Goal: Task Accomplishment & Management: Complete application form

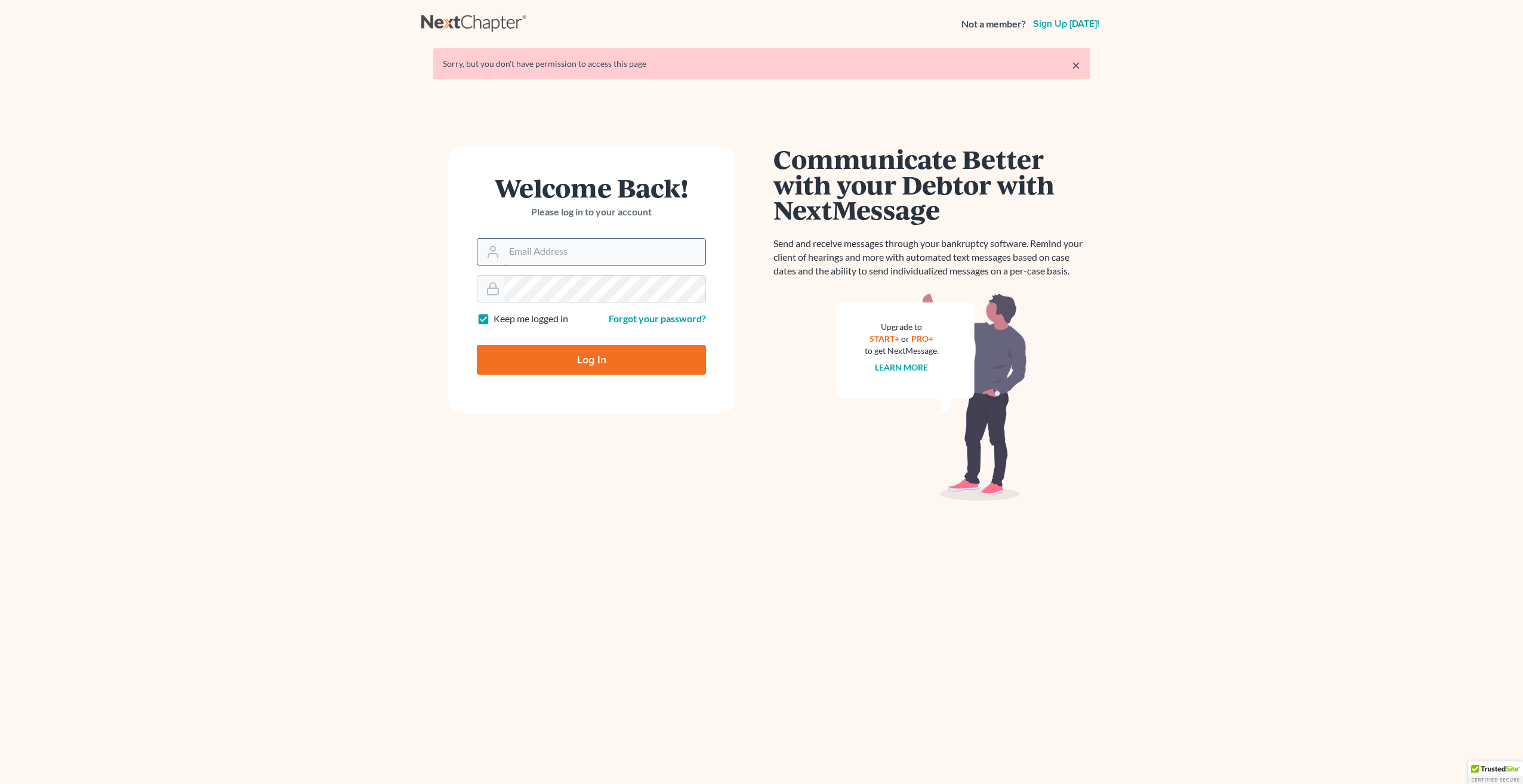
click at [525, 257] on input "Email Address" at bounding box center [605, 251] width 201 height 27
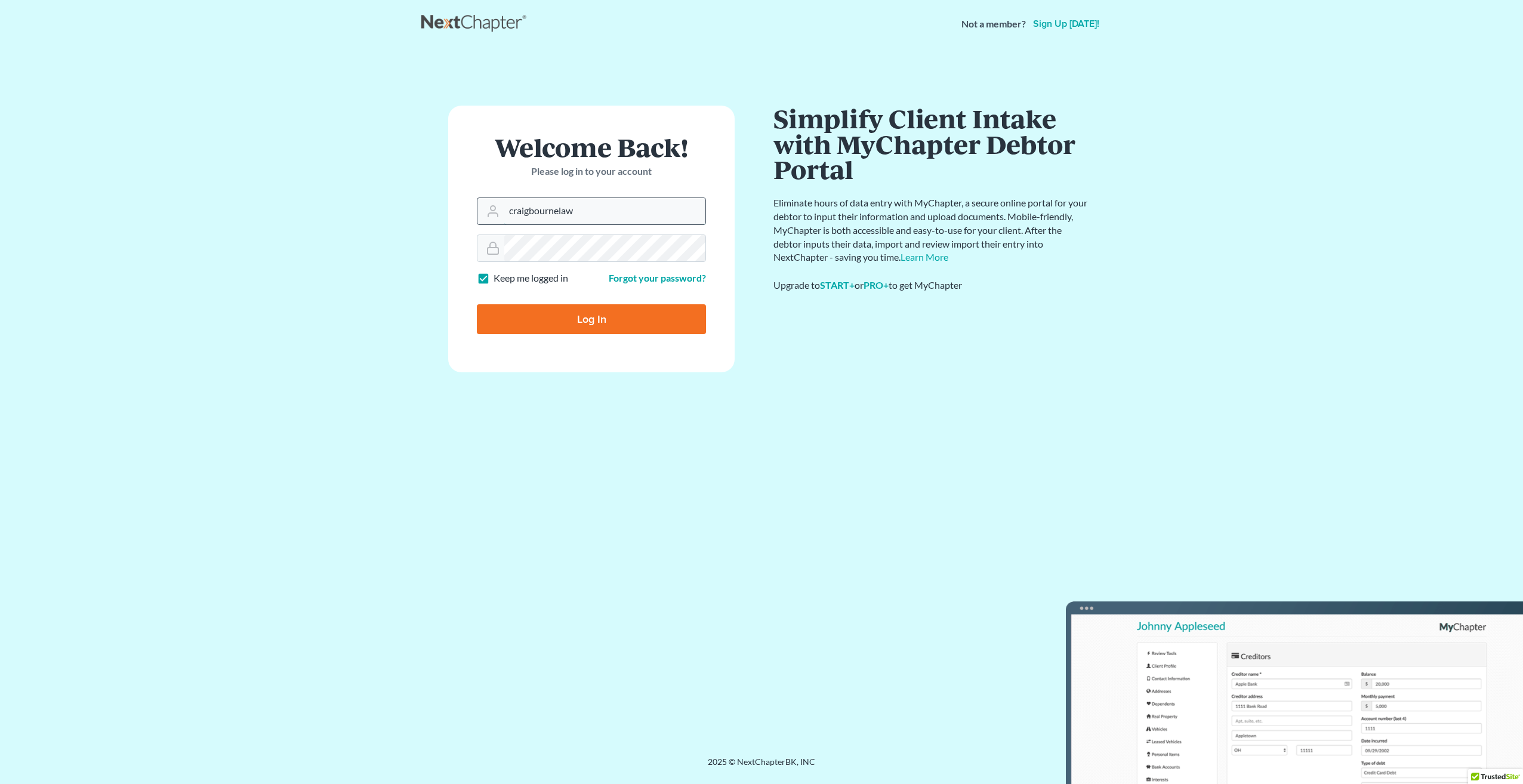
click at [620, 208] on input "craigbournelaw" at bounding box center [605, 211] width 201 height 27
type input "craigbournelaw@yahoo.com"
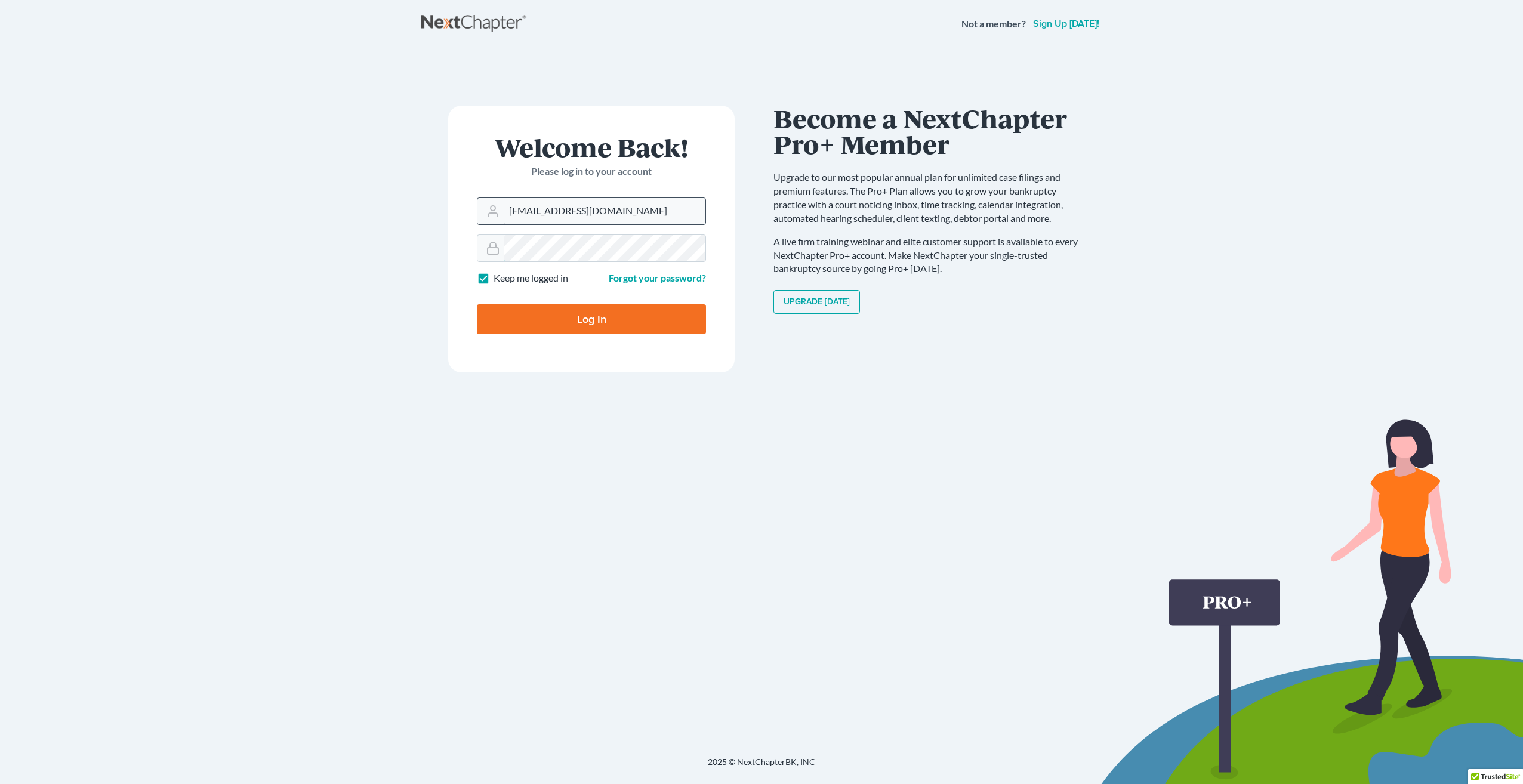
click at [477, 305] on input "Log In" at bounding box center [591, 319] width 229 height 30
type input "Thinking..."
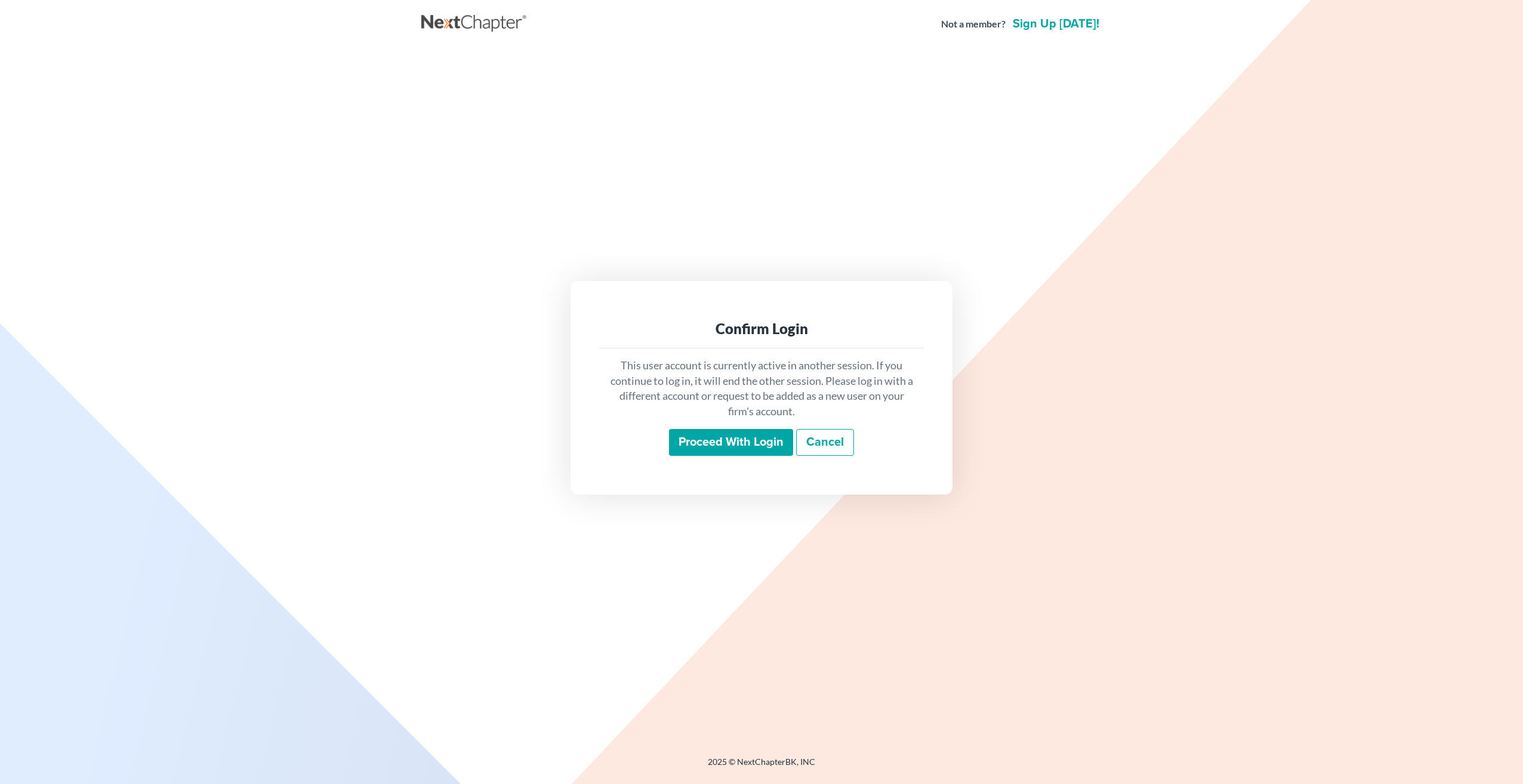
click at [735, 450] on input "Proceed with login" at bounding box center [731, 442] width 124 height 27
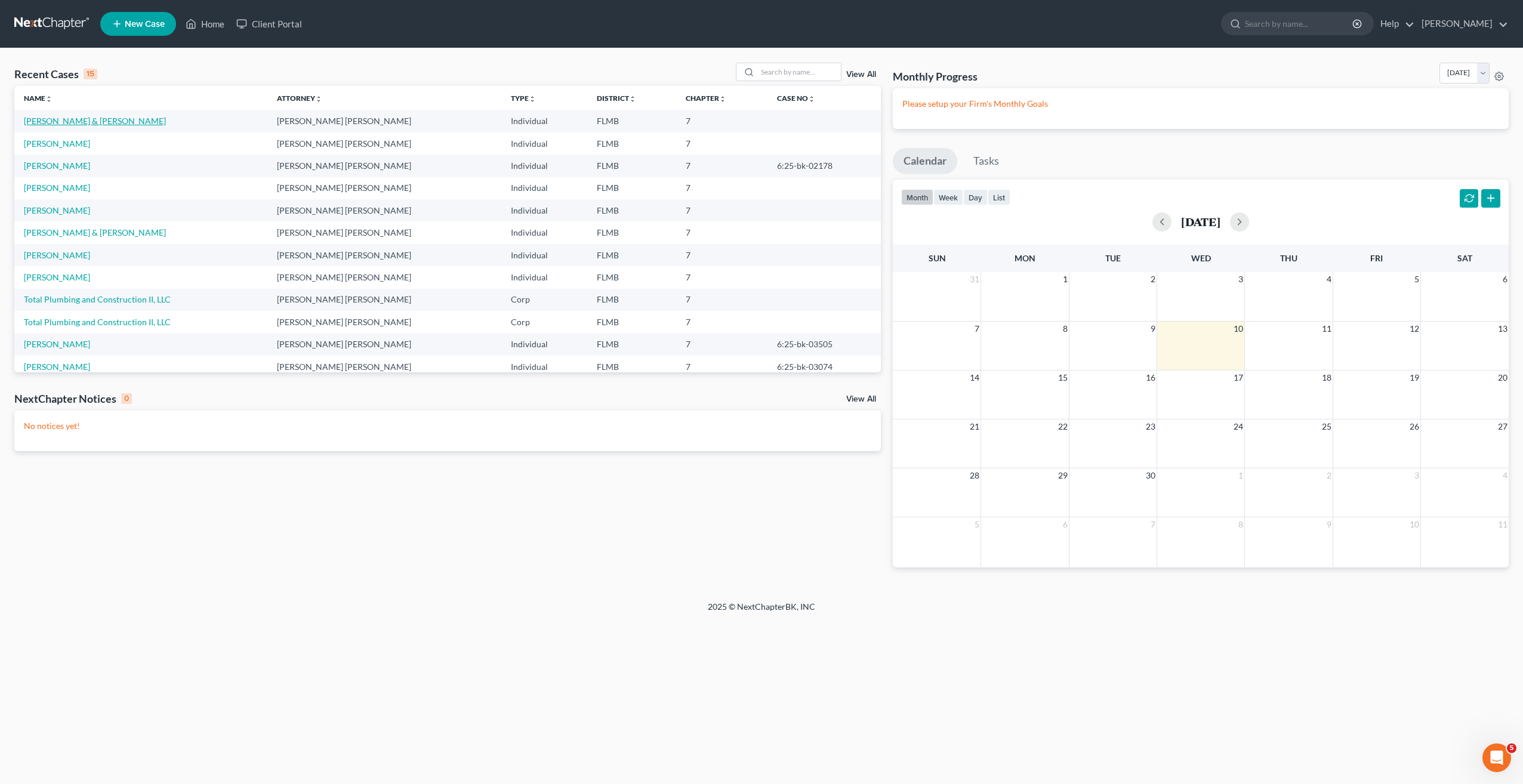
click at [70, 125] on link "[PERSON_NAME] & [PERSON_NAME]" at bounding box center [95, 121] width 142 height 10
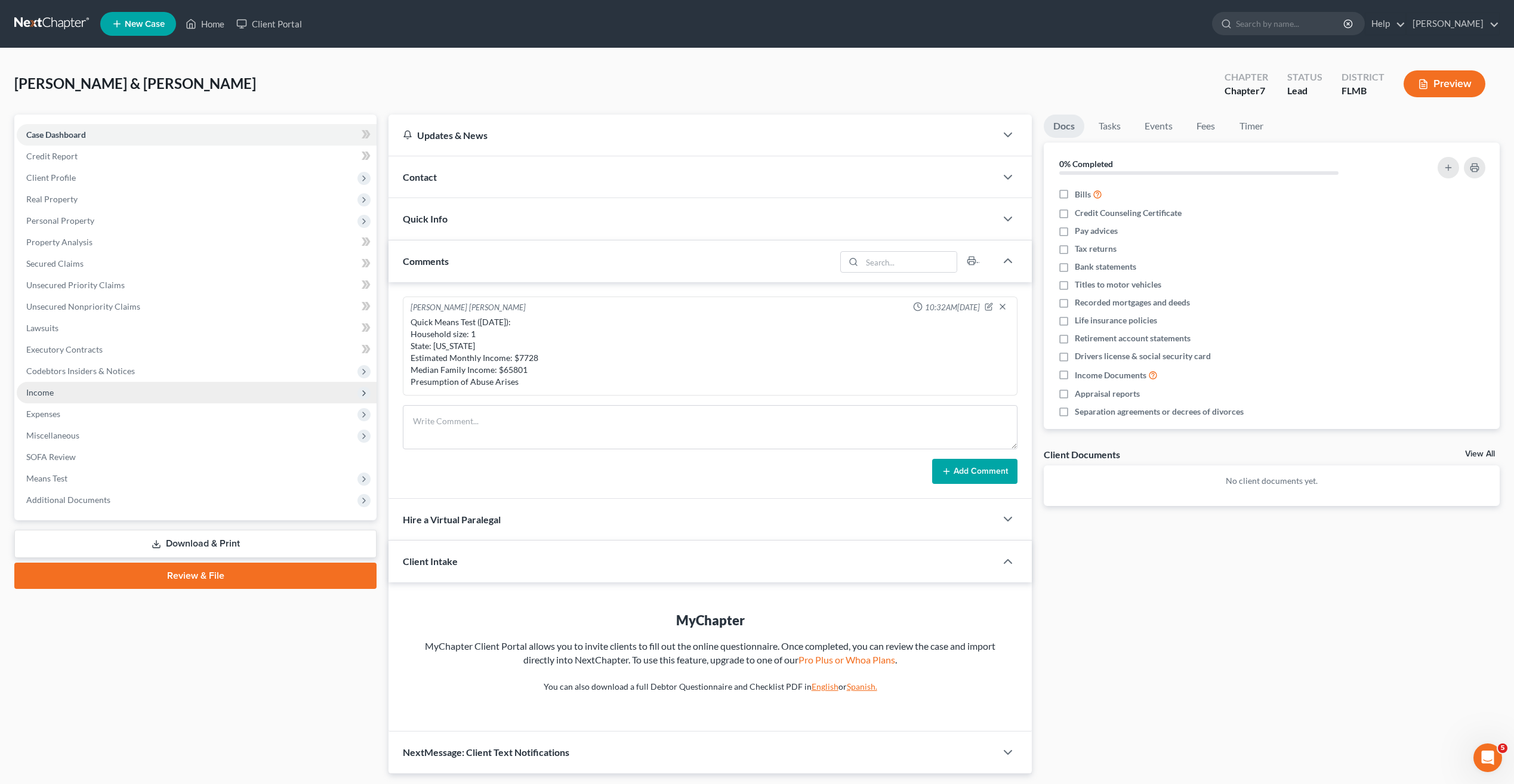
click at [39, 392] on span "Income" at bounding box center [40, 392] width 27 height 10
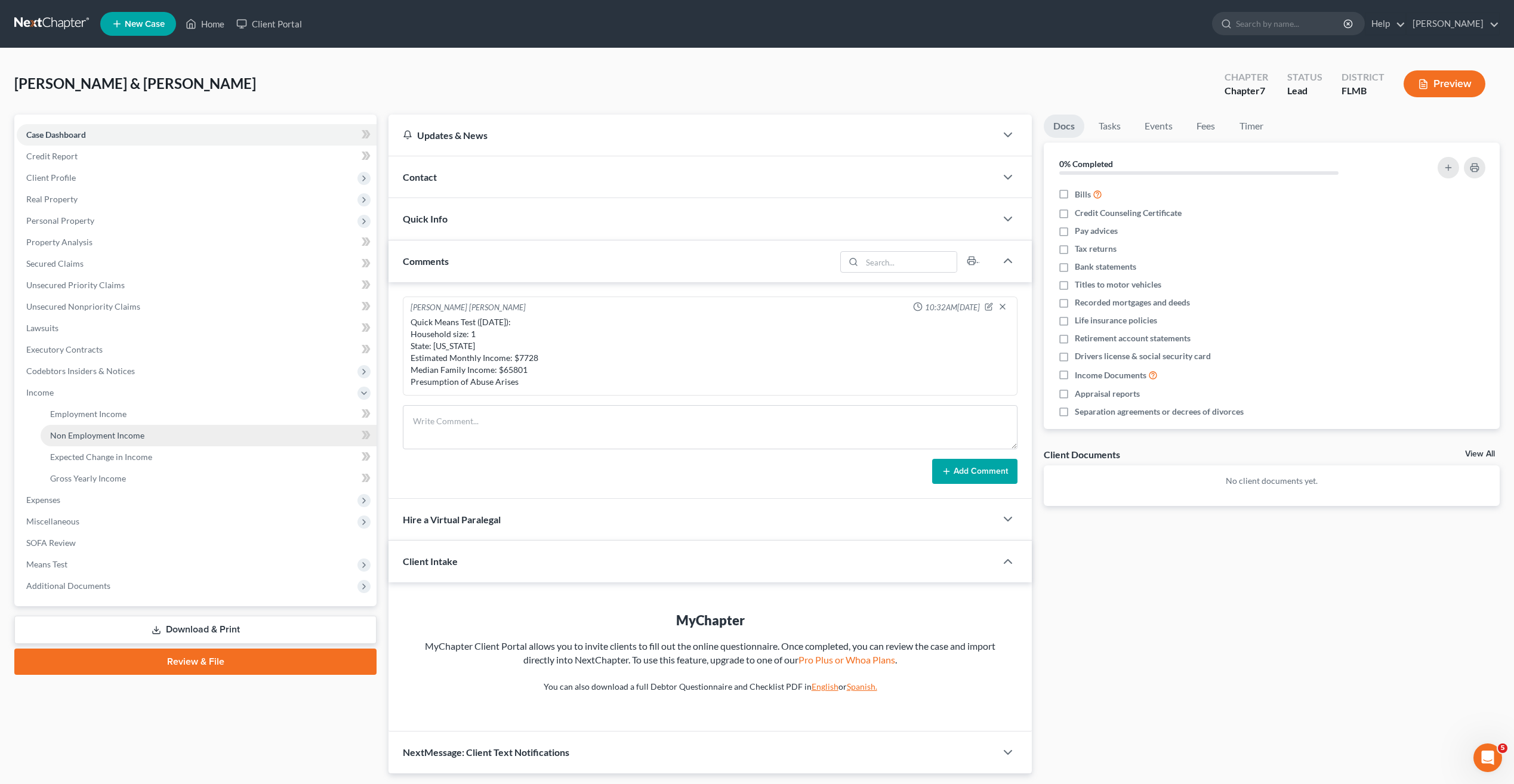
click at [93, 425] on link "Non Employment Income" at bounding box center [208, 435] width 336 height 22
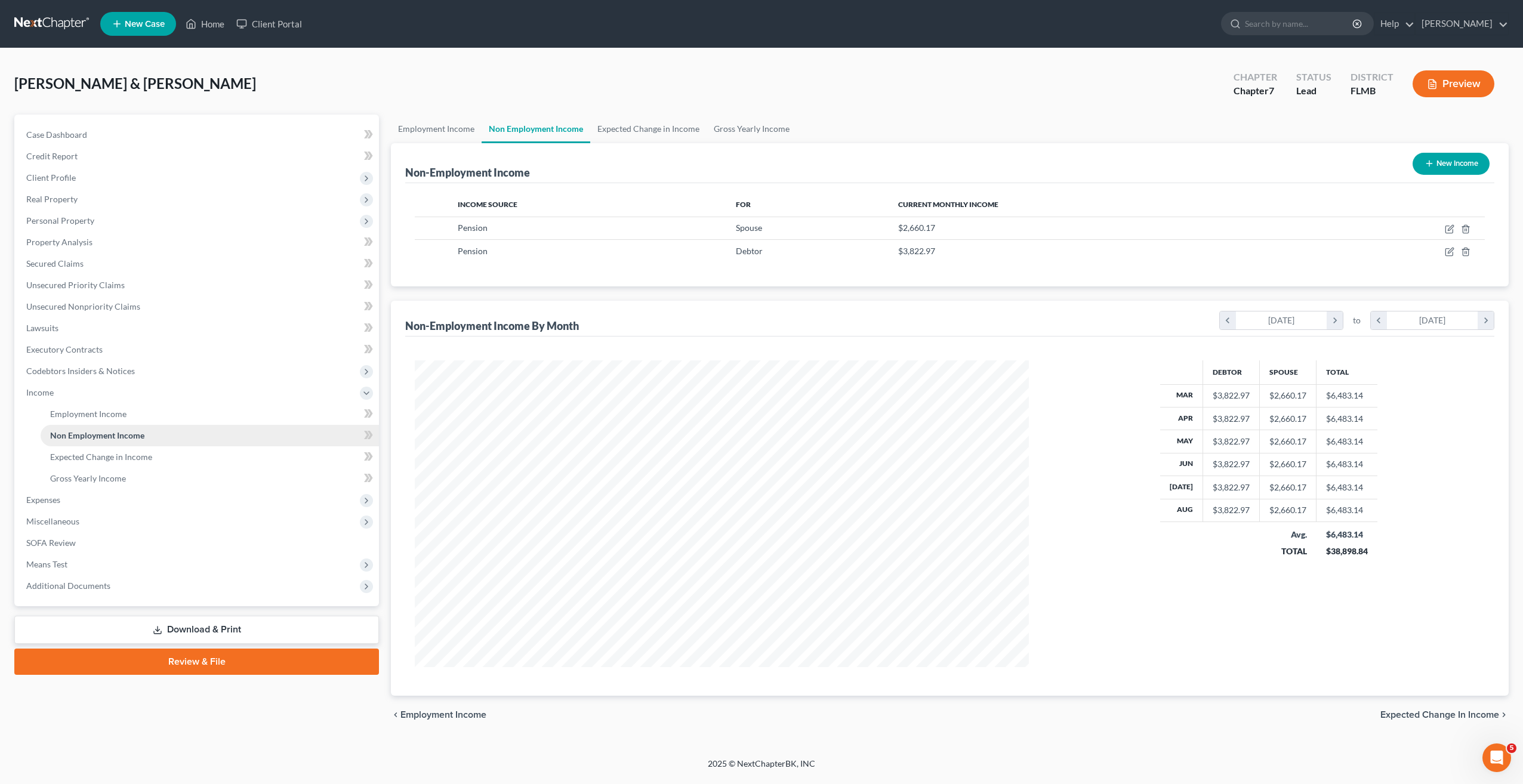
scroll to position [307, 638]
click at [87, 413] on span "Employment Income" at bounding box center [88, 413] width 77 height 10
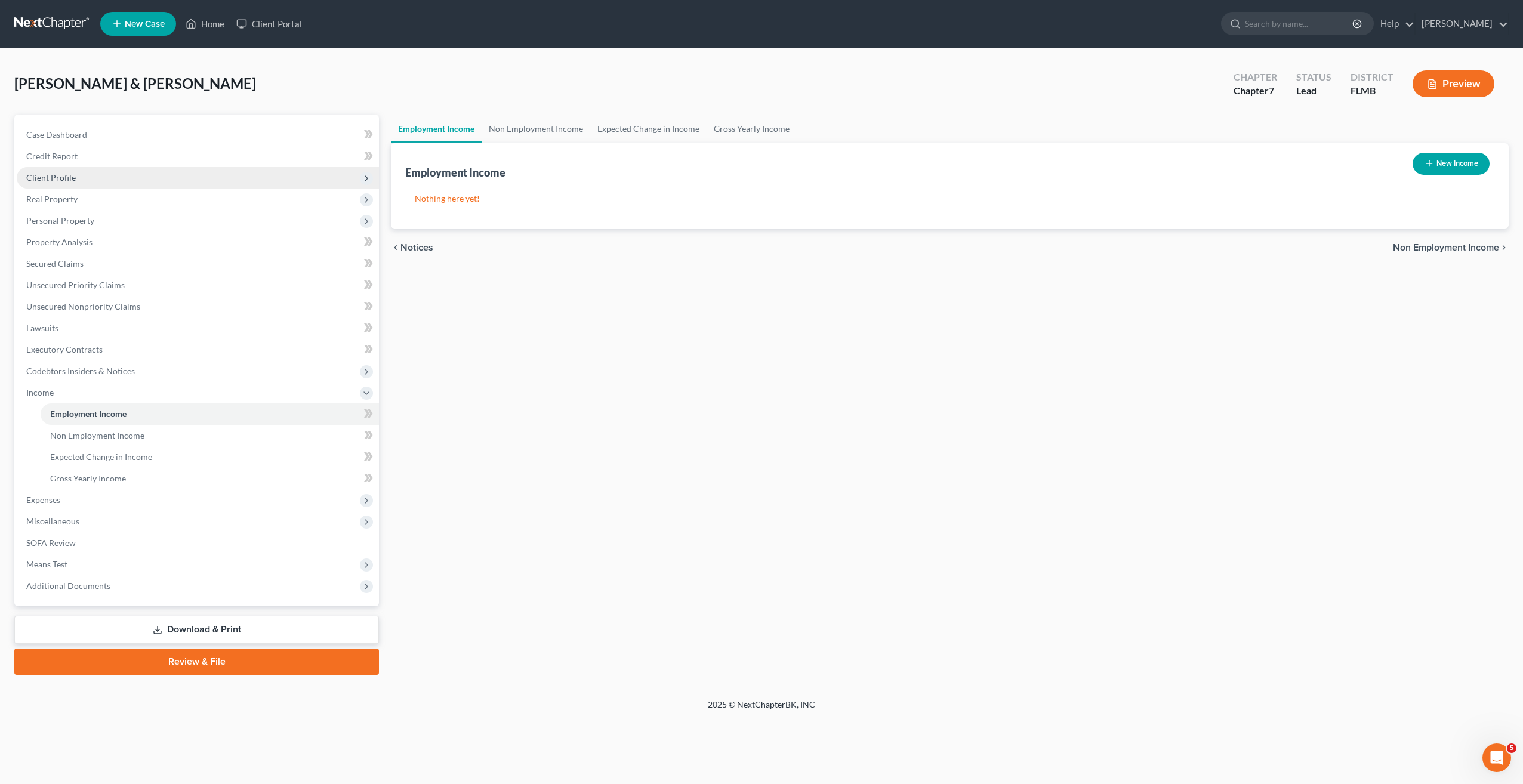
click at [69, 172] on span "Client Profile" at bounding box center [51, 177] width 49 height 10
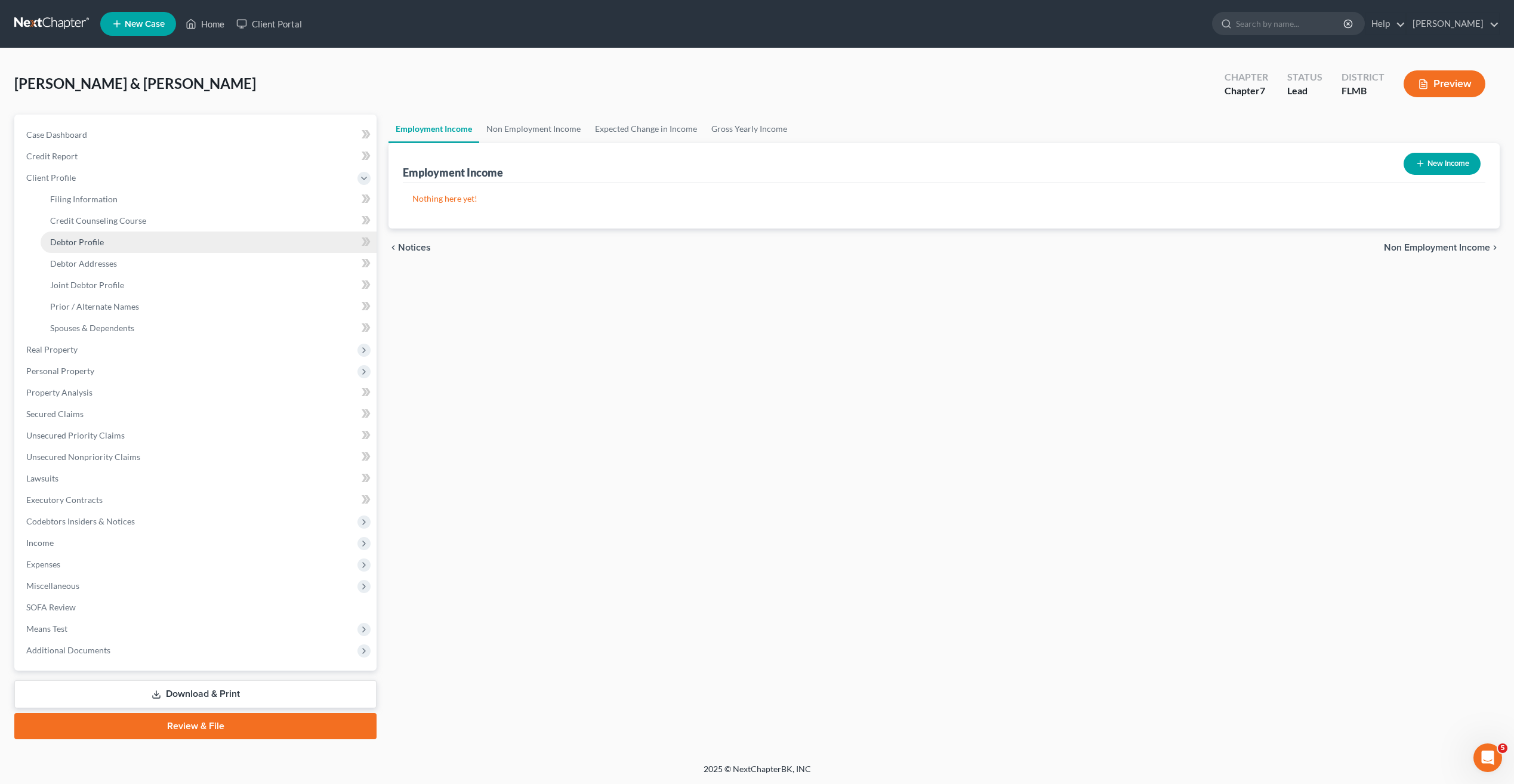
click at [85, 238] on span "Debtor Profile" at bounding box center [77, 242] width 54 height 10
select select "1"
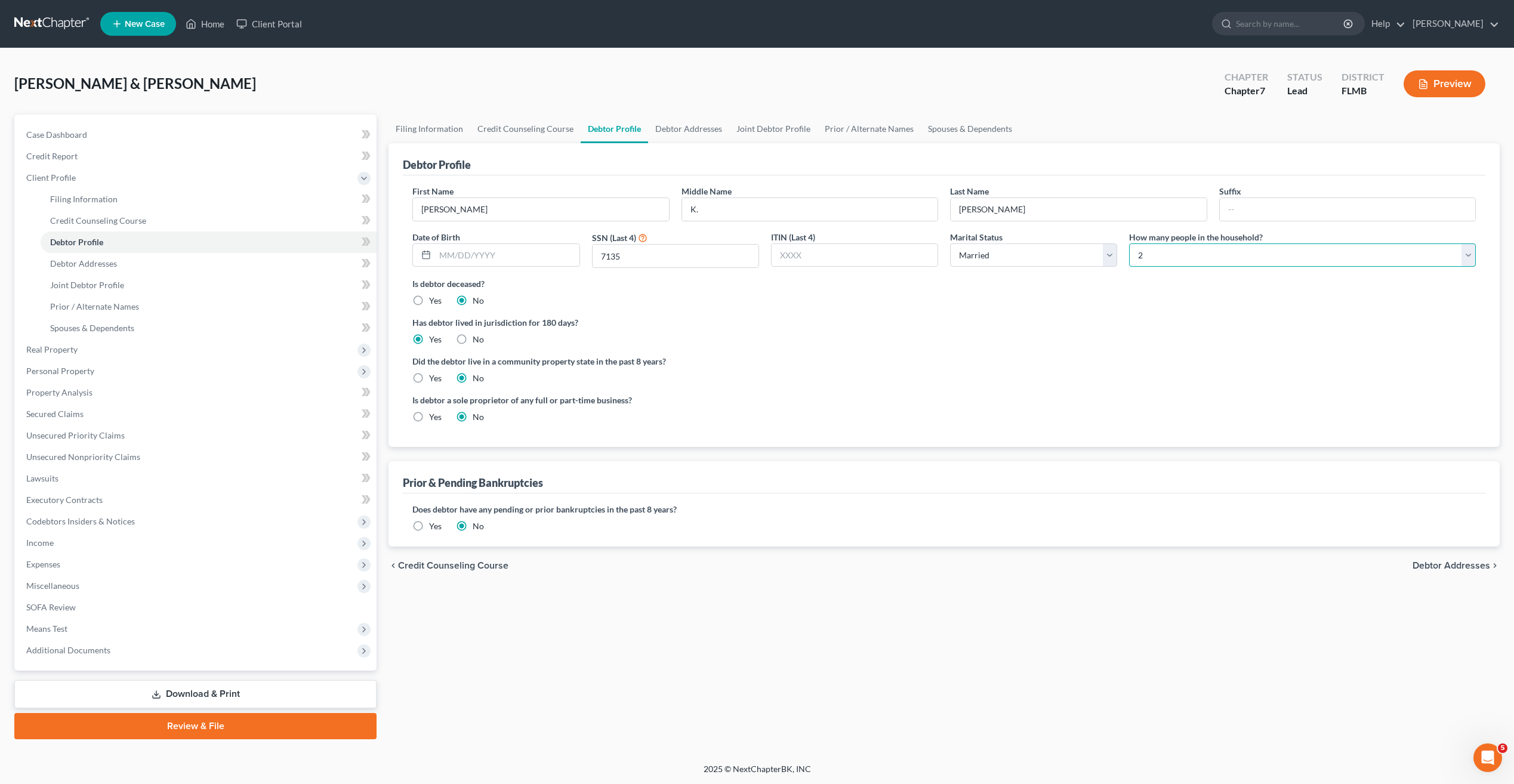
click at [1213, 254] on select "Select 1 2 3 4 5 6 7 8 9 10 11 12 13 14 15 16 17 18 19 20" at bounding box center [1302, 255] width 346 height 24
click at [1105, 334] on div "Has debtor lived in jurisdiction for 180 days? Yes No Debtor must reside in jur…" at bounding box center [944, 331] width 1064 height 29
click at [105, 262] on span "Debtor Addresses" at bounding box center [83, 263] width 67 height 10
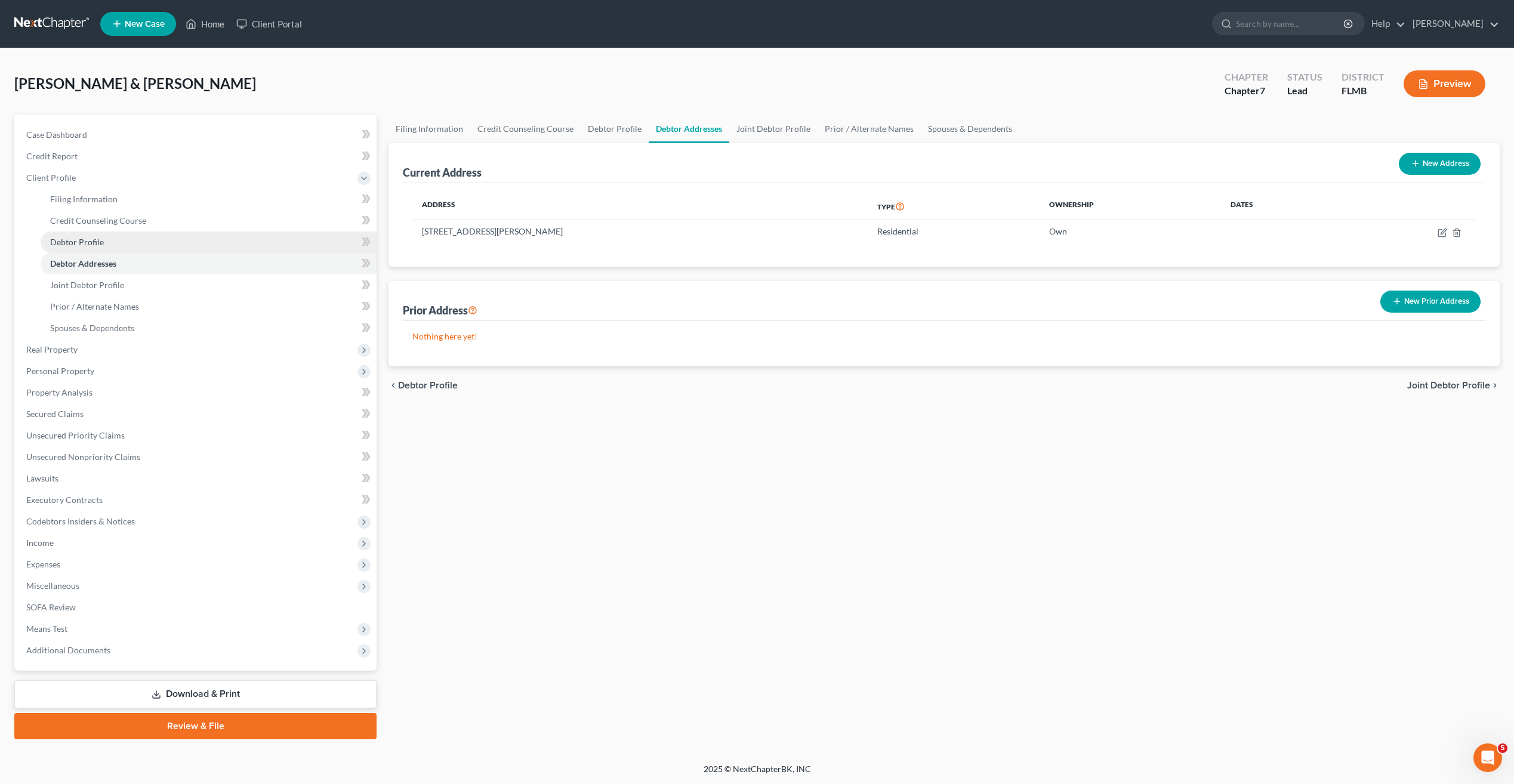
click at [97, 246] on span "Debtor Profile" at bounding box center [77, 242] width 54 height 10
select select "1"
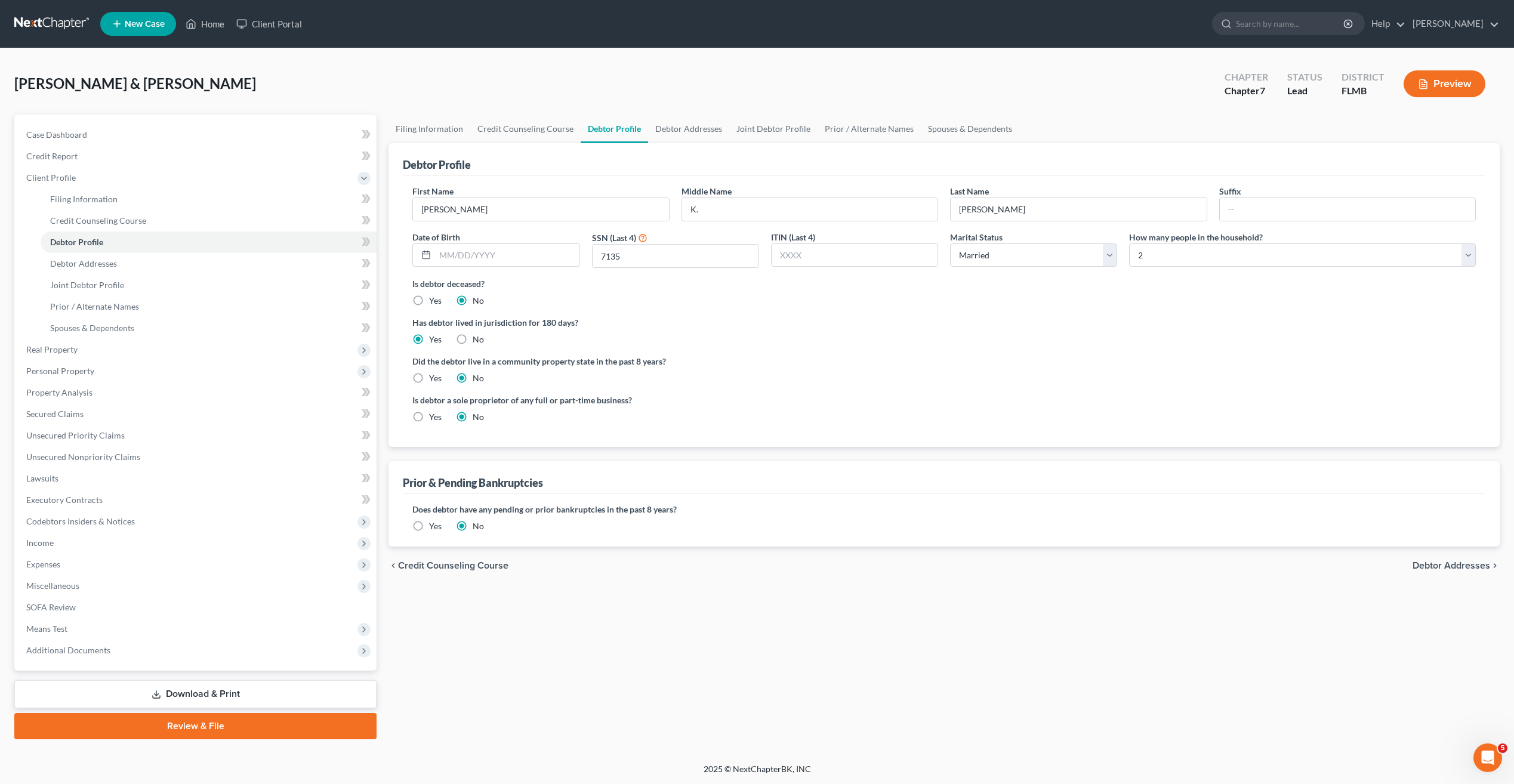
click at [789, 367] on label "Did the debtor live in a community property state in the past 8 years?" at bounding box center [944, 362] width 1064 height 13
click at [102, 266] on span "Debtor Addresses" at bounding box center [83, 263] width 67 height 10
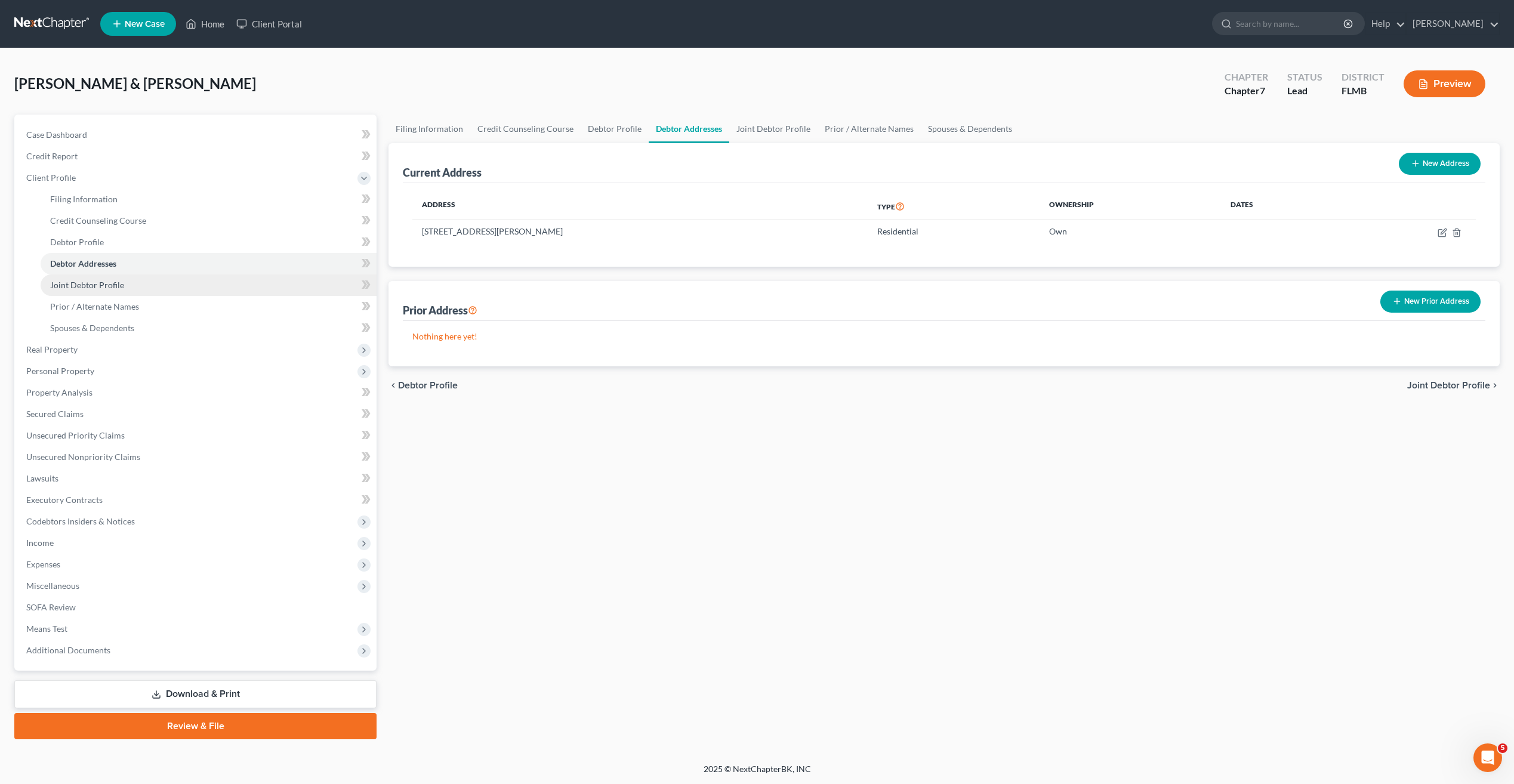
click at [101, 283] on span "Joint Debtor Profile" at bounding box center [87, 284] width 74 height 10
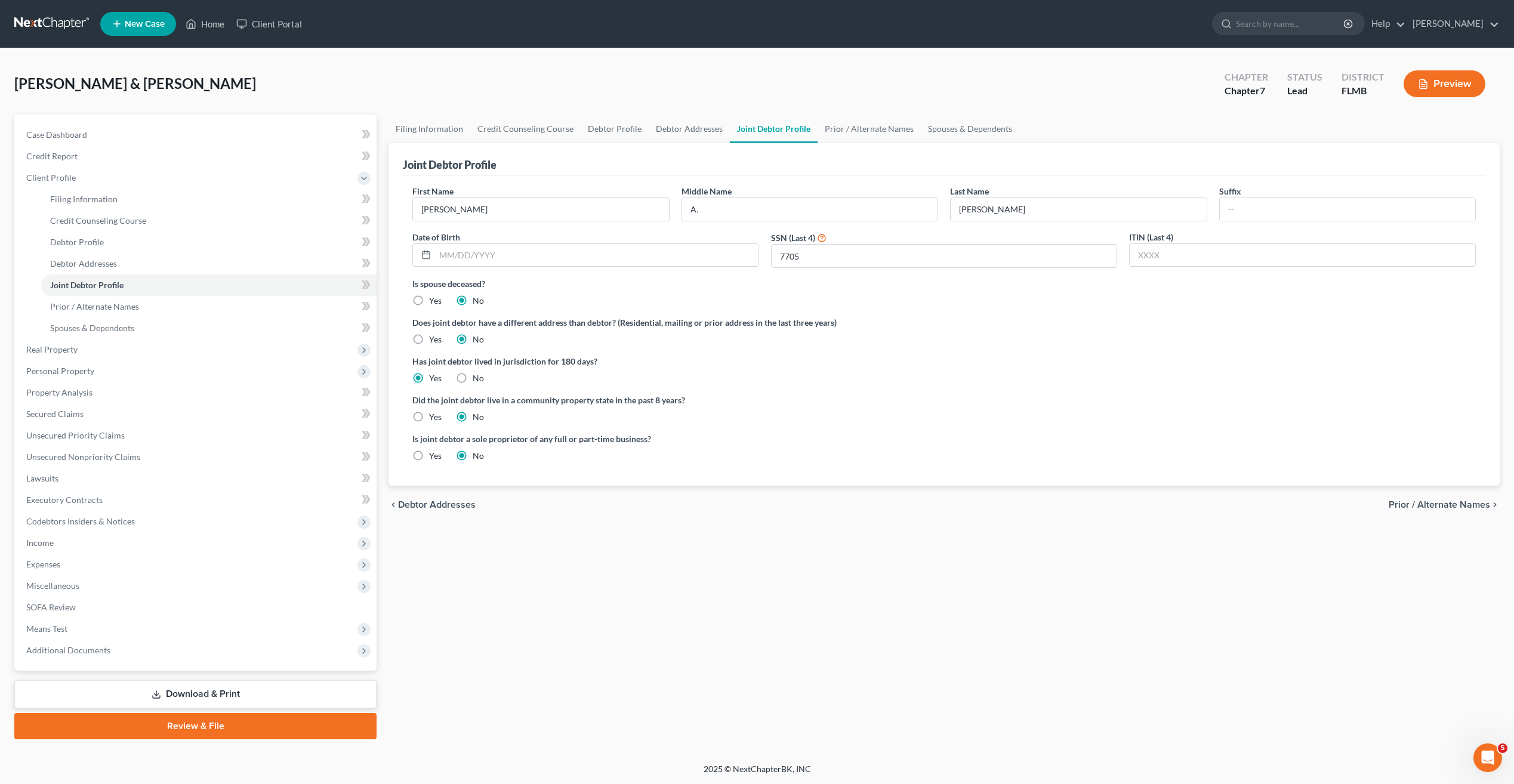
click at [745, 450] on div "Is joint debtor a sole proprietor of any full or part-time business? Yes No" at bounding box center [674, 447] width 537 height 29
click at [73, 305] on span "Prior / Alternate Names" at bounding box center [94, 306] width 89 height 10
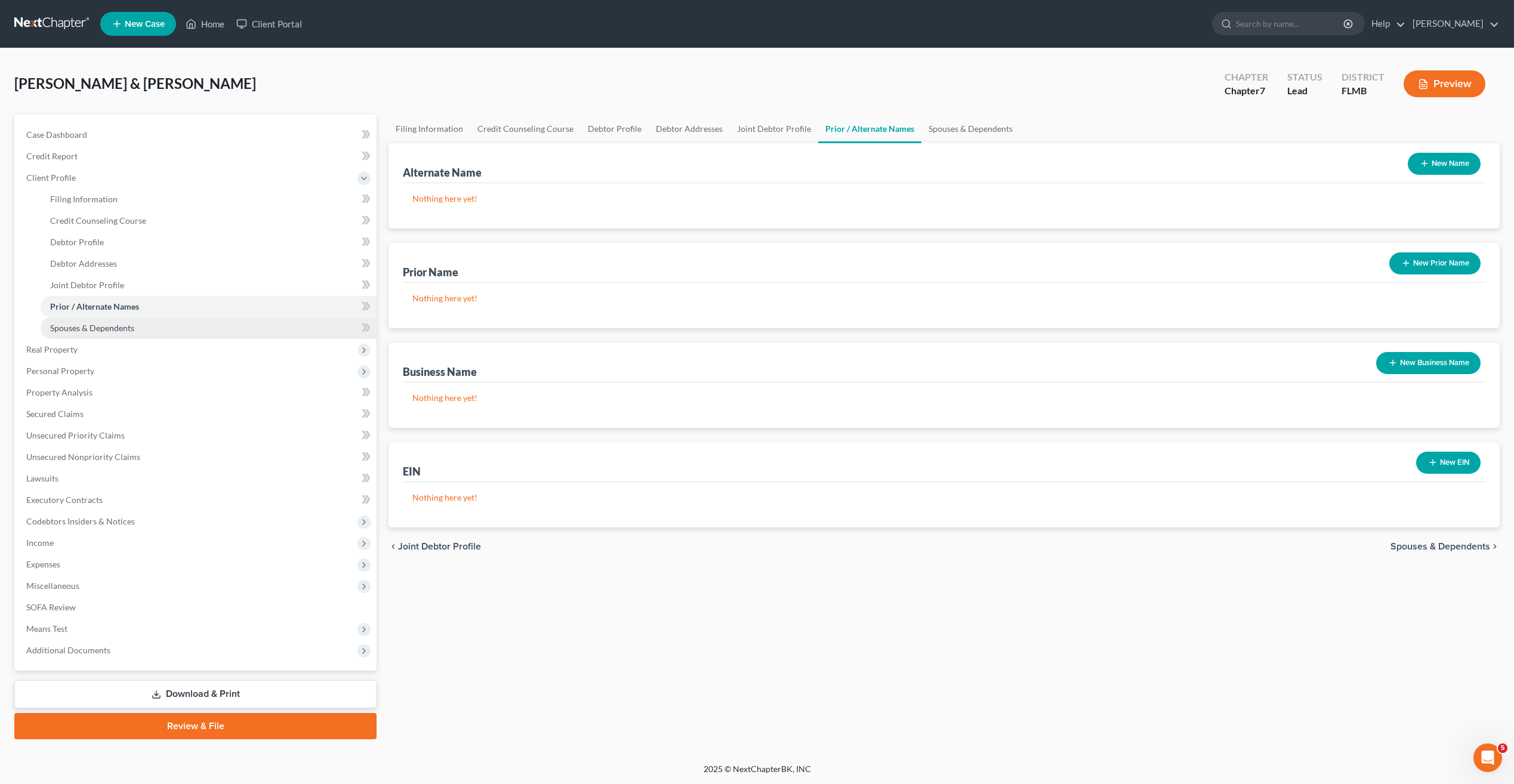
click at [91, 331] on span "Spouses & Dependents" at bounding box center [92, 328] width 84 height 10
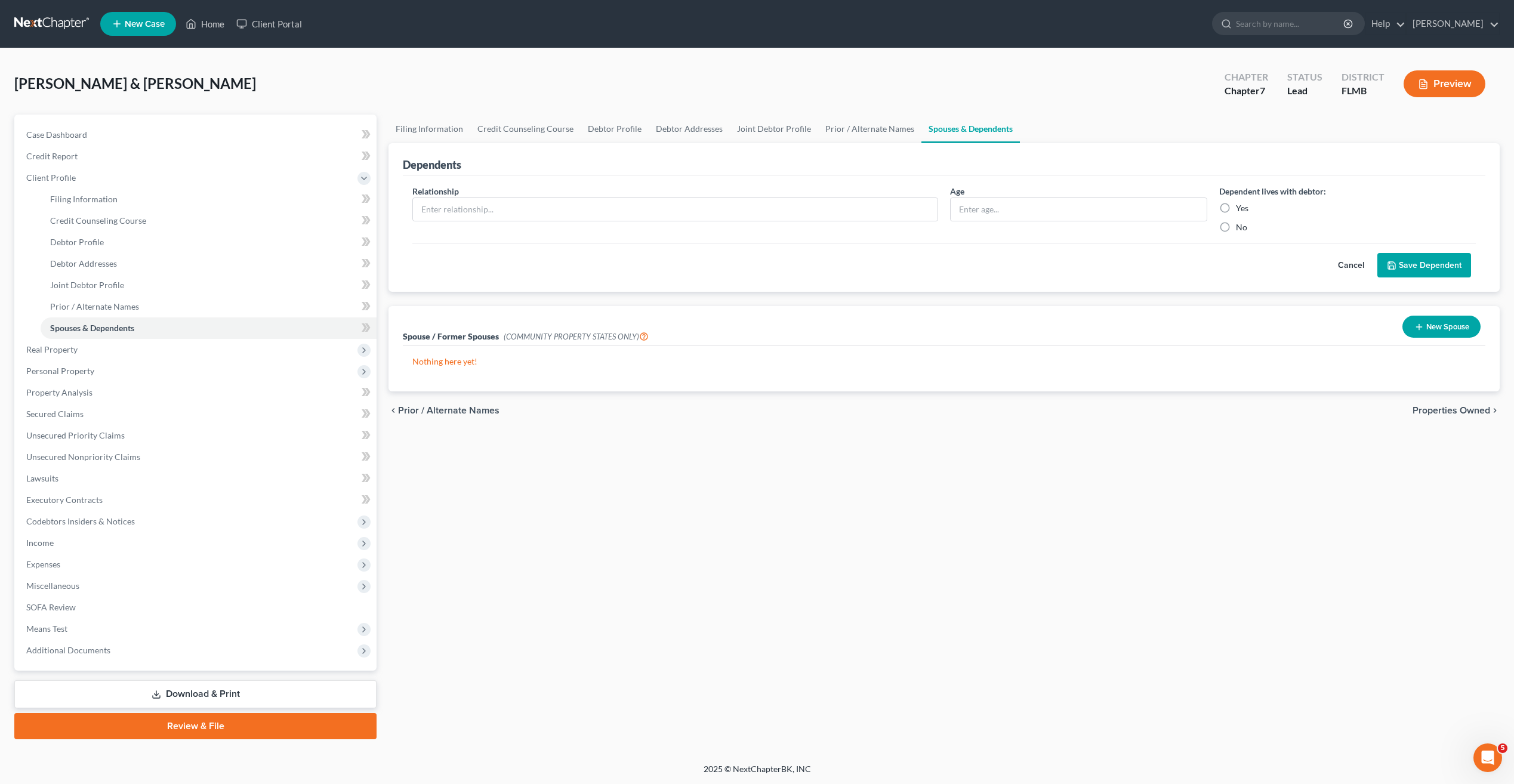
click at [632, 618] on div "Filing Information Credit Counseling Course Debtor Profile Debtor Addresses Joi…" at bounding box center [944, 426] width 1123 height 624
click at [623, 591] on div "Filing Information Credit Counseling Course Debtor Profile Debtor Addresses Joi…" at bounding box center [944, 426] width 1123 height 624
click at [80, 355] on span "Real Property" at bounding box center [197, 350] width 360 height 22
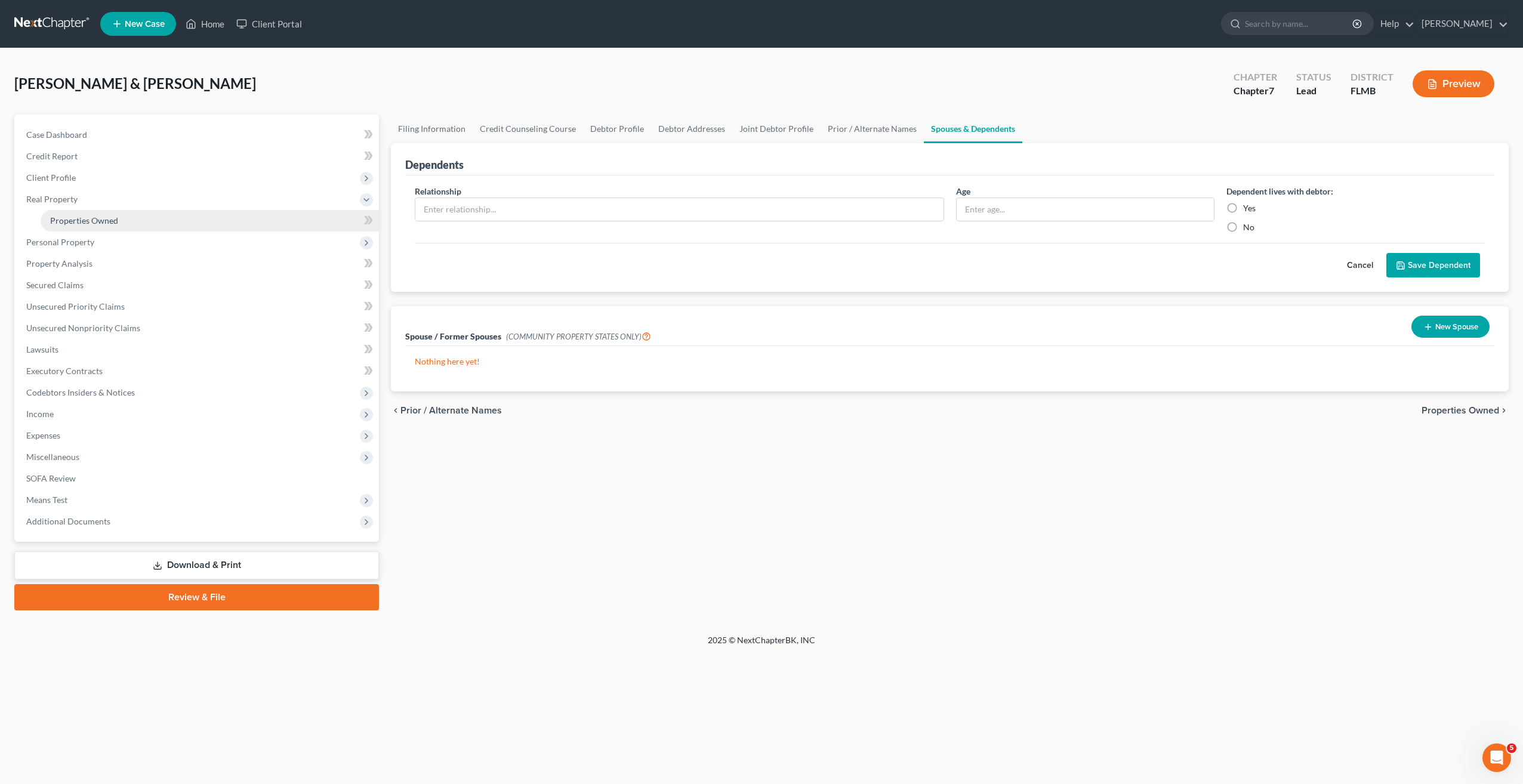
click at [77, 227] on link "Properties Owned" at bounding box center [210, 221] width 338 height 22
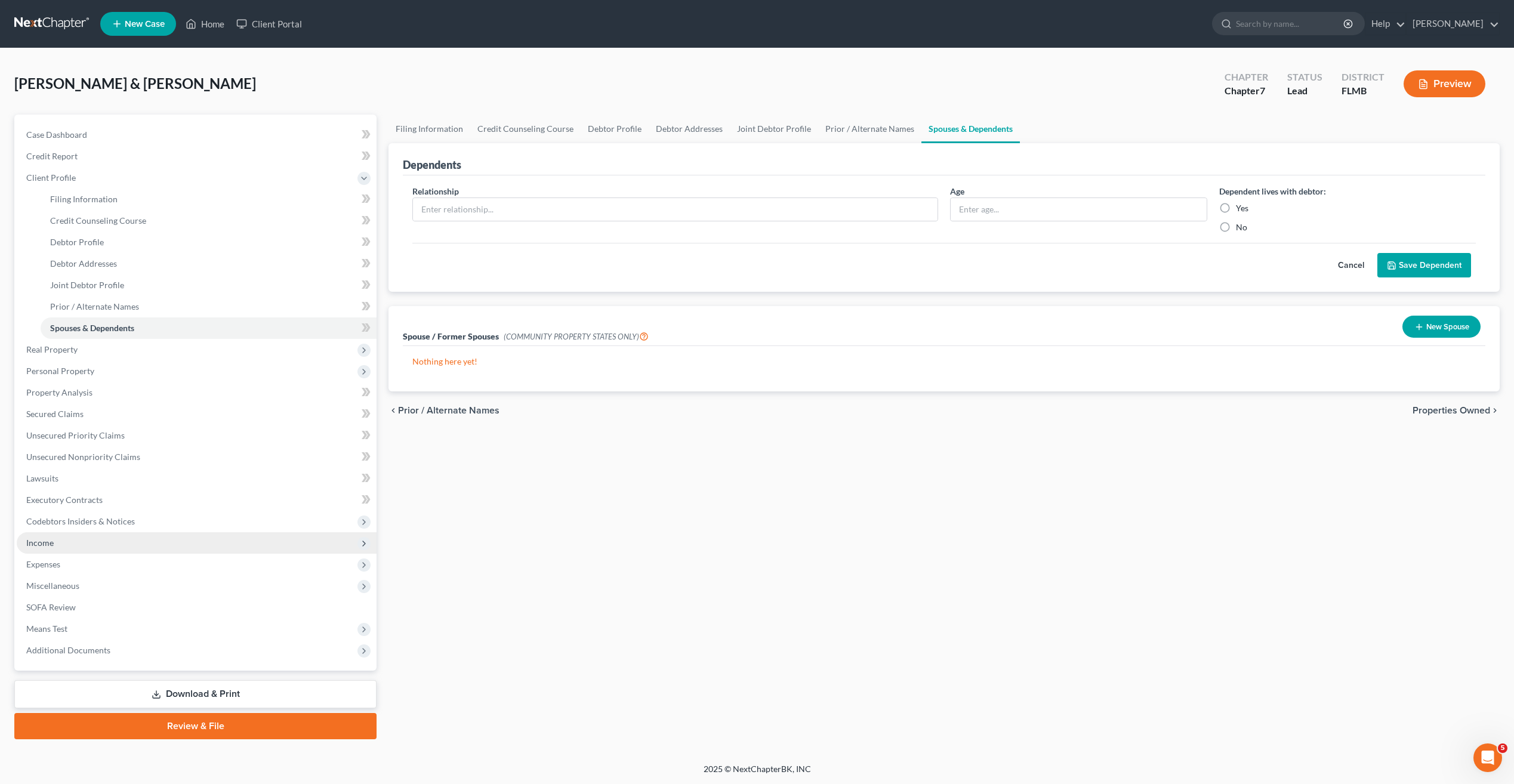
click at [48, 548] on span "Income" at bounding box center [197, 543] width 360 height 22
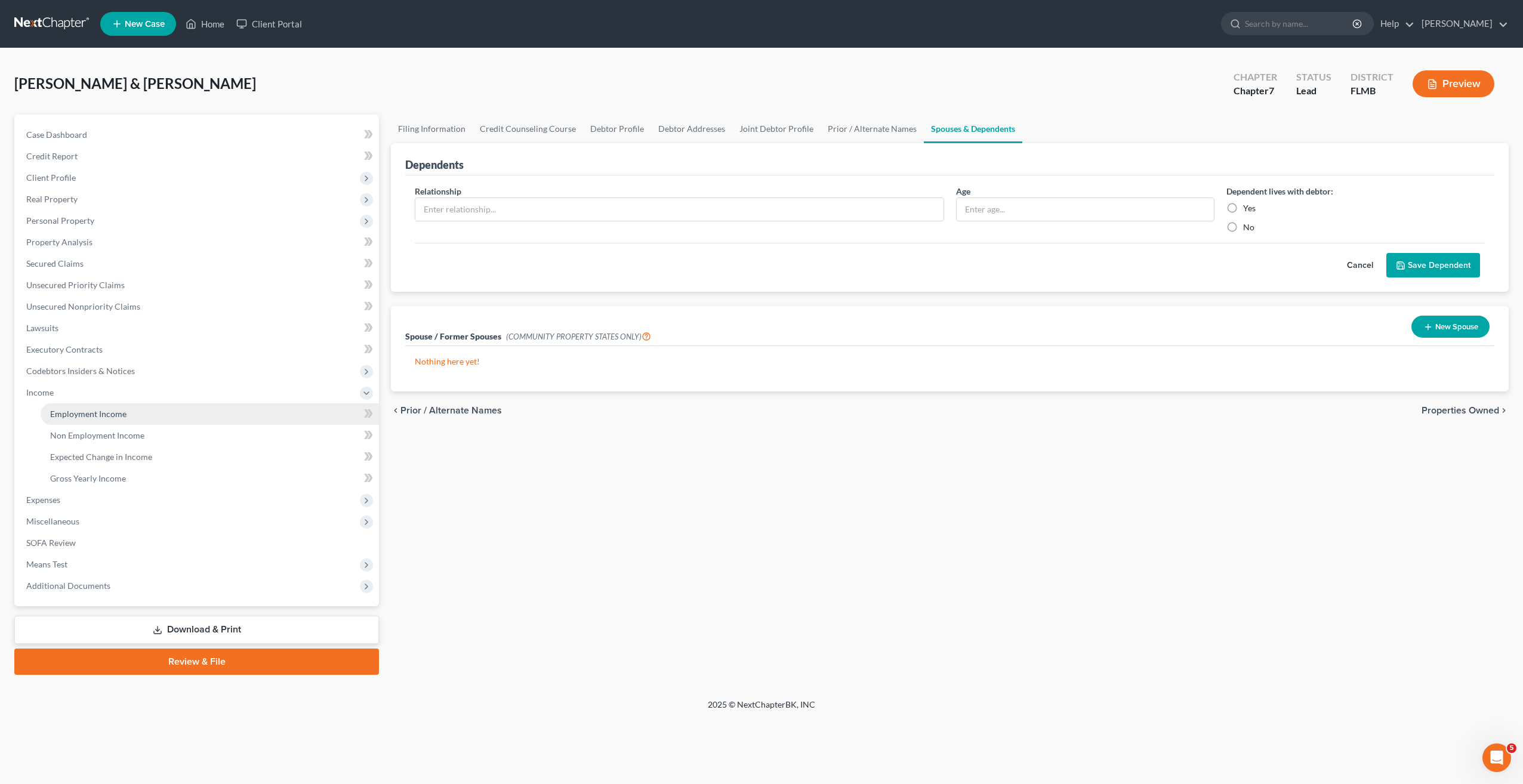
click at [95, 412] on span "Employment Income" at bounding box center [88, 413] width 77 height 10
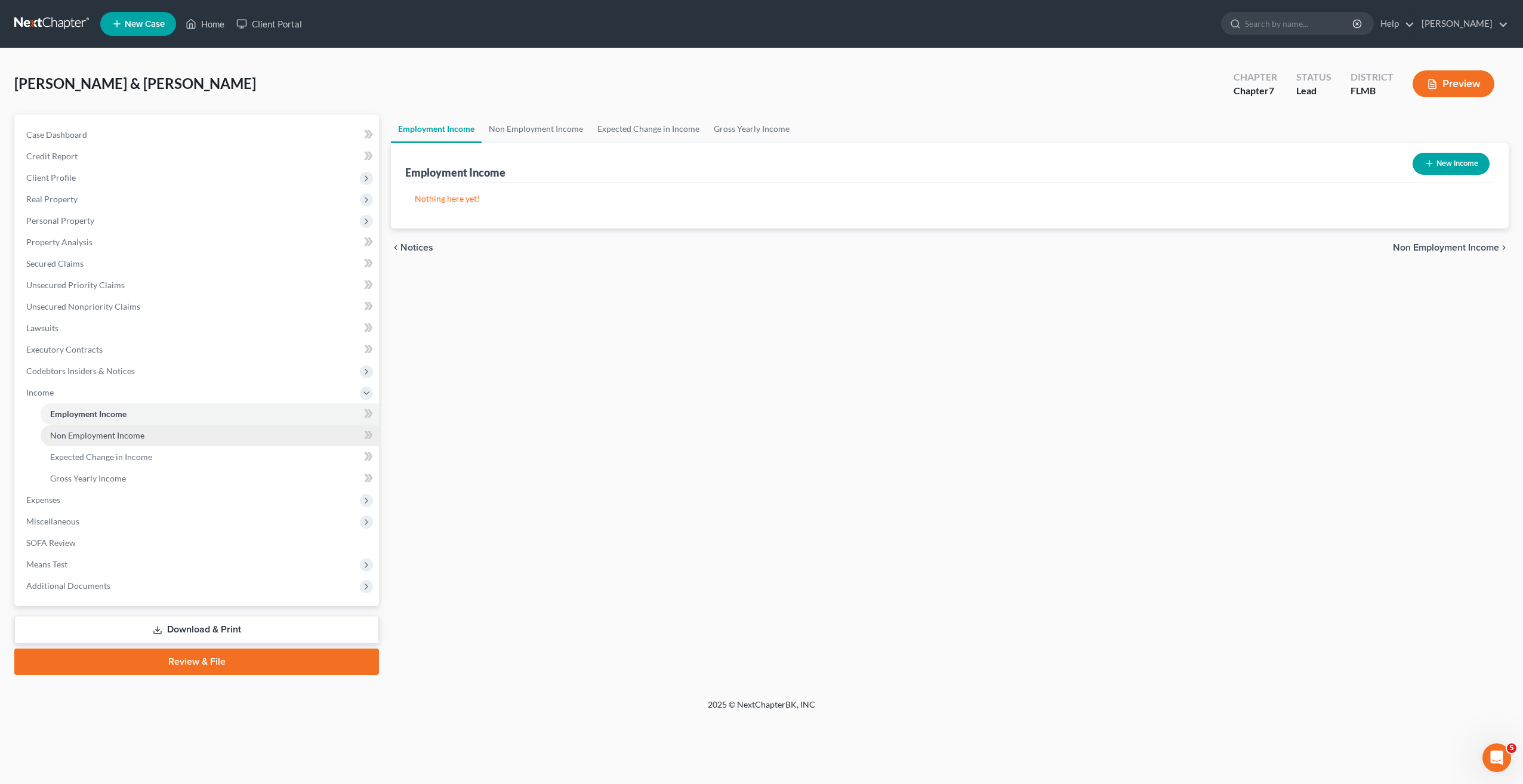
click at [87, 433] on span "Non Employment Income" at bounding box center [97, 435] width 94 height 10
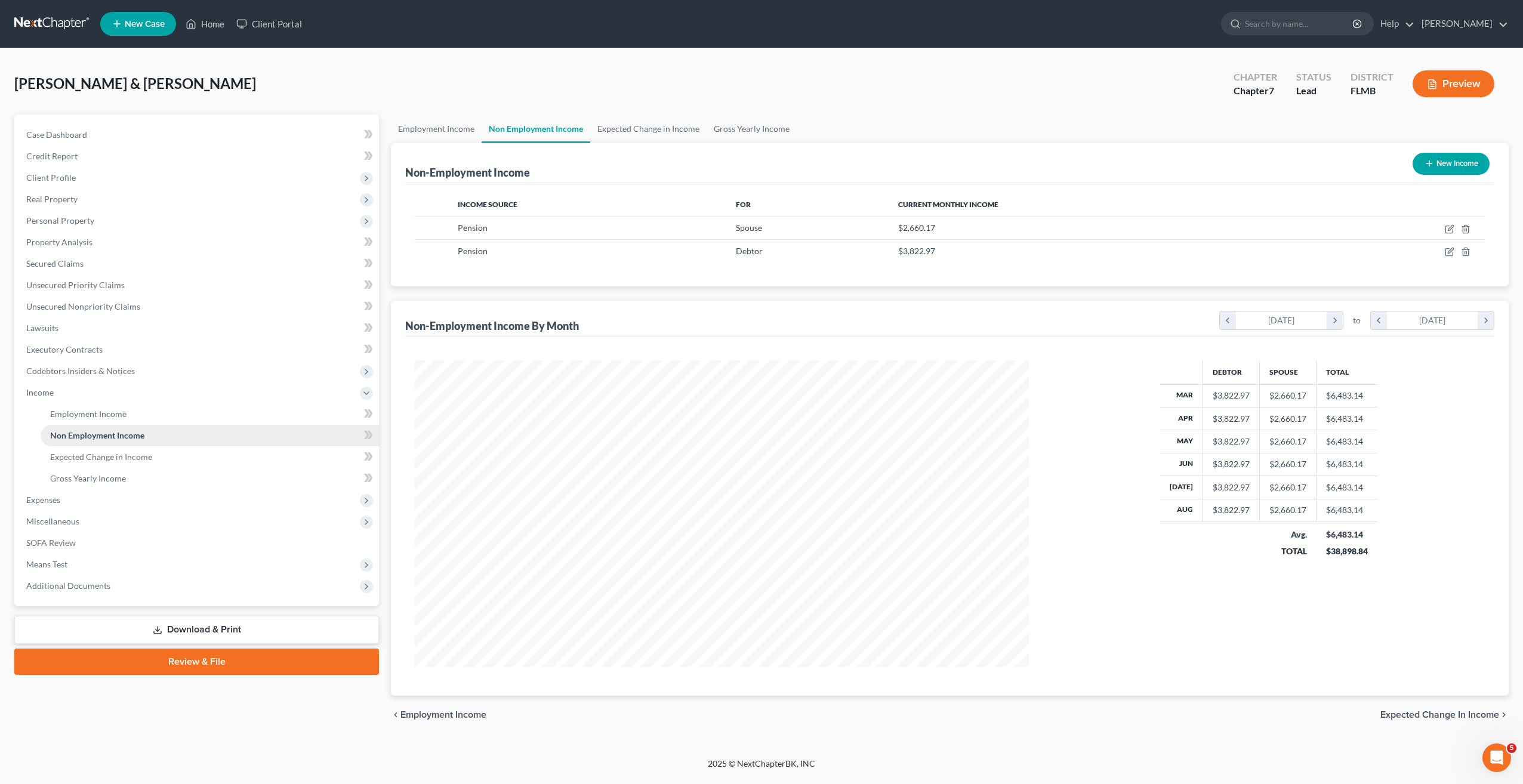
scroll to position [307, 638]
click at [54, 560] on span "Means Test" at bounding box center [47, 564] width 41 height 10
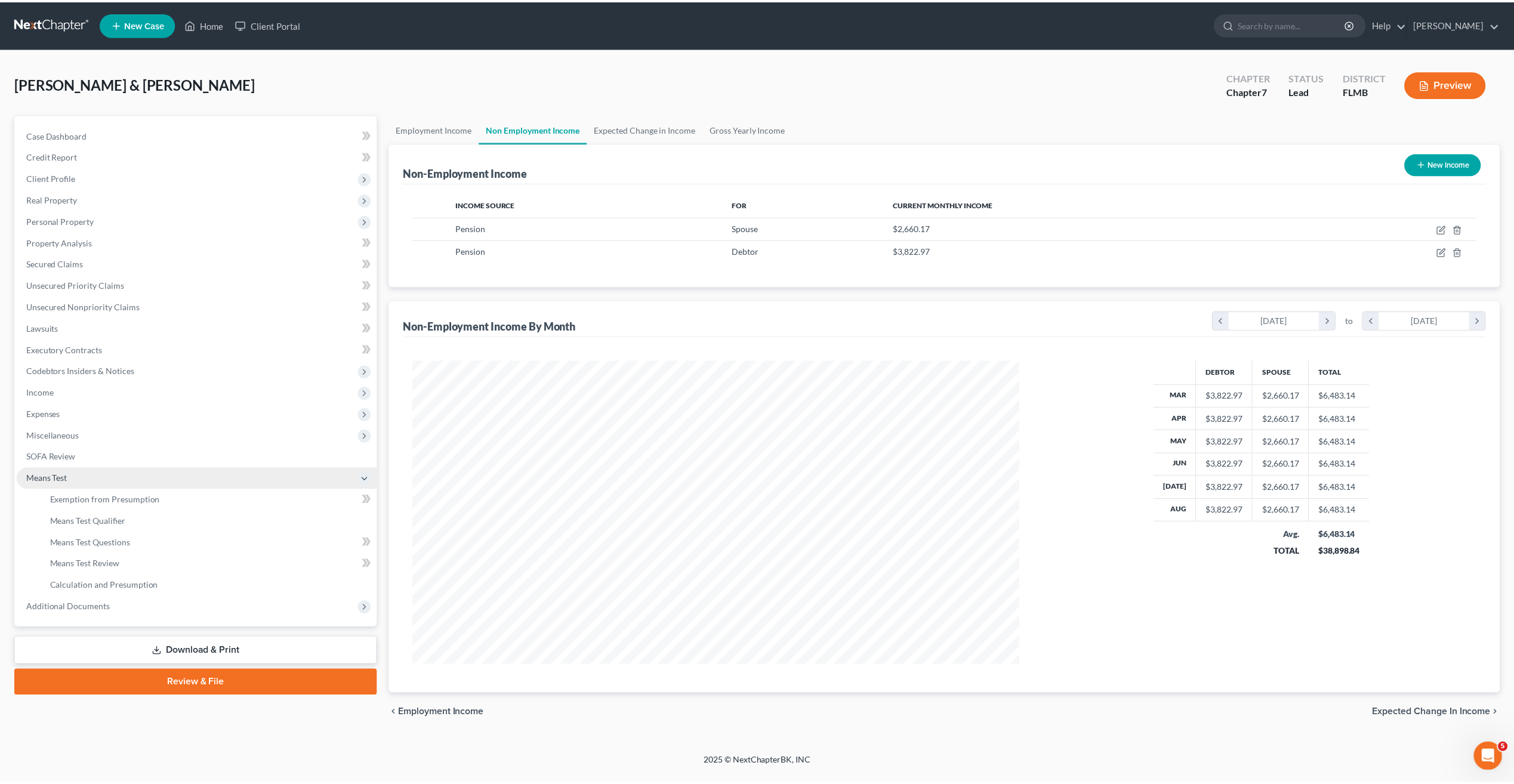
scroll to position [596443, 596106]
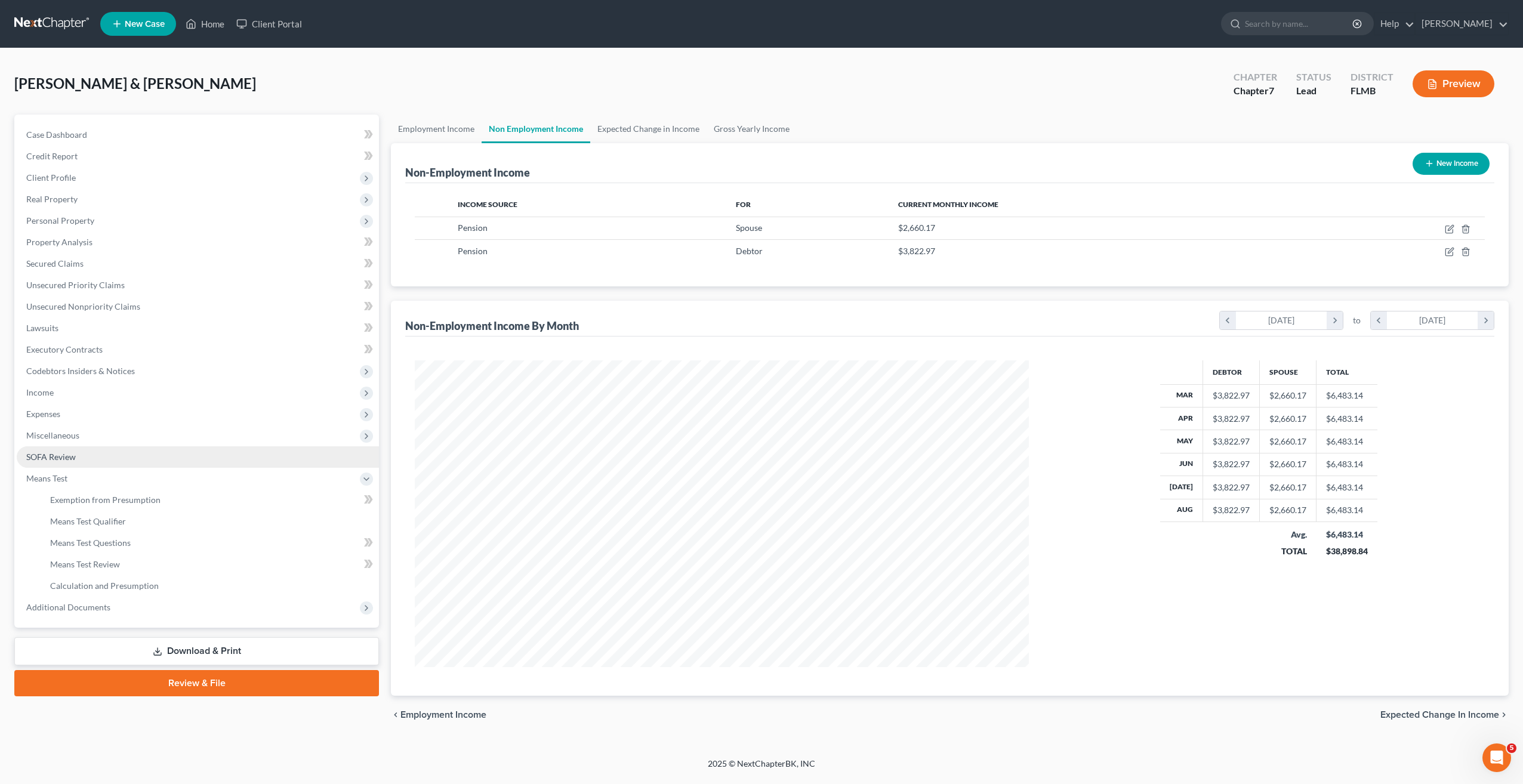
click at [51, 455] on span "SOFA Review" at bounding box center [51, 457] width 49 height 10
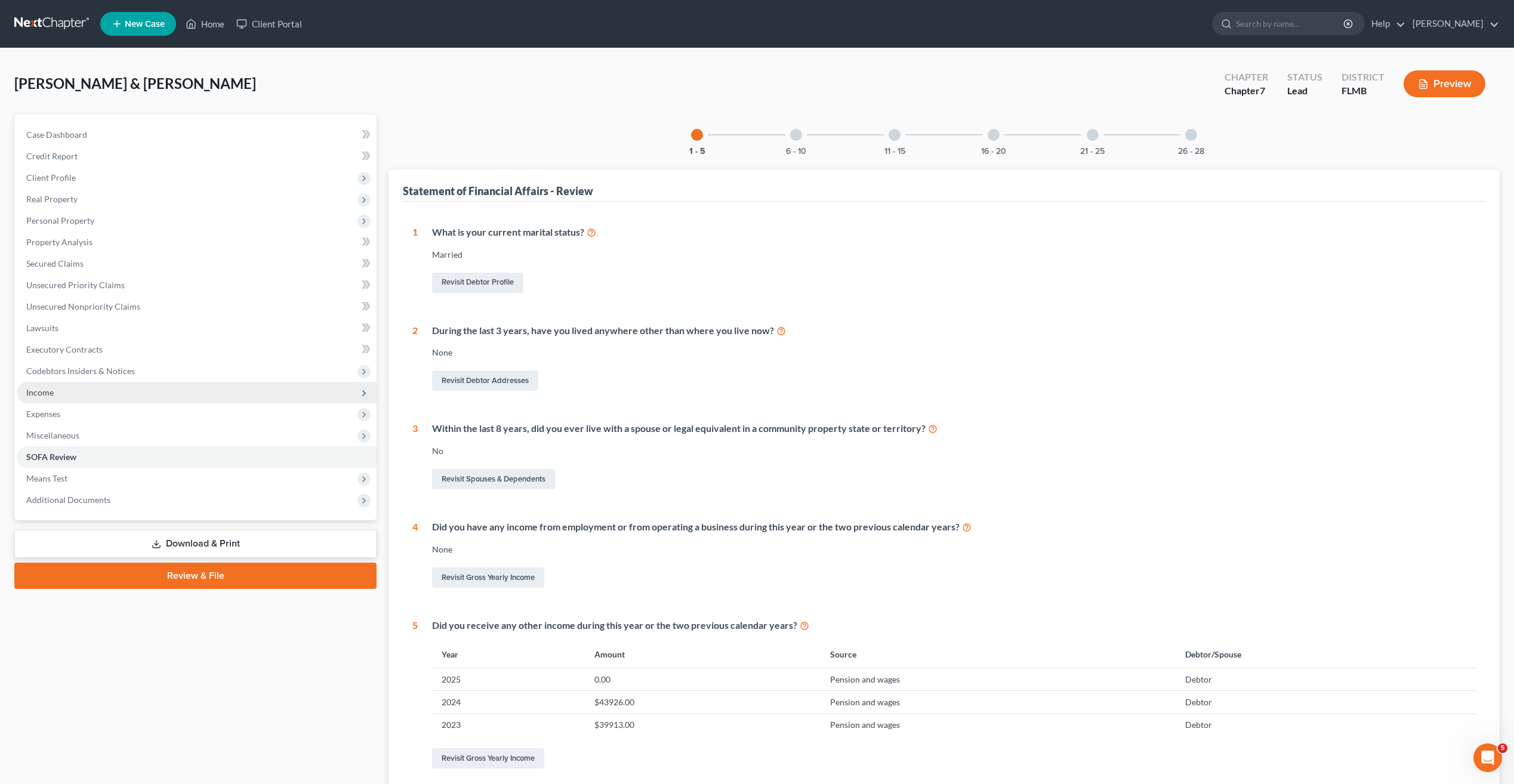
click at [54, 385] on span "Income" at bounding box center [197, 392] width 360 height 22
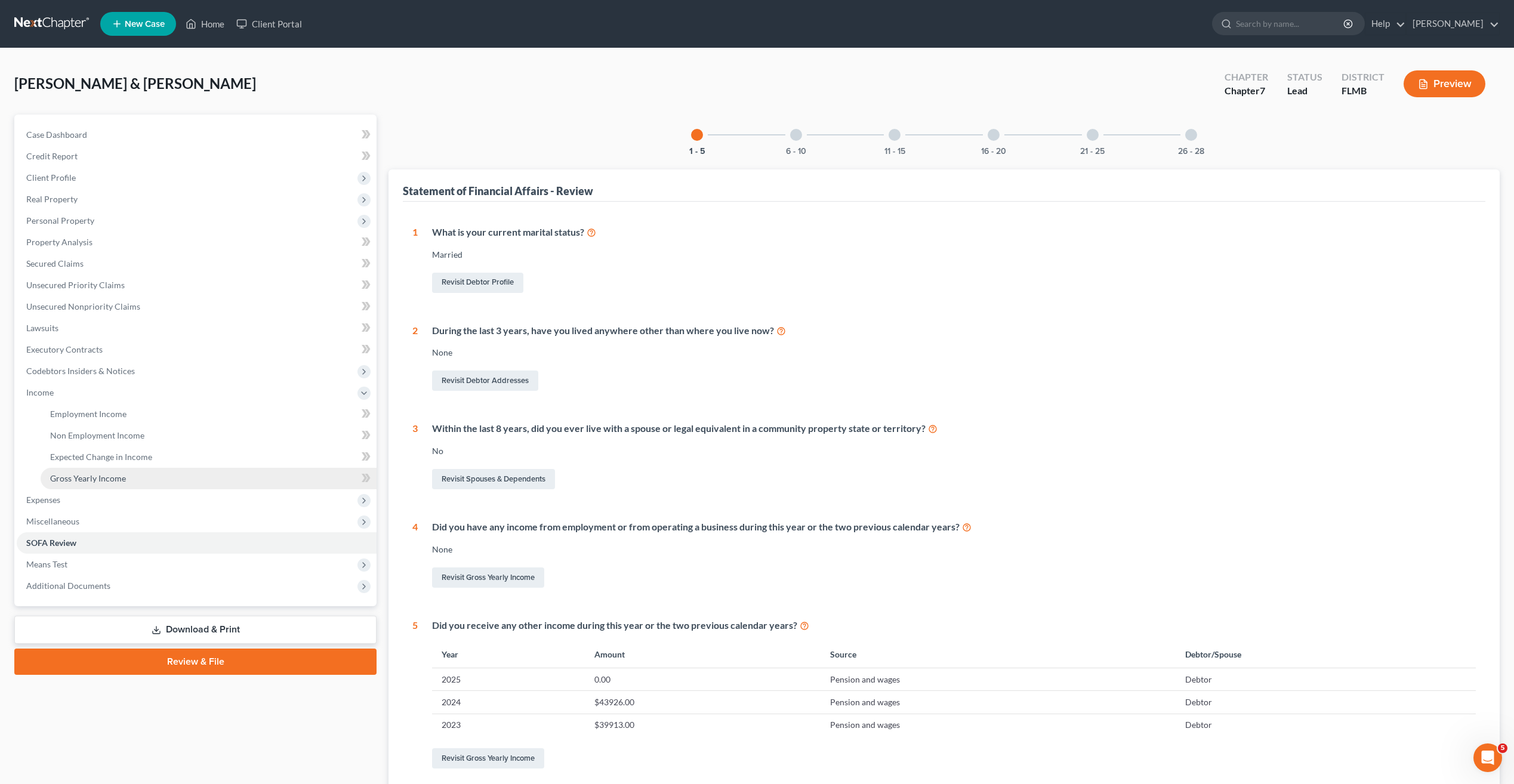
click at [110, 481] on span "Gross Yearly Income" at bounding box center [88, 478] width 76 height 10
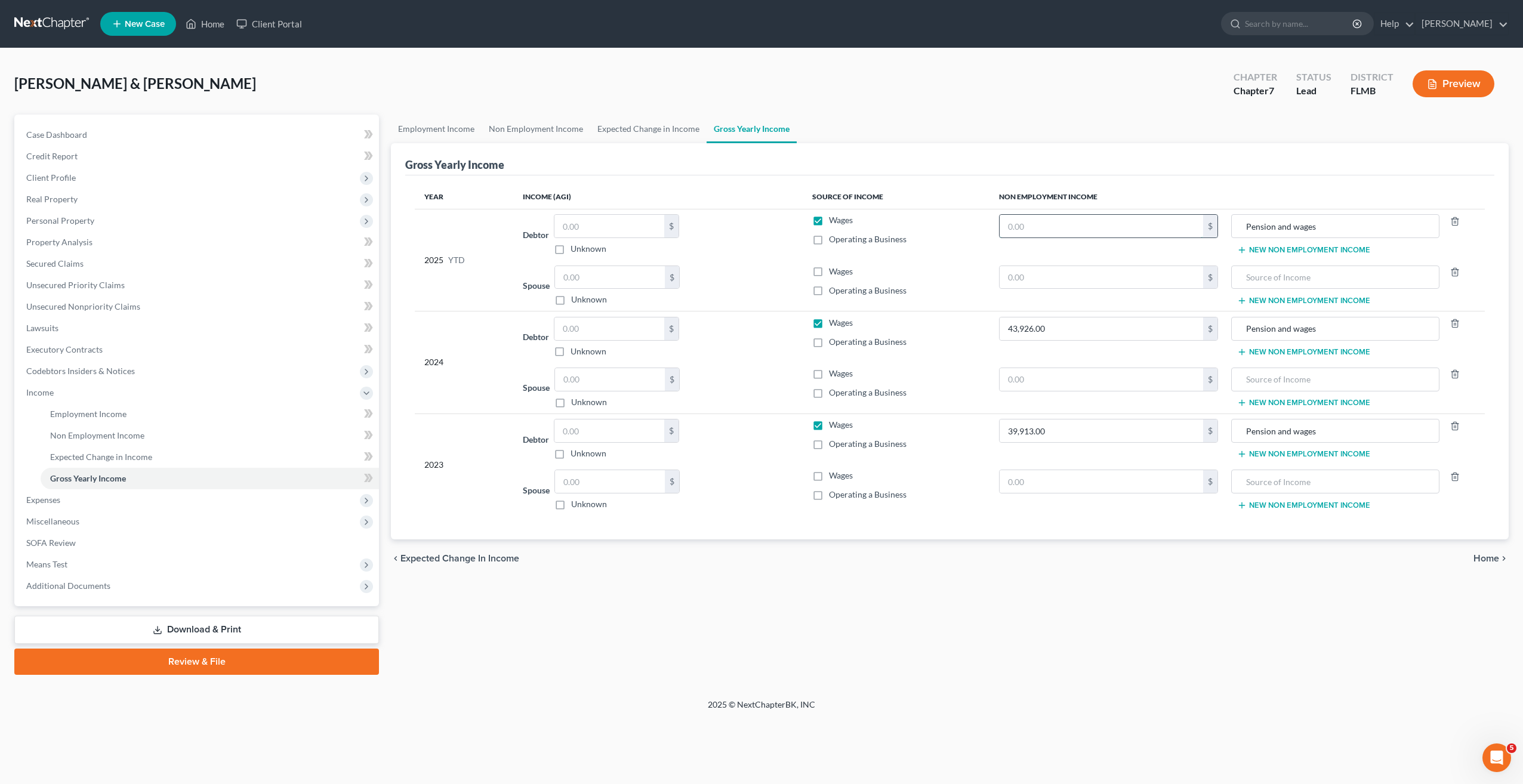
click at [1031, 229] on input "text" at bounding box center [1102, 226] width 203 height 23
click at [1011, 225] on input "061,766" at bounding box center [1102, 226] width 203 height 23
click at [1007, 226] on input "0" at bounding box center [1102, 226] width 203 height 23
click at [1083, 699] on div "2025 © NextChapterBK, INC" at bounding box center [762, 709] width 680 height 22
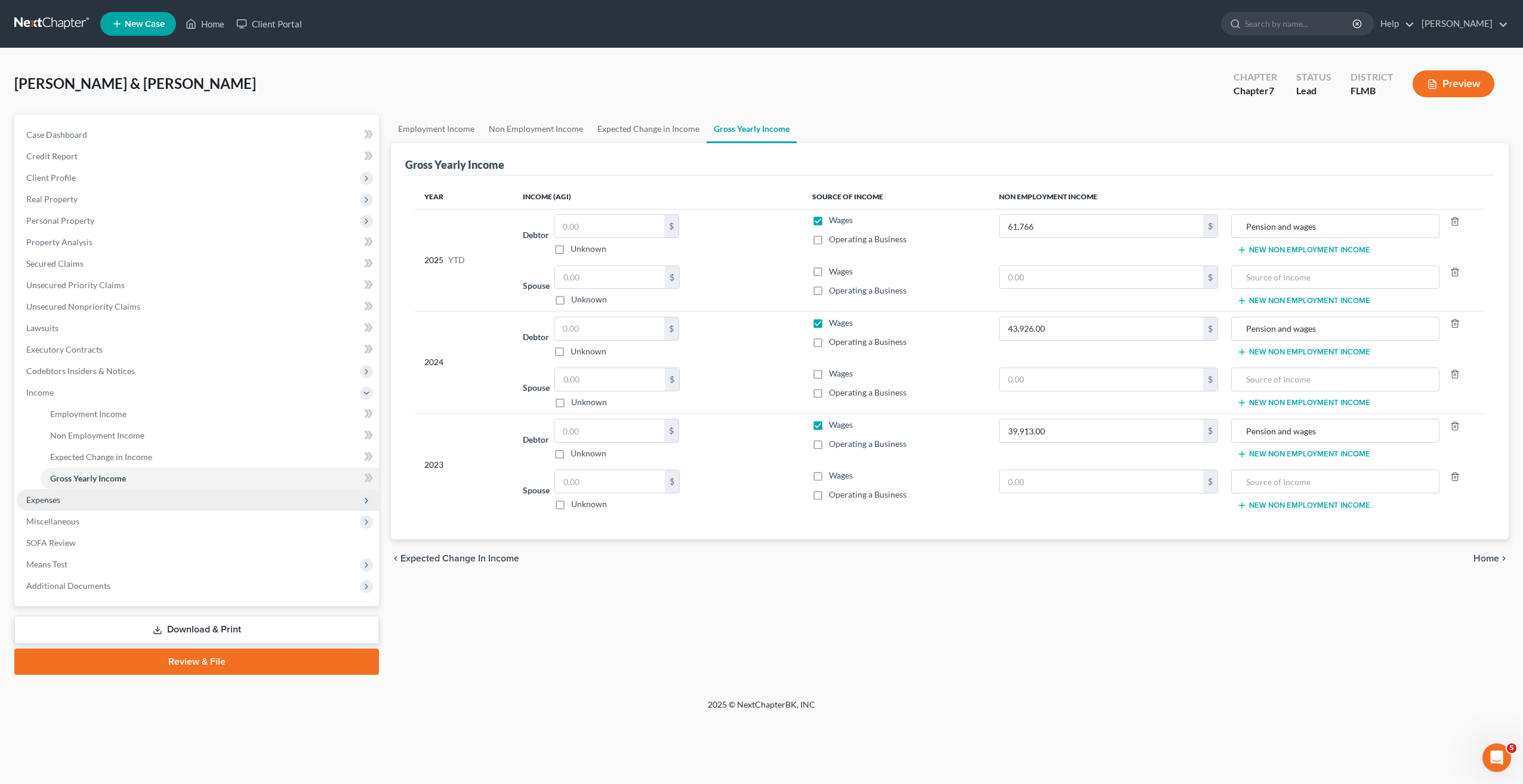
click at [66, 501] on span "Expenses" at bounding box center [198, 500] width 363 height 22
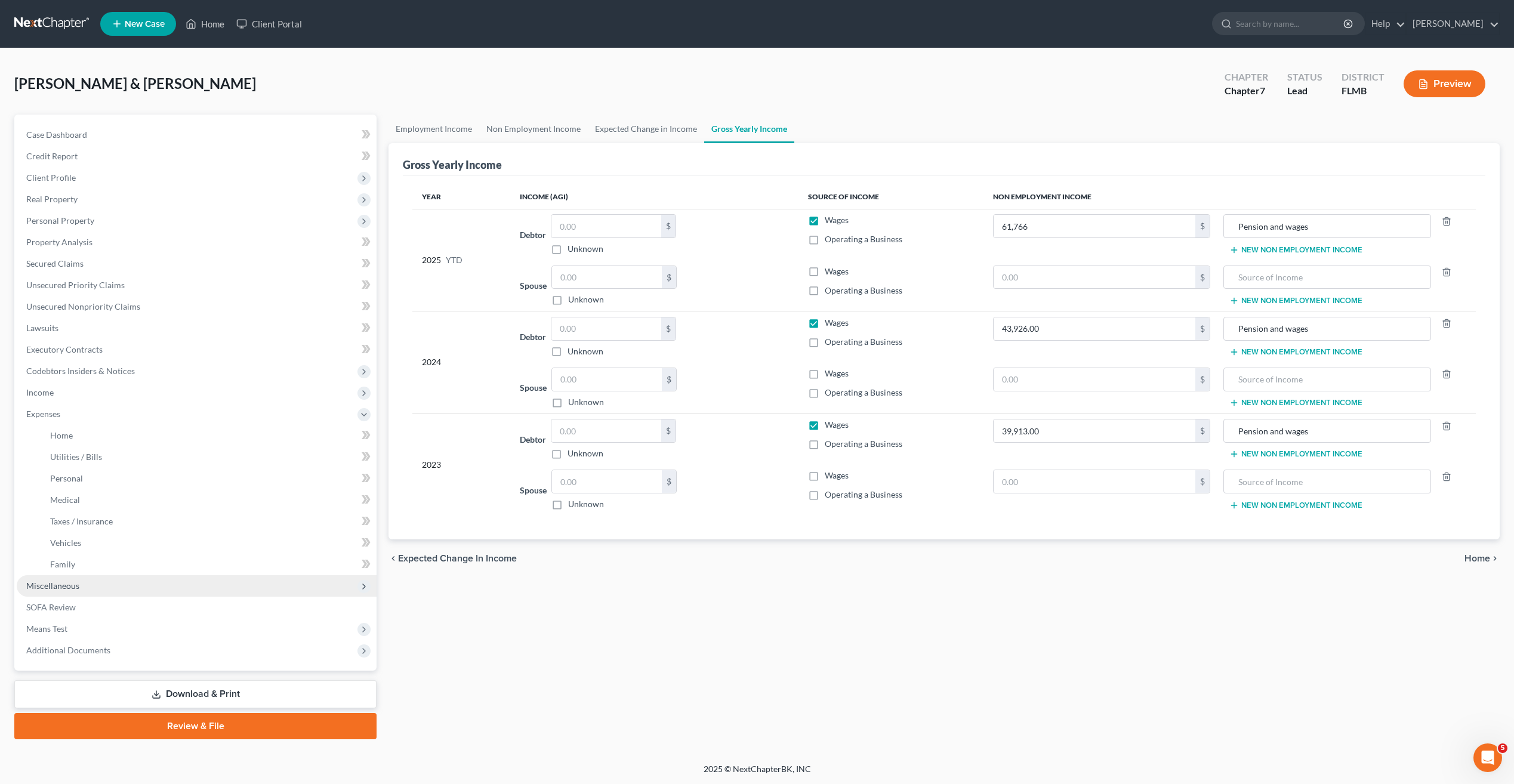
click at [45, 583] on span "Miscellaneous" at bounding box center [53, 586] width 53 height 10
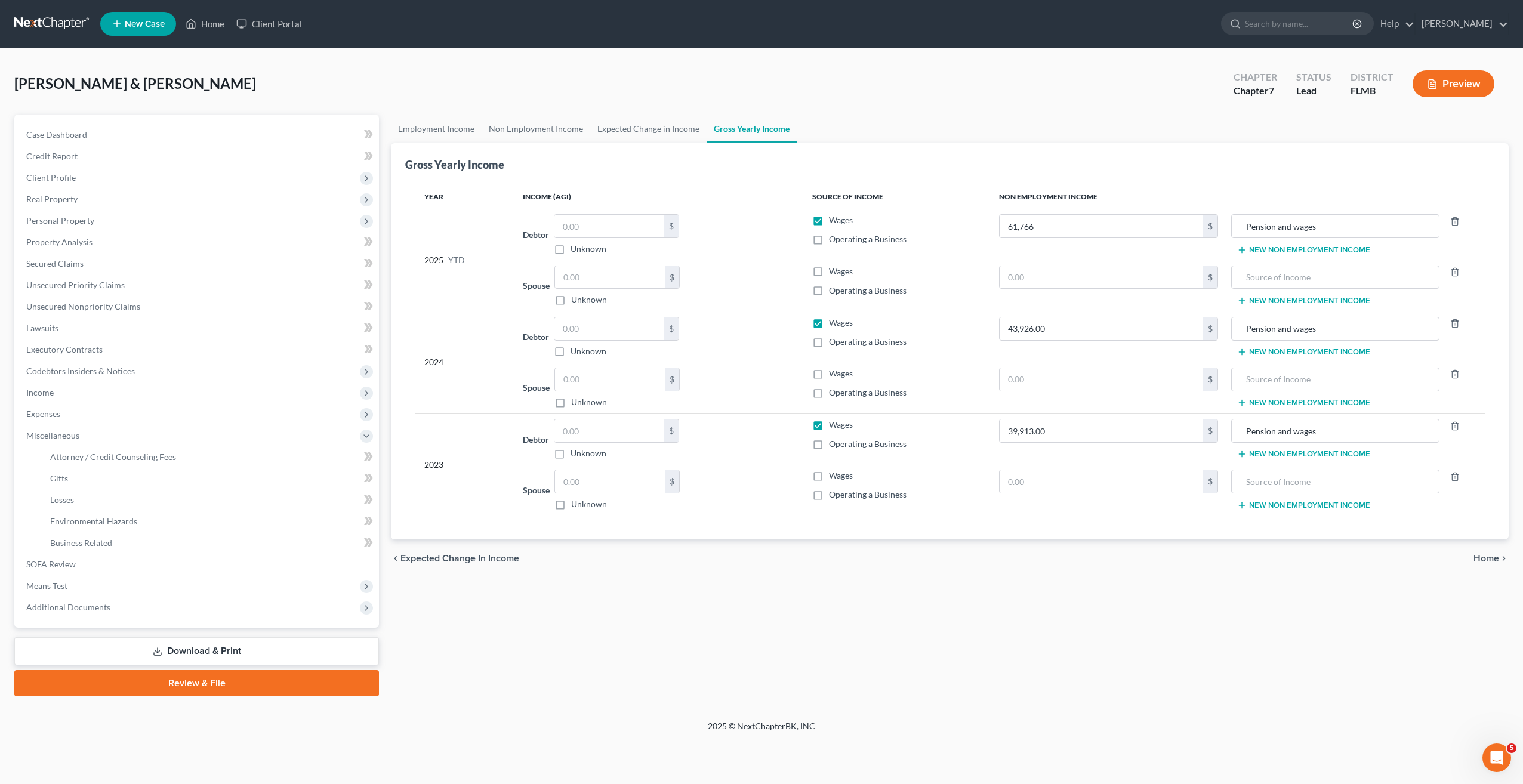
click at [509, 659] on div "Employment Income Non Employment Income Expected Change in Income Gross Yearly …" at bounding box center [950, 405] width 1130 height 582
click at [76, 519] on span "Environmental Hazards" at bounding box center [93, 521] width 87 height 10
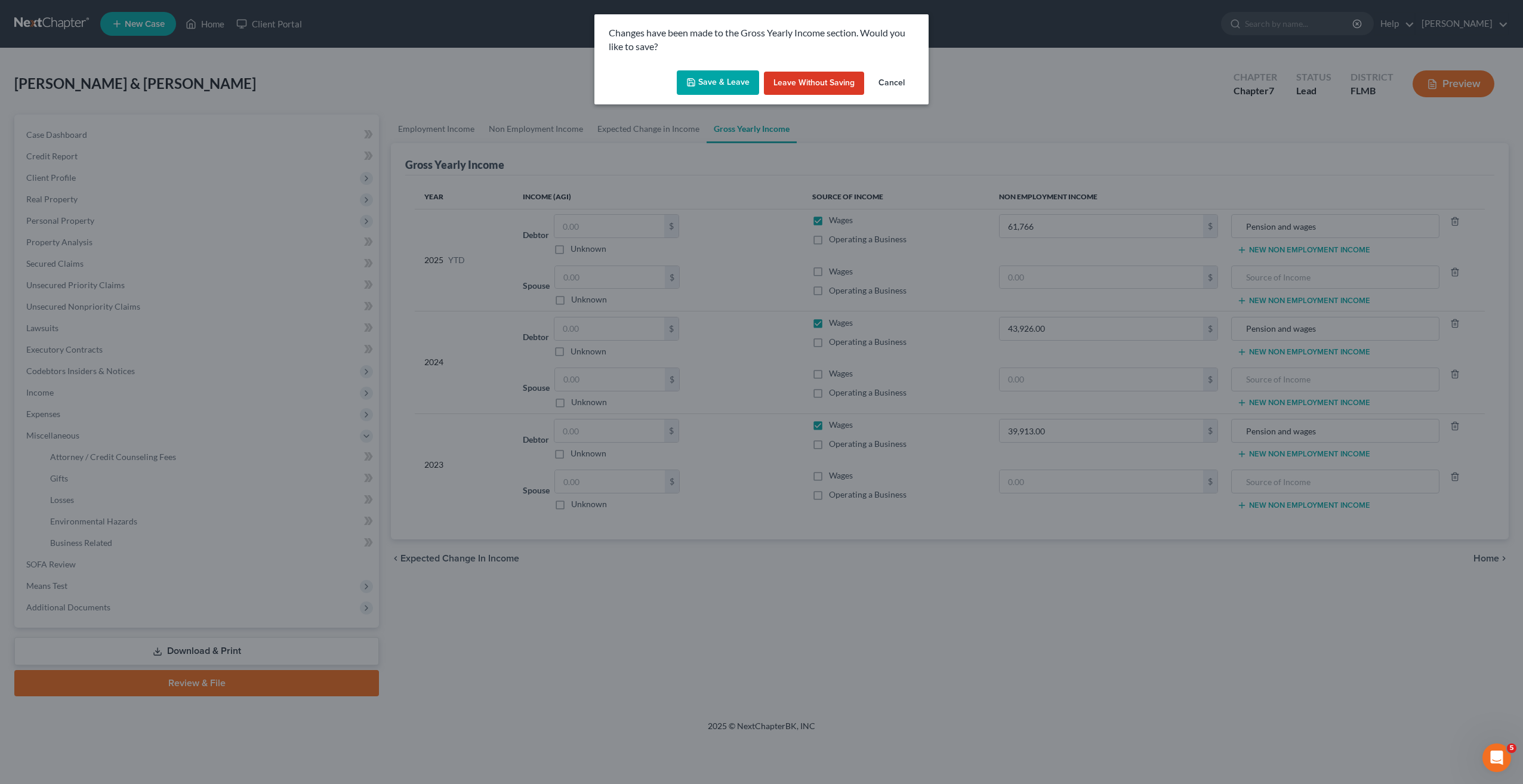
click at [713, 76] on button "Save & Leave" at bounding box center [718, 82] width 82 height 25
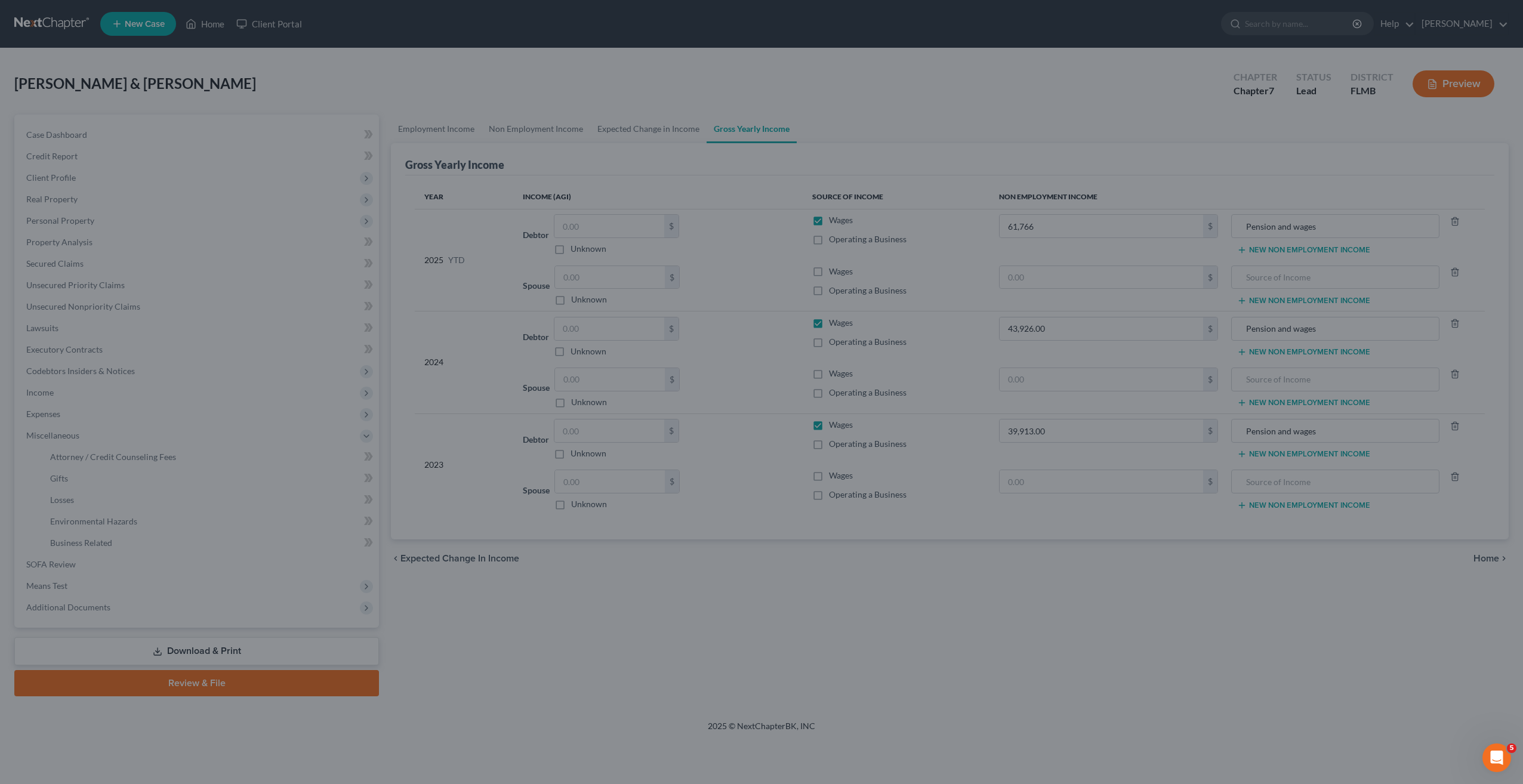
type input "61,766.00"
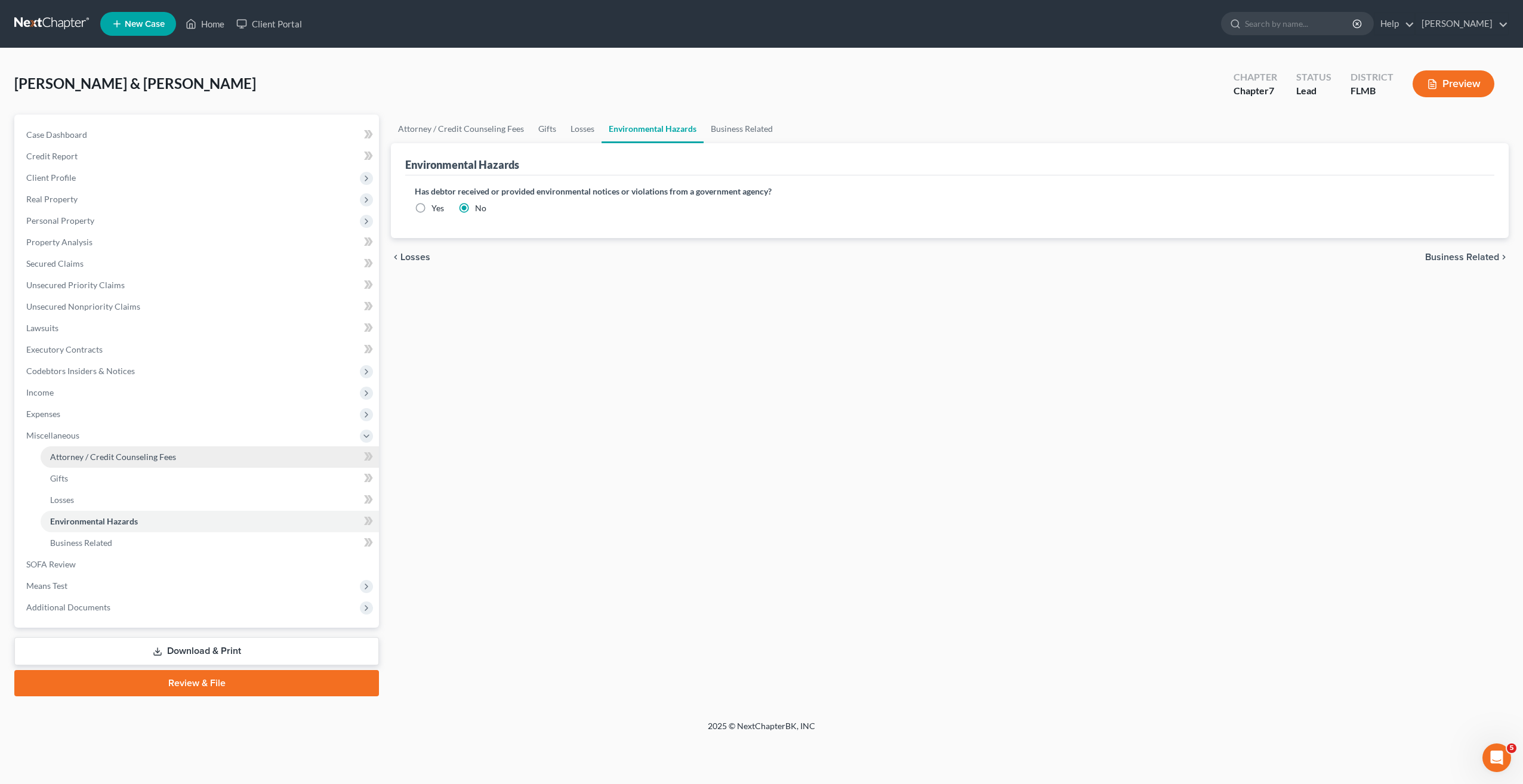
click at [126, 459] on span "Attorney / Credit Counseling Fees" at bounding box center [113, 457] width 126 height 10
select select "0"
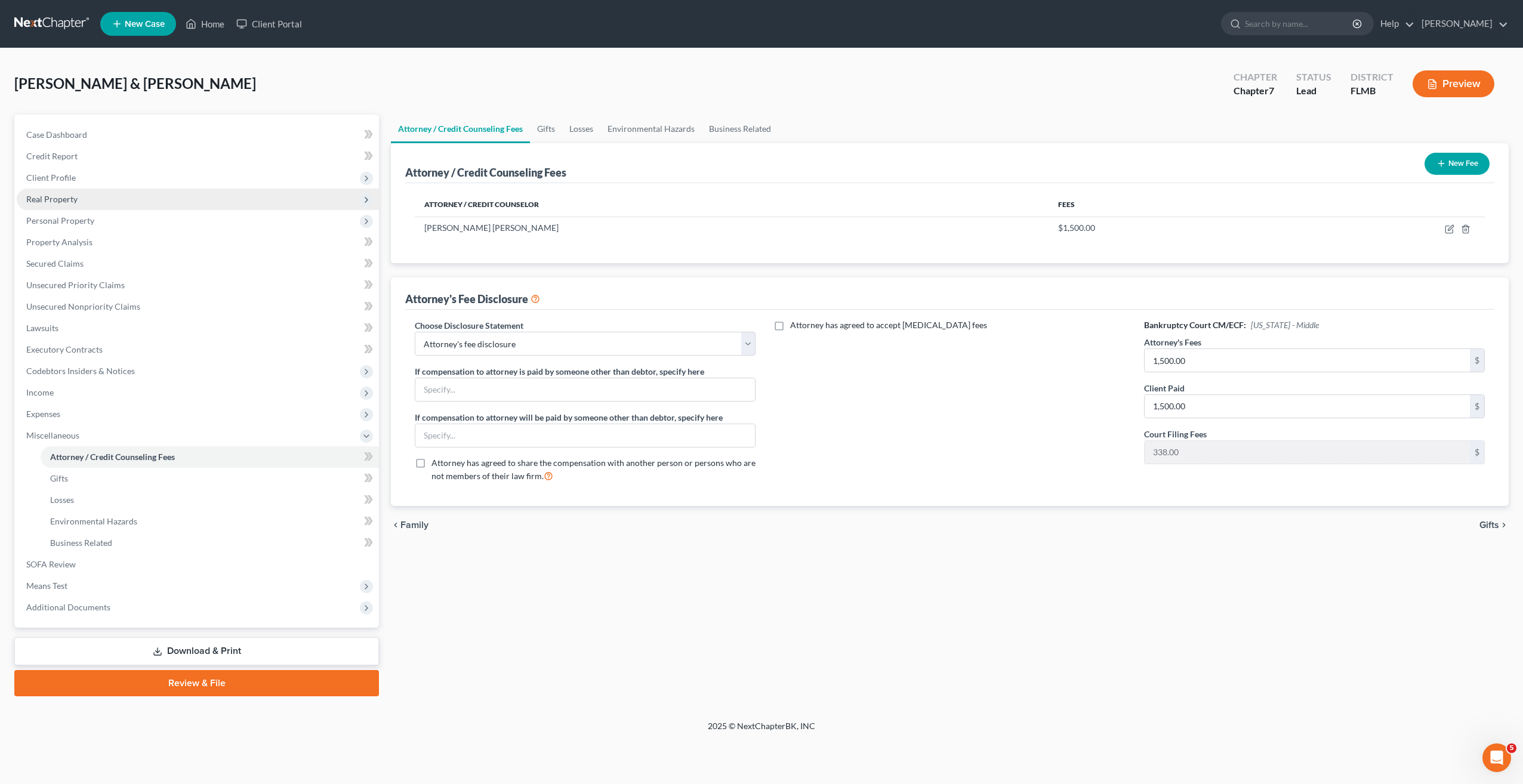
click at [62, 201] on span "Real Property" at bounding box center [52, 199] width 52 height 10
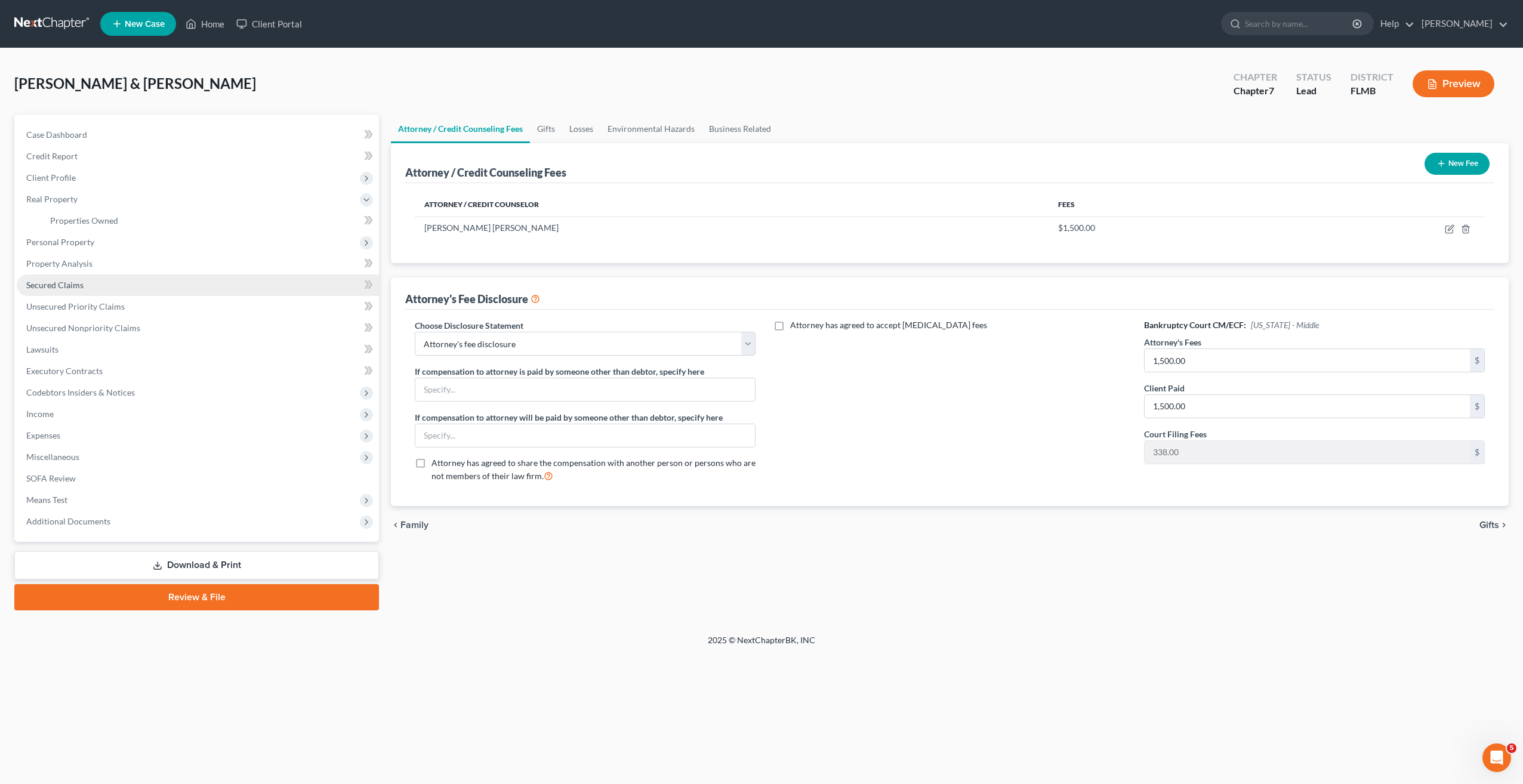
click at [59, 280] on span "Secured Claims" at bounding box center [55, 284] width 57 height 10
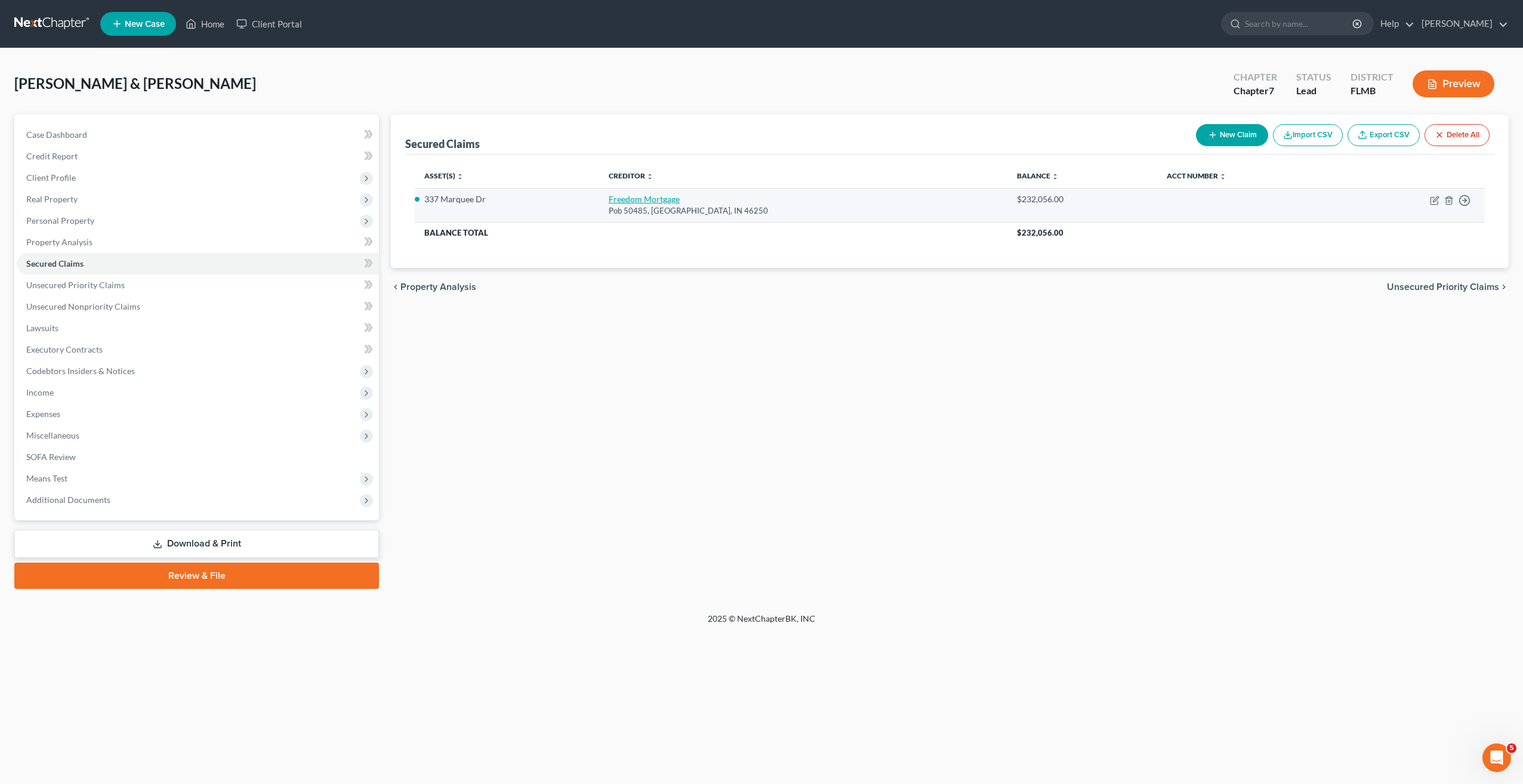
click at [662, 203] on link "Freedom Mortgage" at bounding box center [644, 199] width 71 height 10
select select "15"
select select "3"
select select "2"
select select "0"
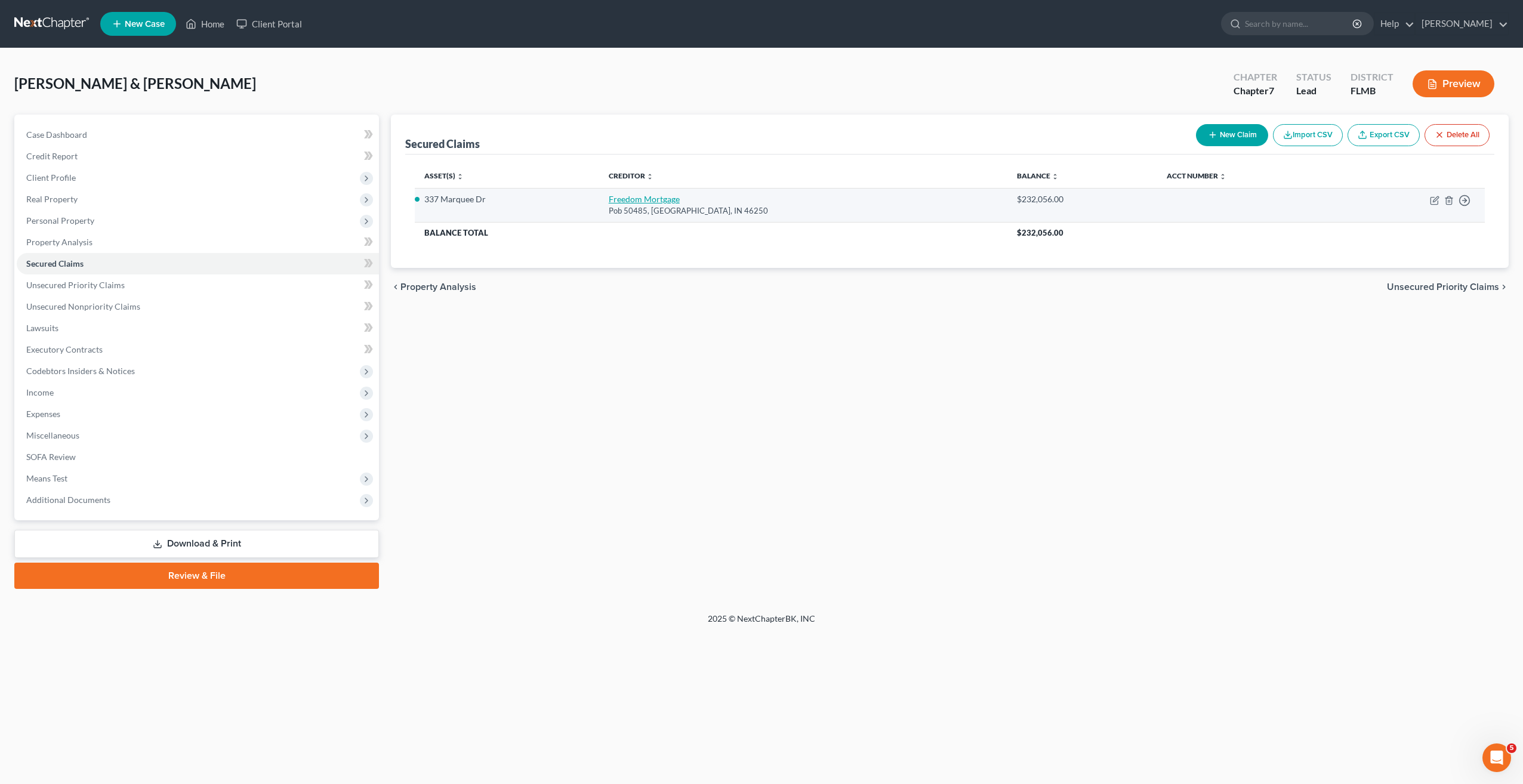
select select "0"
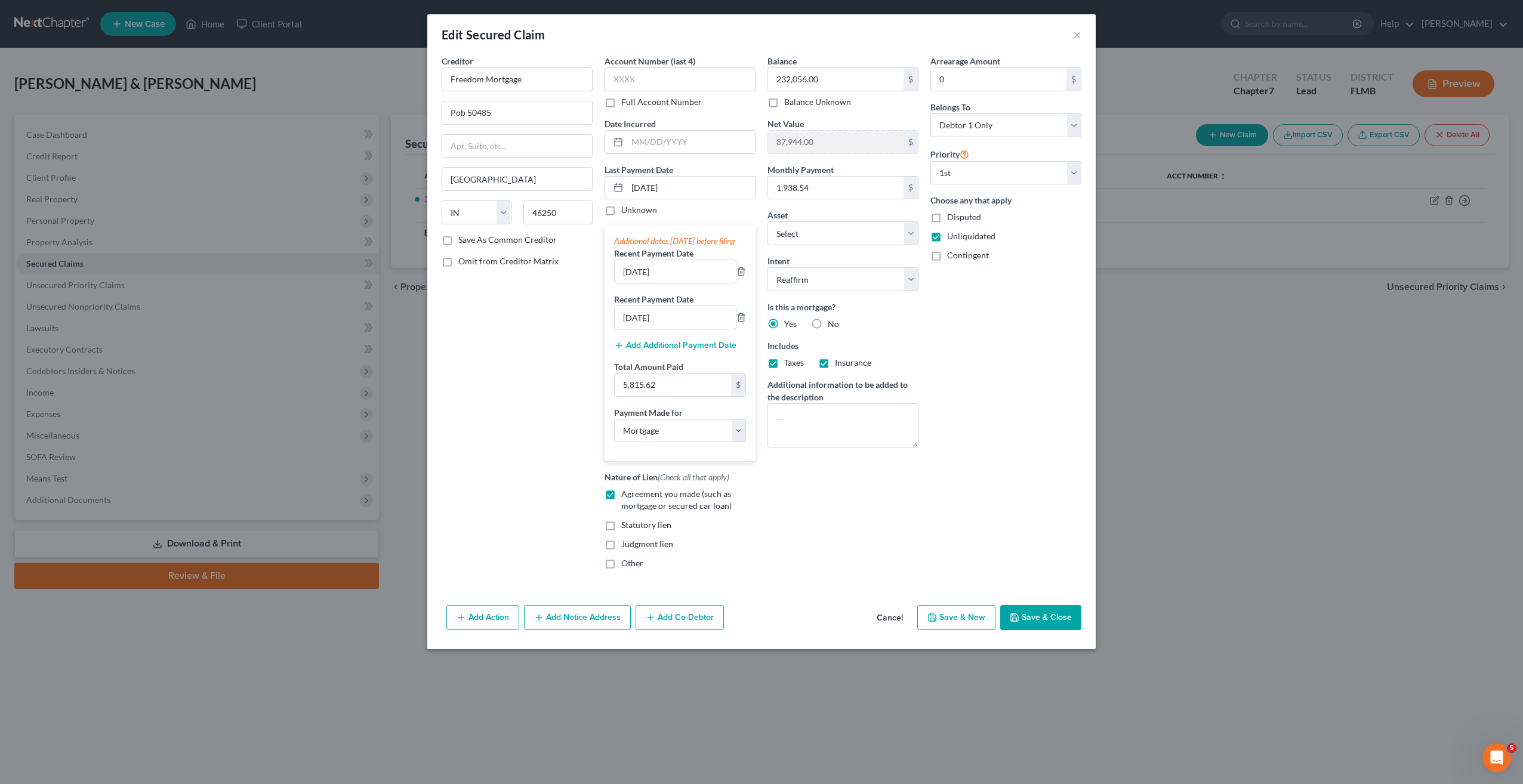
click at [488, 471] on div "Creditor * Freedom Mortgage Pob 50485 [GEOGRAPHIC_DATA] [US_STATE] AK [GEOGRAPH…" at bounding box center [517, 317] width 163 height 524
click at [1025, 630] on button "Save & Close" at bounding box center [1040, 617] width 81 height 25
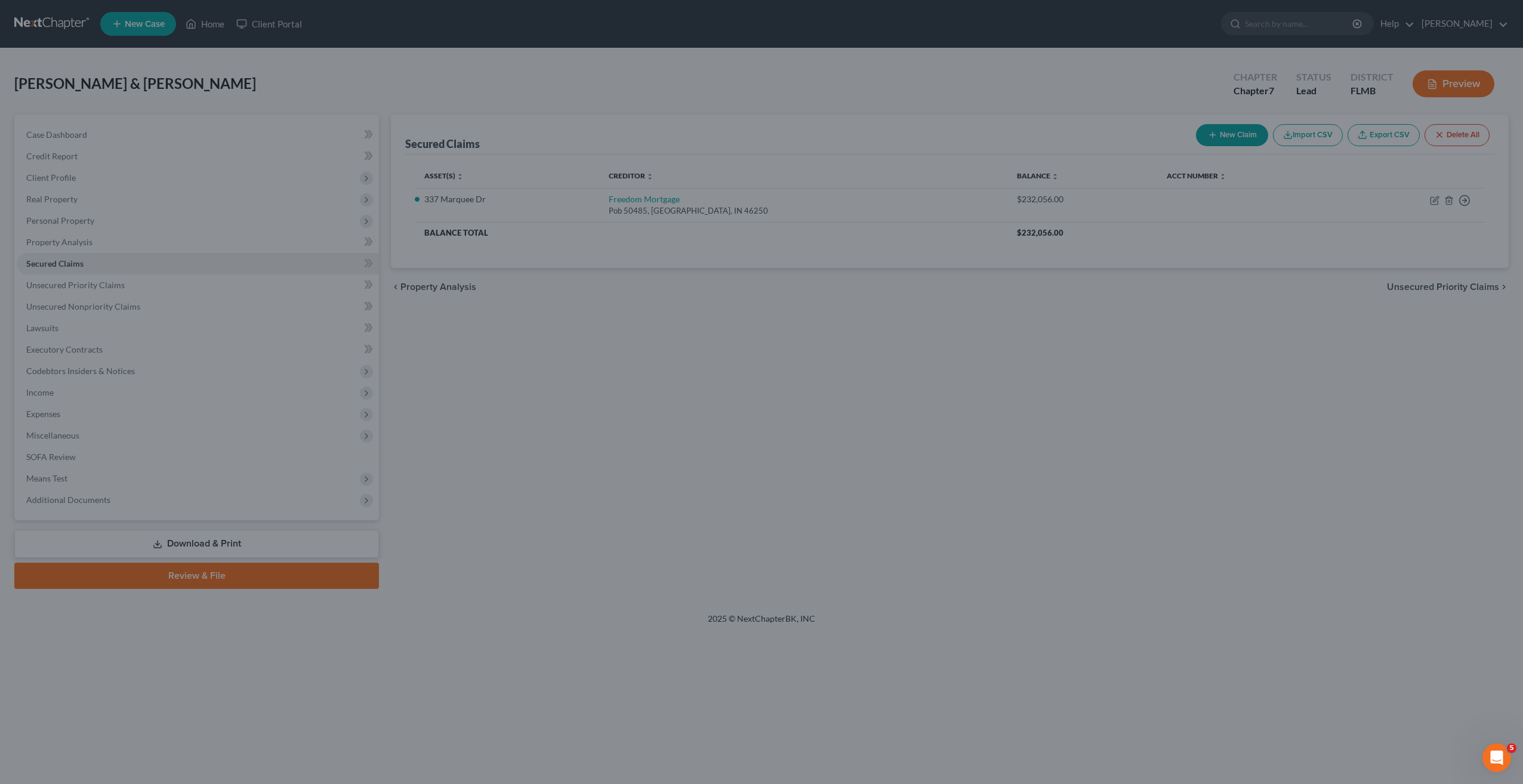
select select "2"
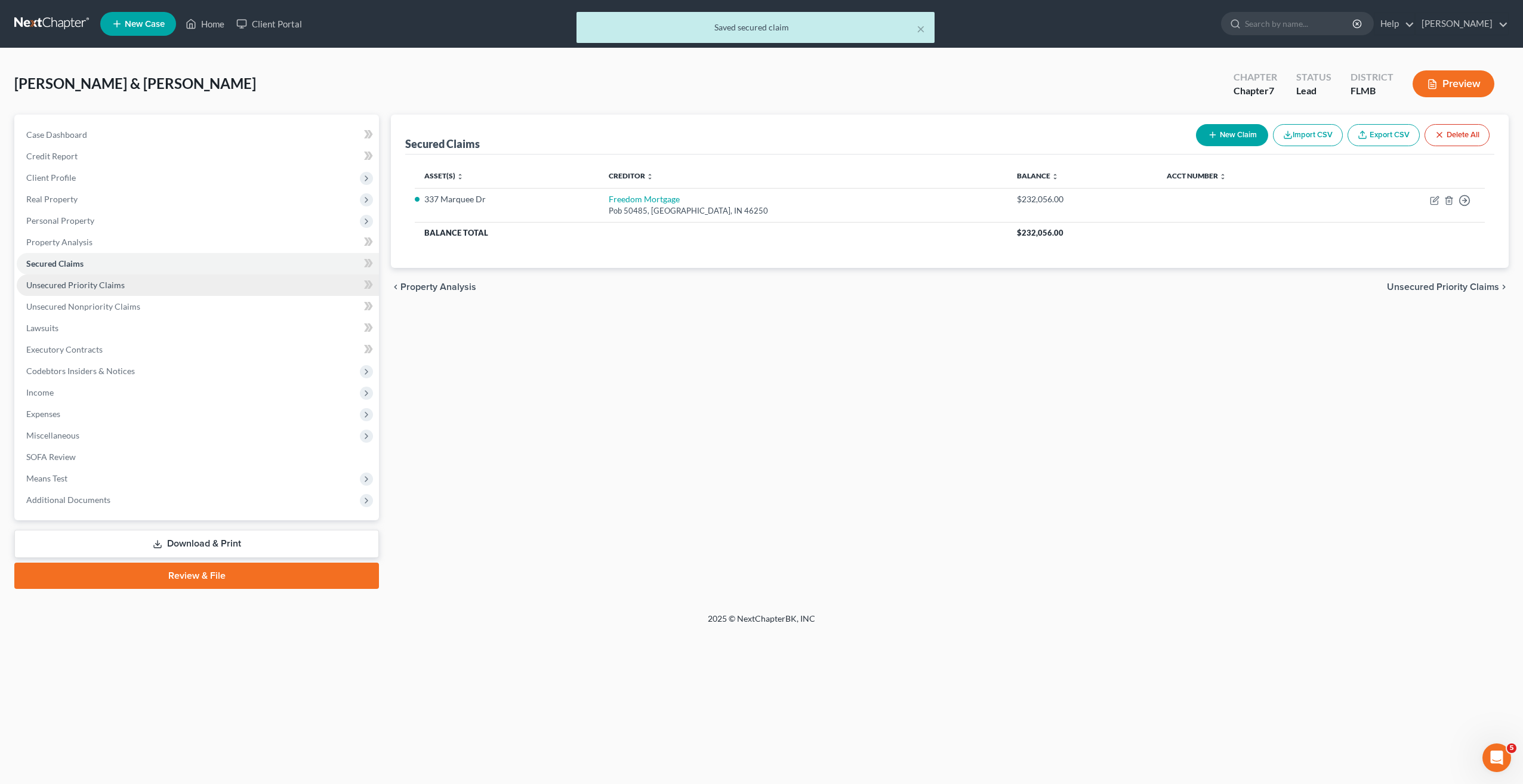
click at [91, 293] on link "Unsecured Priority Claims" at bounding box center [198, 285] width 363 height 22
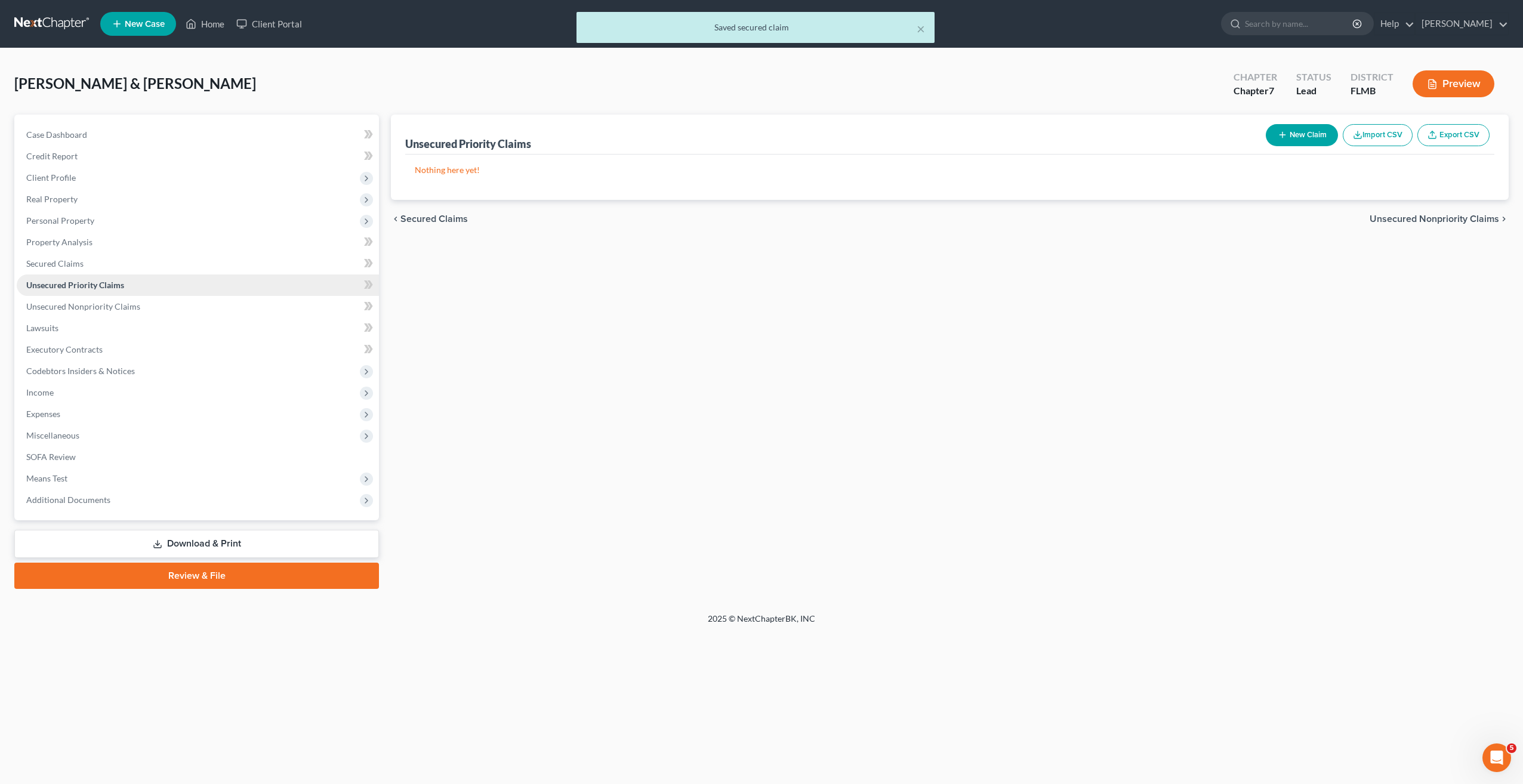
click at [53, 276] on link "Unsecured Priority Claims" at bounding box center [198, 285] width 363 height 22
click at [58, 263] on span "Secured Claims" at bounding box center [55, 263] width 57 height 10
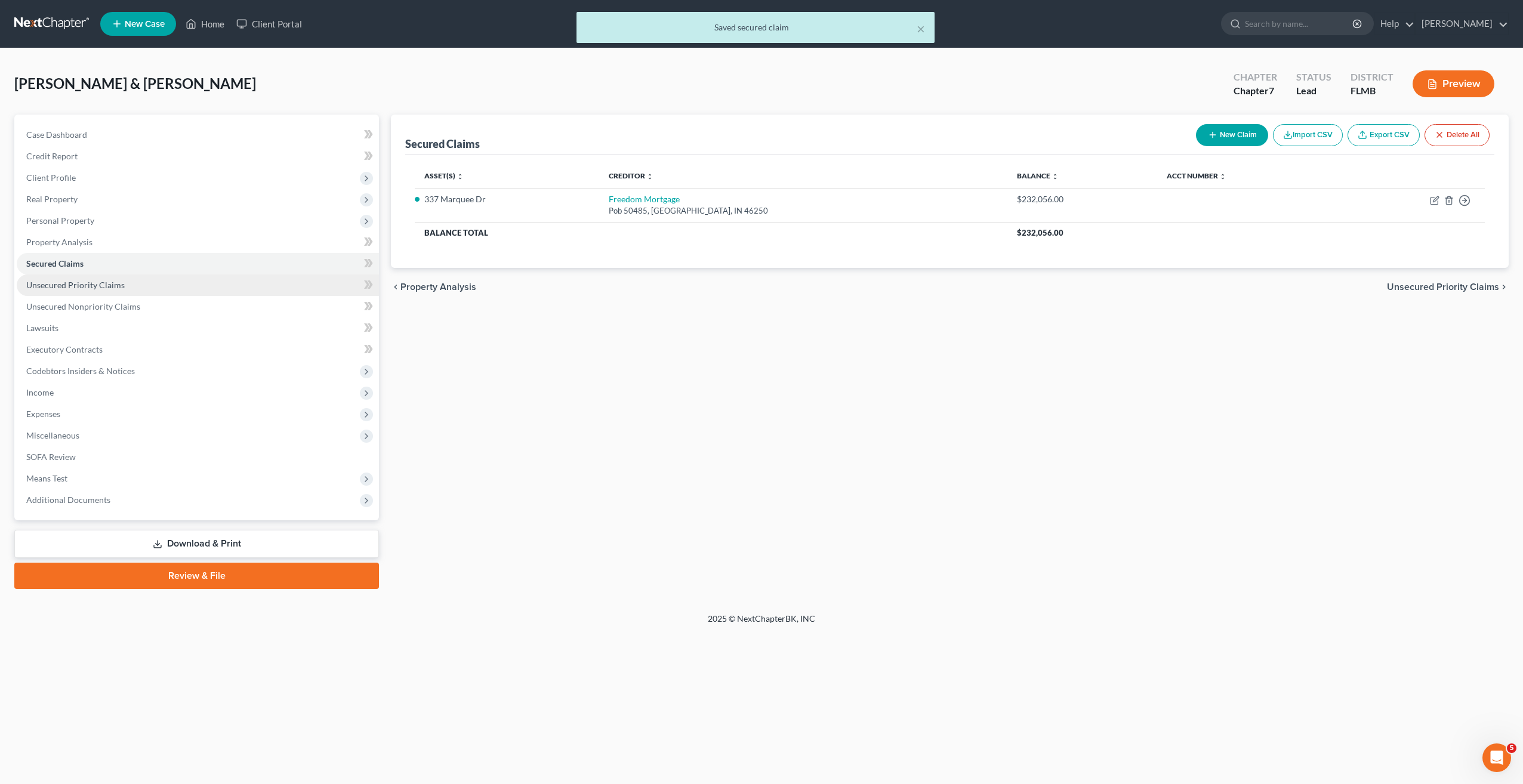
click at [59, 280] on span "Unsecured Priority Claims" at bounding box center [76, 284] width 98 height 10
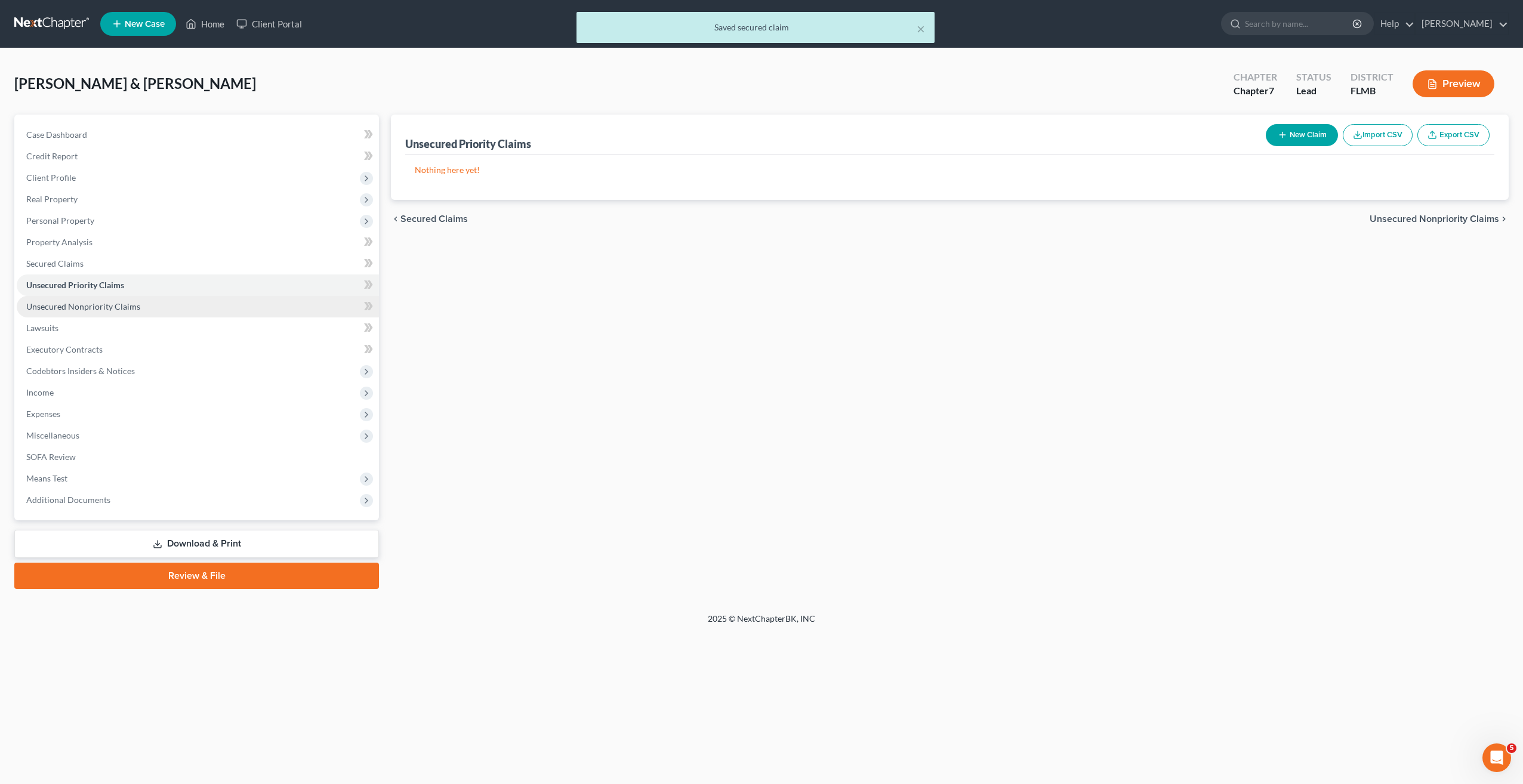
click at [63, 312] on link "Unsecured Nonpriority Claims" at bounding box center [198, 306] width 363 height 22
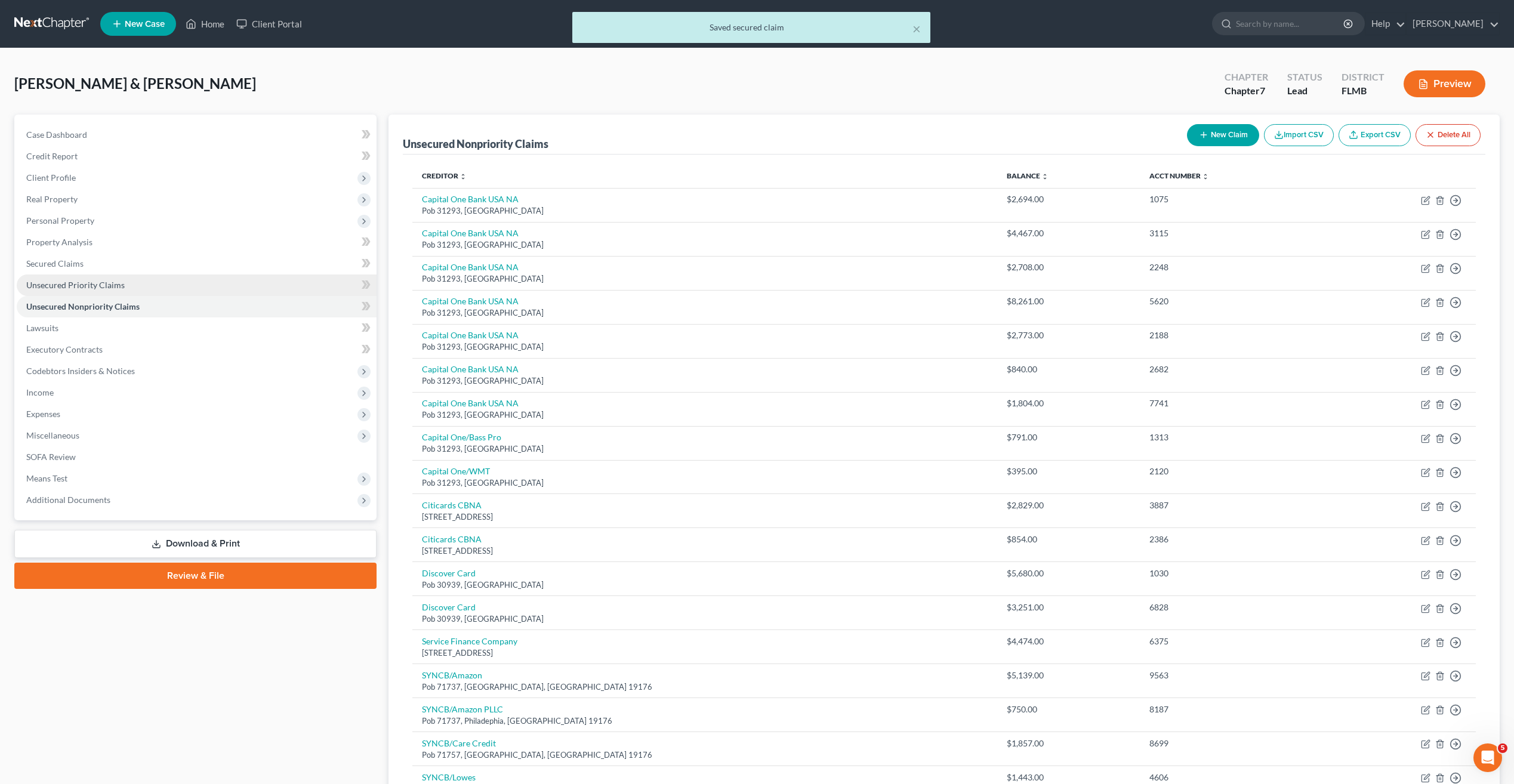
click at [68, 285] on span "Unsecured Priority Claims" at bounding box center [76, 284] width 98 height 10
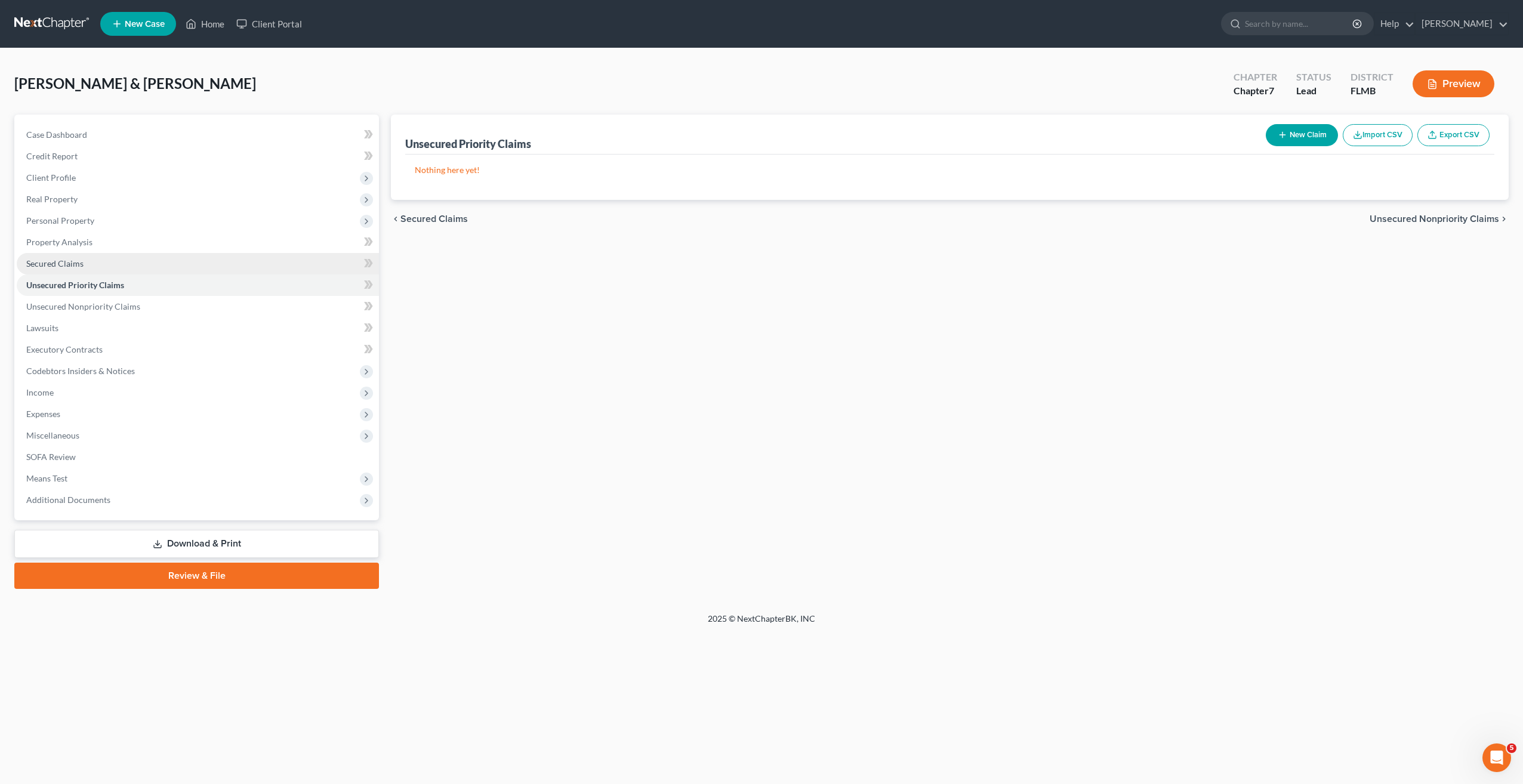
click at [60, 263] on span "Secured Claims" at bounding box center [55, 263] width 57 height 10
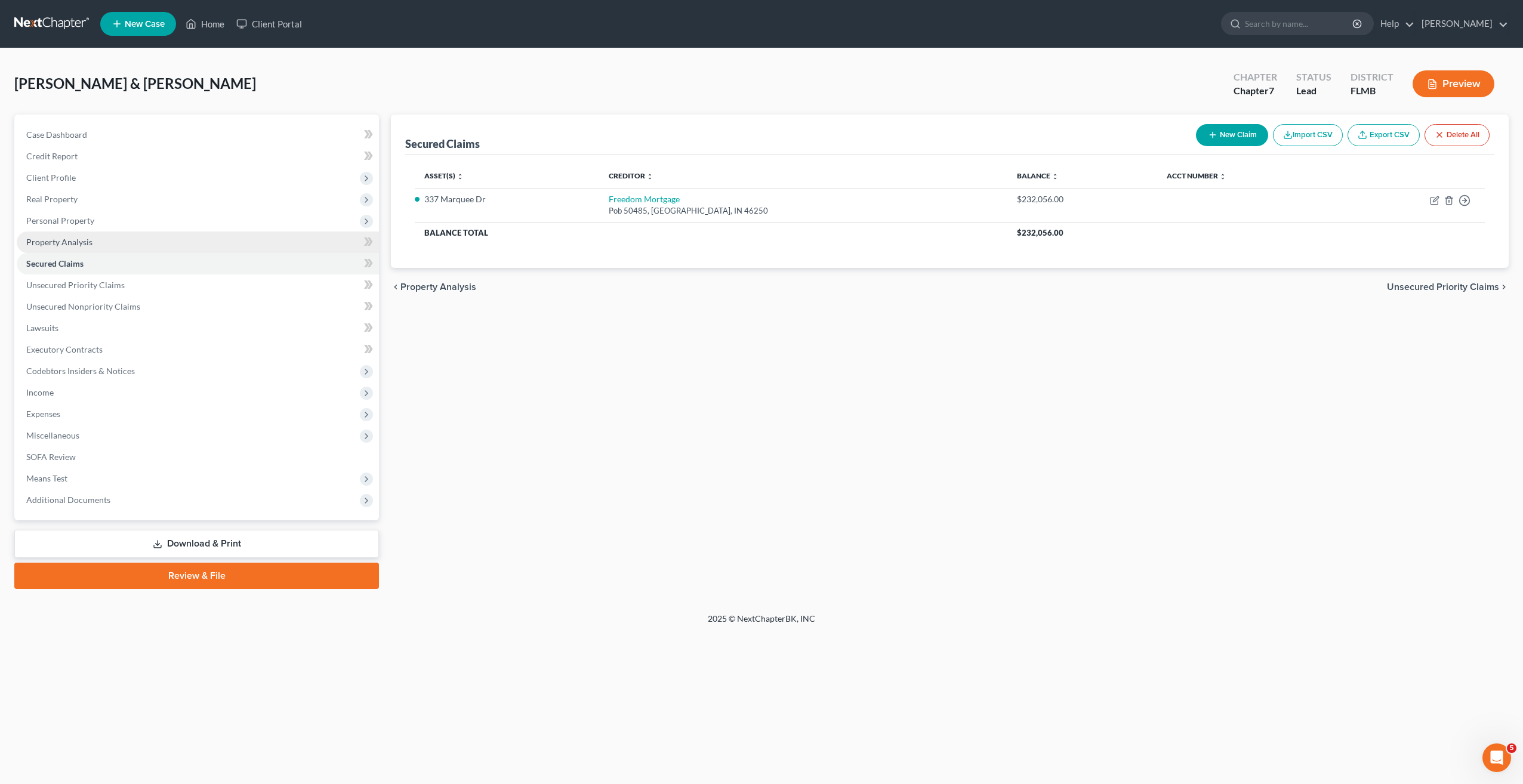
click at [60, 245] on span "Property Analysis" at bounding box center [60, 242] width 66 height 10
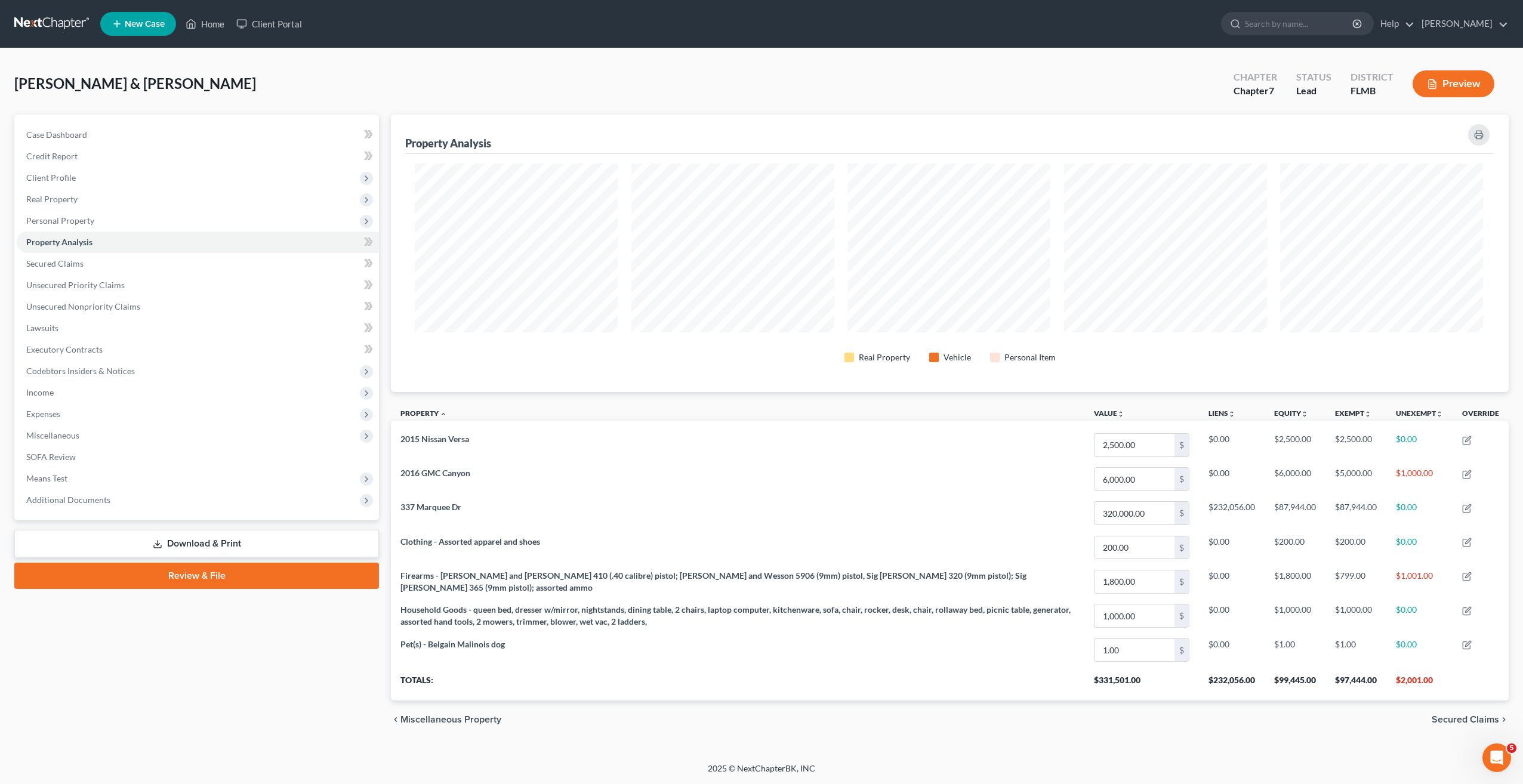
click at [908, 712] on div "chevron_left Miscellaneous Property Secured Claims chevron_right" at bounding box center [949, 719] width 1118 height 38
click at [68, 223] on span "Personal Property" at bounding box center [60, 220] width 68 height 10
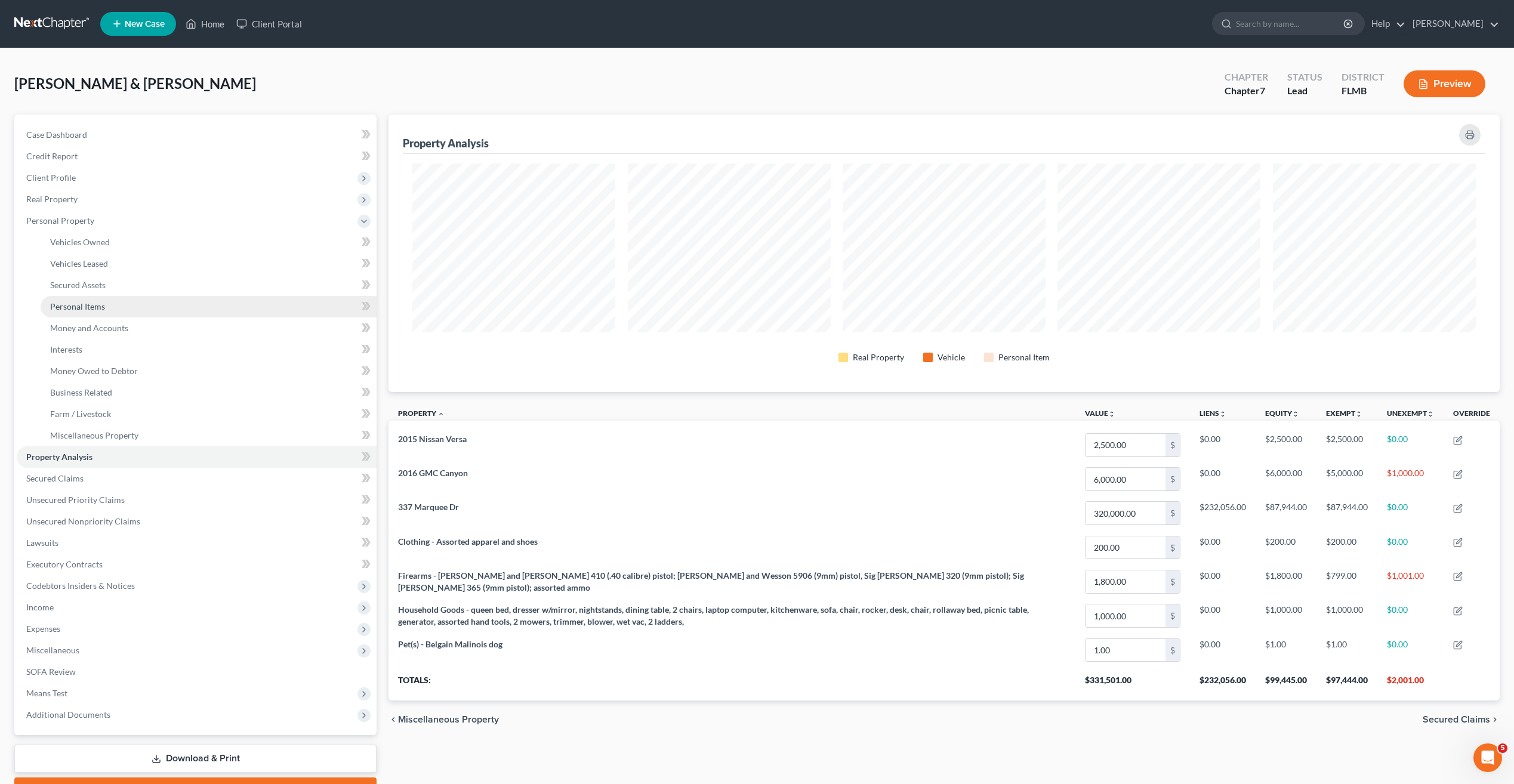
click at [71, 309] on span "Personal Items" at bounding box center [77, 306] width 55 height 10
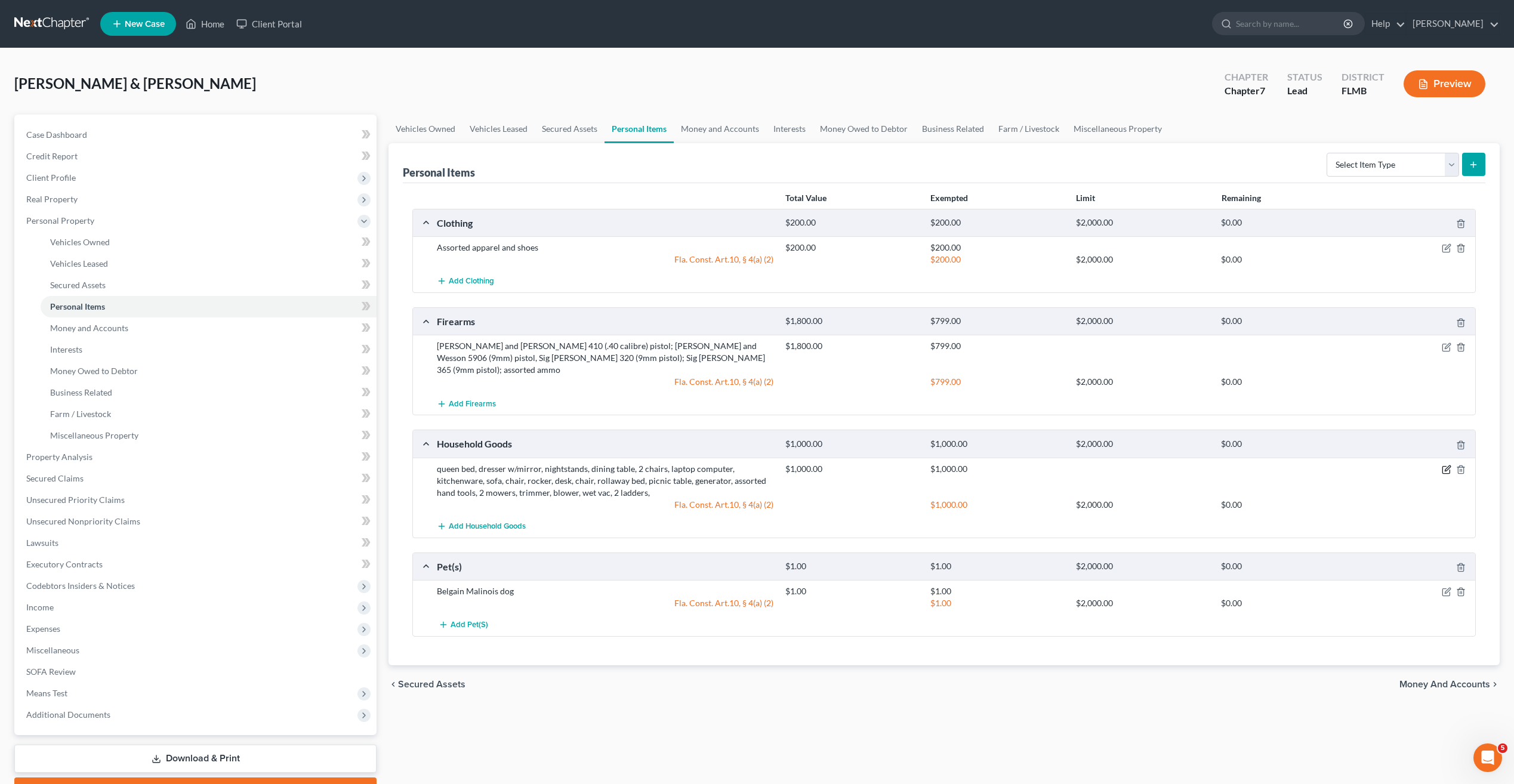
click at [1448, 466] on icon "button" at bounding box center [1447, 468] width 6 height 6
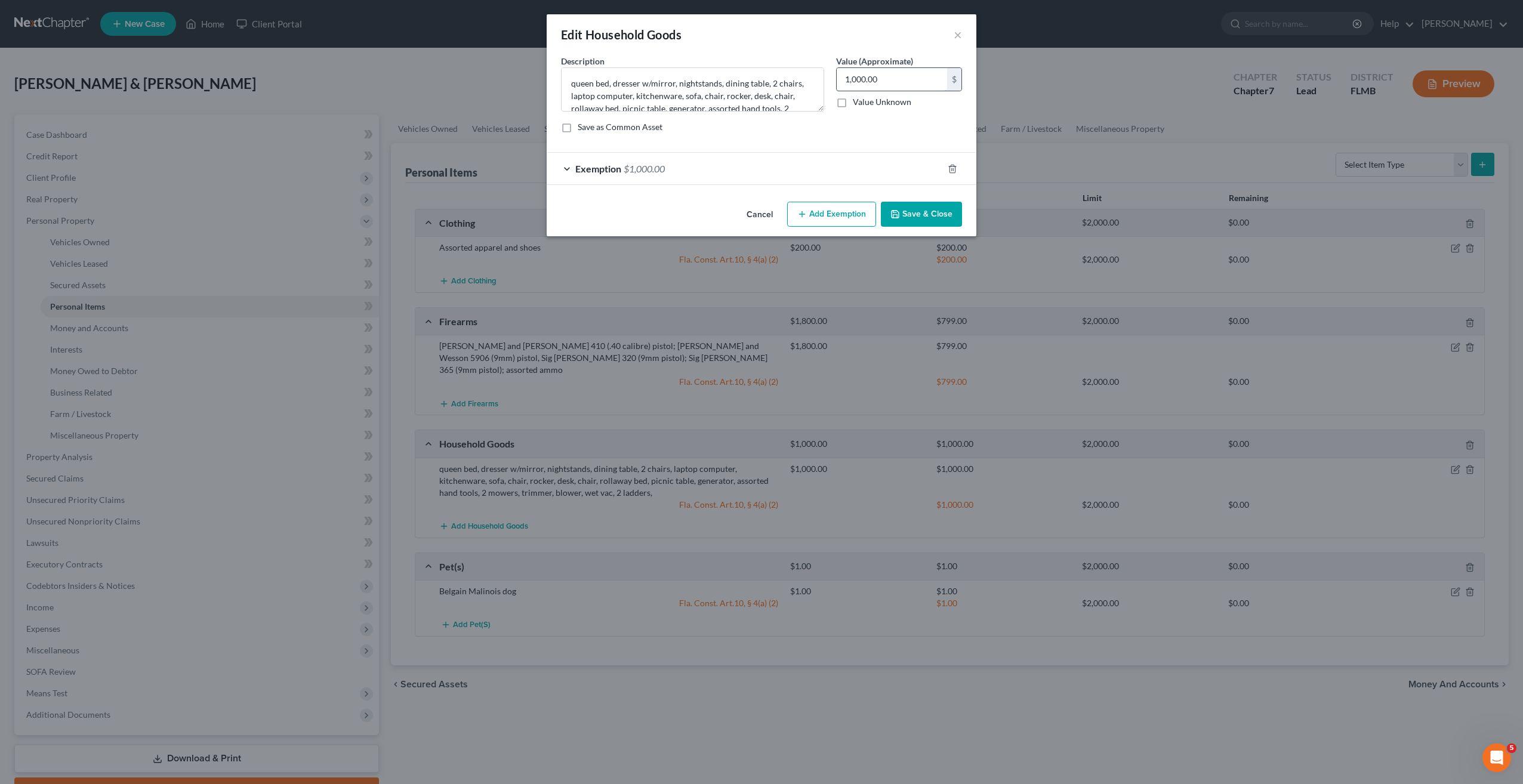
click at [880, 79] on input "1,000.00" at bounding box center [891, 79] width 110 height 23
type input "1,200"
drag, startPoint x: 824, startPoint y: 141, endPoint x: 906, endPoint y: 208, distance: 105.9
click at [825, 141] on div "Description * queen bed, dresser w/mirror, nightstands, dining table, 2 chairs,…" at bounding box center [762, 98] width 413 height 88
click at [907, 214] on button "Save & Close" at bounding box center [921, 214] width 81 height 25
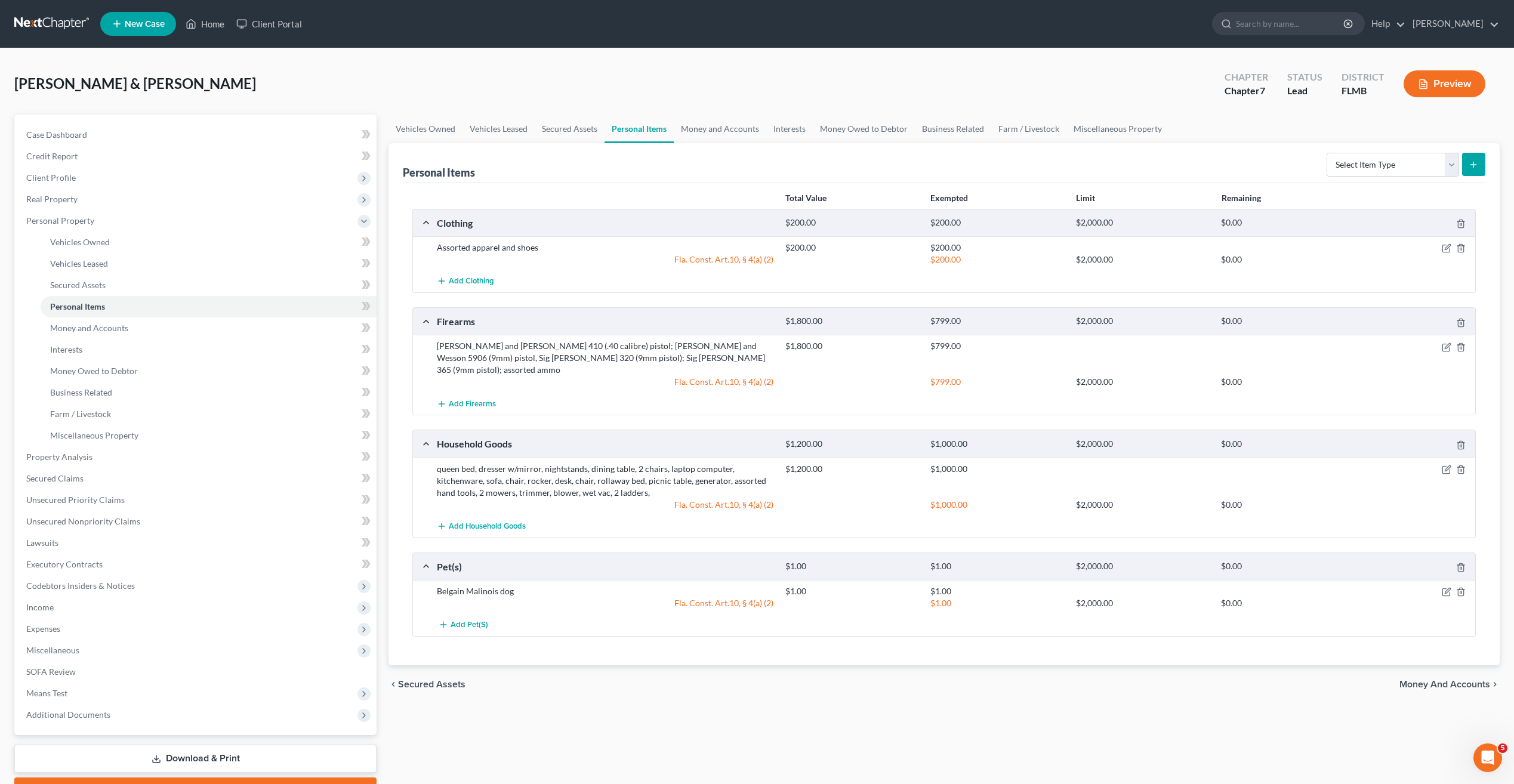
click at [716, 699] on div "Vehicles Owned Vehicles Leased Secured Assets Personal Items Money and Accounts…" at bounding box center [944, 458] width 1123 height 689
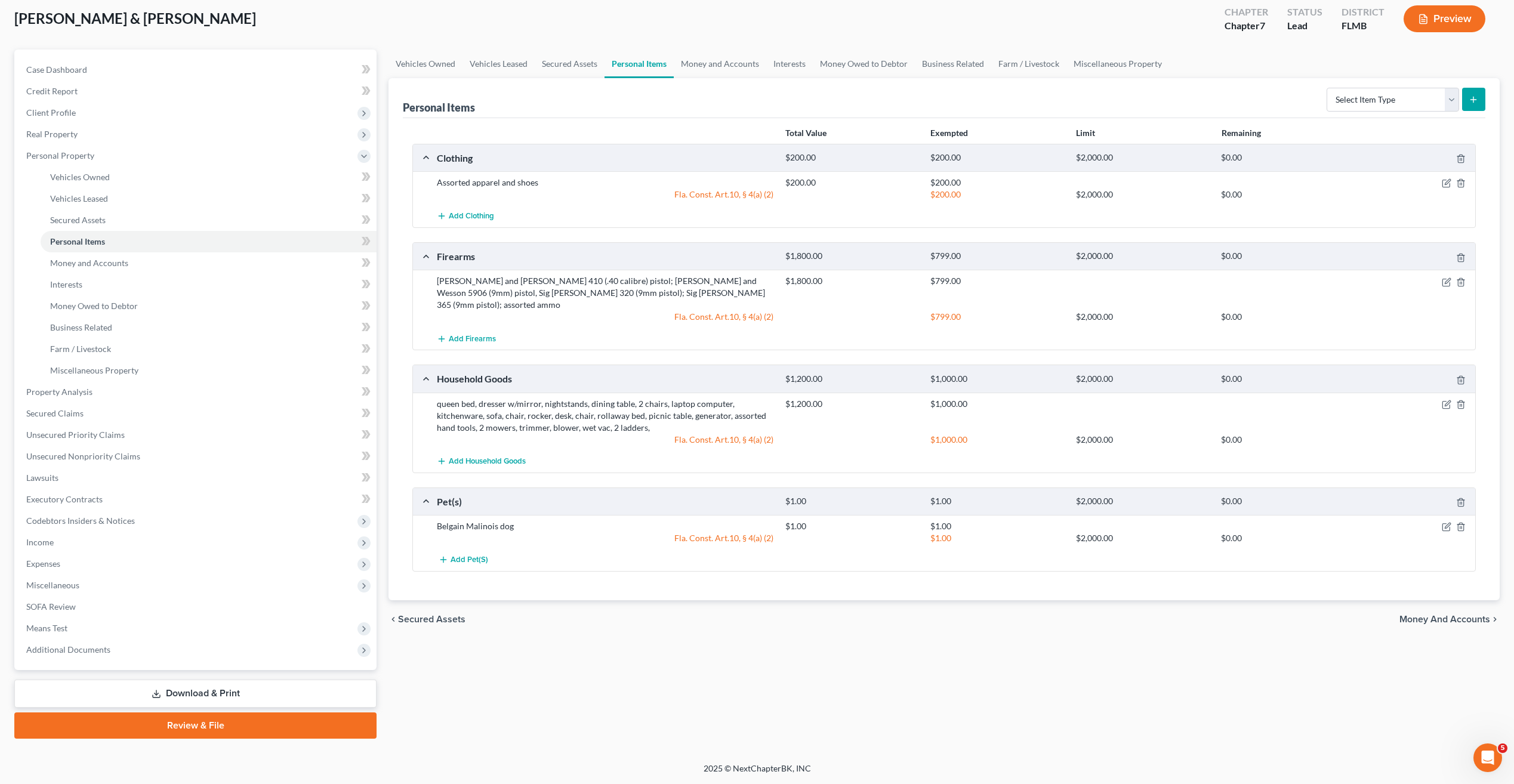
click at [574, 641] on div "Vehicles Owned Vehicles Leased Secured Assets Personal Items Money and Accounts…" at bounding box center [944, 393] width 1123 height 689
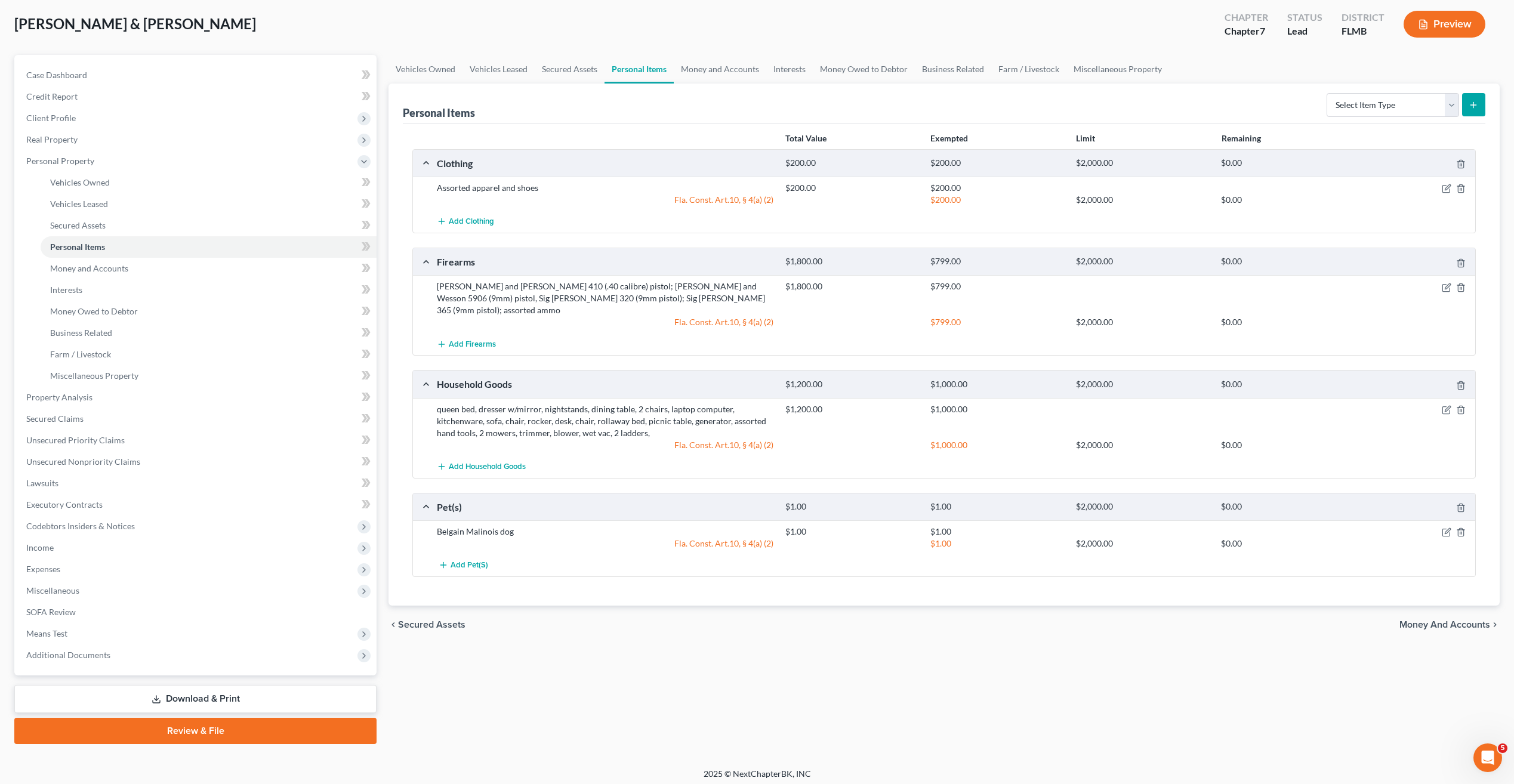
click at [590, 699] on div "Vehicles Owned Vehicles Leased Secured Assets Personal Items Money and Accounts…" at bounding box center [944, 399] width 1123 height 689
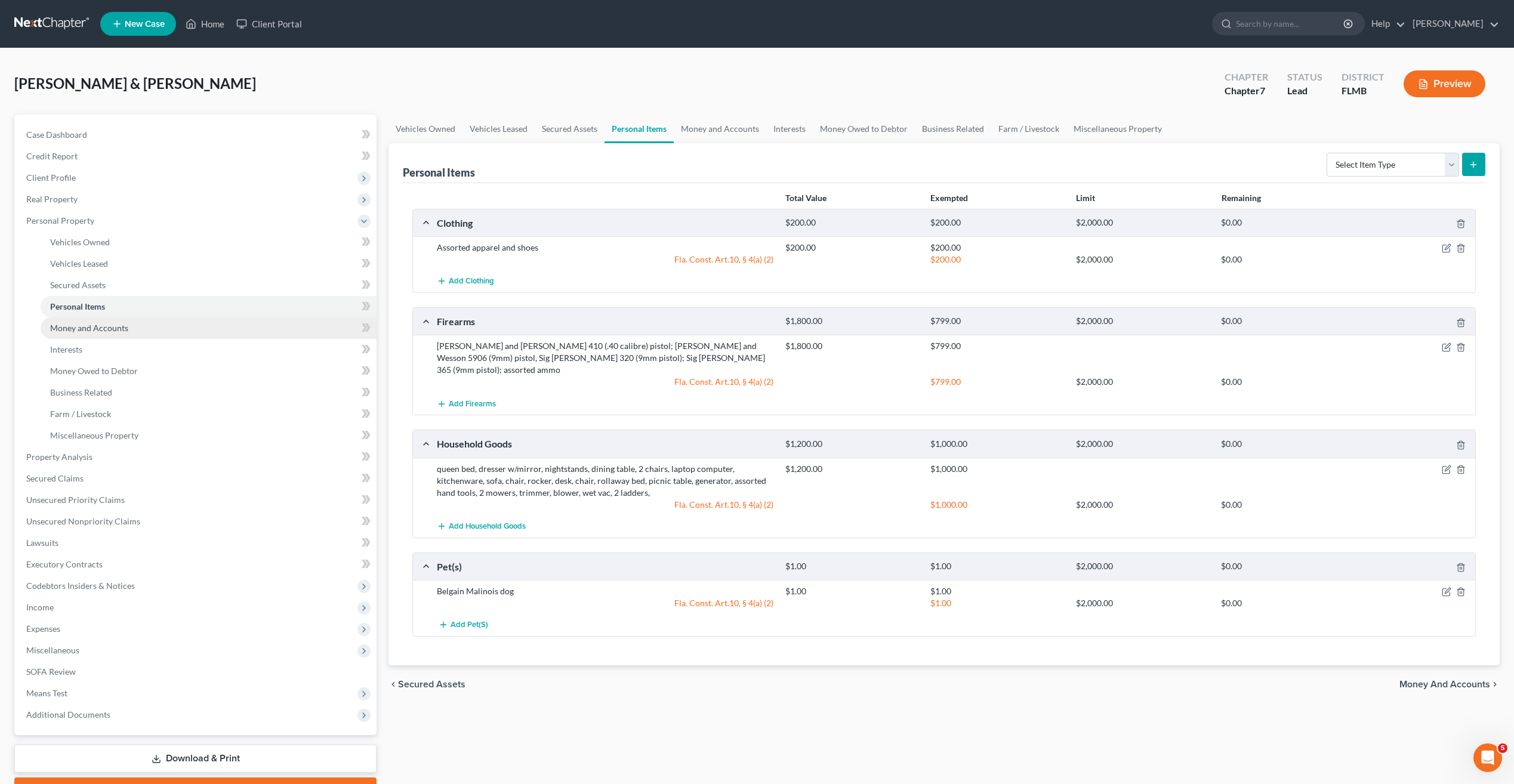
click at [61, 325] on span "Money and Accounts" at bounding box center [89, 328] width 78 height 10
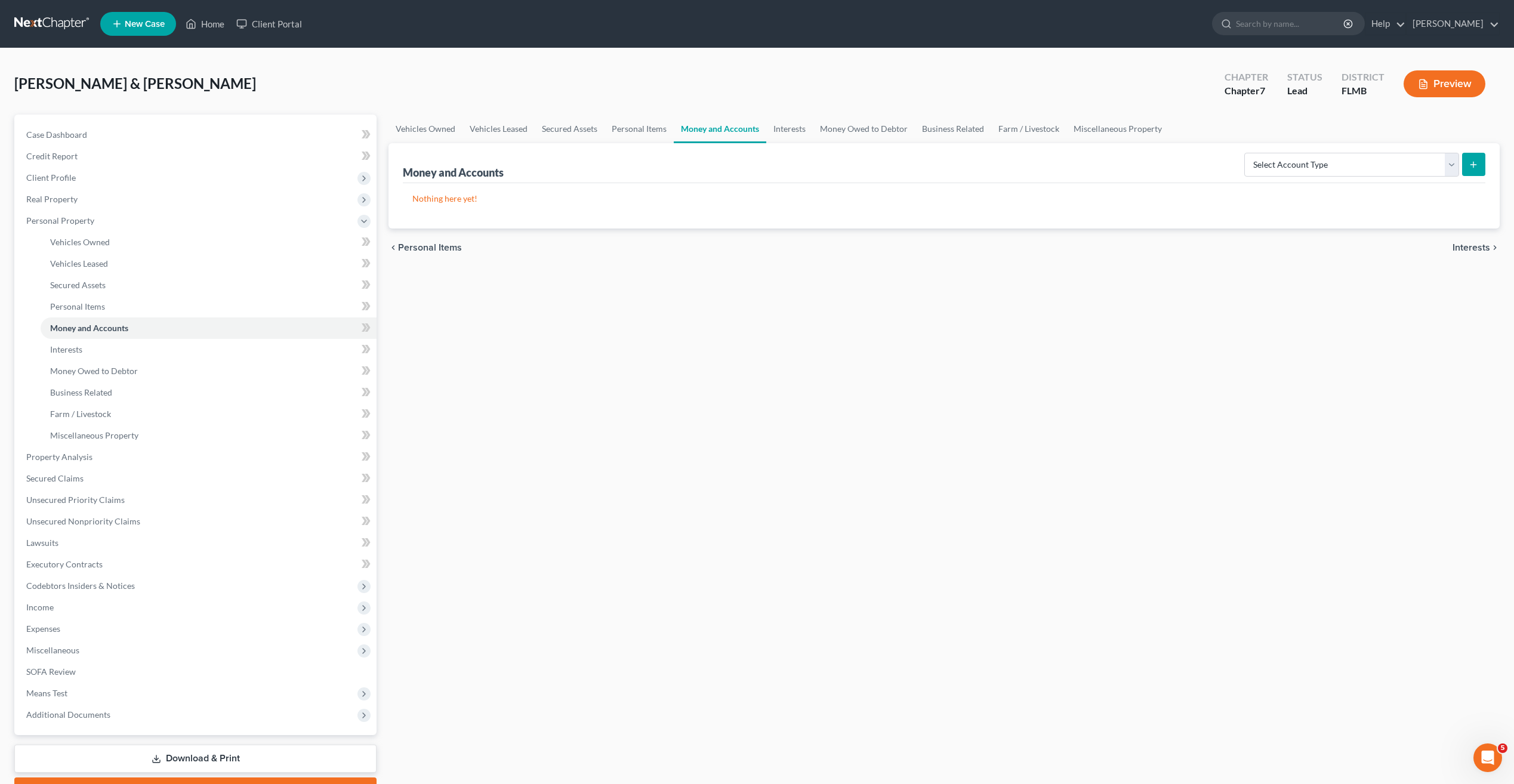
drag, startPoint x: 564, startPoint y: 500, endPoint x: 457, endPoint y: 470, distance: 111.1
click at [562, 500] on div "Vehicles Owned Vehicles Leased Secured Assets Personal Items Money and Accounts…" at bounding box center [944, 458] width 1123 height 689
click at [86, 350] on link "Interests" at bounding box center [208, 350] width 336 height 22
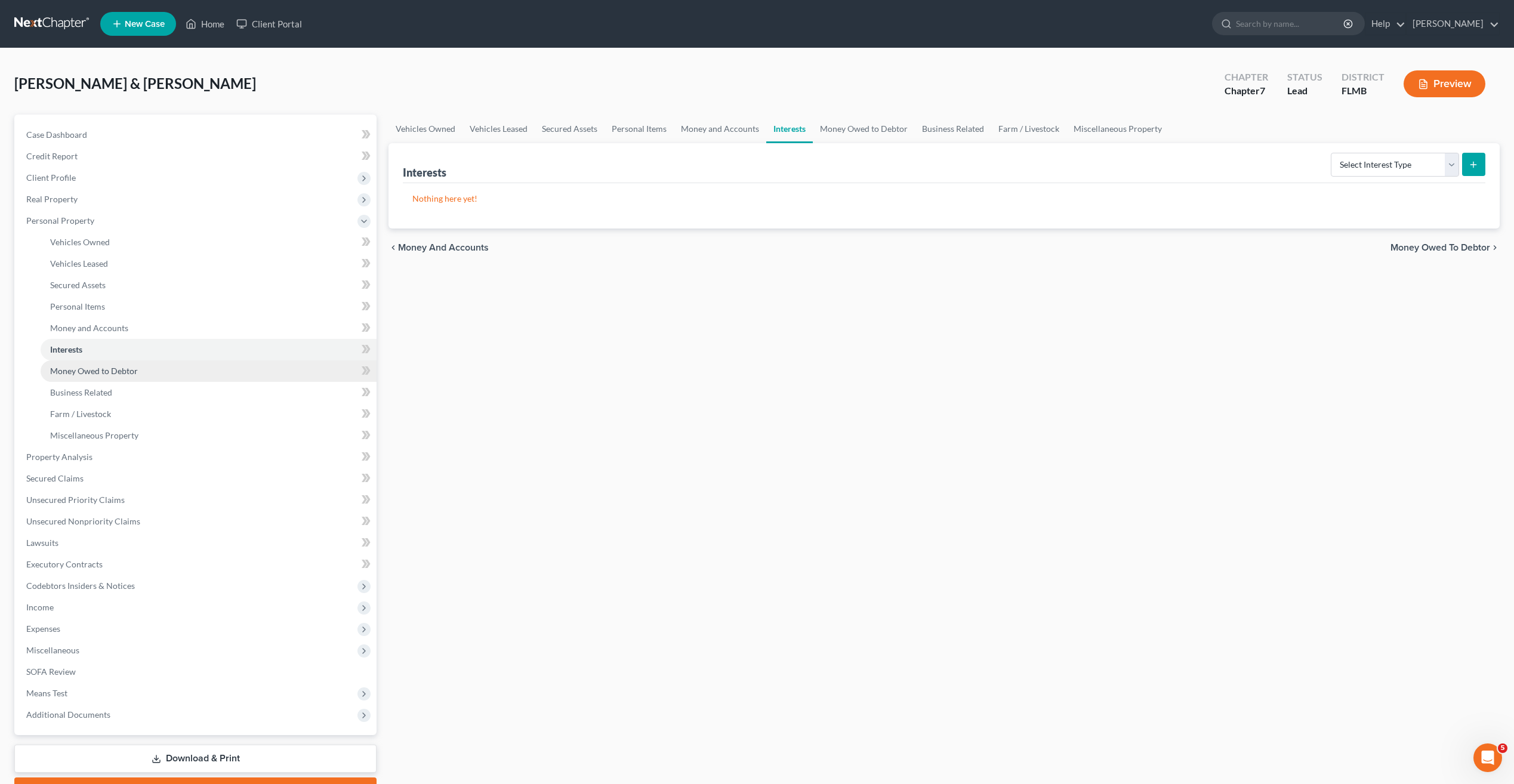
click at [93, 367] on span "Money Owed to Debtor" at bounding box center [93, 371] width 88 height 10
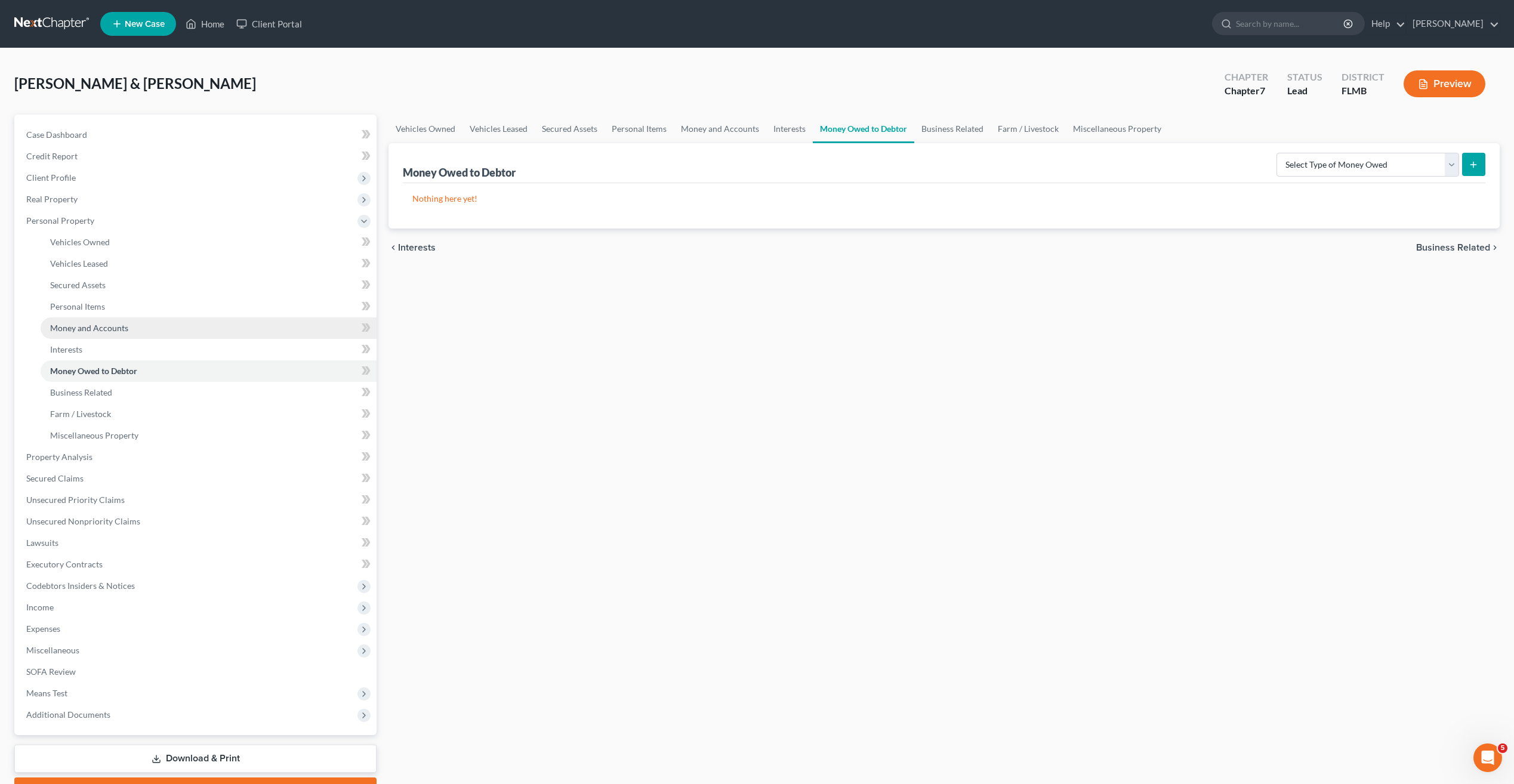
click at [78, 330] on span "Money and Accounts" at bounding box center [89, 328] width 78 height 10
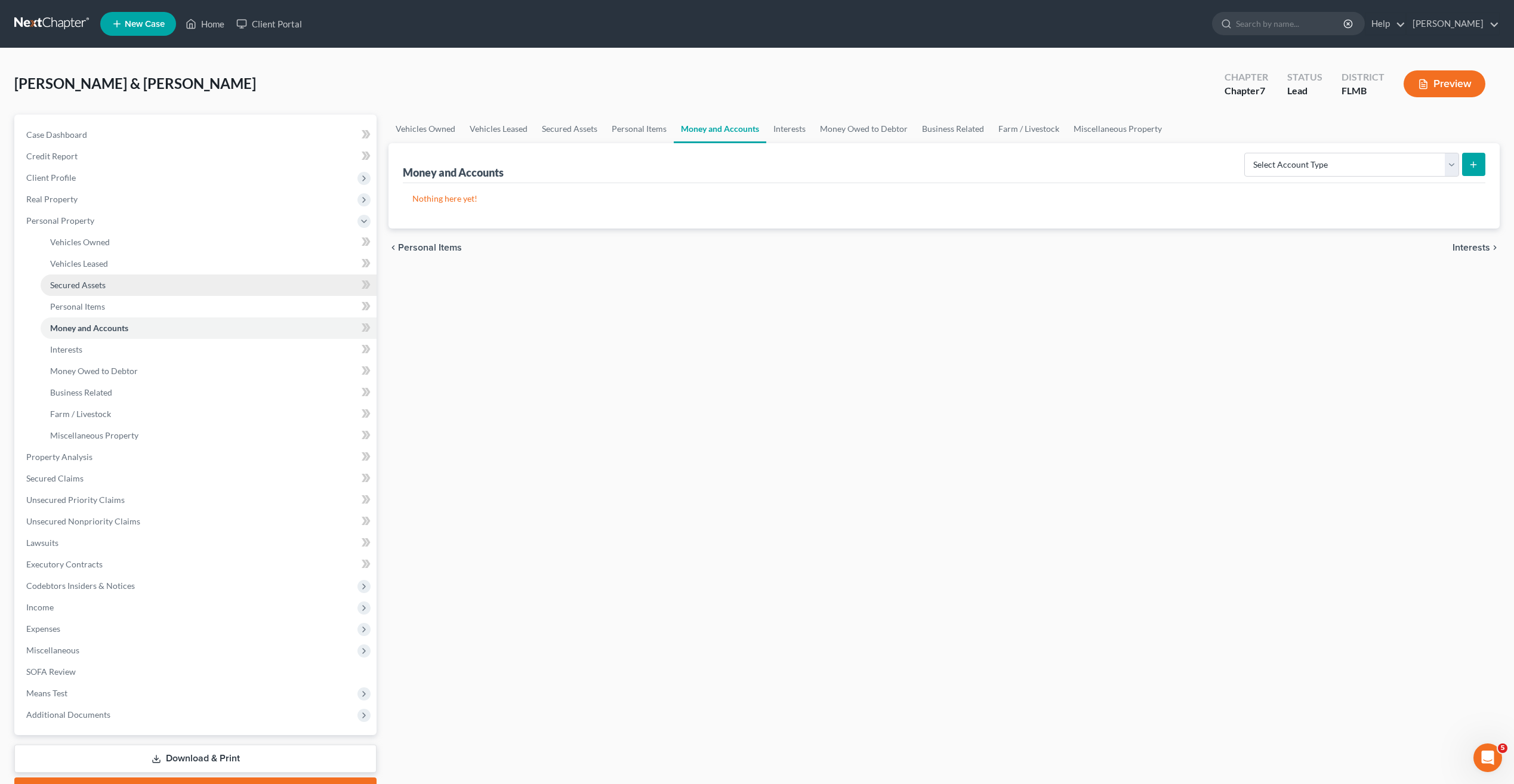
click at [70, 293] on link "Secured Assets" at bounding box center [208, 285] width 336 height 22
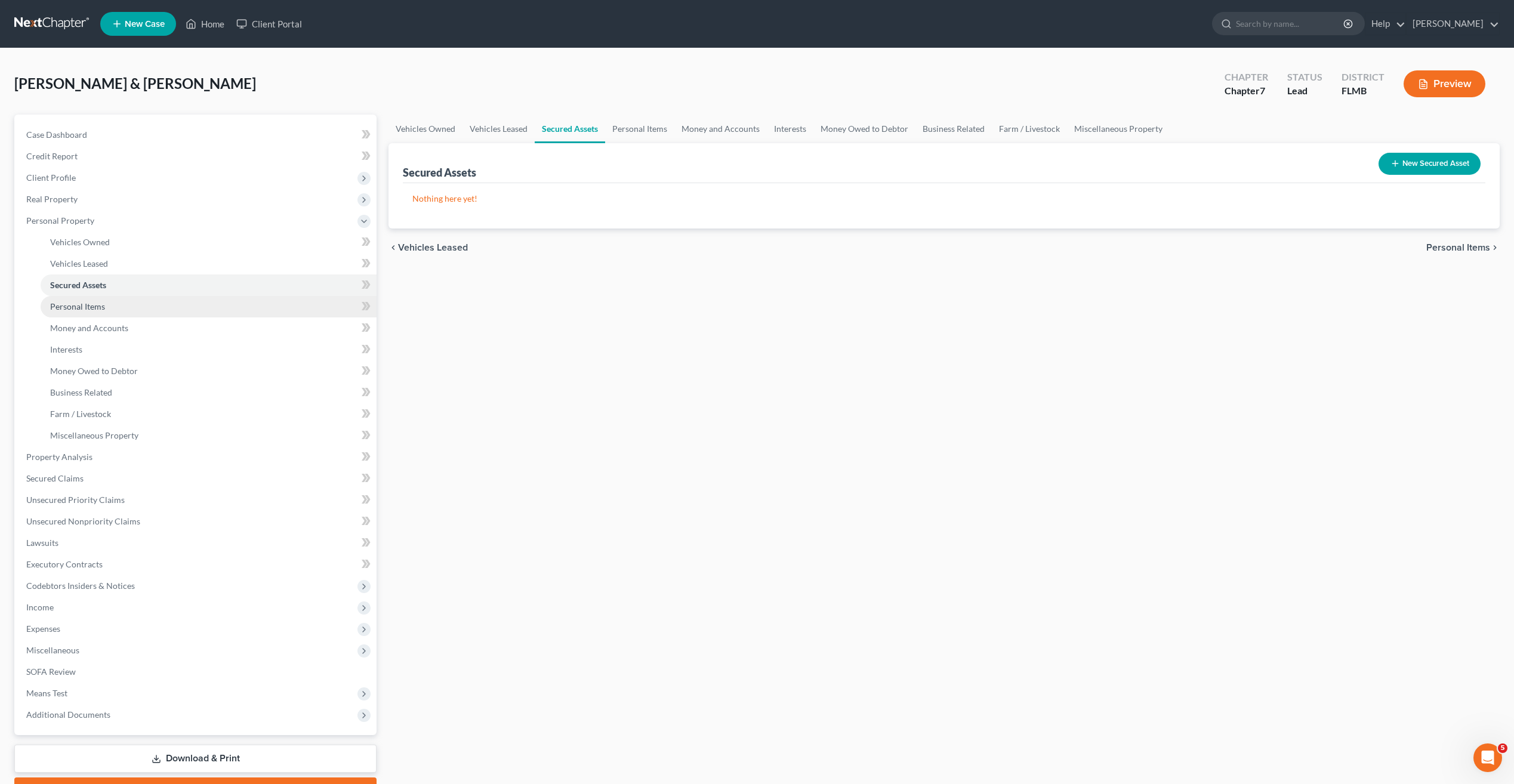
click at [63, 313] on link "Personal Items" at bounding box center [208, 306] width 336 height 22
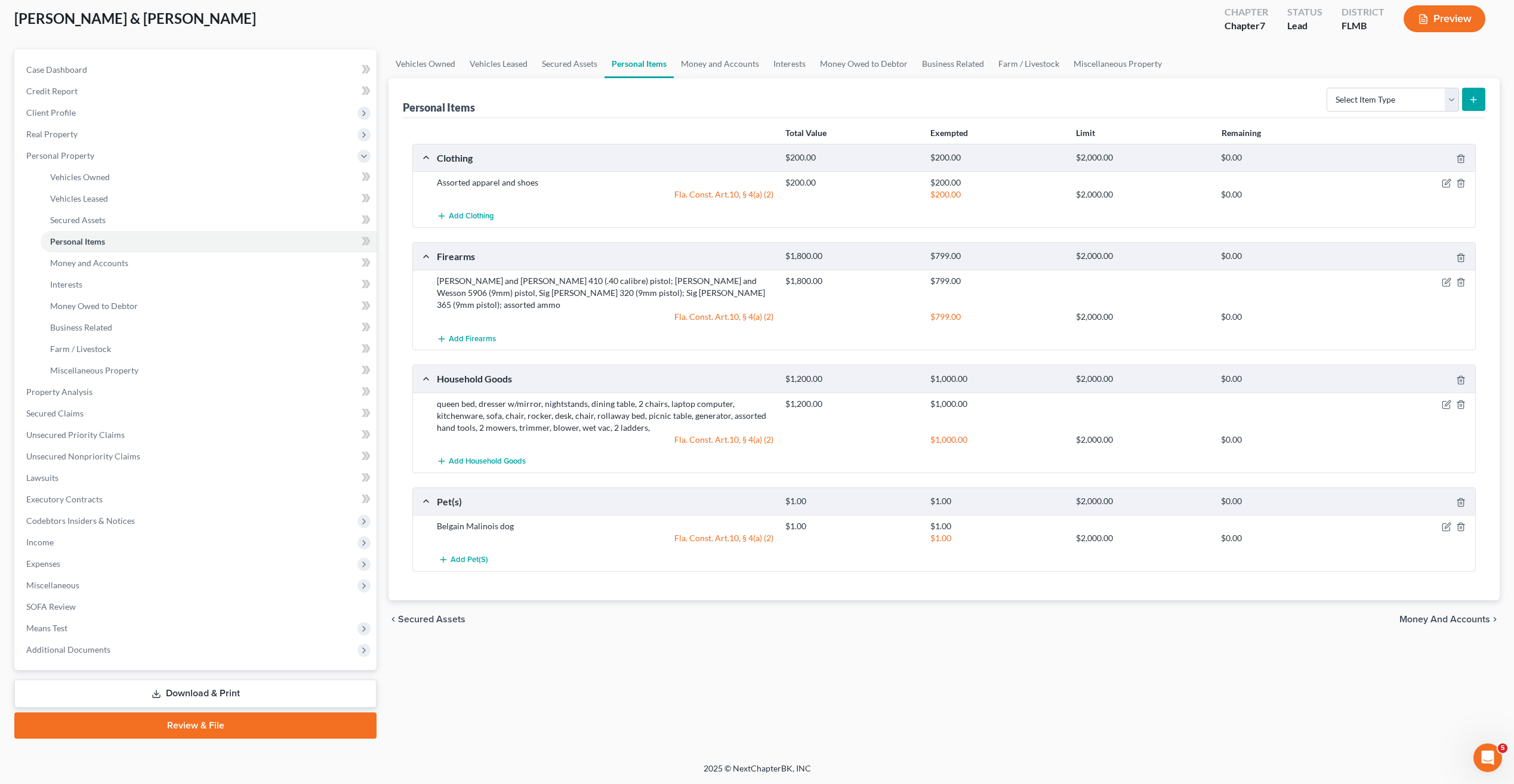
click at [788, 703] on div "Vehicles Owned Vehicles Leased Secured Assets Personal Items Money and Accounts…" at bounding box center [944, 393] width 1123 height 689
click at [754, 659] on div "Vehicles Owned Vehicles Leased Secured Assets Personal Items Money and Accounts…" at bounding box center [944, 393] width 1123 height 689
drag, startPoint x: 771, startPoint y: 652, endPoint x: 542, endPoint y: 657, distance: 229.1
click at [644, 668] on div "Vehicles Owned Vehicles Leased Secured Assets Personal Items Money and Accounts…" at bounding box center [944, 393] width 1123 height 689
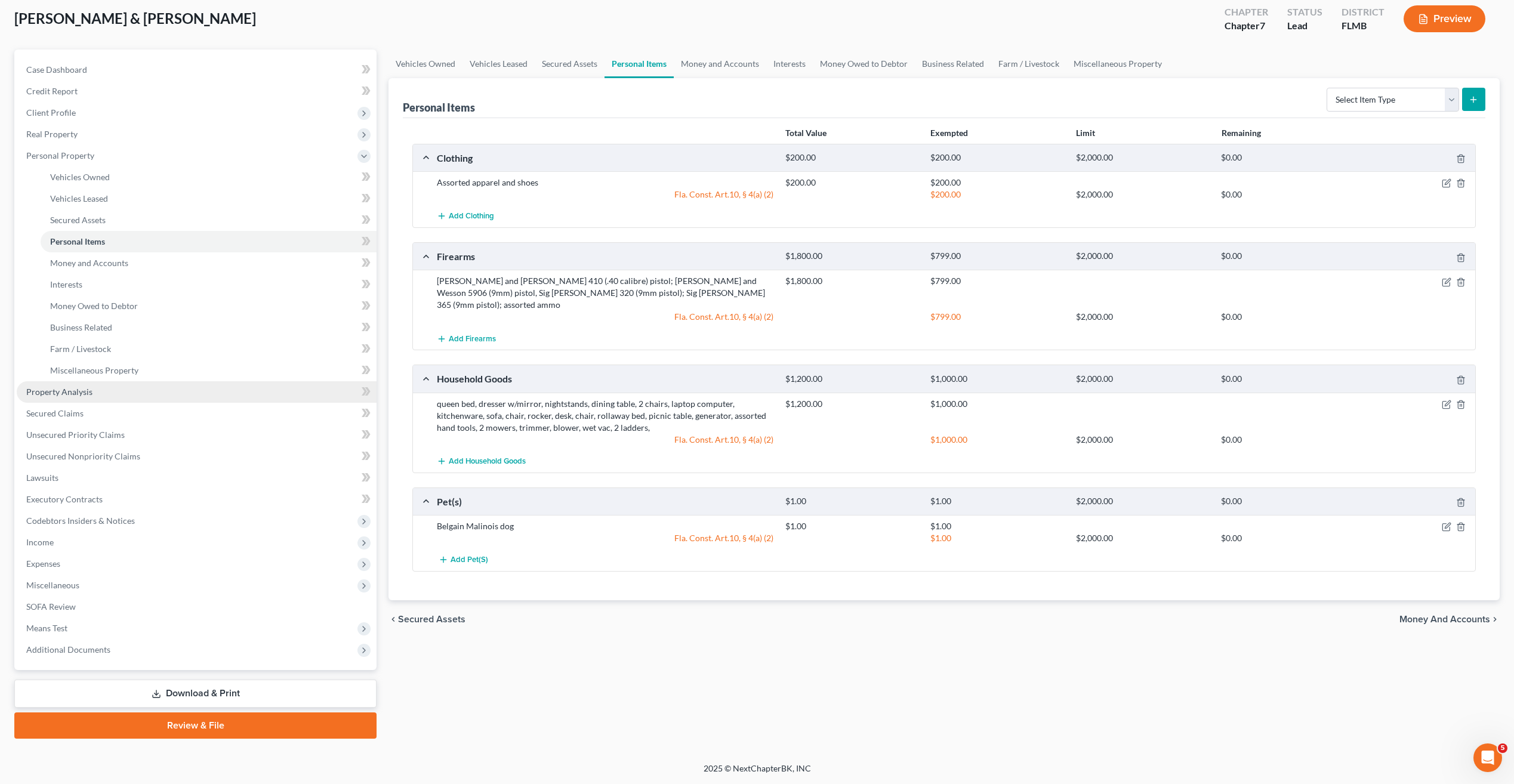
click at [84, 389] on span "Property Analysis" at bounding box center [60, 392] width 66 height 10
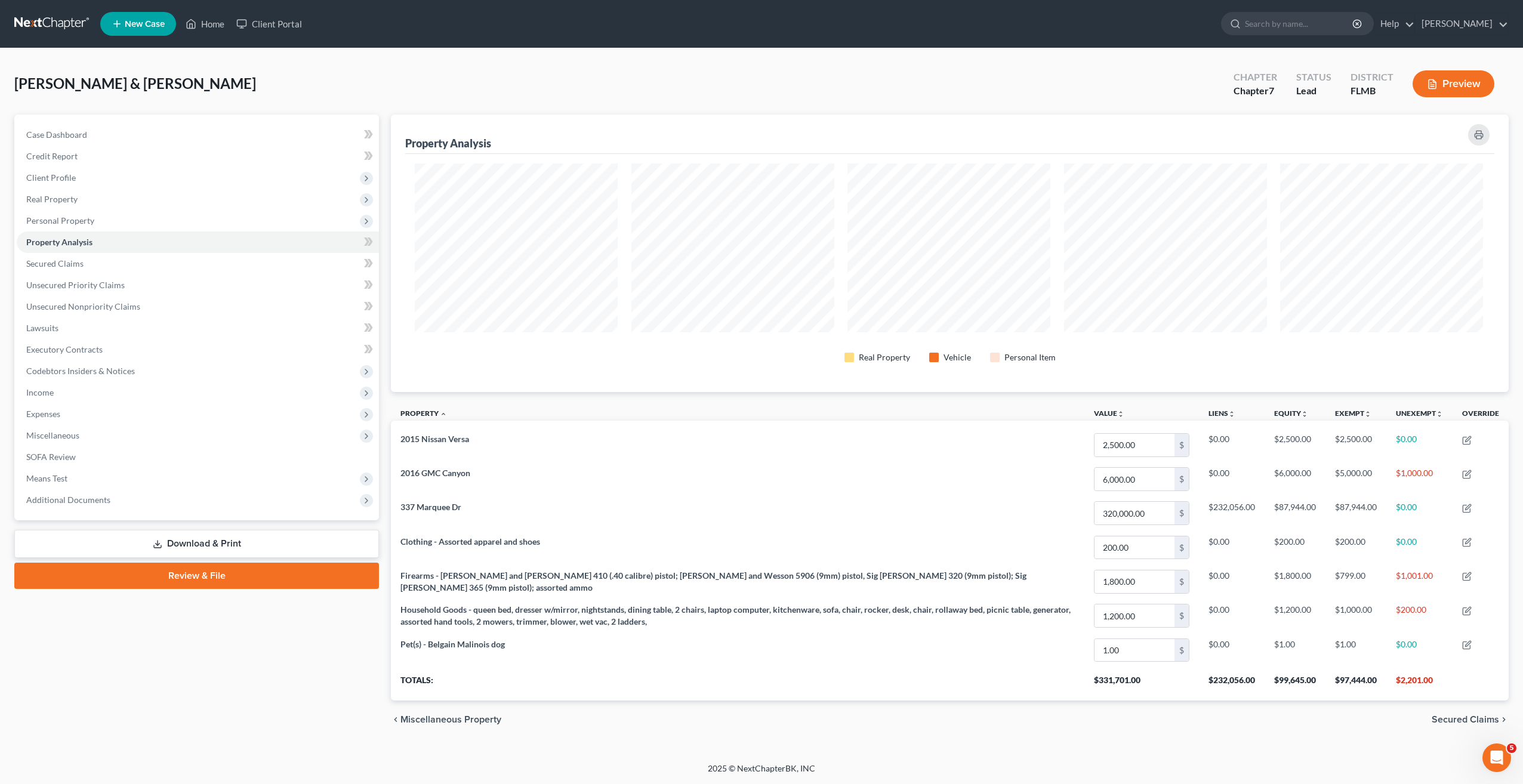
click at [313, 693] on div "Case Dashboard Payments Invoices Payments Payments Credit Report Client Profile" at bounding box center [196, 426] width 376 height 624
click at [72, 256] on link "Secured Claims" at bounding box center [198, 263] width 363 height 22
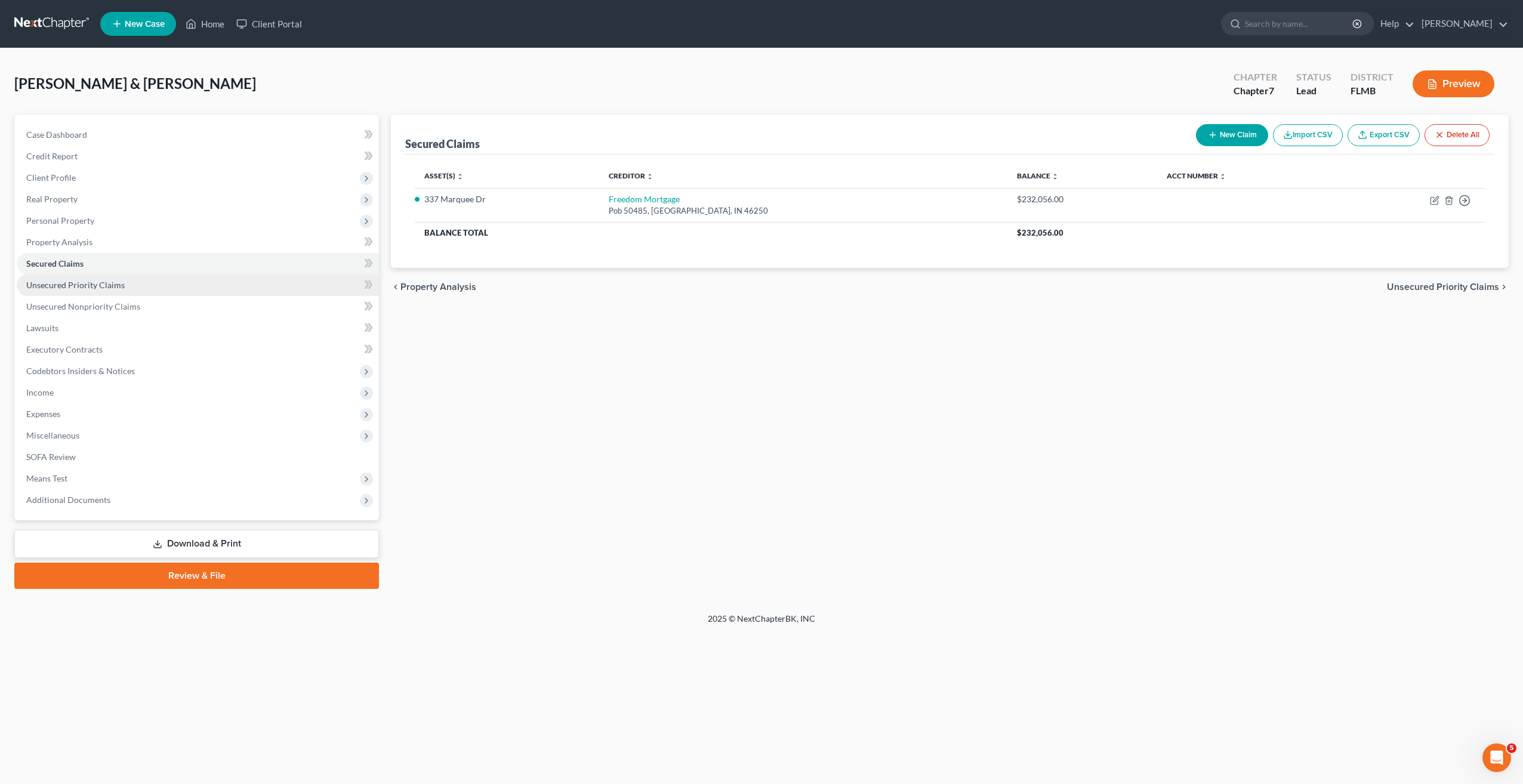
click at [81, 283] on span "Unsecured Priority Claims" at bounding box center [76, 284] width 98 height 10
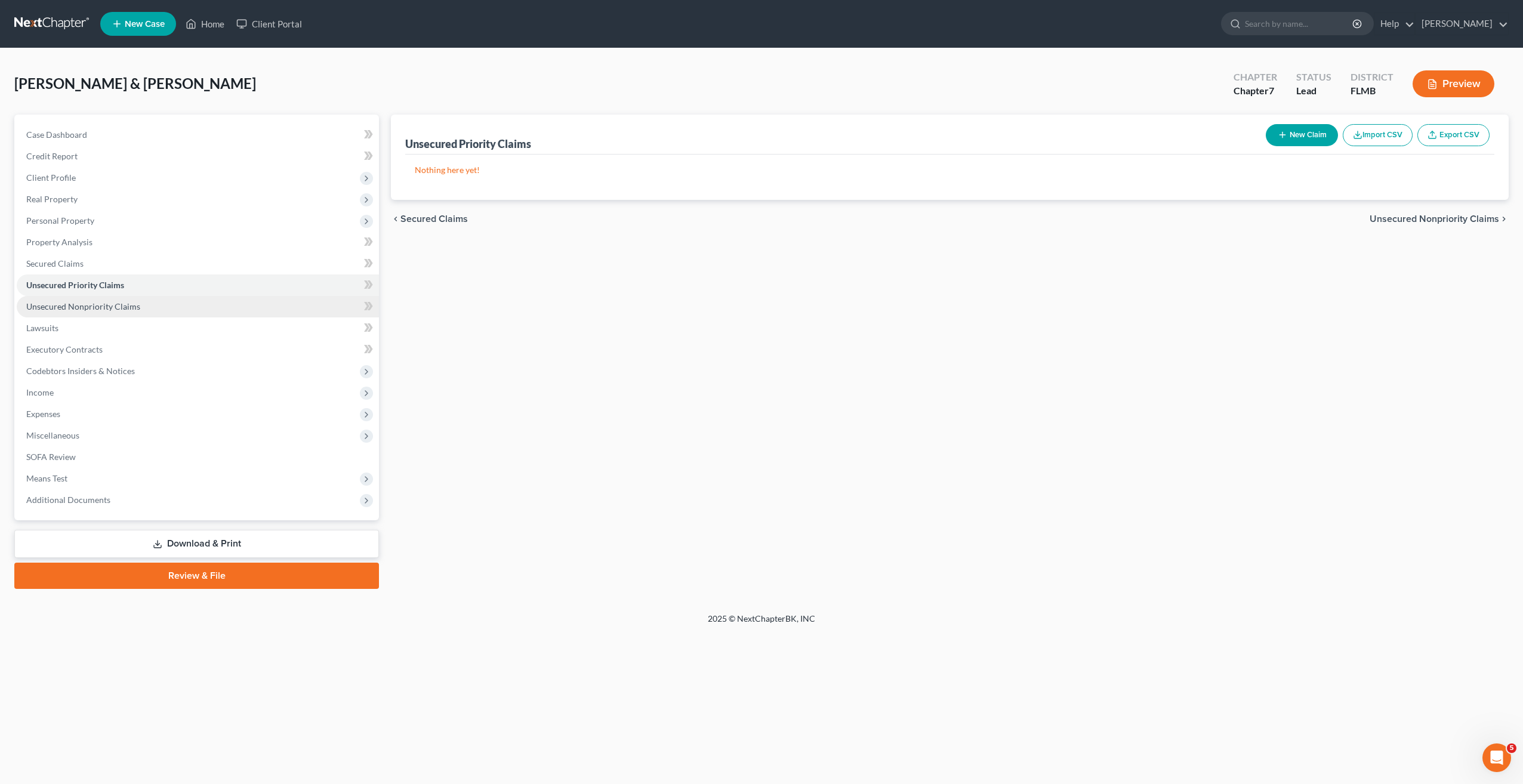
click at [75, 298] on link "Unsecured Nonpriority Claims" at bounding box center [198, 306] width 363 height 22
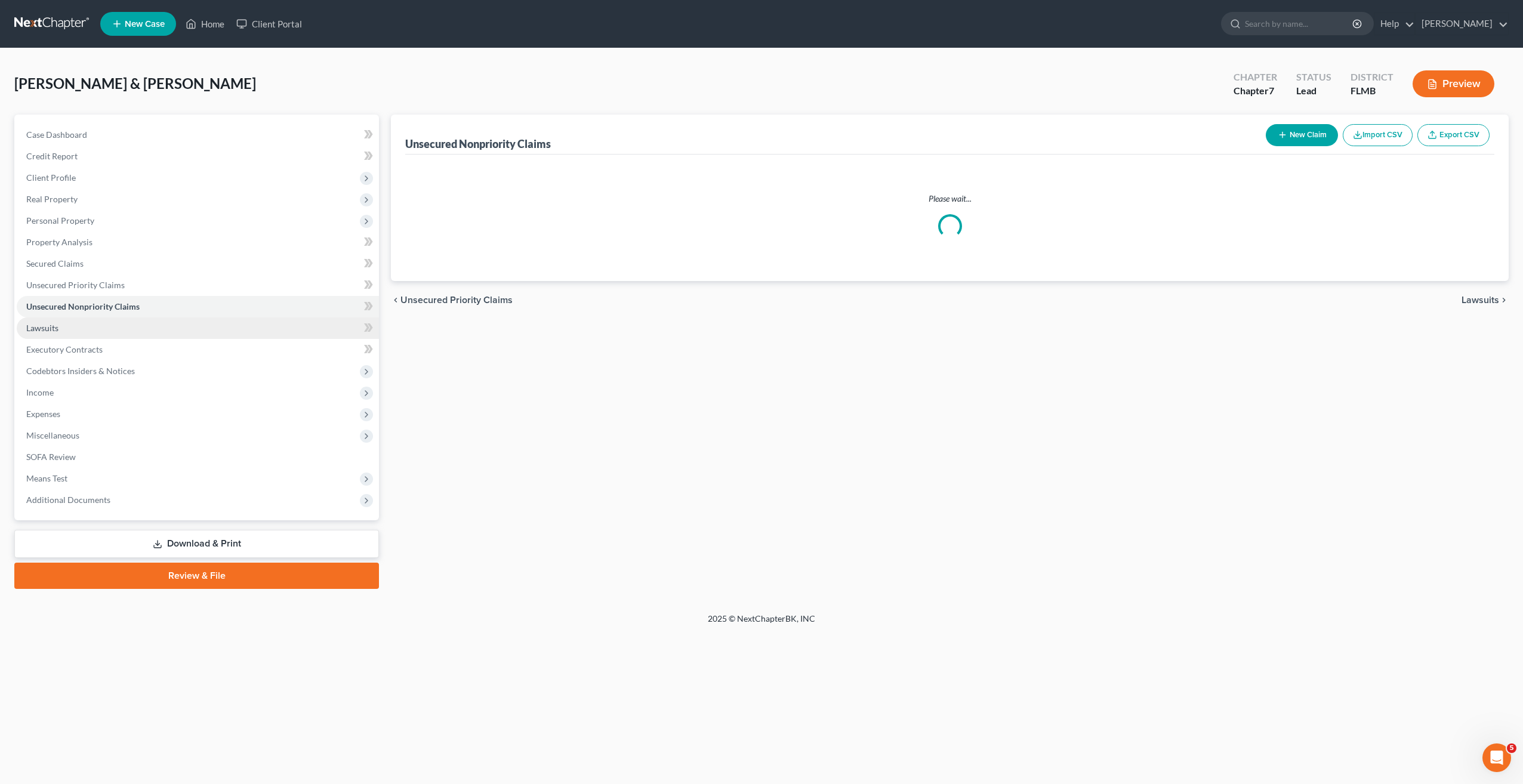
click at [53, 321] on link "Lawsuits" at bounding box center [198, 328] width 363 height 22
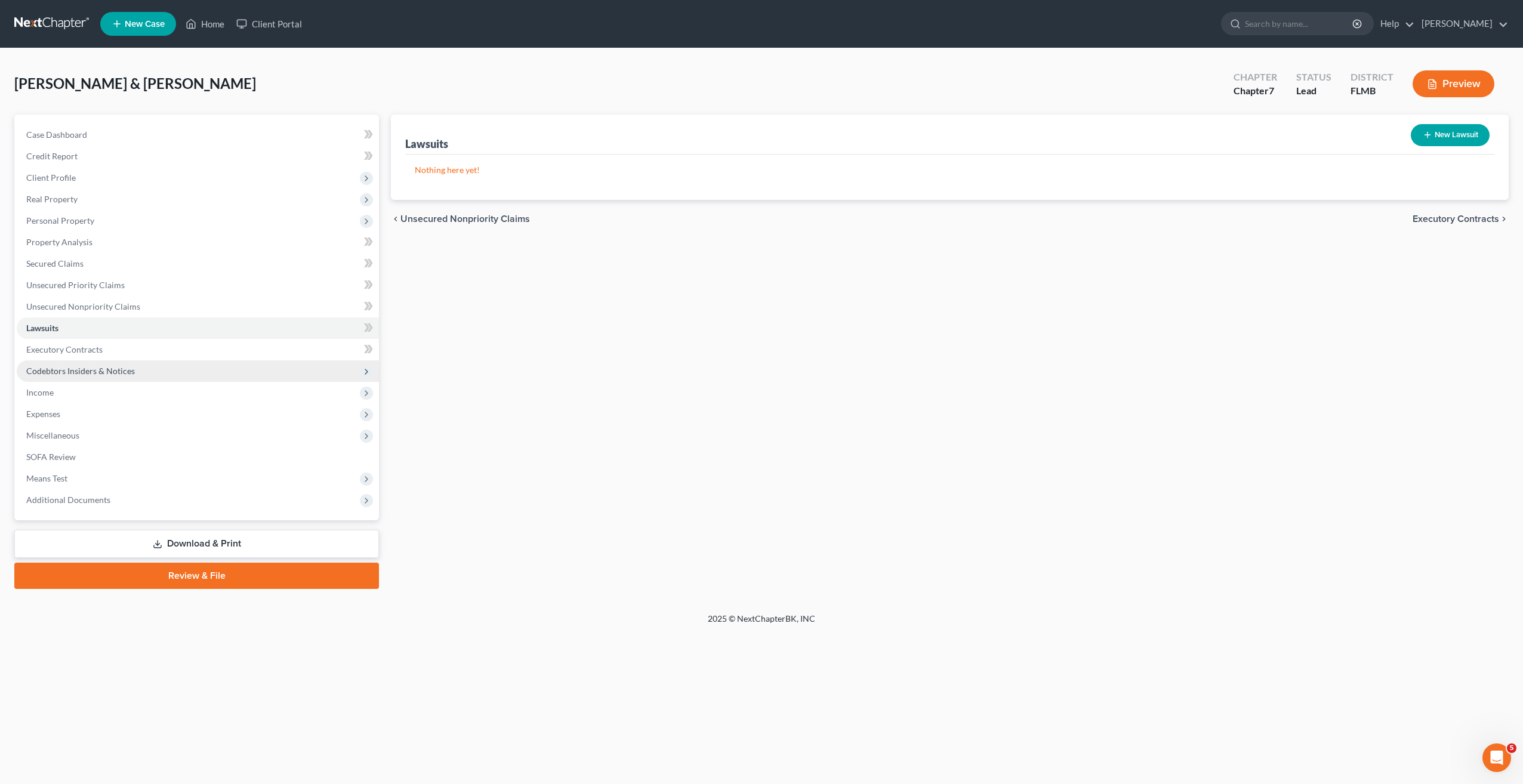
click at [54, 372] on span "Codebtors Insiders & Notices" at bounding box center [81, 371] width 109 height 10
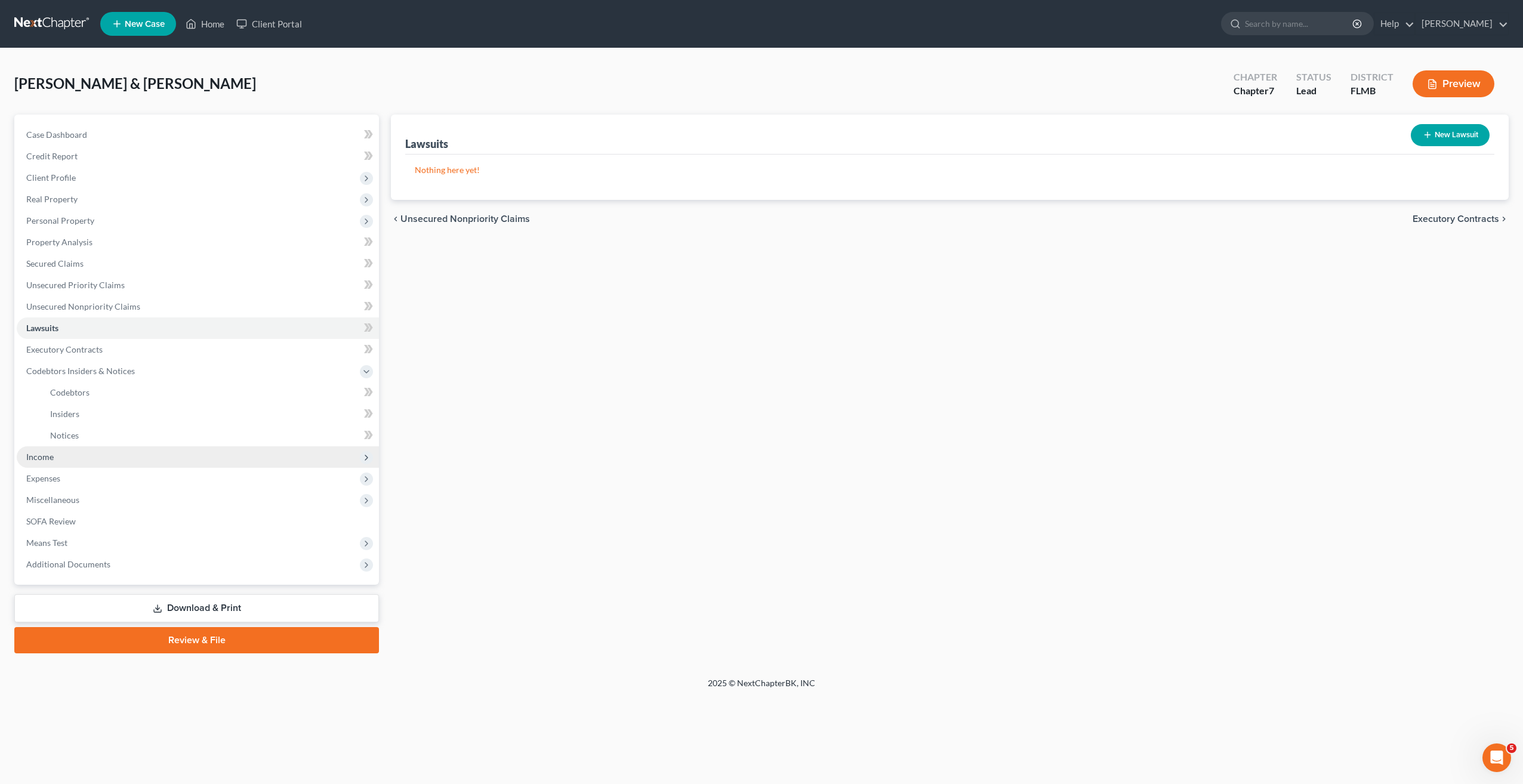
drag, startPoint x: 44, startPoint y: 471, endPoint x: 44, endPoint y: 453, distance: 18.0
click at [44, 468] on span "Expenses" at bounding box center [198, 479] width 363 height 22
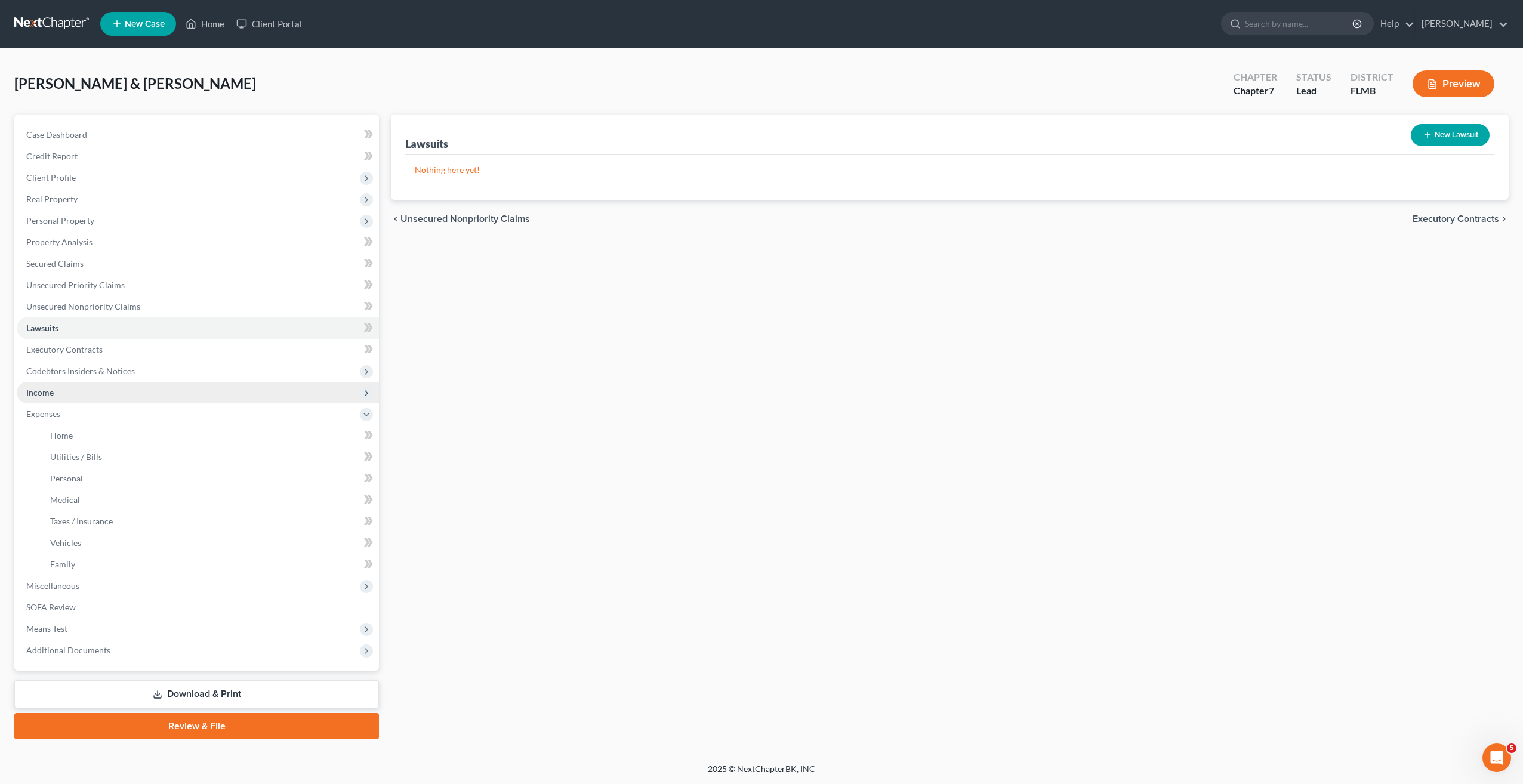
click at [44, 404] on span "Income" at bounding box center [198, 392] width 363 height 22
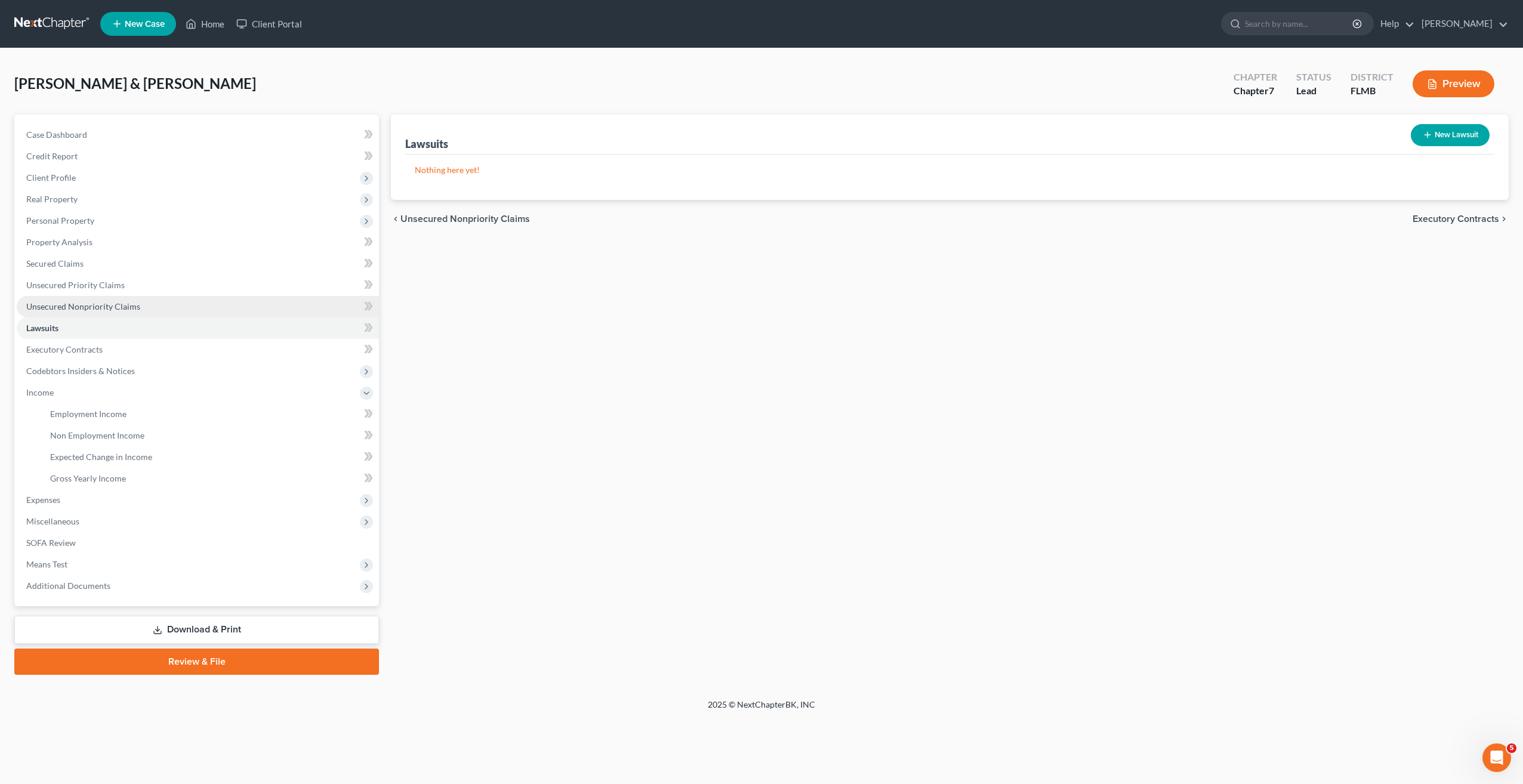
click at [61, 304] on span "Unsecured Nonpriority Claims" at bounding box center [83, 306] width 114 height 10
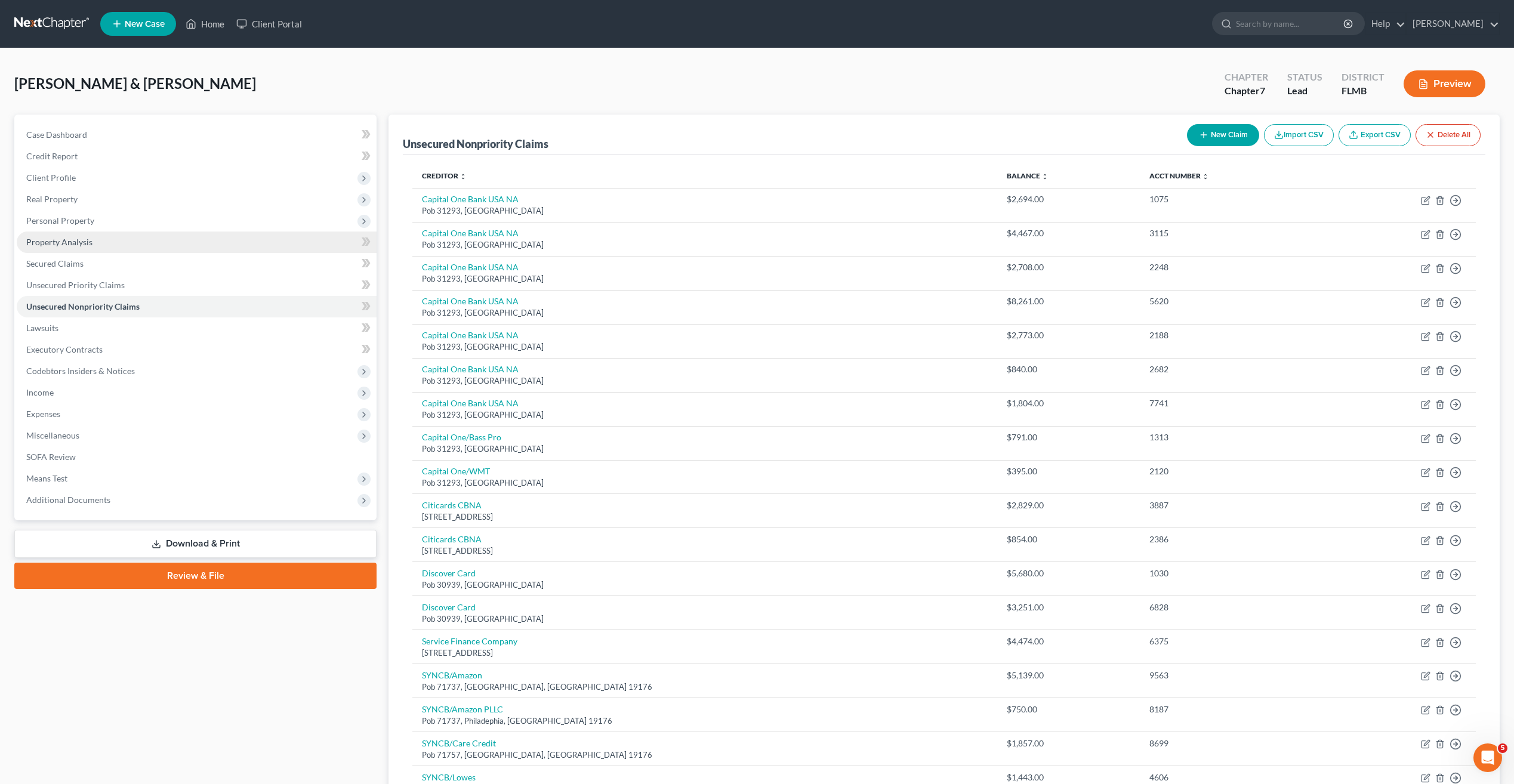
click at [61, 250] on link "Property Analysis" at bounding box center [197, 242] width 360 height 22
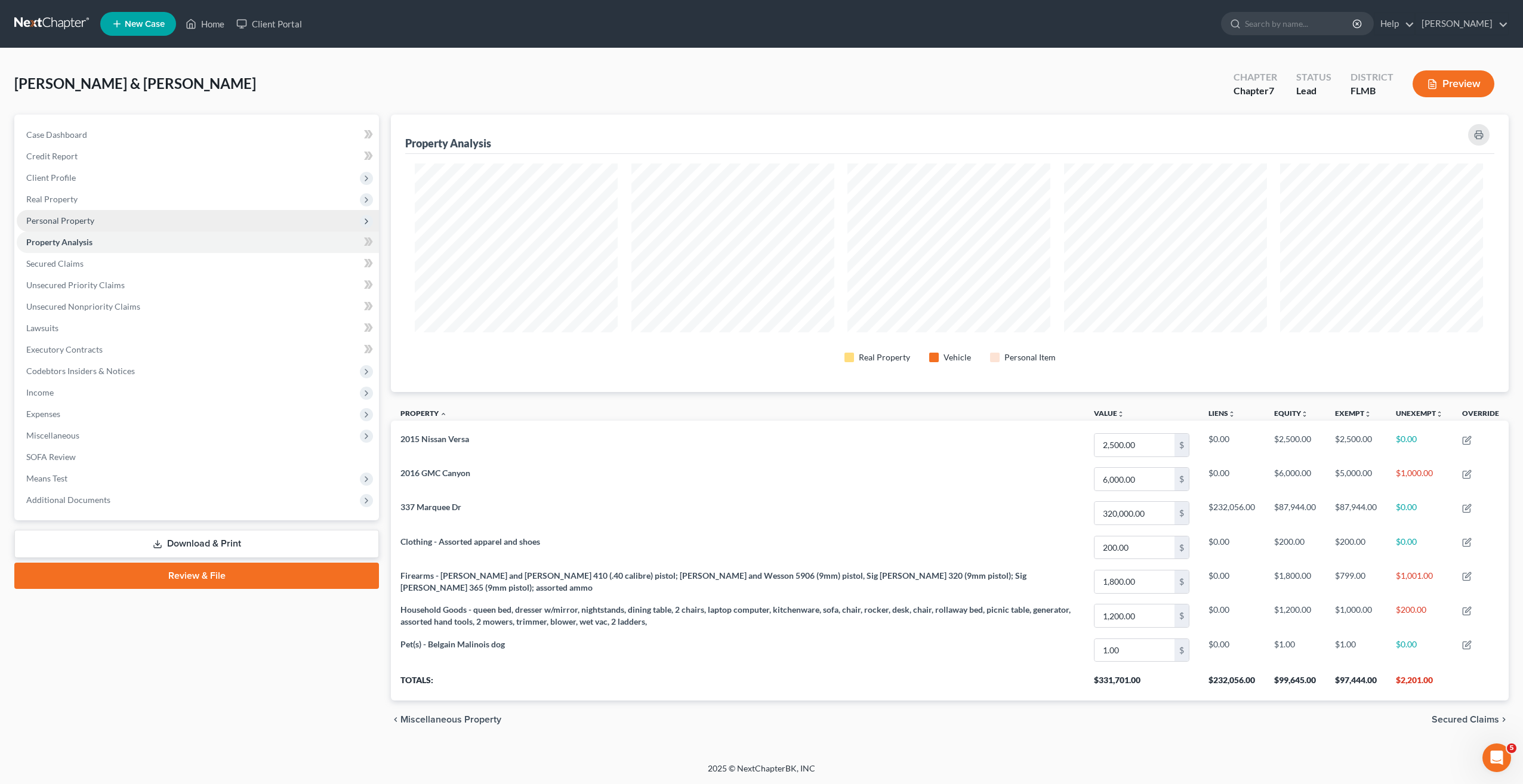
click at [40, 218] on span "Personal Property" at bounding box center [60, 220] width 68 height 10
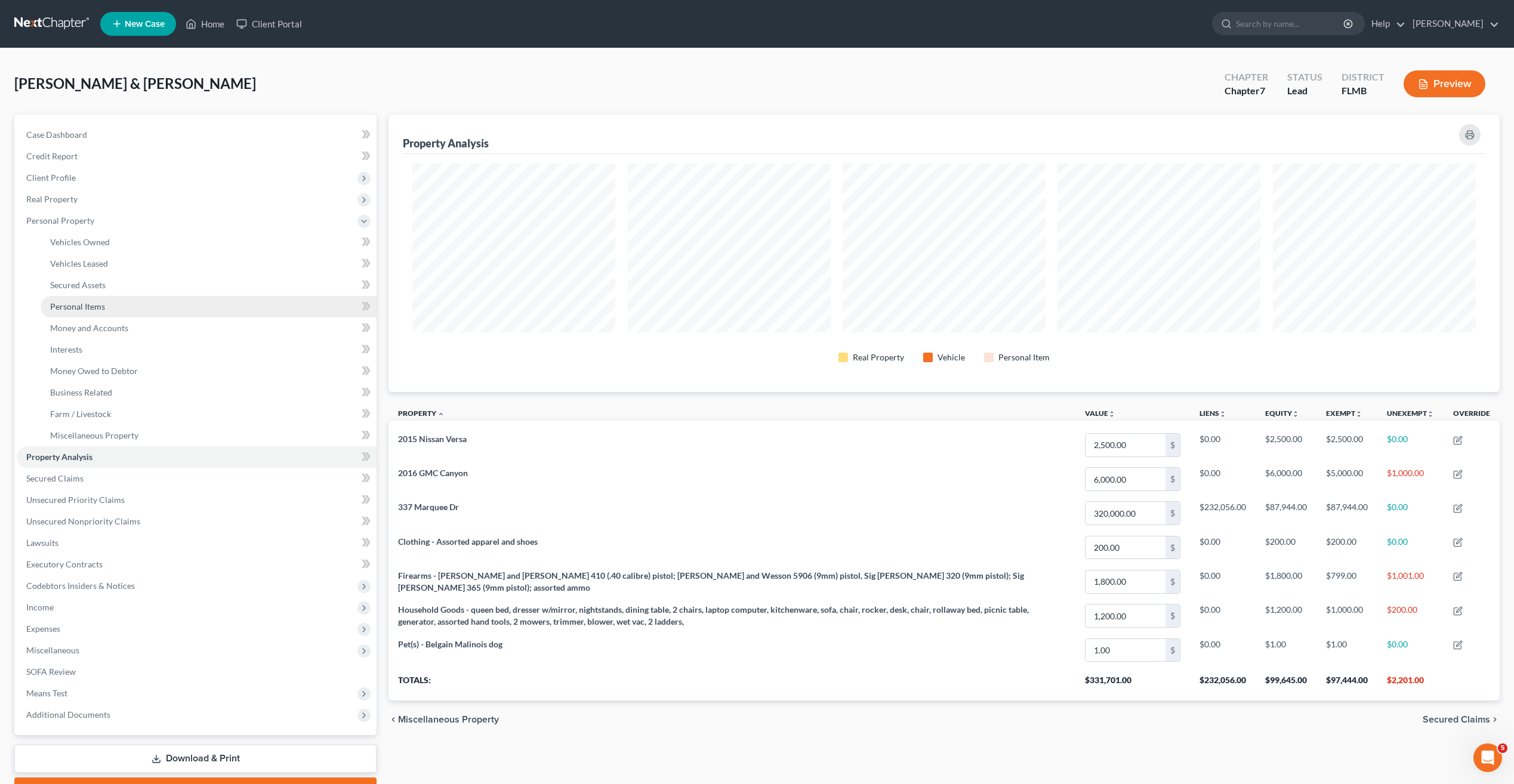
click at [89, 302] on span "Personal Items" at bounding box center [77, 306] width 55 height 10
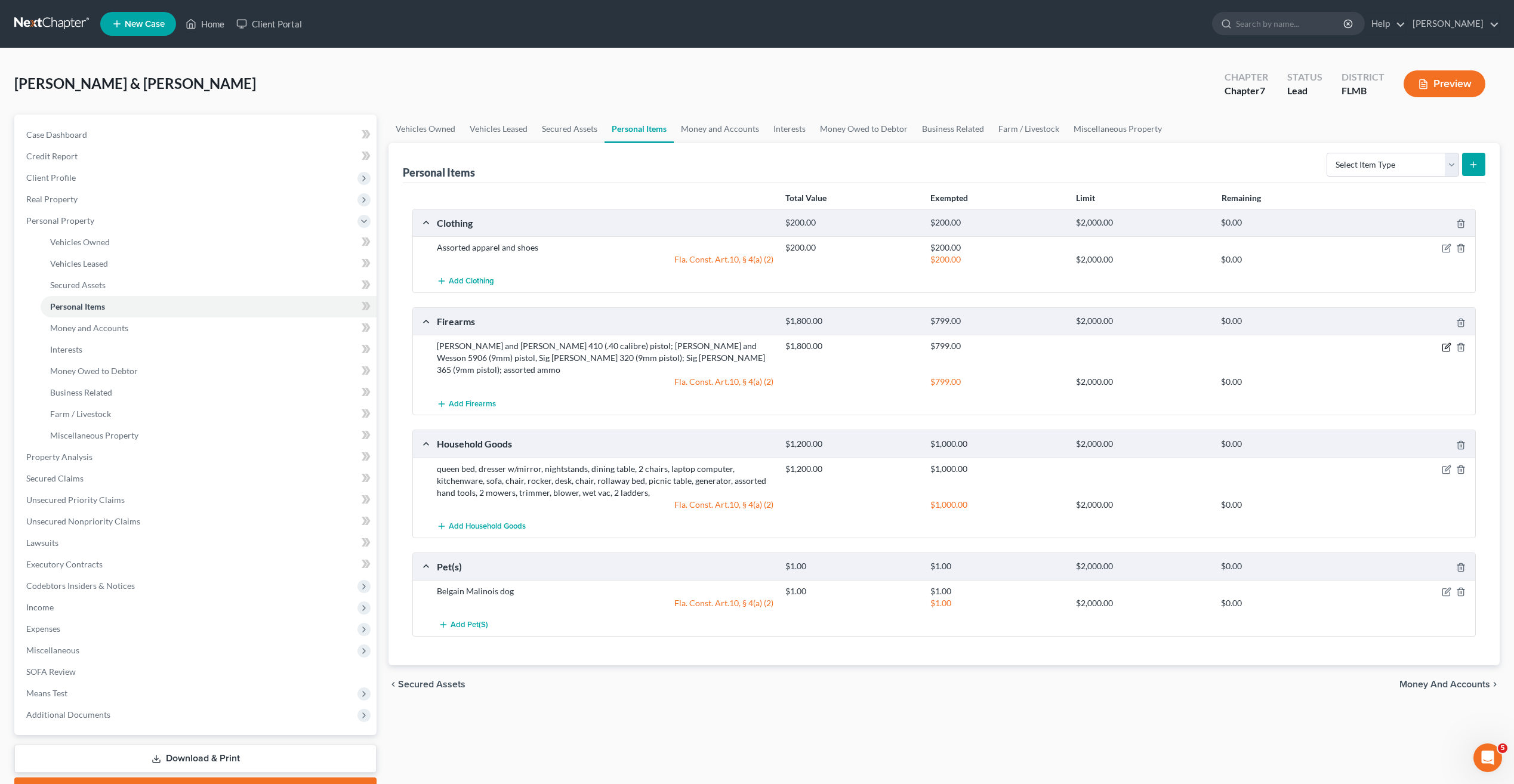
click at [1443, 343] on icon "button" at bounding box center [1446, 347] width 10 height 10
select select "2"
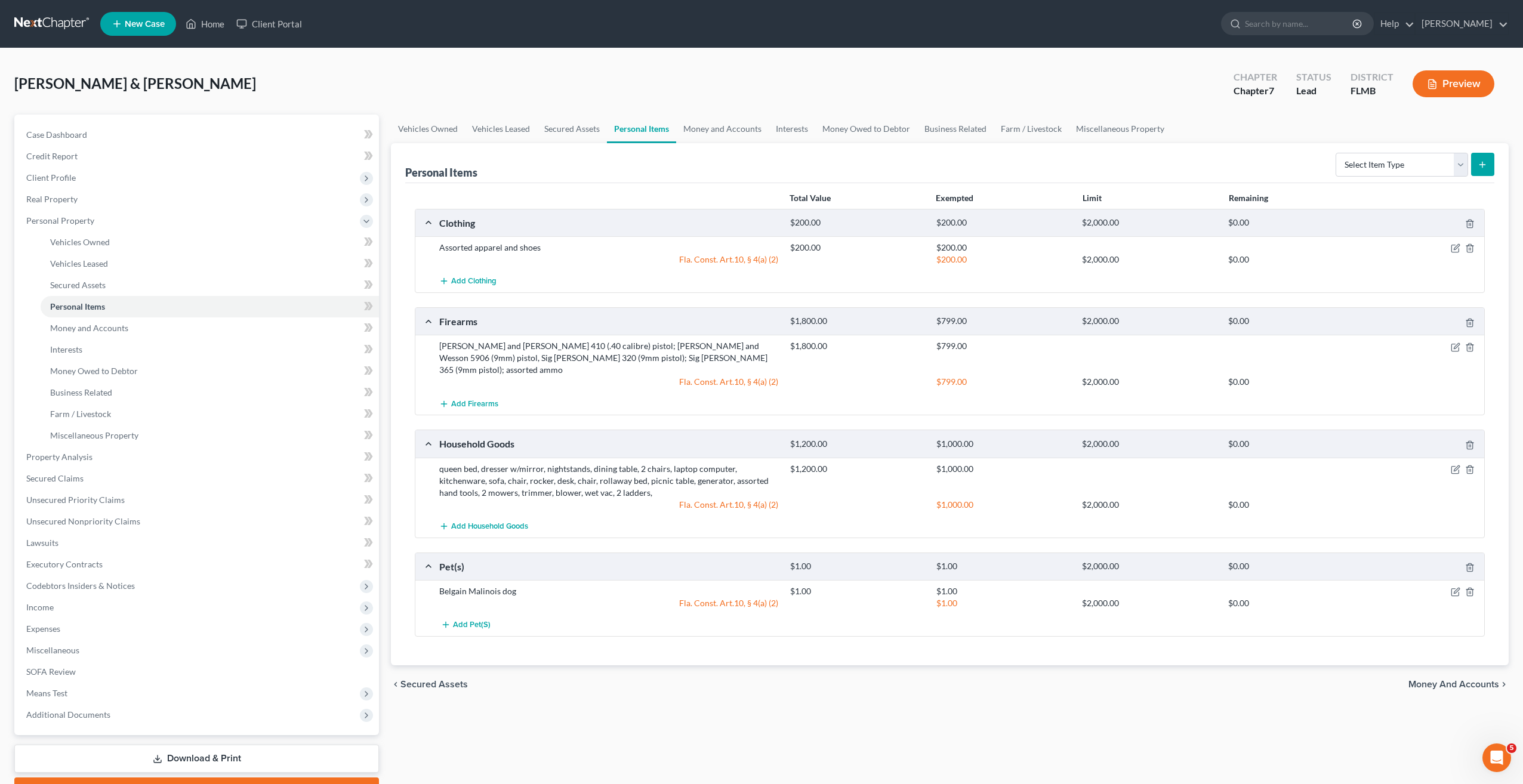
checkbox input "true"
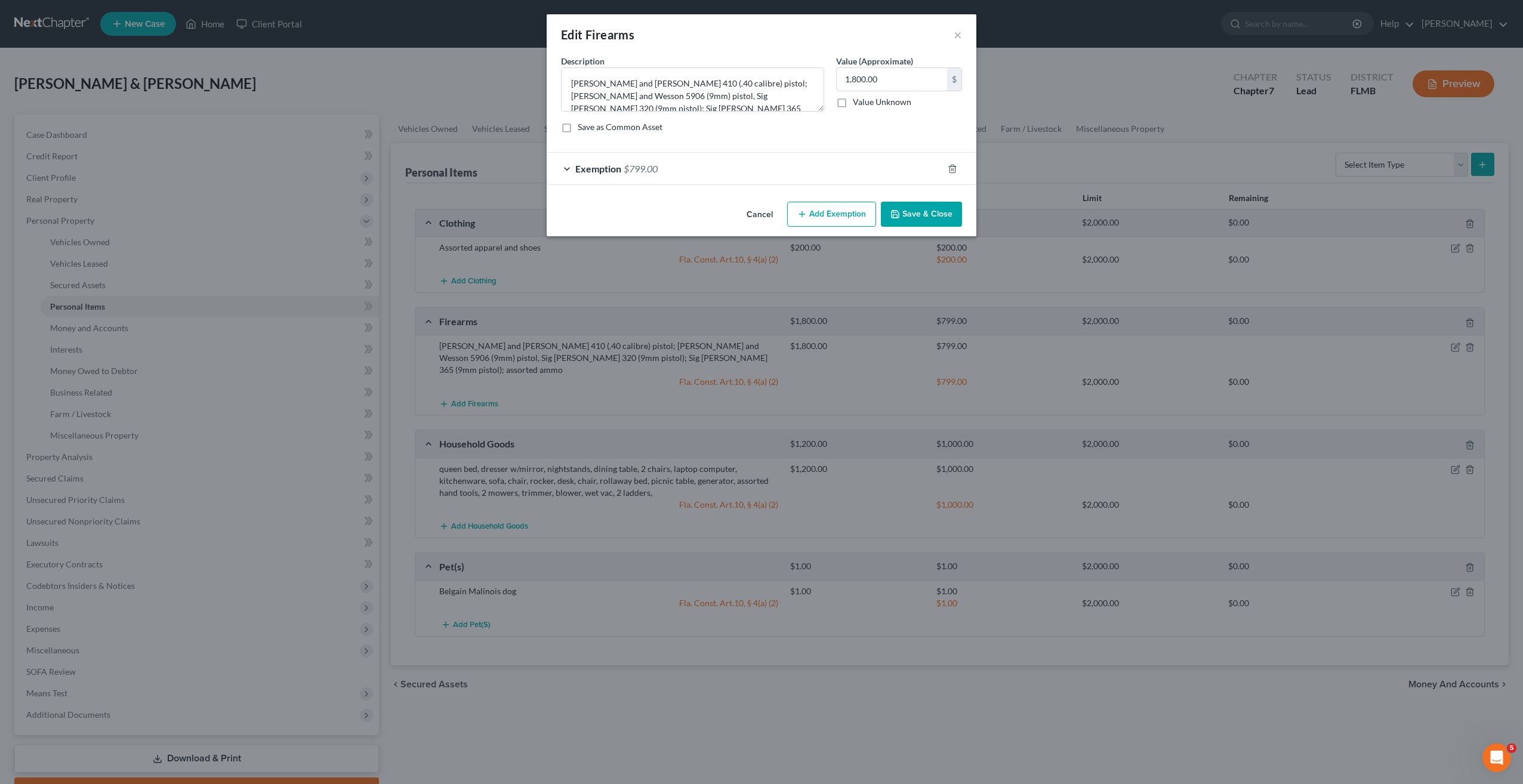
click at [600, 169] on span "Exemption" at bounding box center [598, 168] width 46 height 11
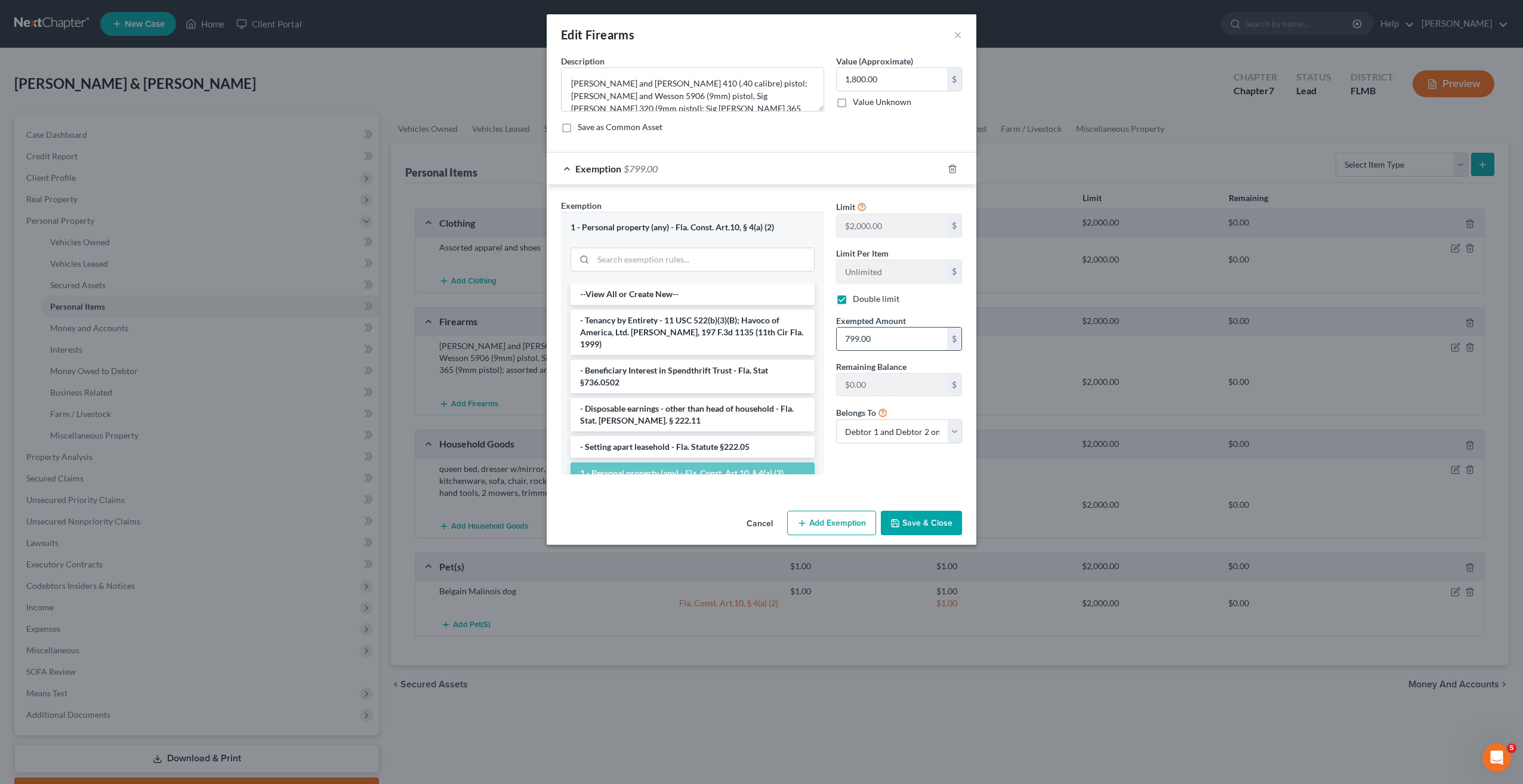
click at [882, 342] on input "799.00" at bounding box center [891, 339] width 110 height 23
type input "599"
click at [911, 526] on button "Save & Close" at bounding box center [921, 523] width 81 height 25
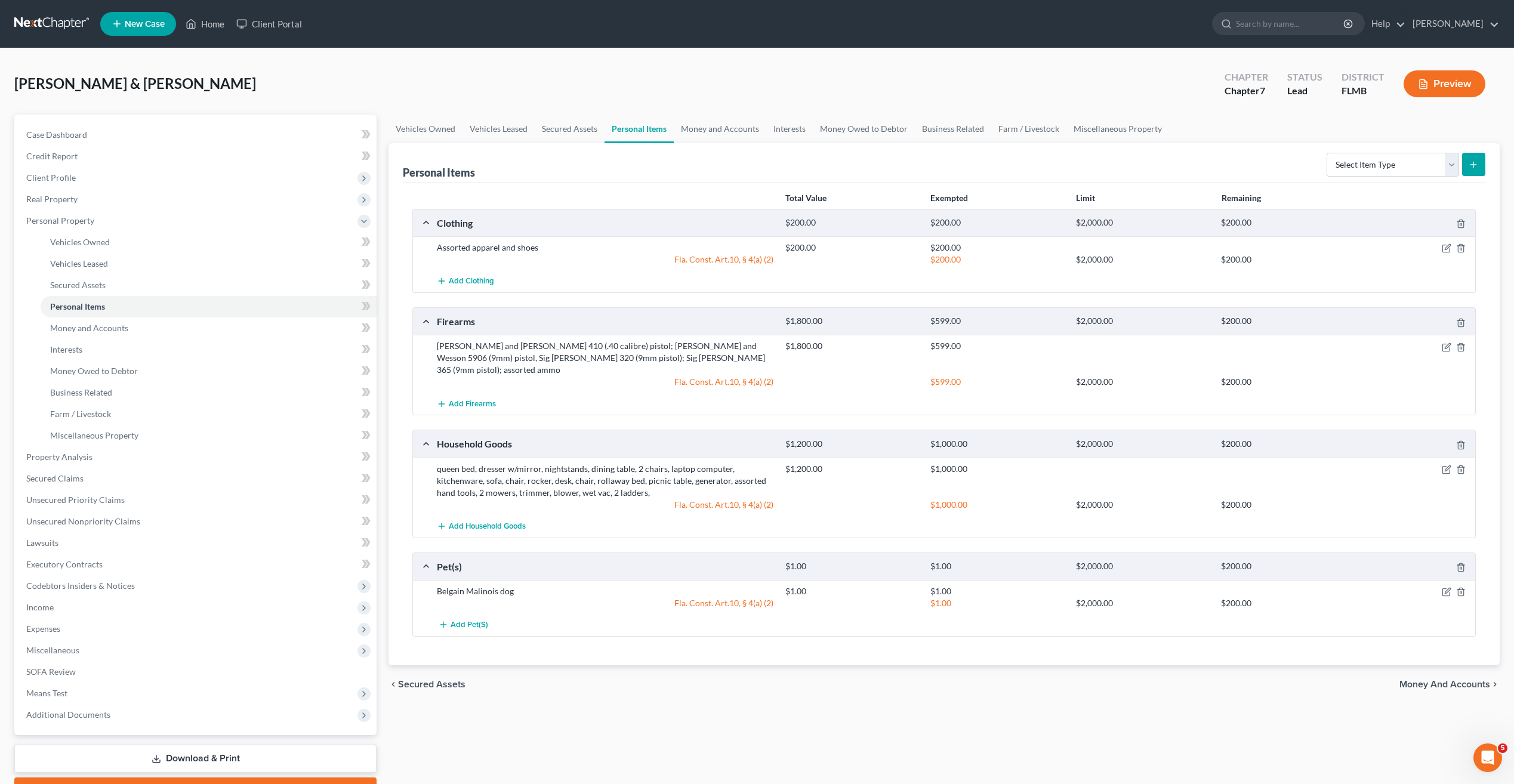
click at [1018, 710] on div "Vehicles Owned Vehicles Leased Secured Assets Personal Items Money and Accounts…" at bounding box center [944, 458] width 1123 height 689
click at [1444, 465] on icon "button" at bounding box center [1446, 470] width 10 height 10
select select "2"
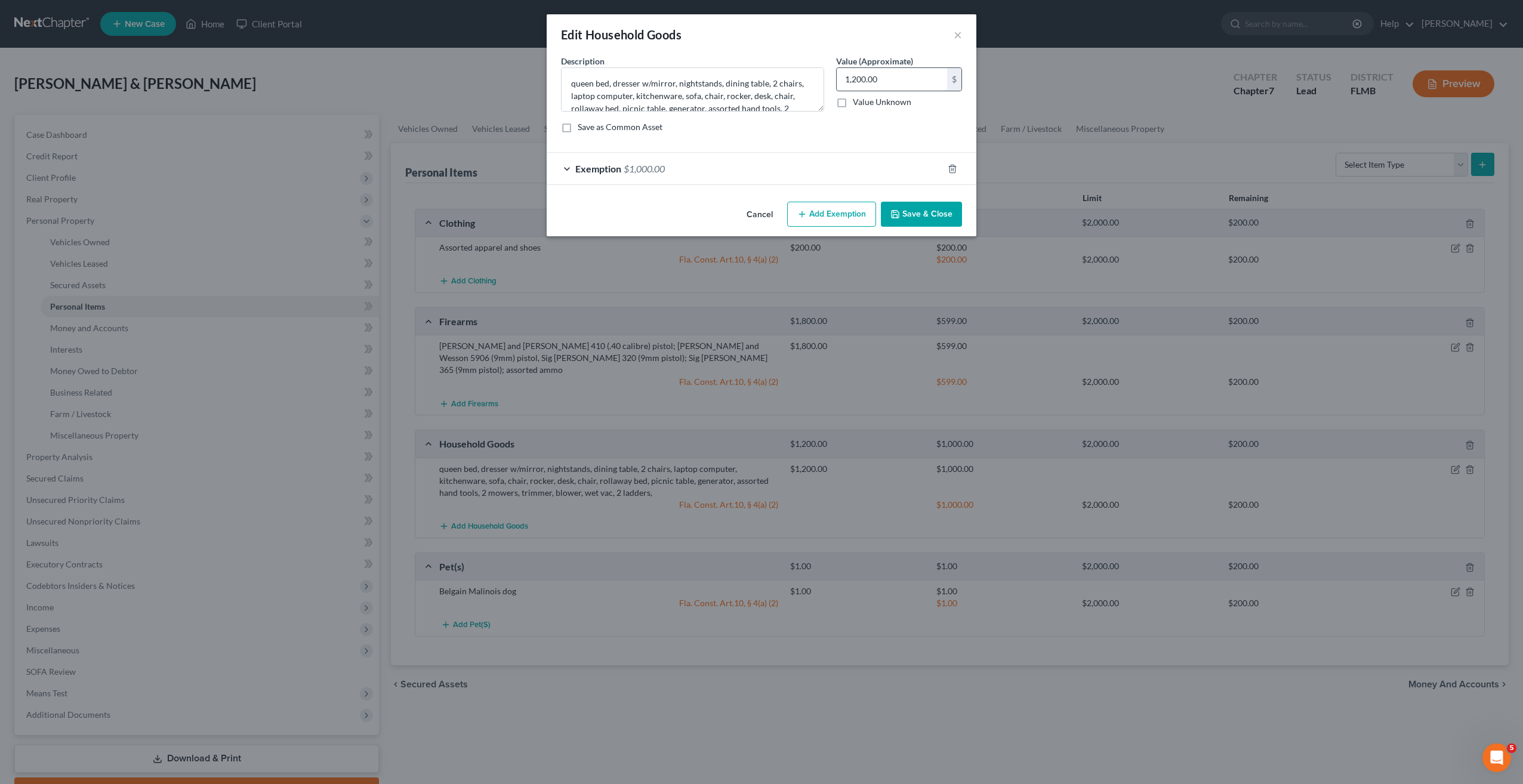
click at [901, 81] on input "1,200.00" at bounding box center [891, 79] width 110 height 23
click at [608, 172] on span "Exemption" at bounding box center [598, 168] width 46 height 11
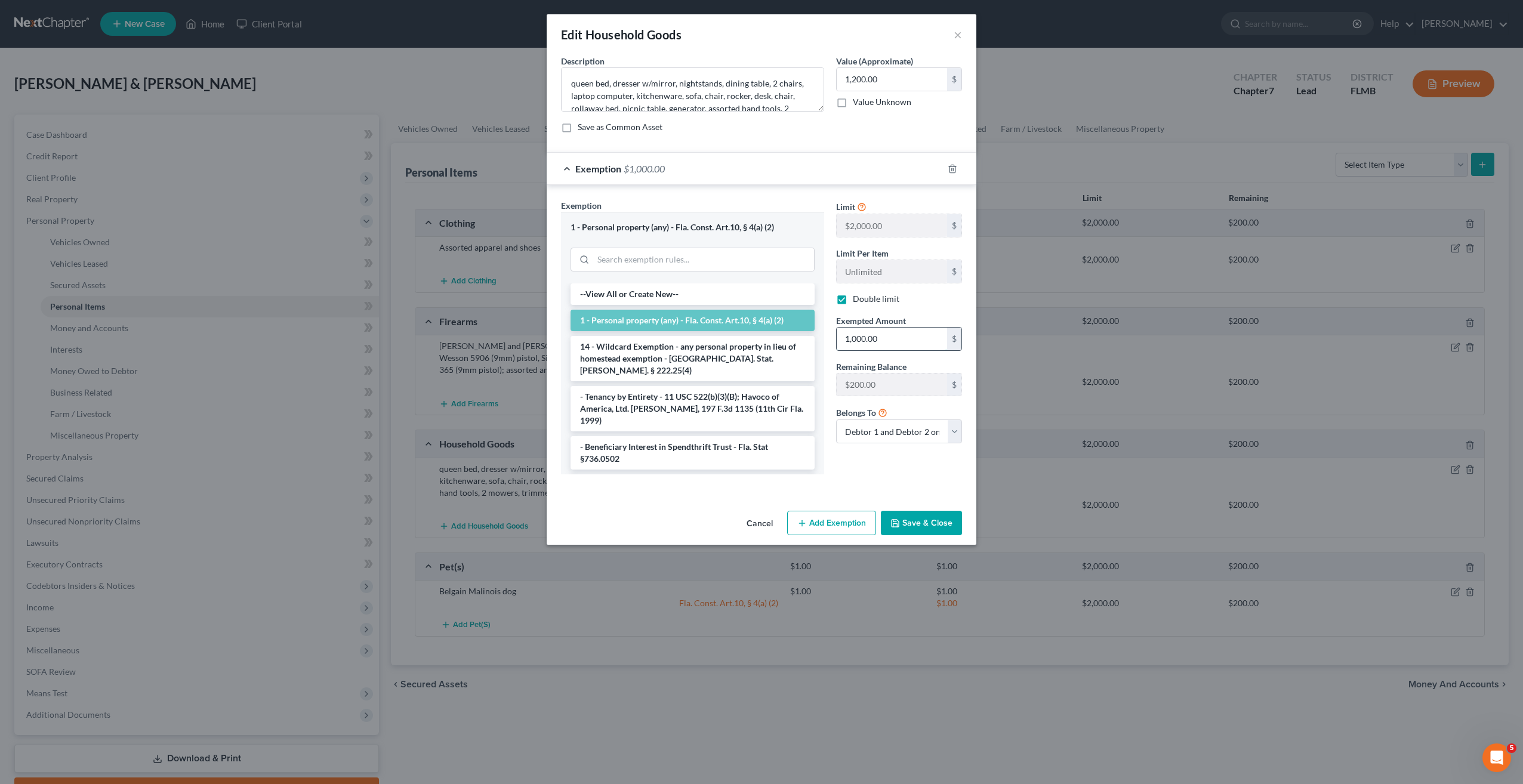
click at [878, 335] on input "1,000.00" at bounding box center [891, 339] width 110 height 23
type input "1,200"
click at [932, 525] on button "Save & Close" at bounding box center [921, 523] width 81 height 25
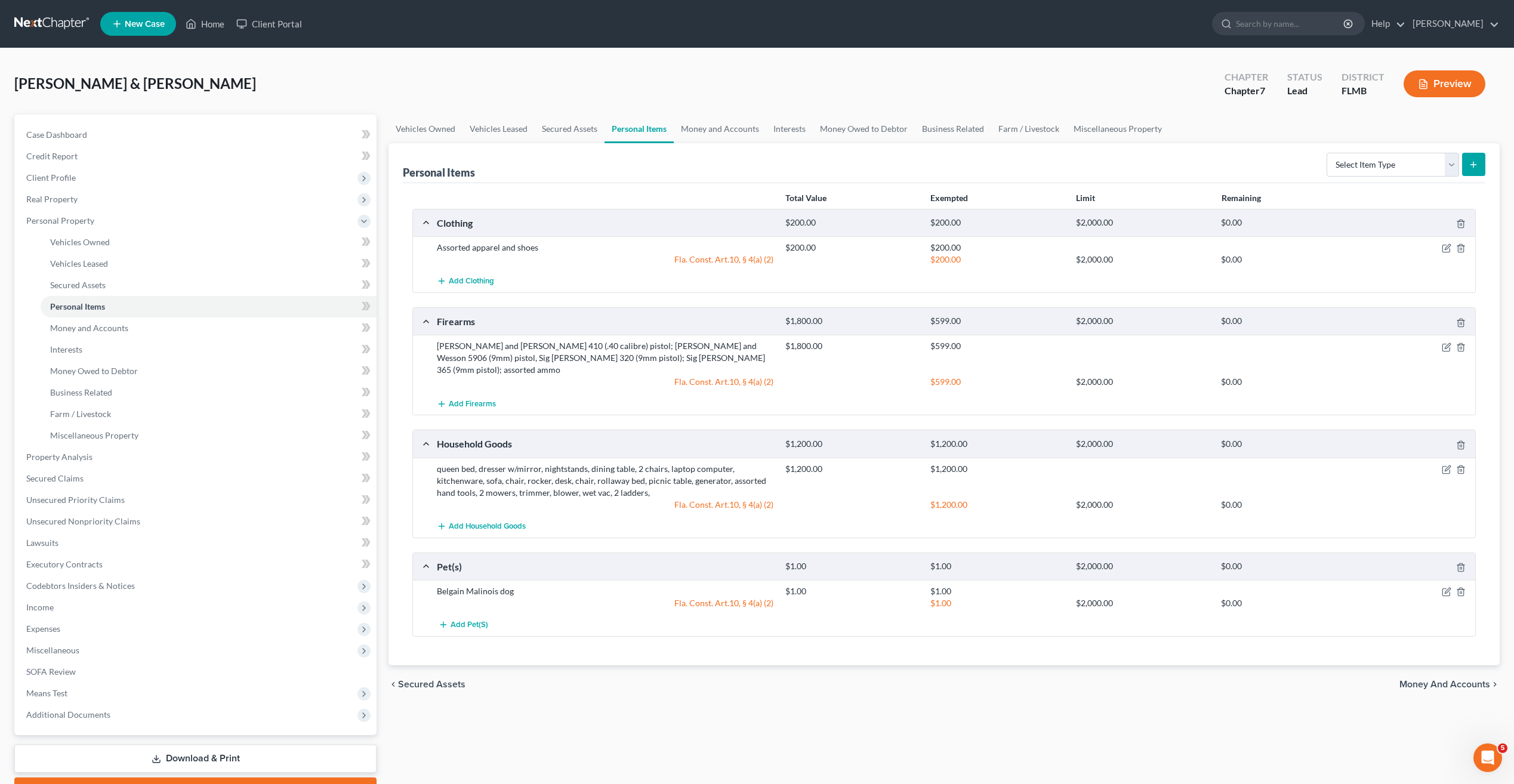
click at [900, 666] on div "chevron_left Secured Assets Money and Accounts chevron_right" at bounding box center [944, 684] width 1111 height 38
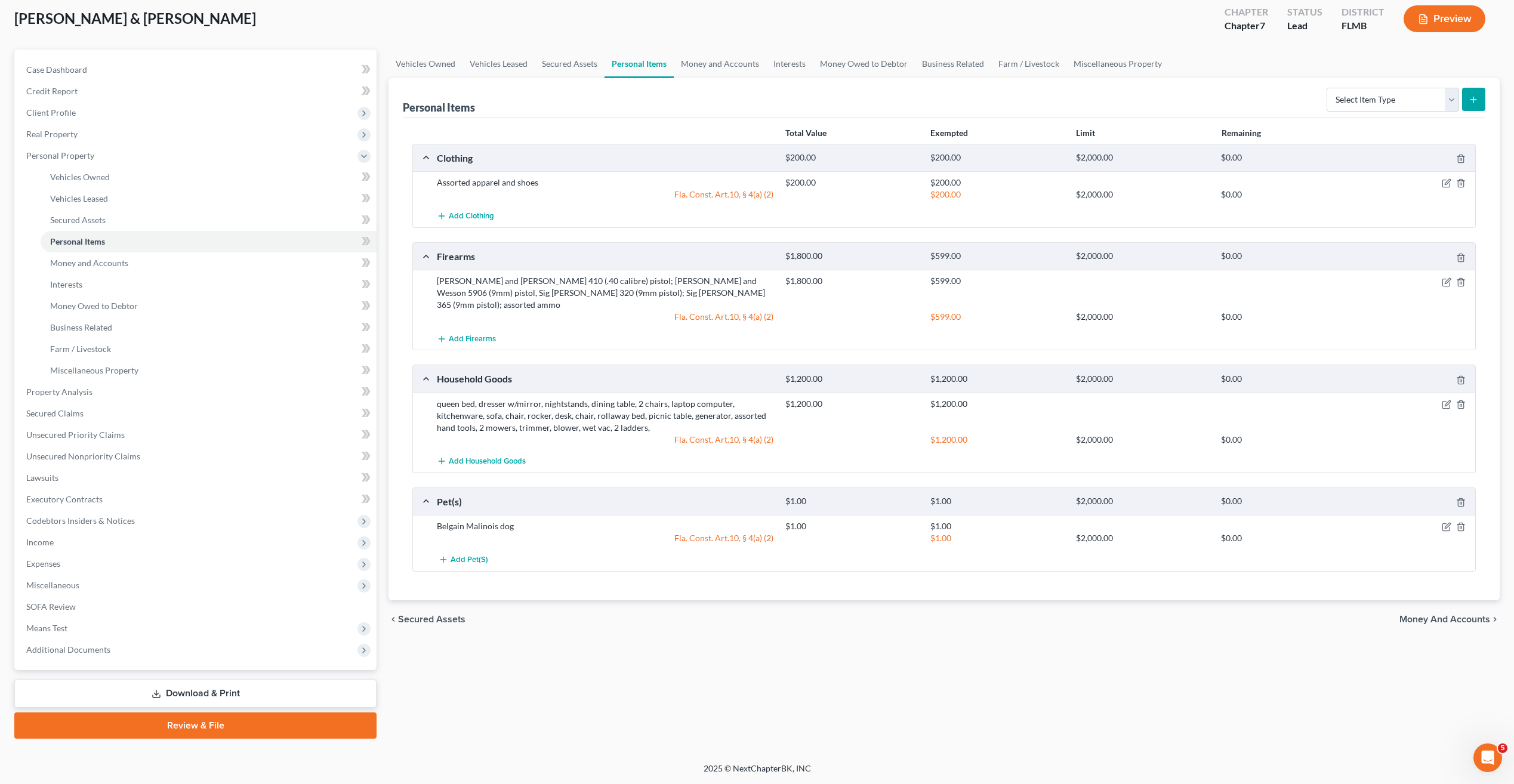
click at [881, 633] on div "Vehicles Owned Vehicles Leased Secured Assets Personal Items Money and Accounts…" at bounding box center [944, 393] width 1123 height 689
click at [840, 649] on div "Vehicles Owned Vehicles Leased Secured Assets Personal Items Money and Accounts…" at bounding box center [944, 393] width 1123 height 689
click at [806, 667] on div "Vehicles Owned Vehicles Leased Secured Assets Personal Items Money and Accounts…" at bounding box center [944, 393] width 1123 height 689
click at [80, 389] on span "Property Analysis" at bounding box center [60, 392] width 66 height 10
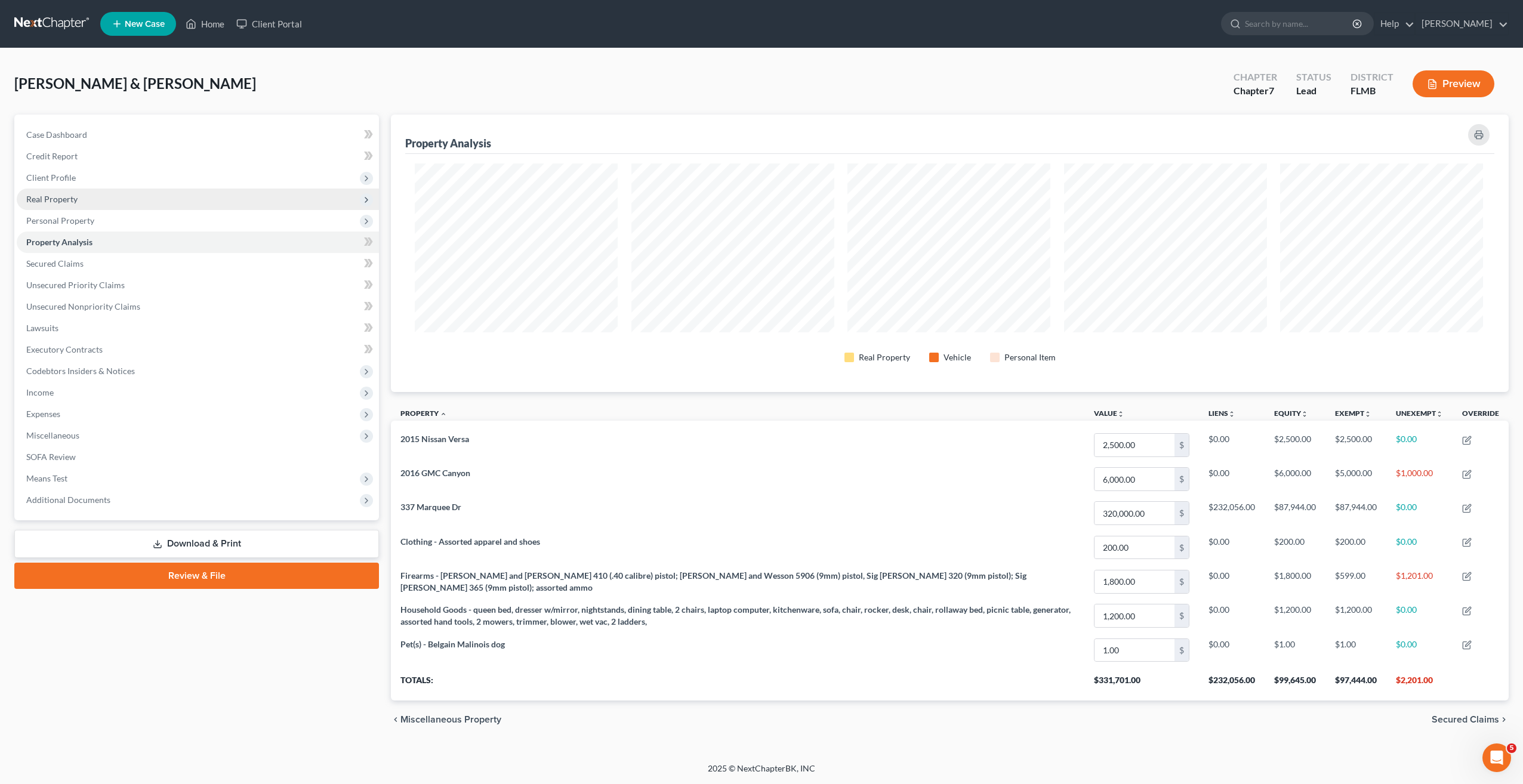
click at [64, 197] on span "Real Property" at bounding box center [52, 199] width 52 height 10
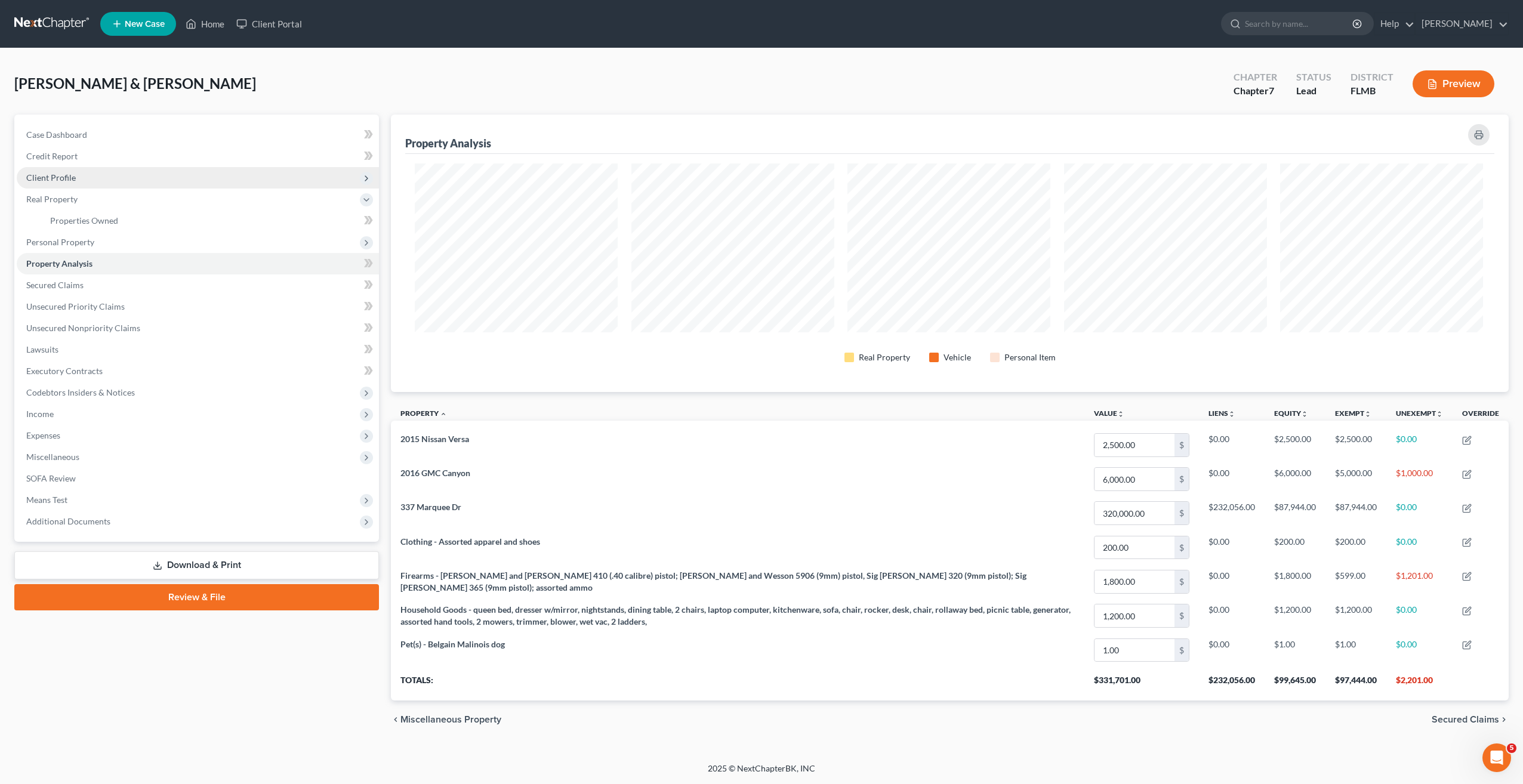
click at [58, 179] on span "Client Profile" at bounding box center [51, 177] width 49 height 10
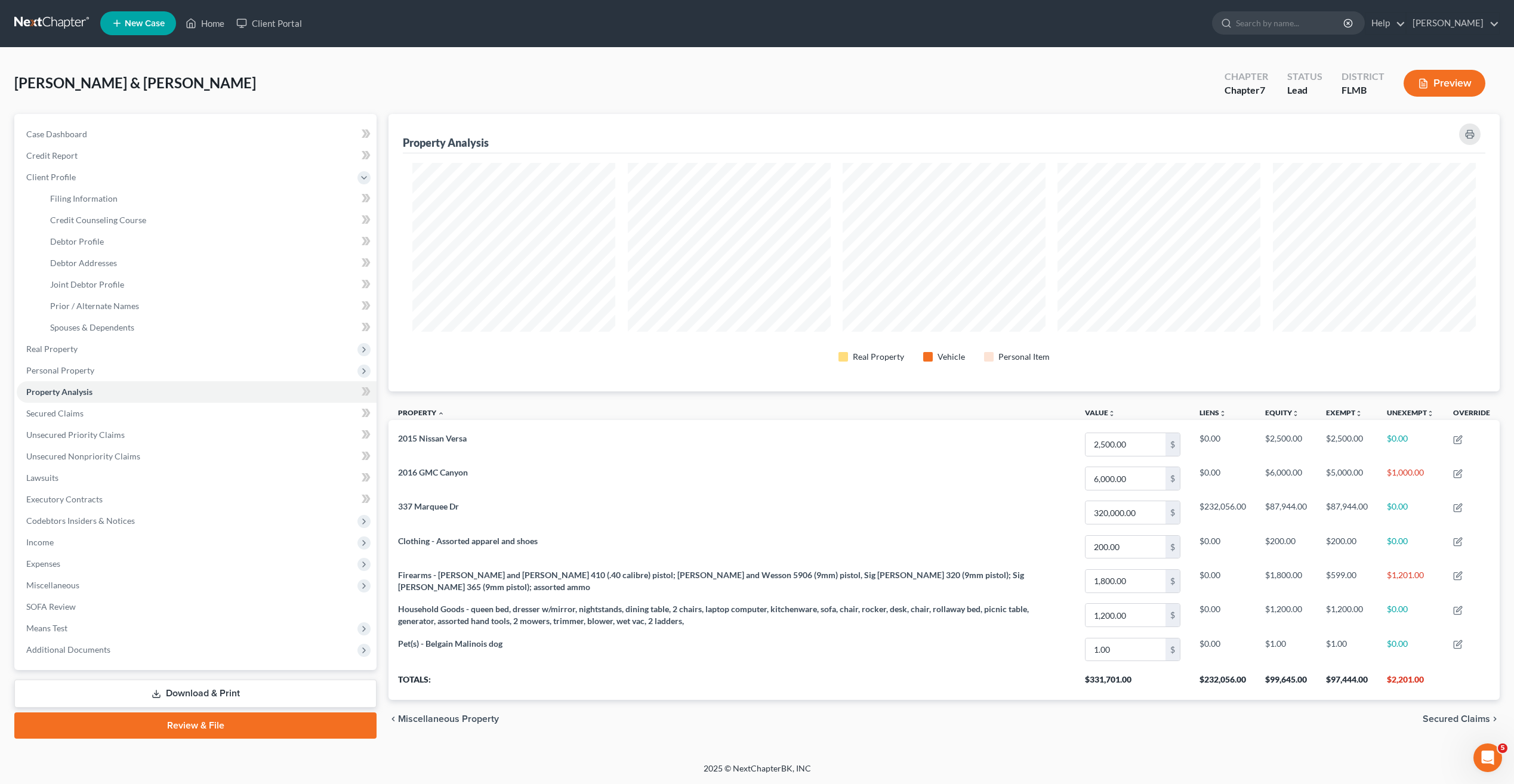
click at [133, 699] on link "Download & Print" at bounding box center [196, 694] width 363 height 28
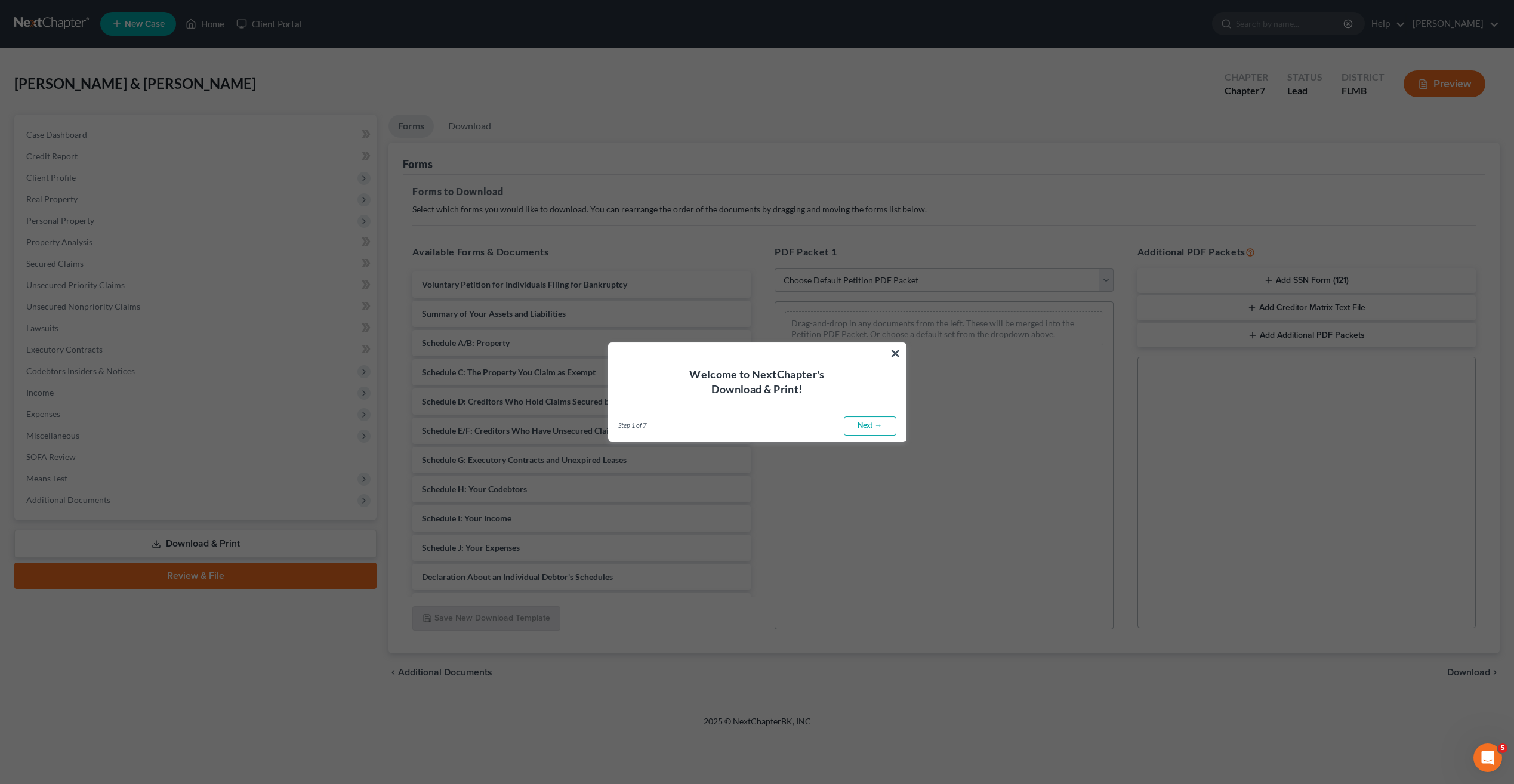
click at [874, 426] on link "Next →" at bounding box center [869, 426] width 52 height 19
select select "0"
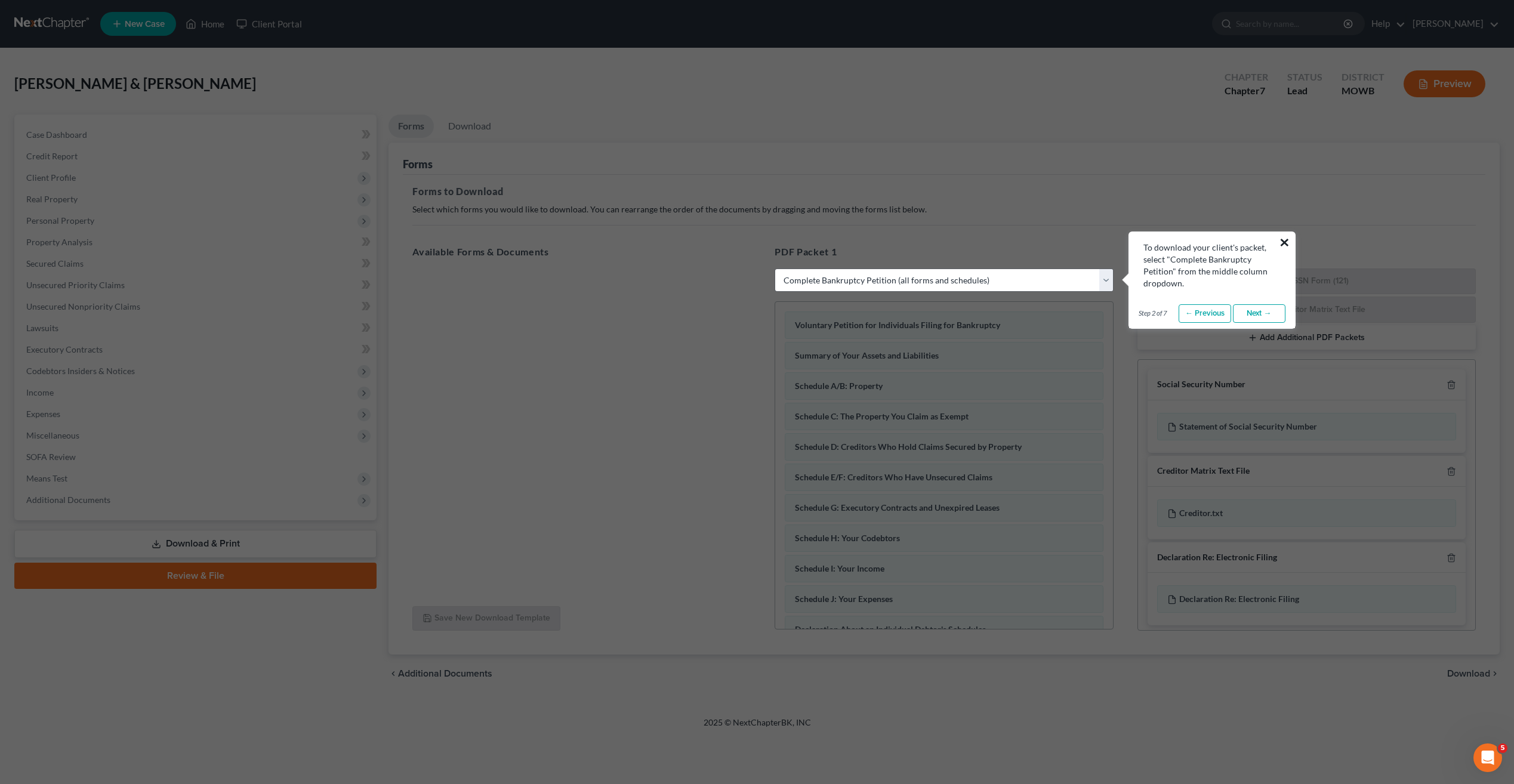
click at [1283, 239] on button "×" at bounding box center [1284, 243] width 11 height 19
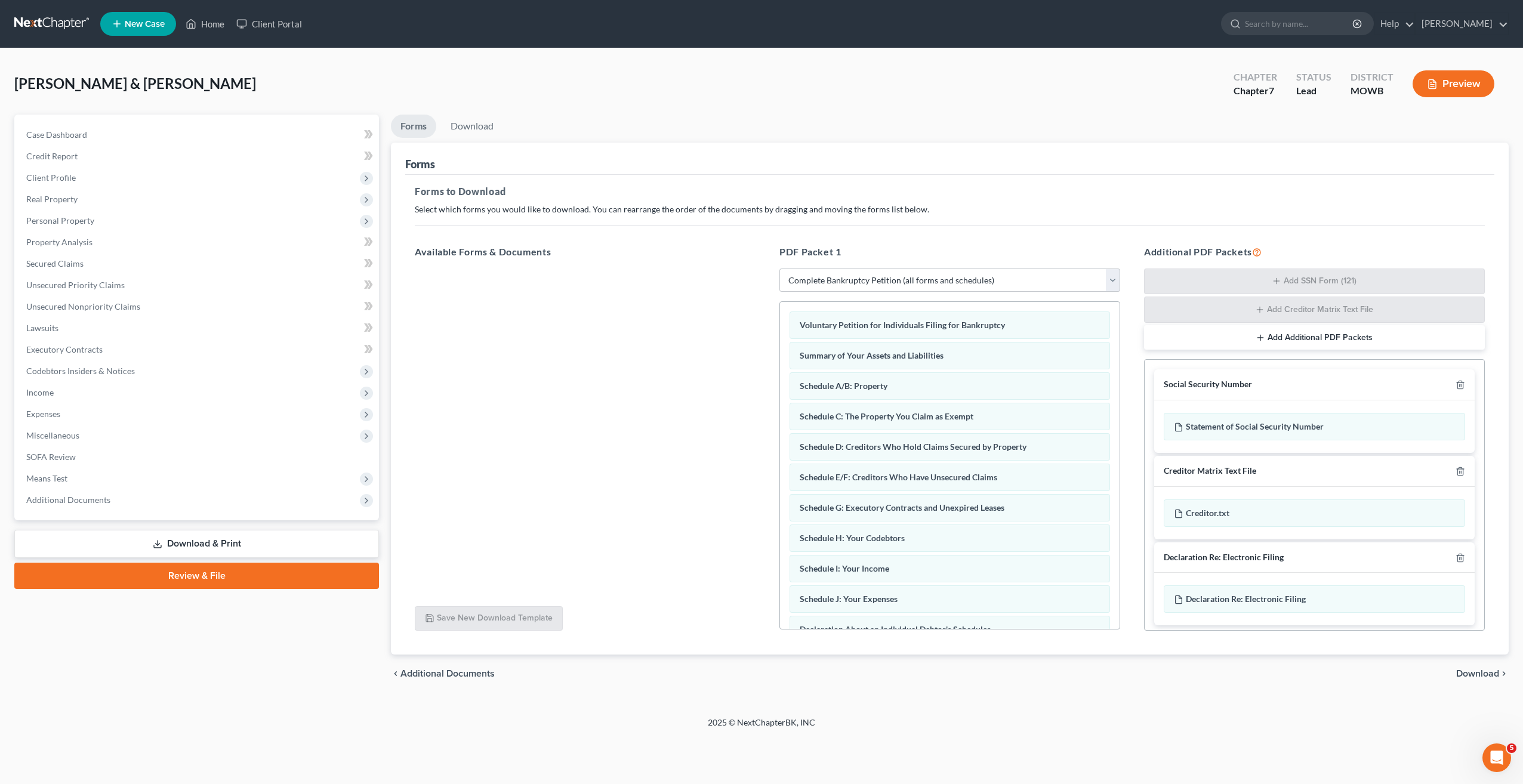
drag, startPoint x: 990, startPoint y: 135, endPoint x: 565, endPoint y: 258, distance: 442.4
click at [990, 135] on ul "Forms Download" at bounding box center [949, 128] width 1118 height 28
click at [146, 666] on div "Case Dashboard Payments Invoices Payments Payments Credit Report Client Profile" at bounding box center [196, 404] width 376 height 579
click at [56, 489] on span "Additional Documents" at bounding box center [198, 500] width 363 height 22
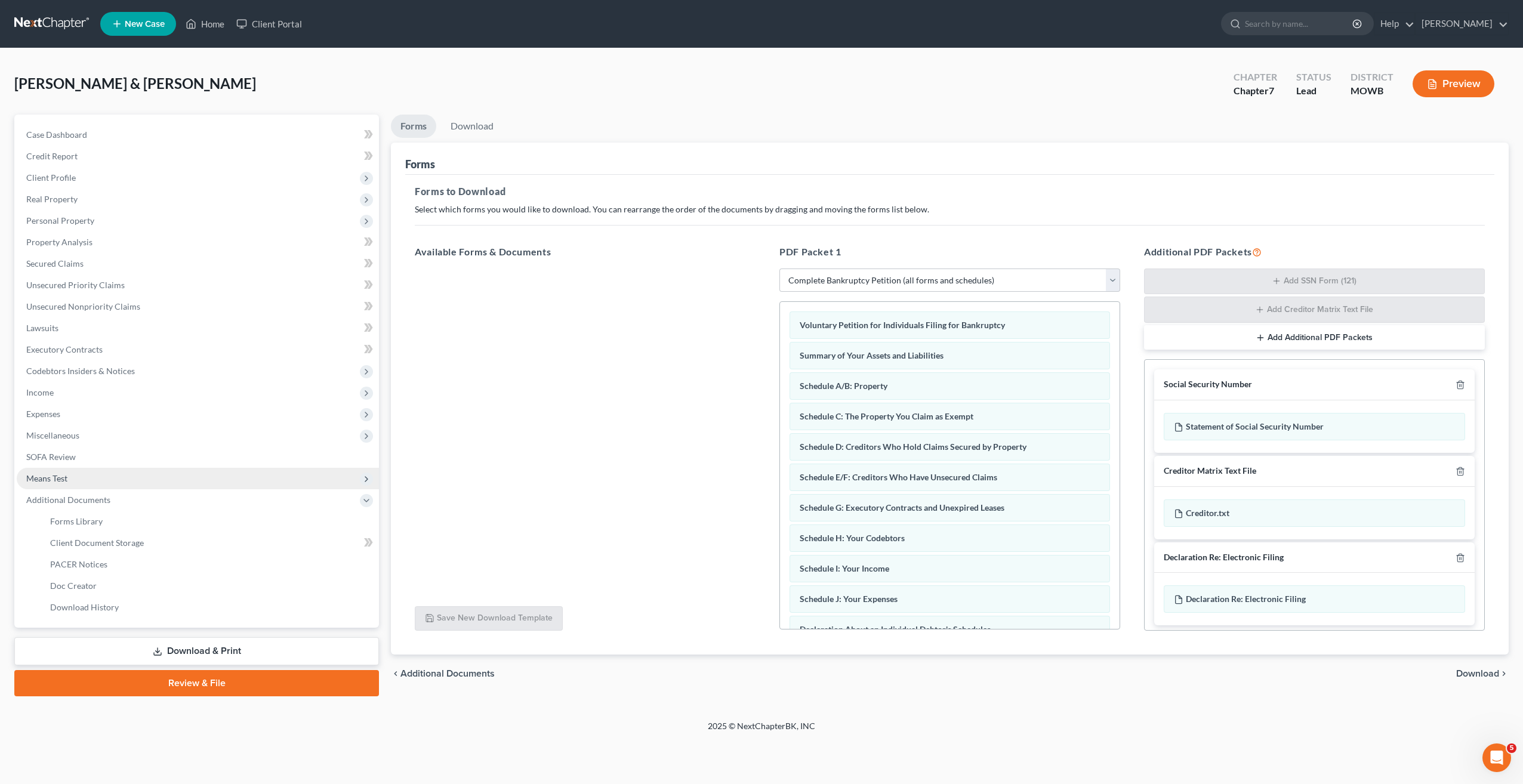
click at [60, 479] on span "Means Test" at bounding box center [47, 478] width 41 height 10
click at [100, 595] on link "Calculation and Presumption" at bounding box center [210, 586] width 338 height 22
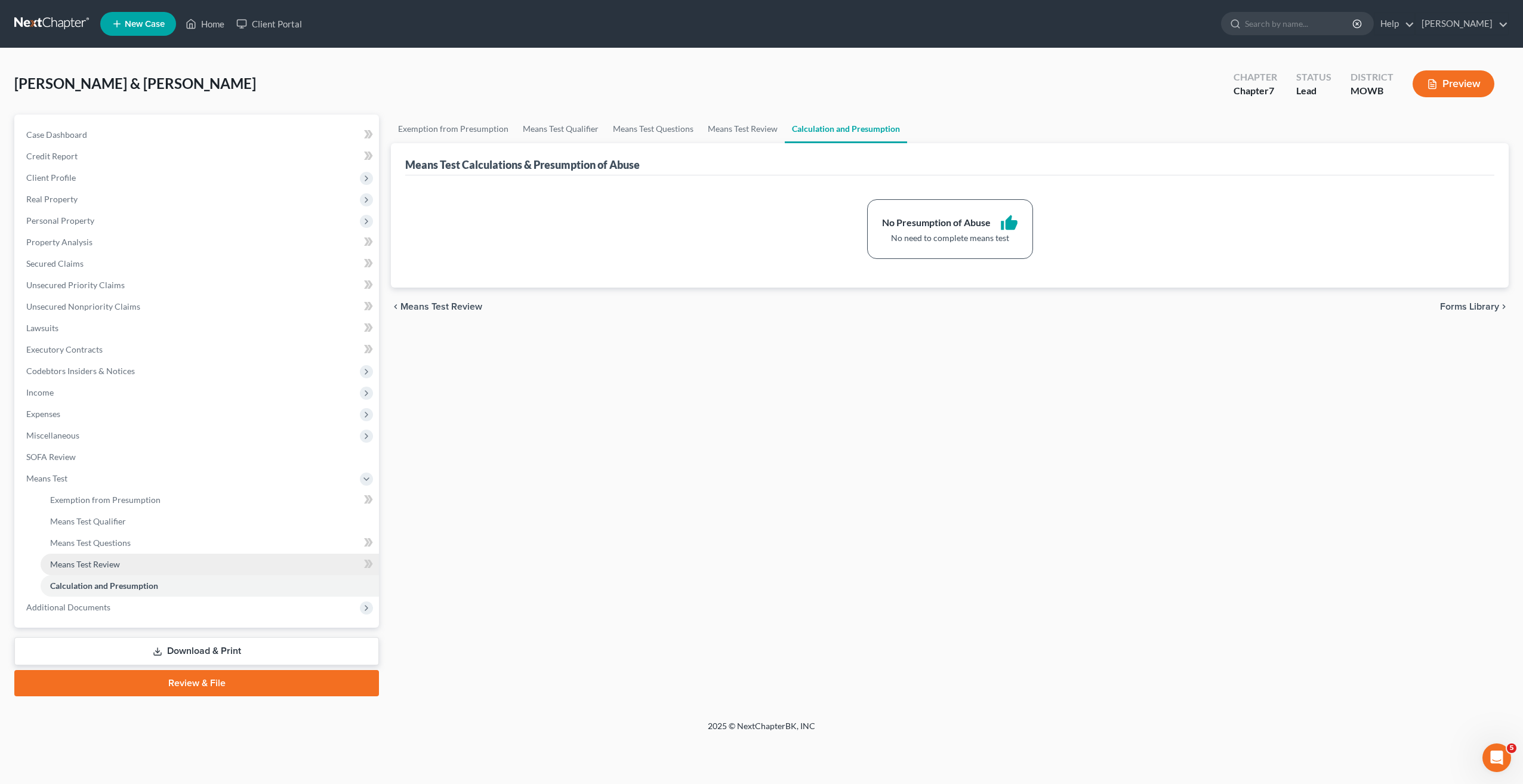
click at [86, 566] on span "Means Test Review" at bounding box center [85, 564] width 70 height 10
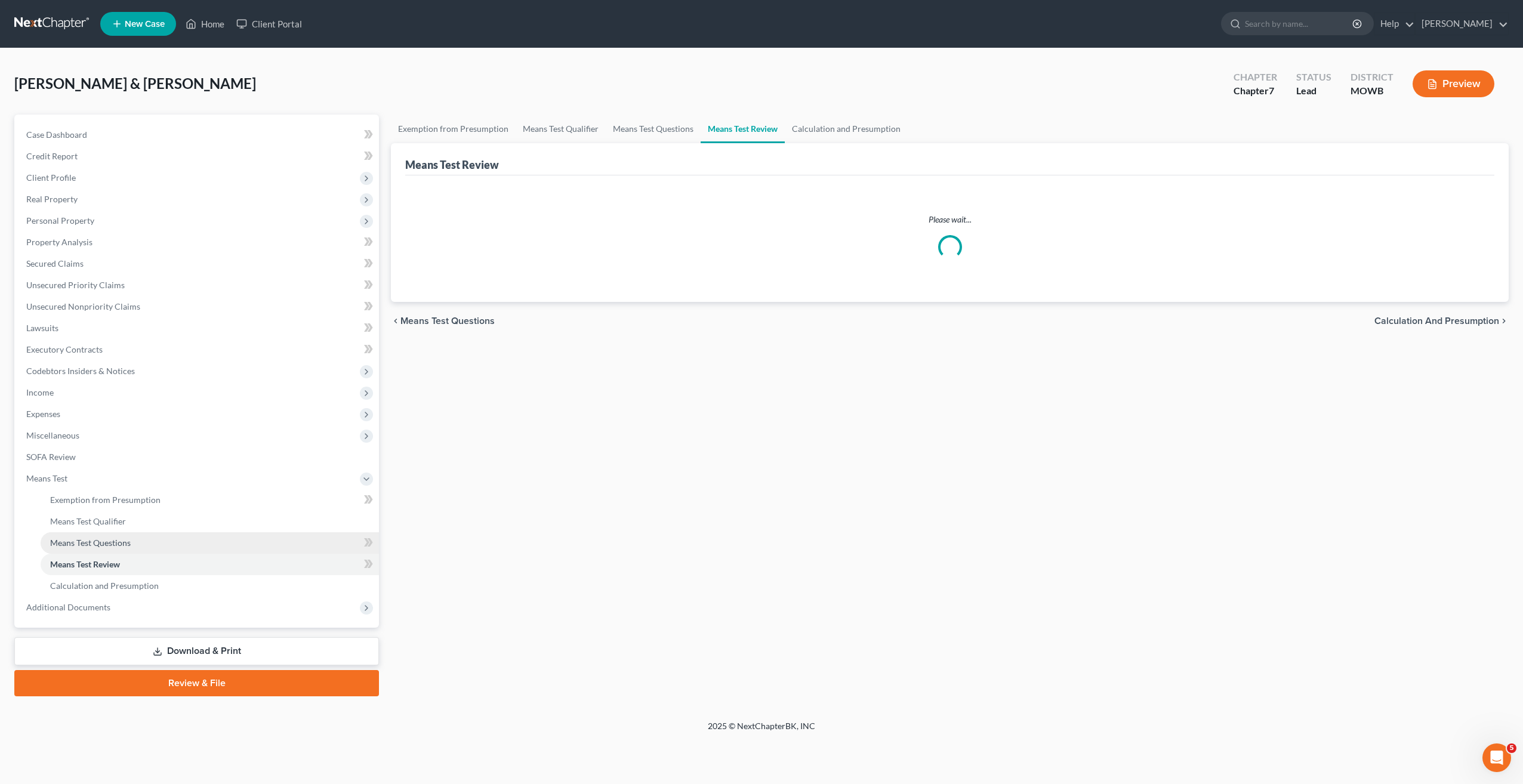
click at [91, 540] on span "Means Test Questions" at bounding box center [90, 542] width 81 height 10
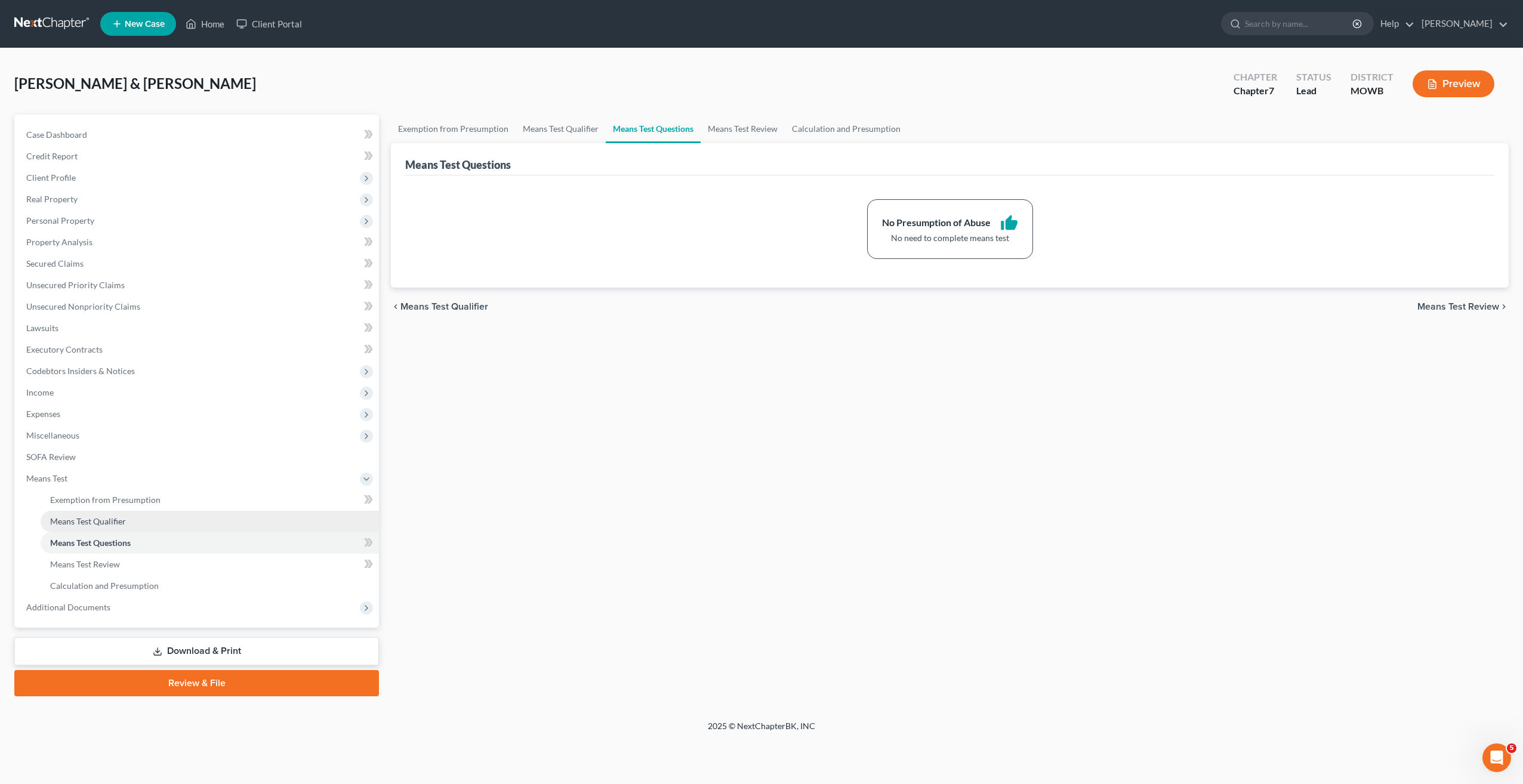
click at [91, 523] on span "Means Test Qualifier" at bounding box center [88, 521] width 76 height 10
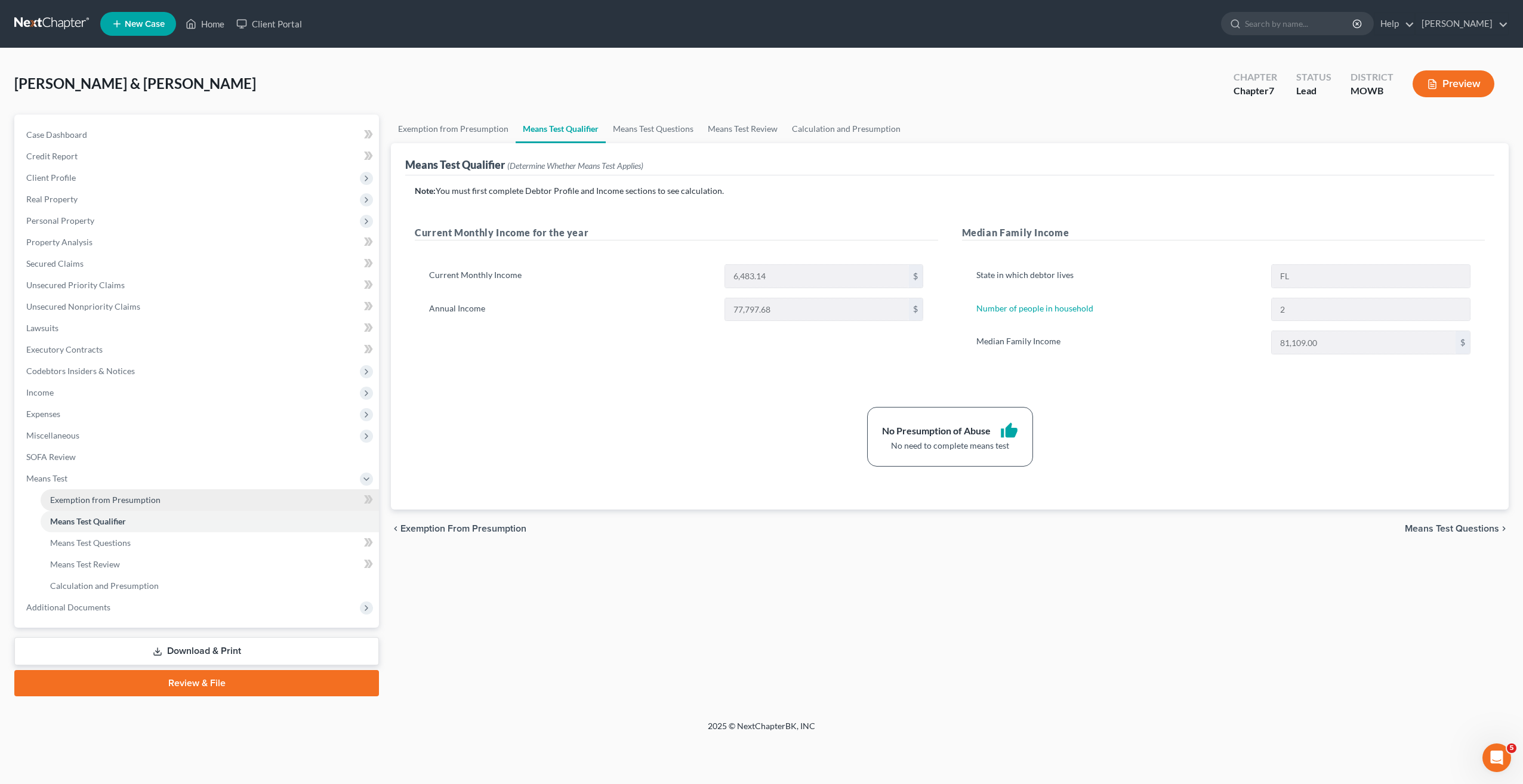
click at [86, 499] on span "Exemption from Presumption" at bounding box center [105, 500] width 110 height 10
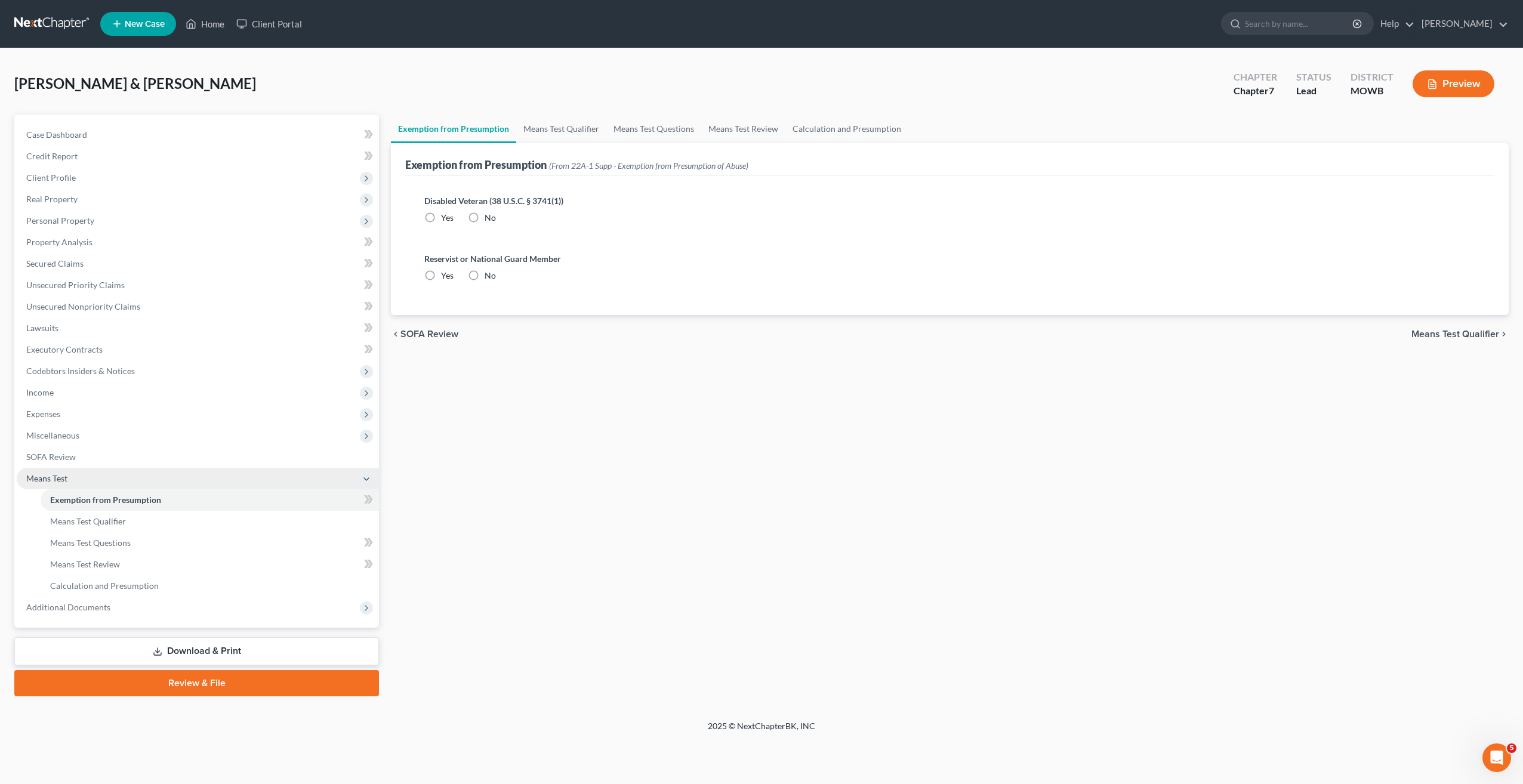
radio input "true"
click at [51, 477] on span "Means Test" at bounding box center [47, 478] width 41 height 10
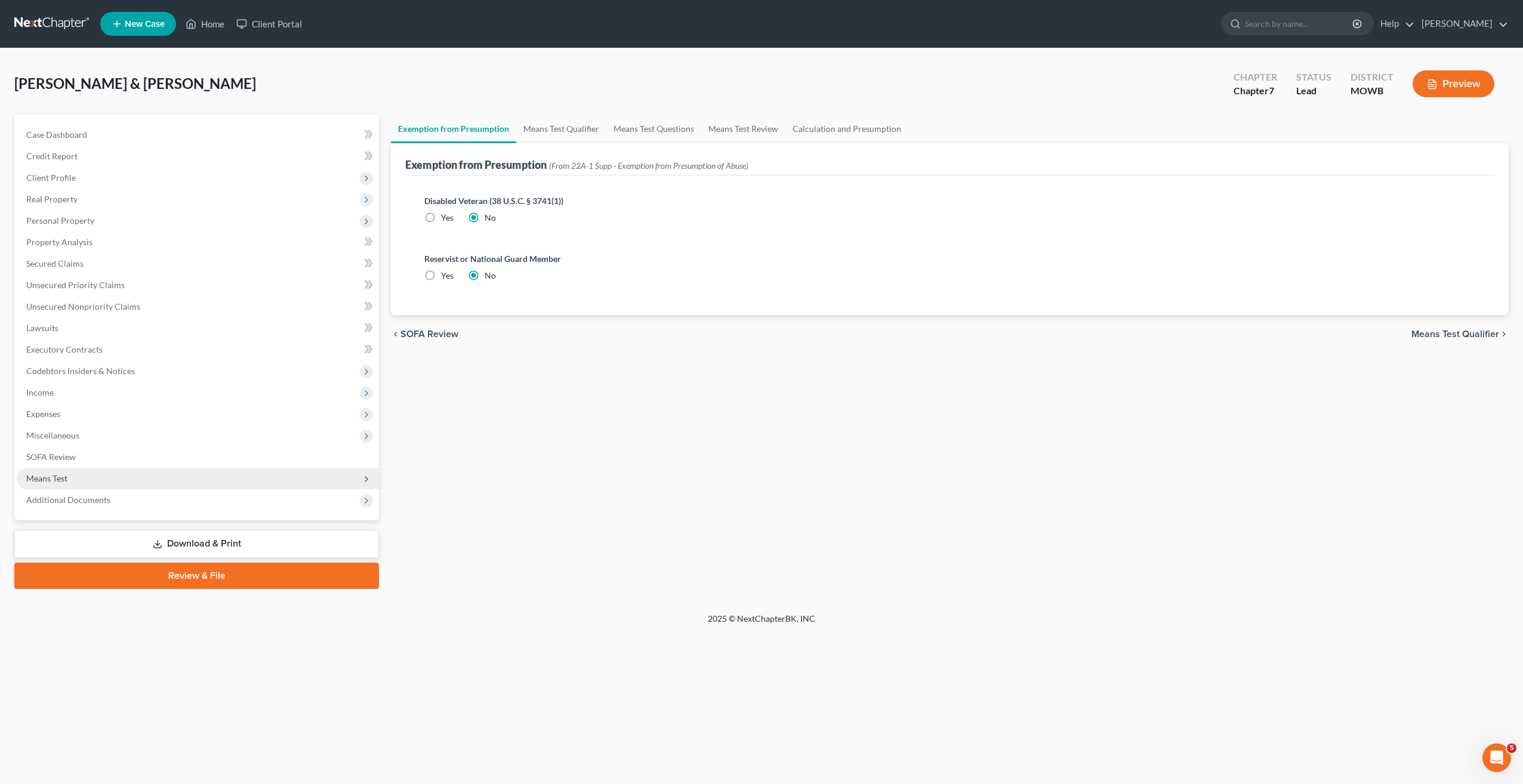
click at [32, 483] on span "Means Test" at bounding box center [198, 479] width 363 height 22
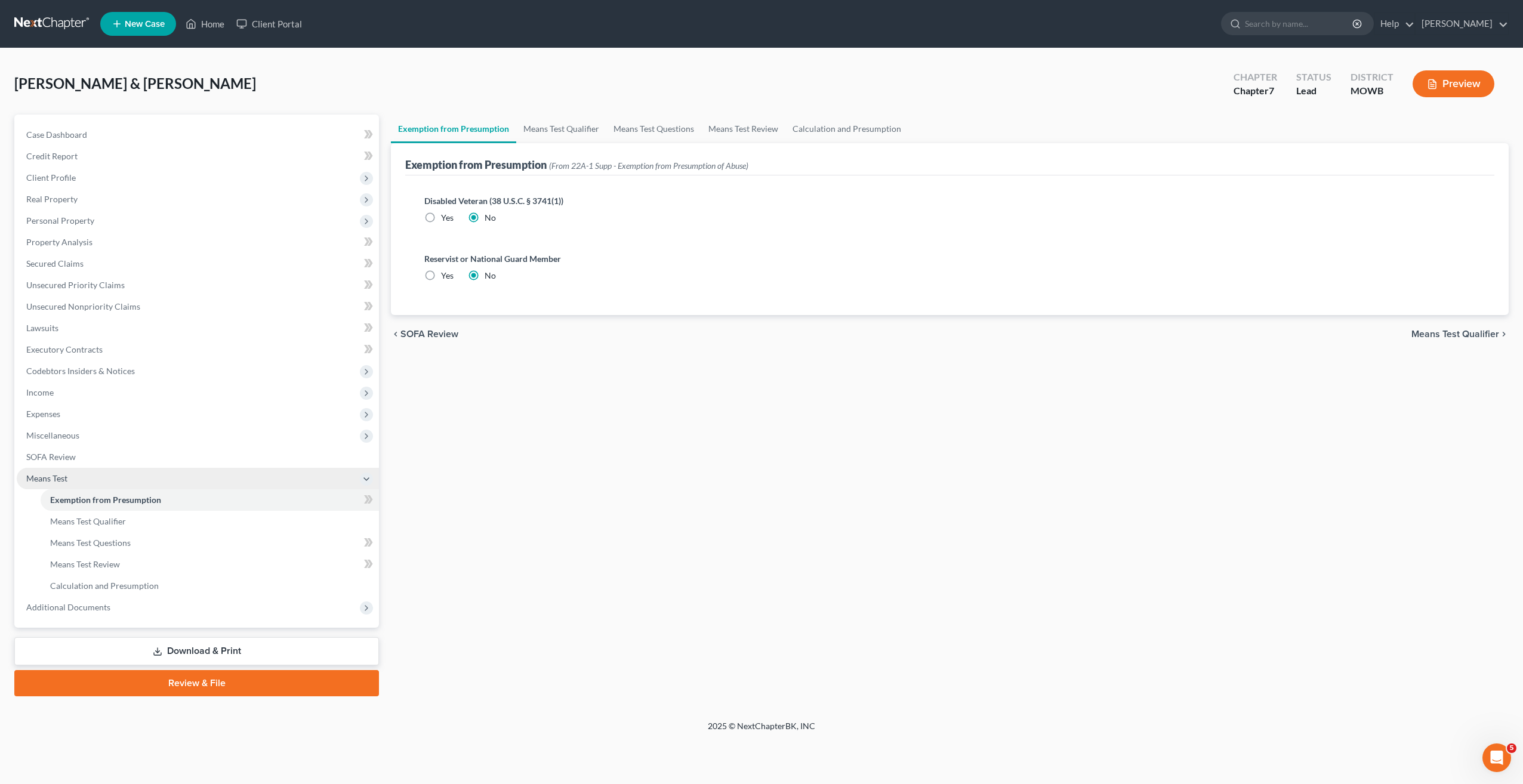
click at [369, 477] on icon at bounding box center [367, 479] width 10 height 10
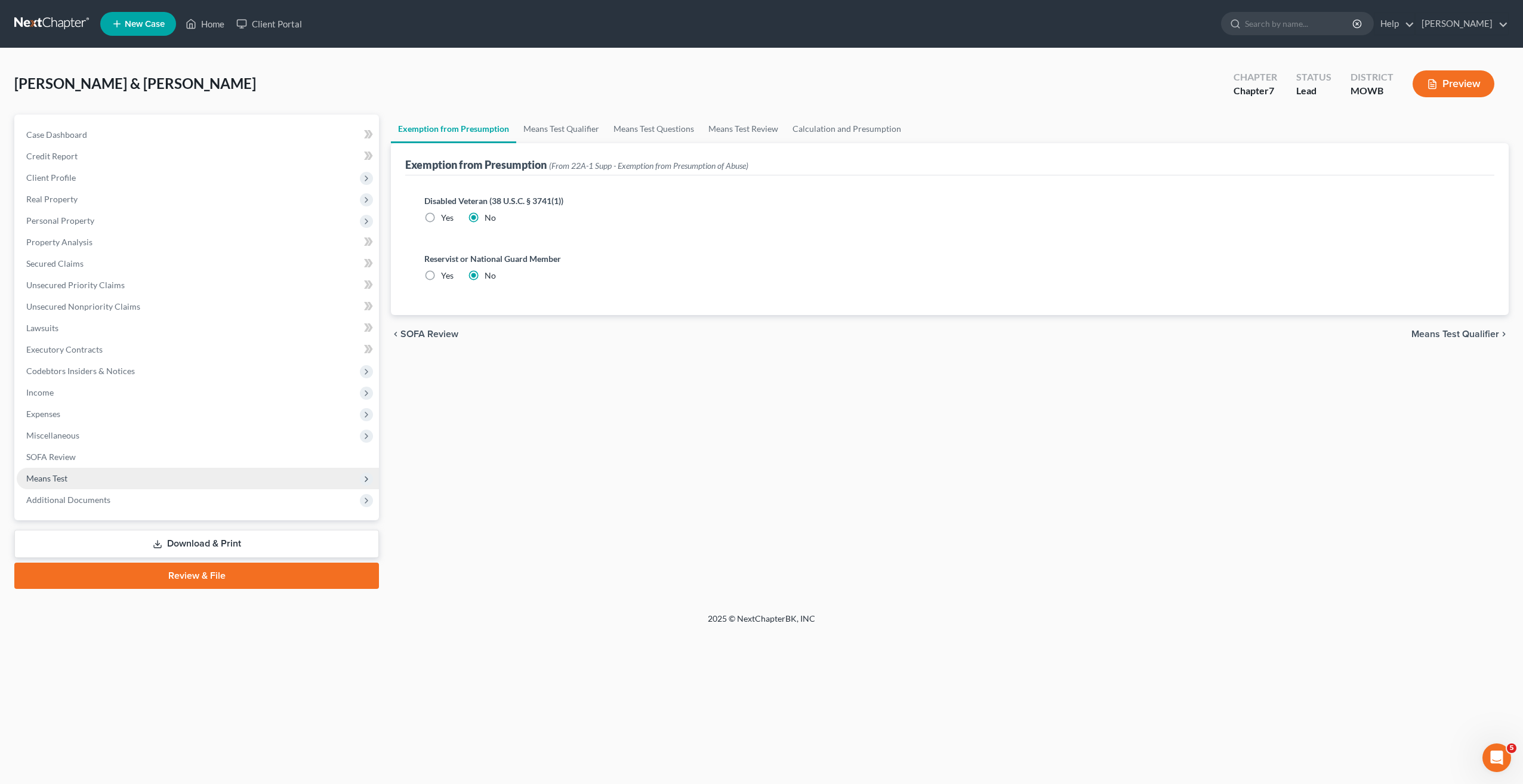
click at [35, 479] on span "Means Test" at bounding box center [47, 478] width 41 height 10
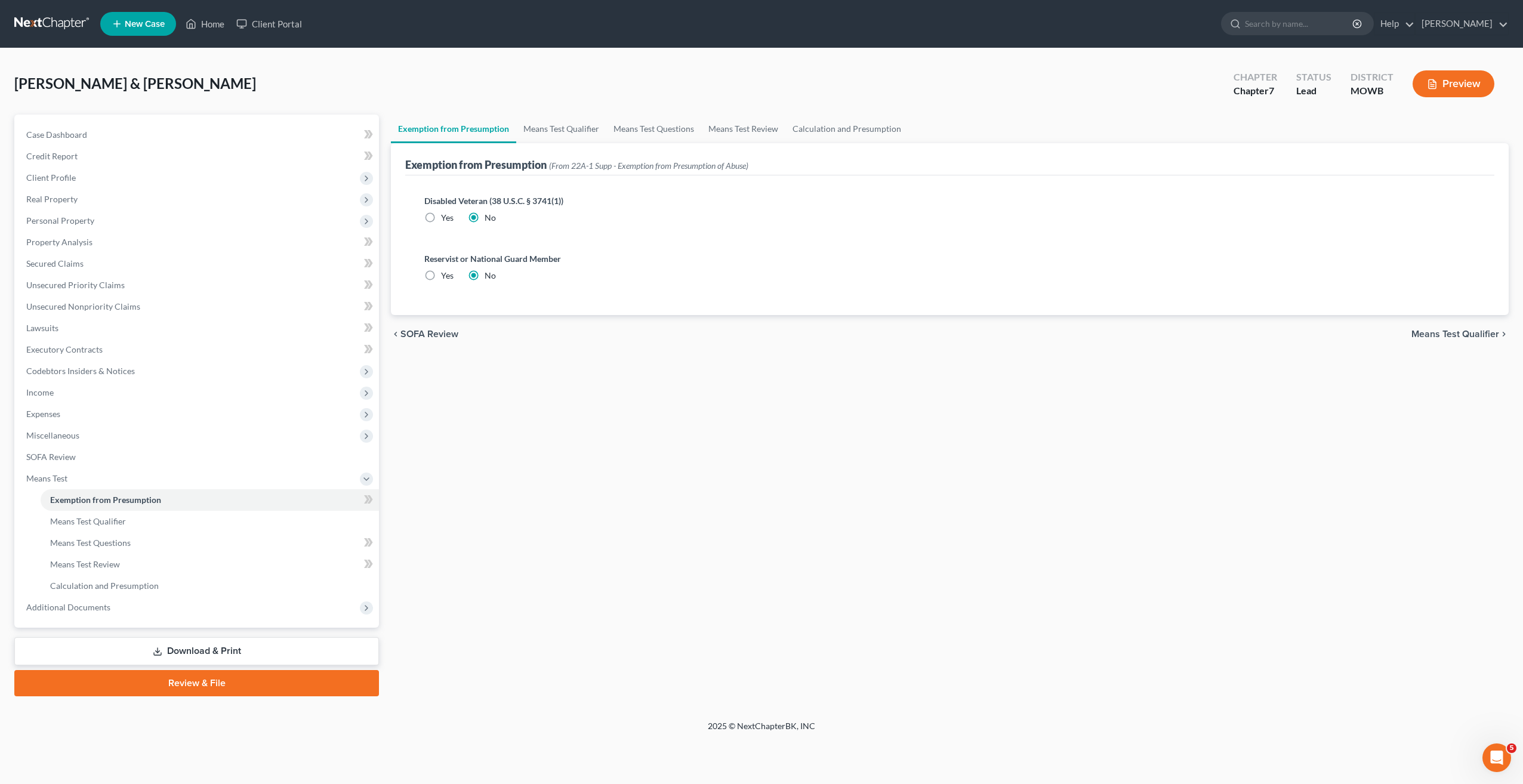
drag, startPoint x: 932, startPoint y: 407, endPoint x: 832, endPoint y: 389, distance: 101.6
drag, startPoint x: 832, startPoint y: 389, endPoint x: 529, endPoint y: 454, distance: 309.9
click at [537, 461] on div "Exemption from Presumption Means Test Qualifier Means Test Questions Means Test…" at bounding box center [950, 405] width 1130 height 582
click at [621, 560] on div "Exemption from Presumption Means Test Qualifier Means Test Questions Means Test…" at bounding box center [950, 405] width 1130 height 582
click at [710, 524] on div "Exemption from Presumption Means Test Qualifier Means Test Questions Means Test…" at bounding box center [950, 405] width 1130 height 582
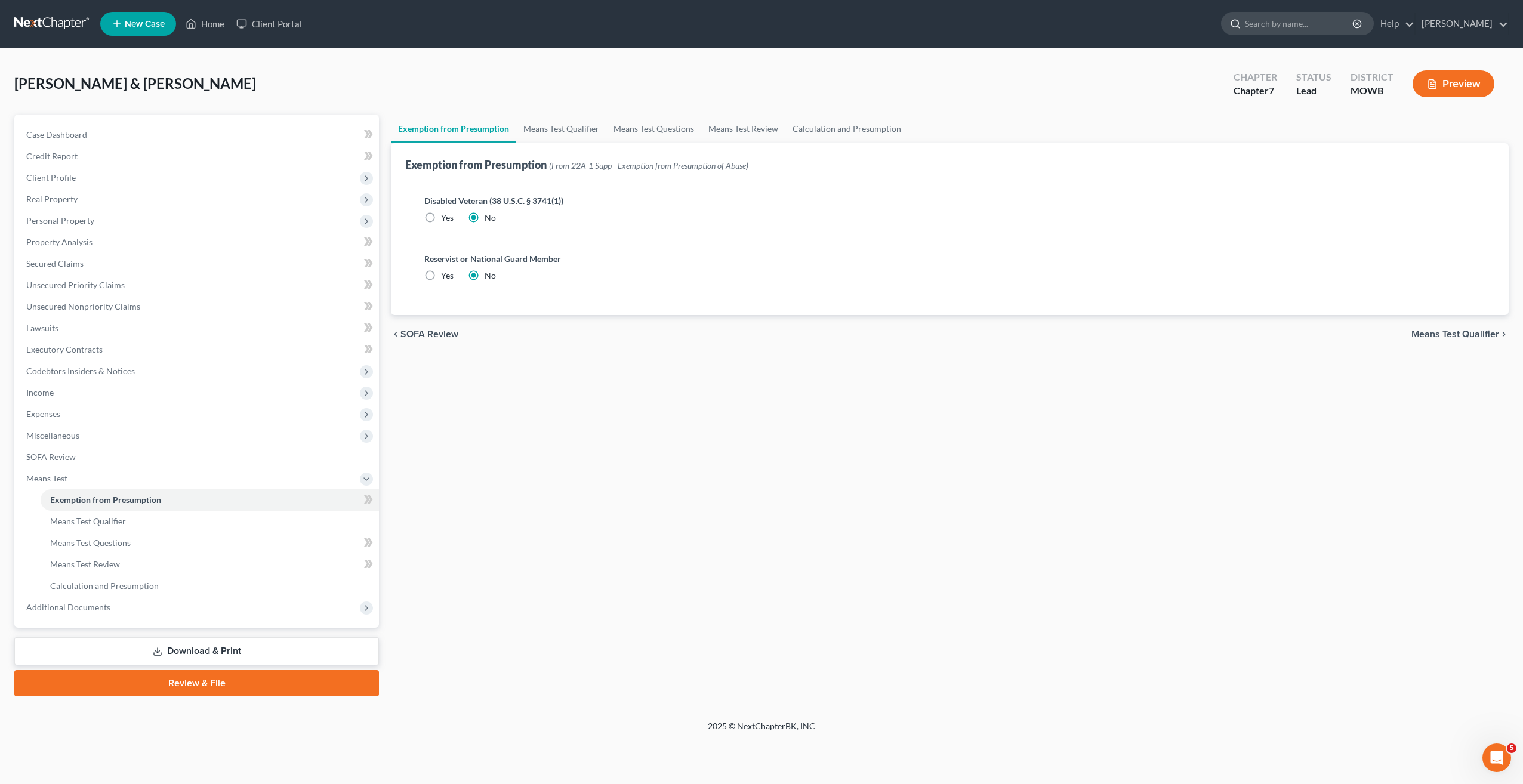
click at [1315, 23] on input "search" at bounding box center [1300, 23] width 110 height 22
type input "trustee"
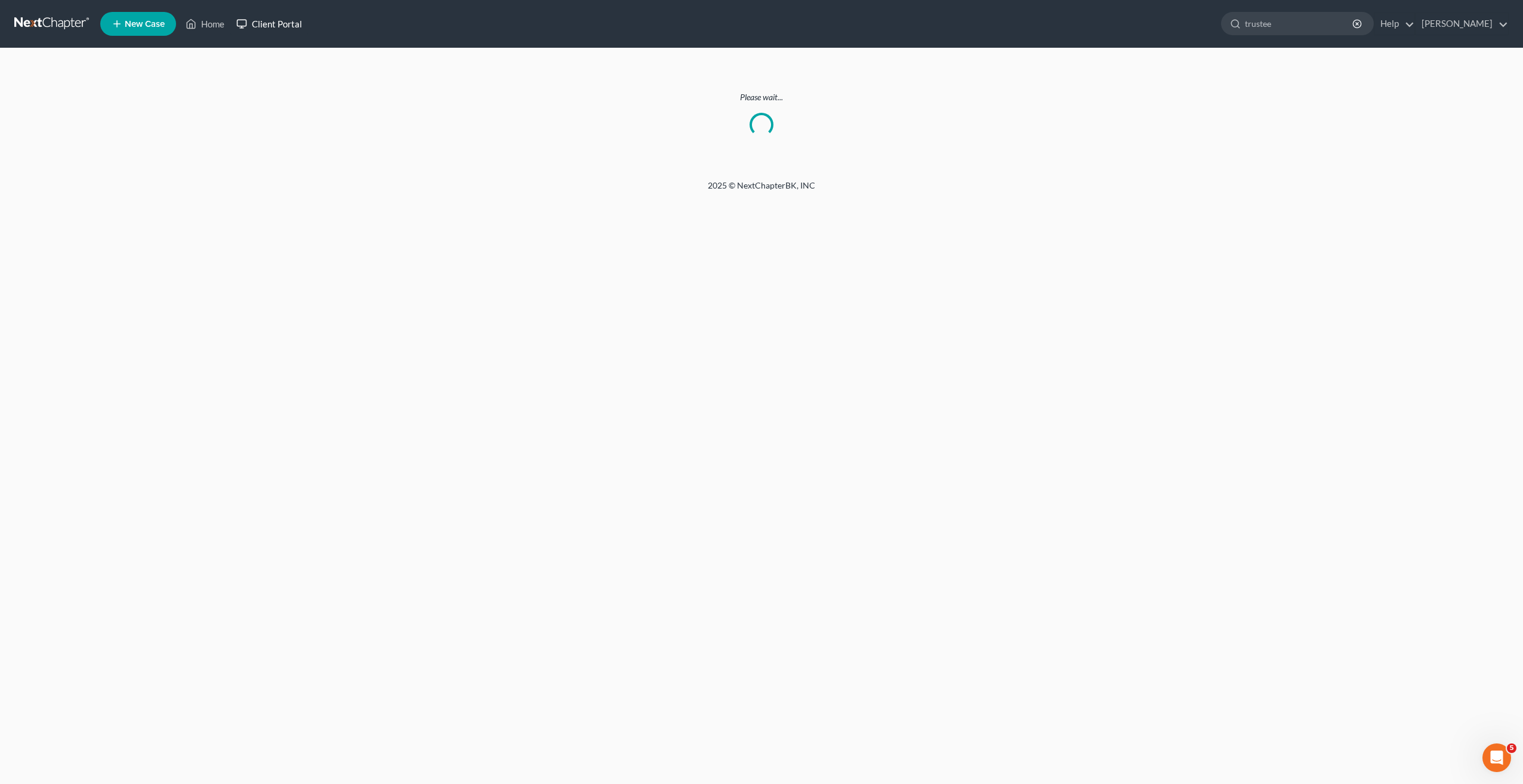
click at [283, 23] on link "Client Portal" at bounding box center [269, 23] width 77 height 22
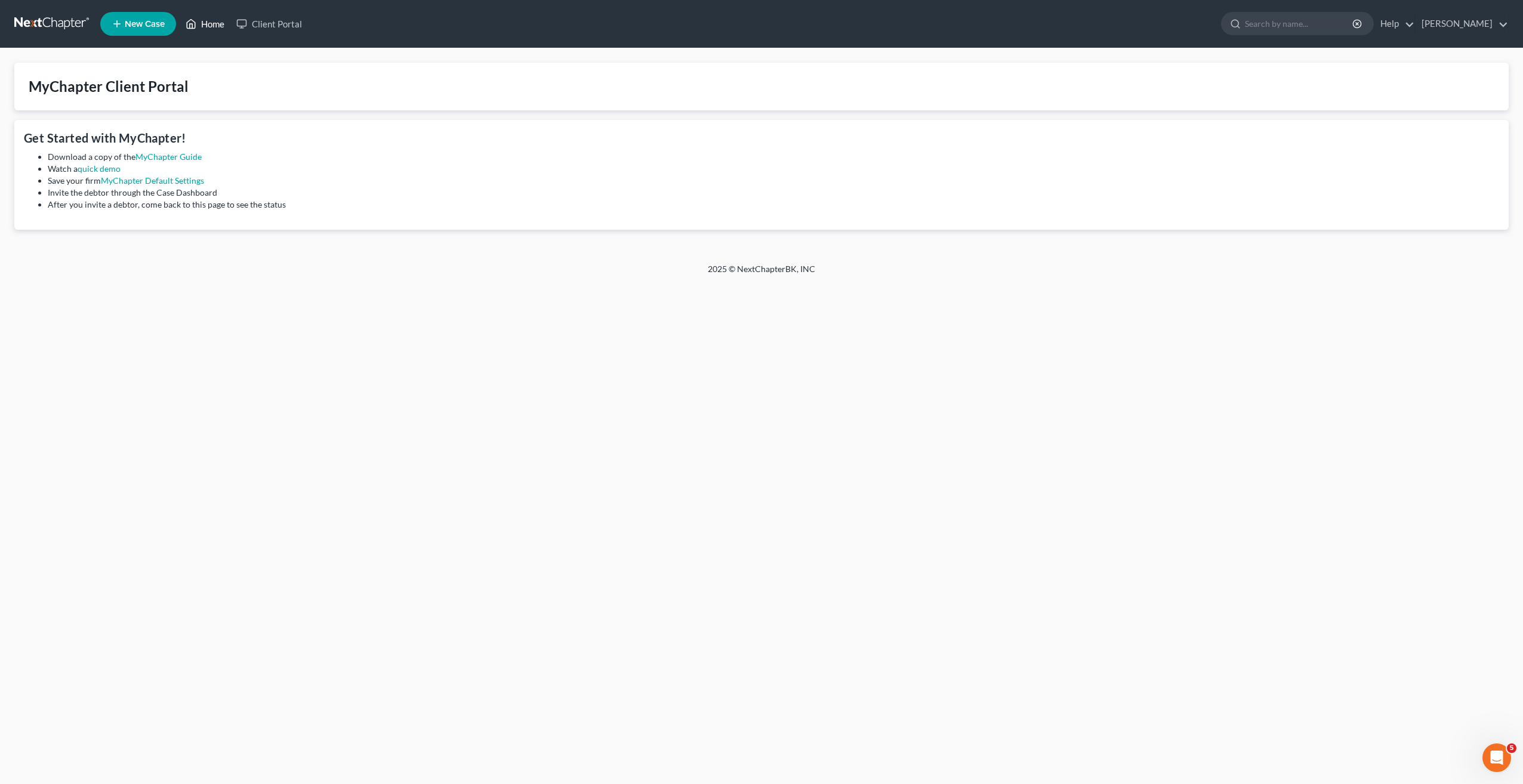
click at [207, 24] on link "Home" at bounding box center [205, 23] width 51 height 22
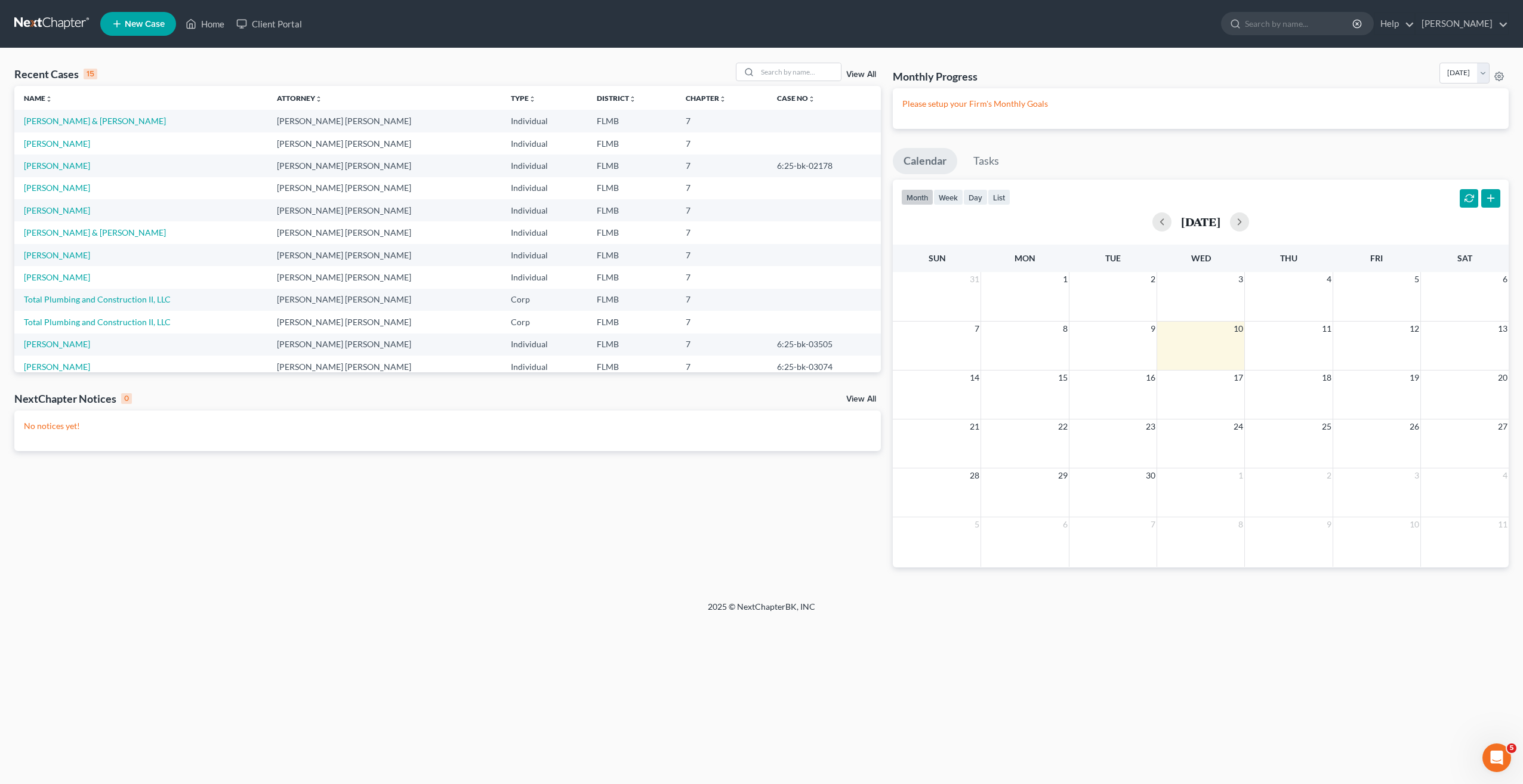
click at [521, 560] on div "Recent Cases 15 View All Name unfold_more expand_more expand_less Attorney unfo…" at bounding box center [447, 325] width 878 height 524
click at [91, 120] on link "[PERSON_NAME] & [PERSON_NAME]" at bounding box center [95, 121] width 142 height 10
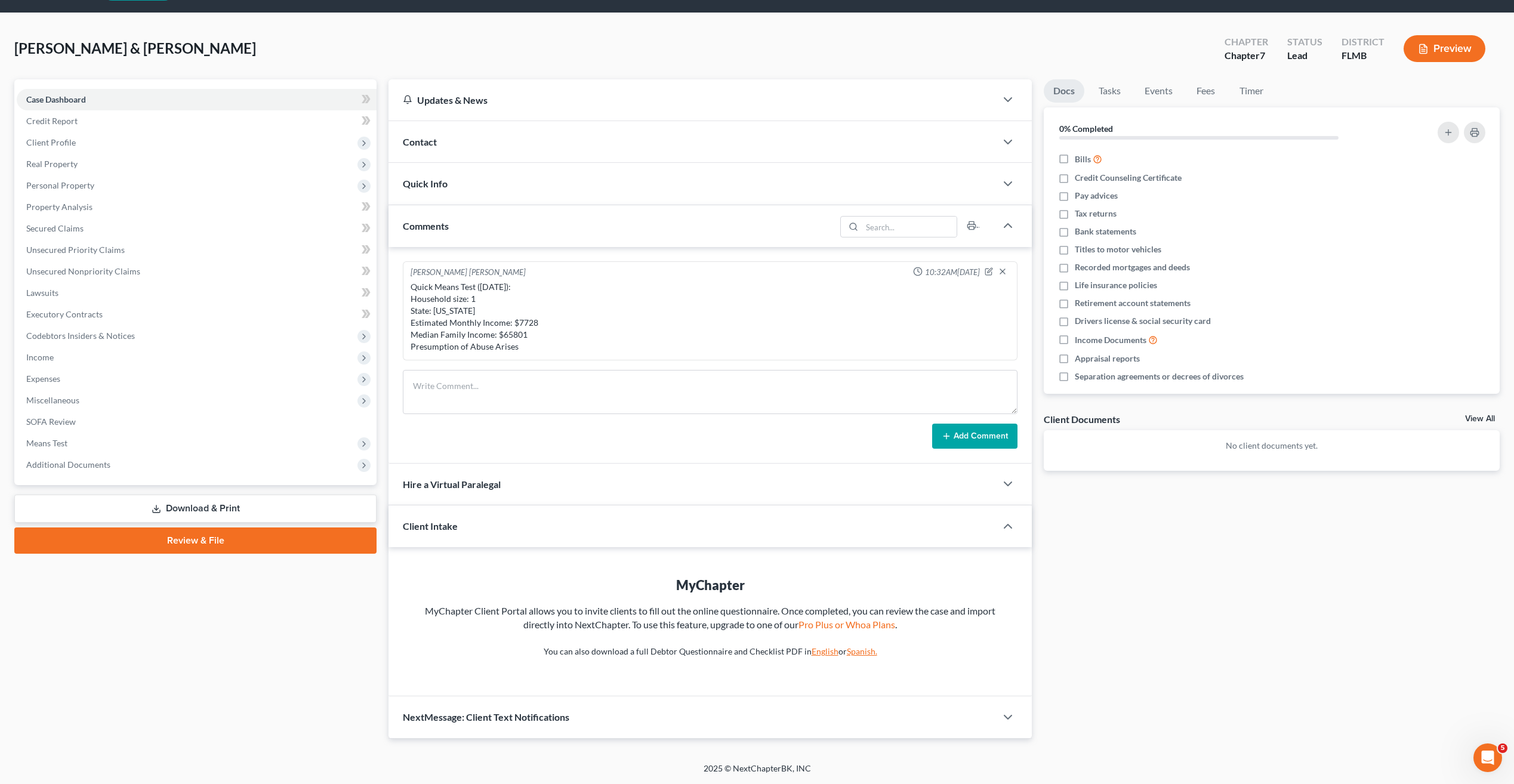
click at [728, 321] on div "Quick Means Test ([DATE]): Household size: 1 State: [US_STATE] Estimated Monthl…" at bounding box center [711, 317] width 599 height 72
click at [621, 309] on div "Quick Means Test ([DATE]): Household size: 1 State: [US_STATE] Estimated Monthl…" at bounding box center [711, 317] width 599 height 72
click at [59, 118] on span "Credit Report" at bounding box center [52, 121] width 52 height 10
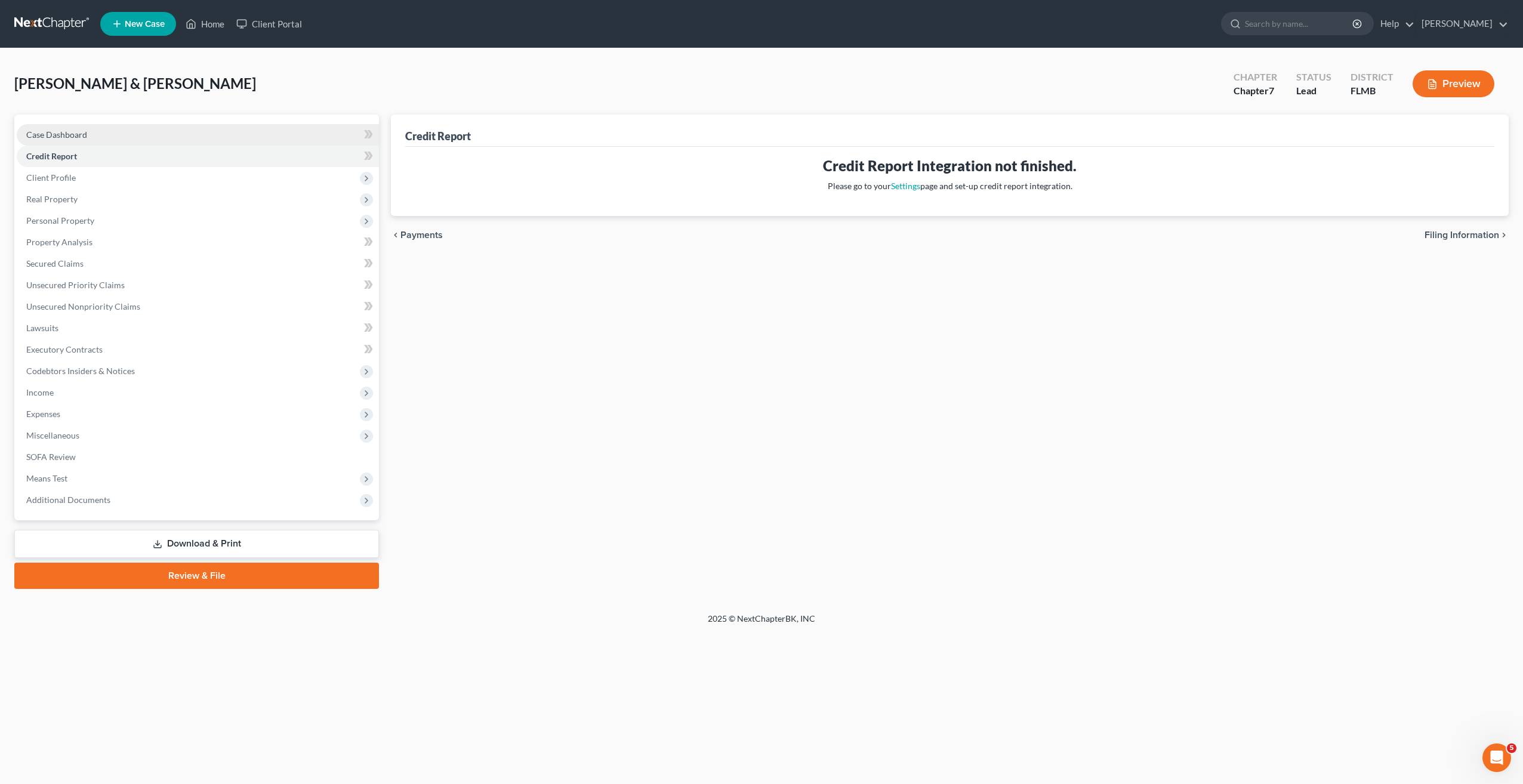
click at [59, 127] on link "Case Dashboard" at bounding box center [198, 135] width 363 height 22
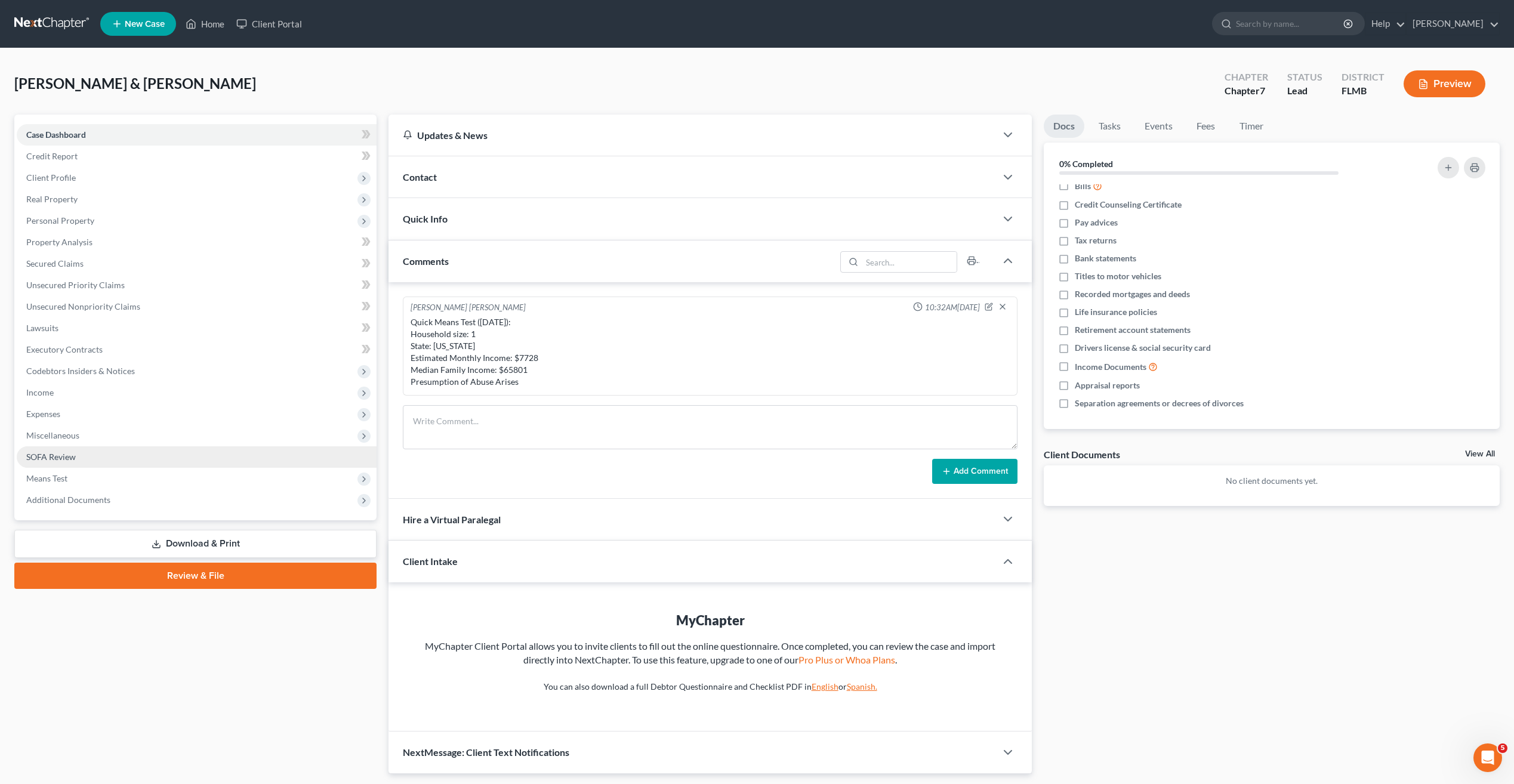
scroll to position [10, 0]
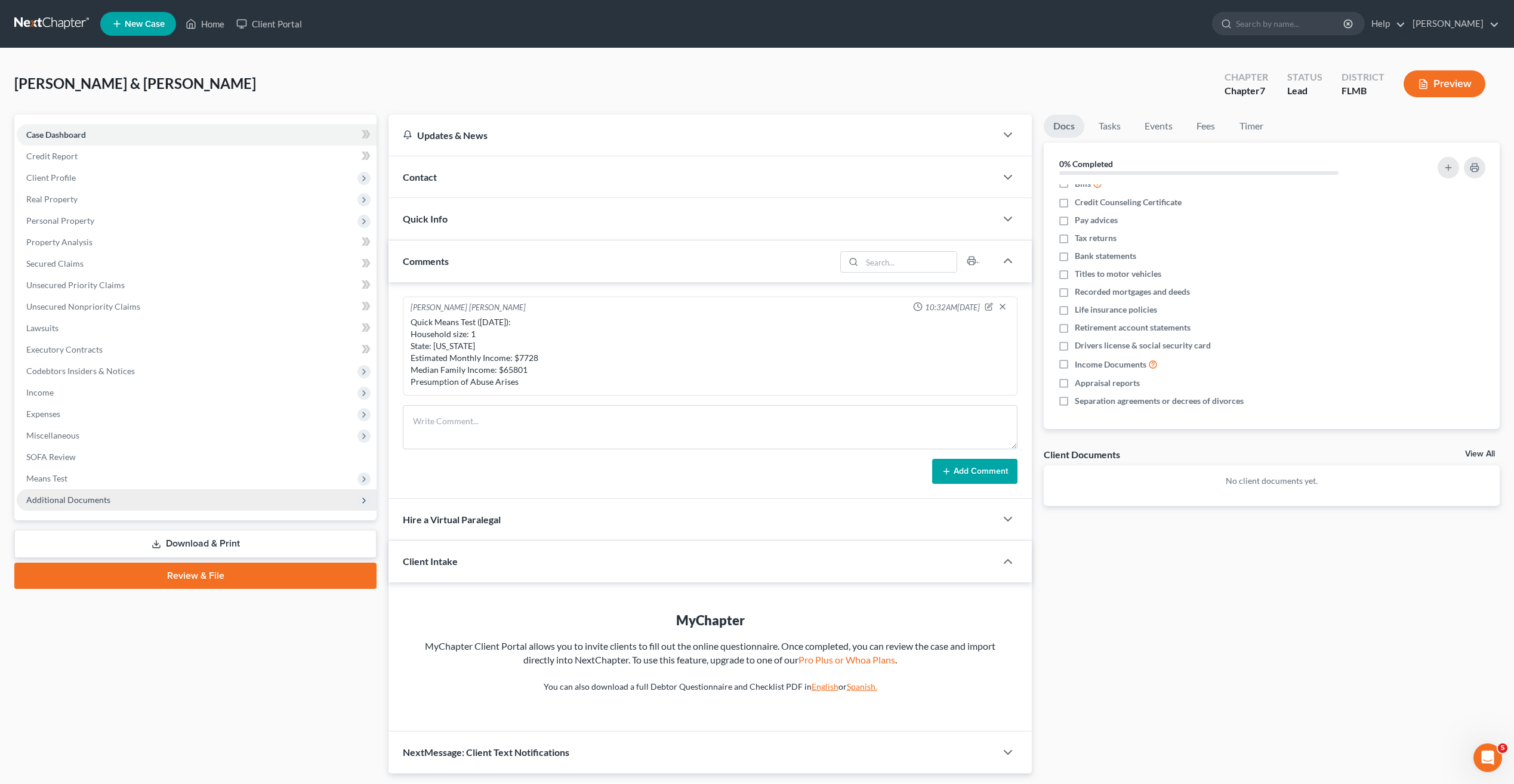
click at [85, 500] on span "Additional Documents" at bounding box center [68, 500] width 84 height 10
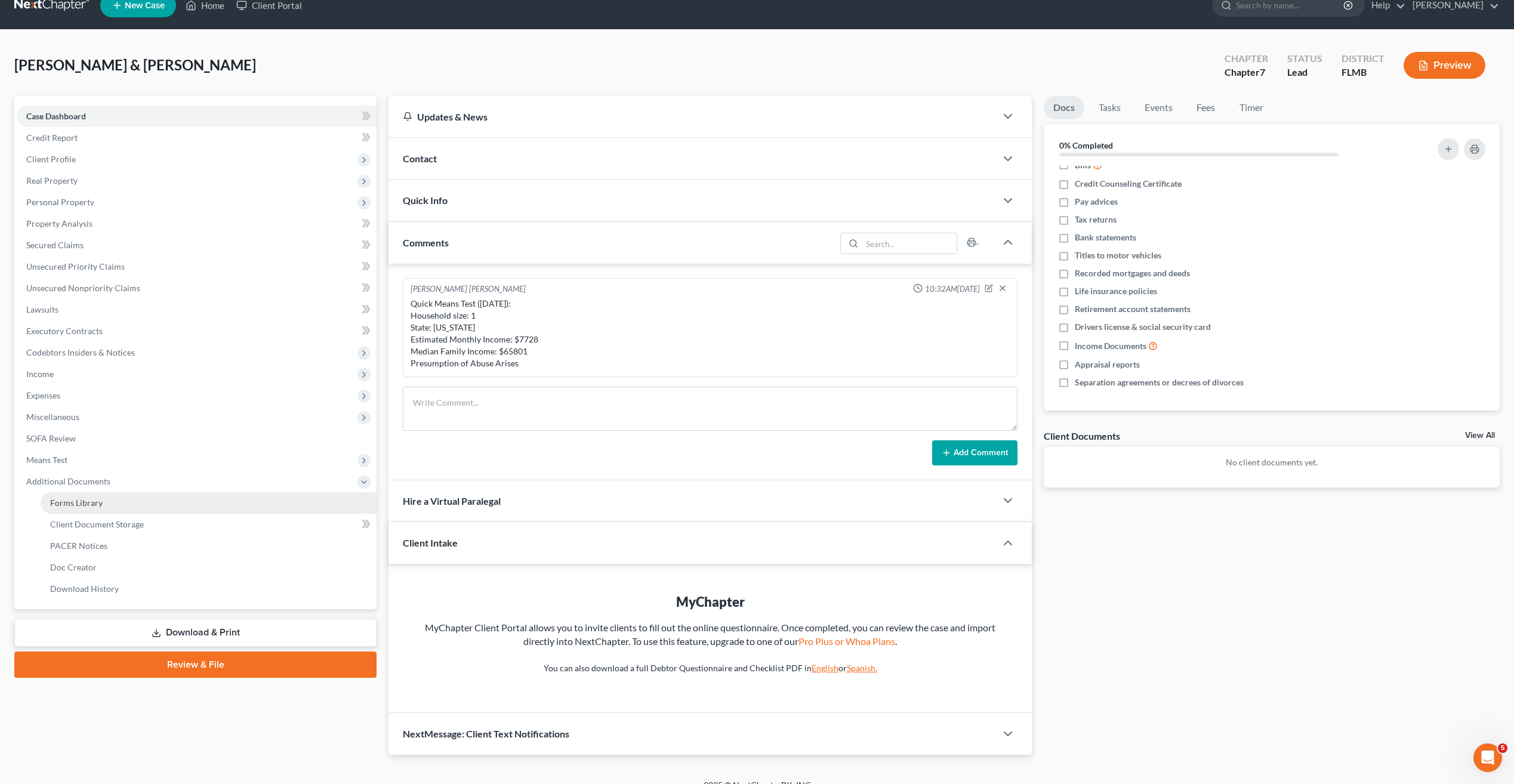
scroll to position [35, 0]
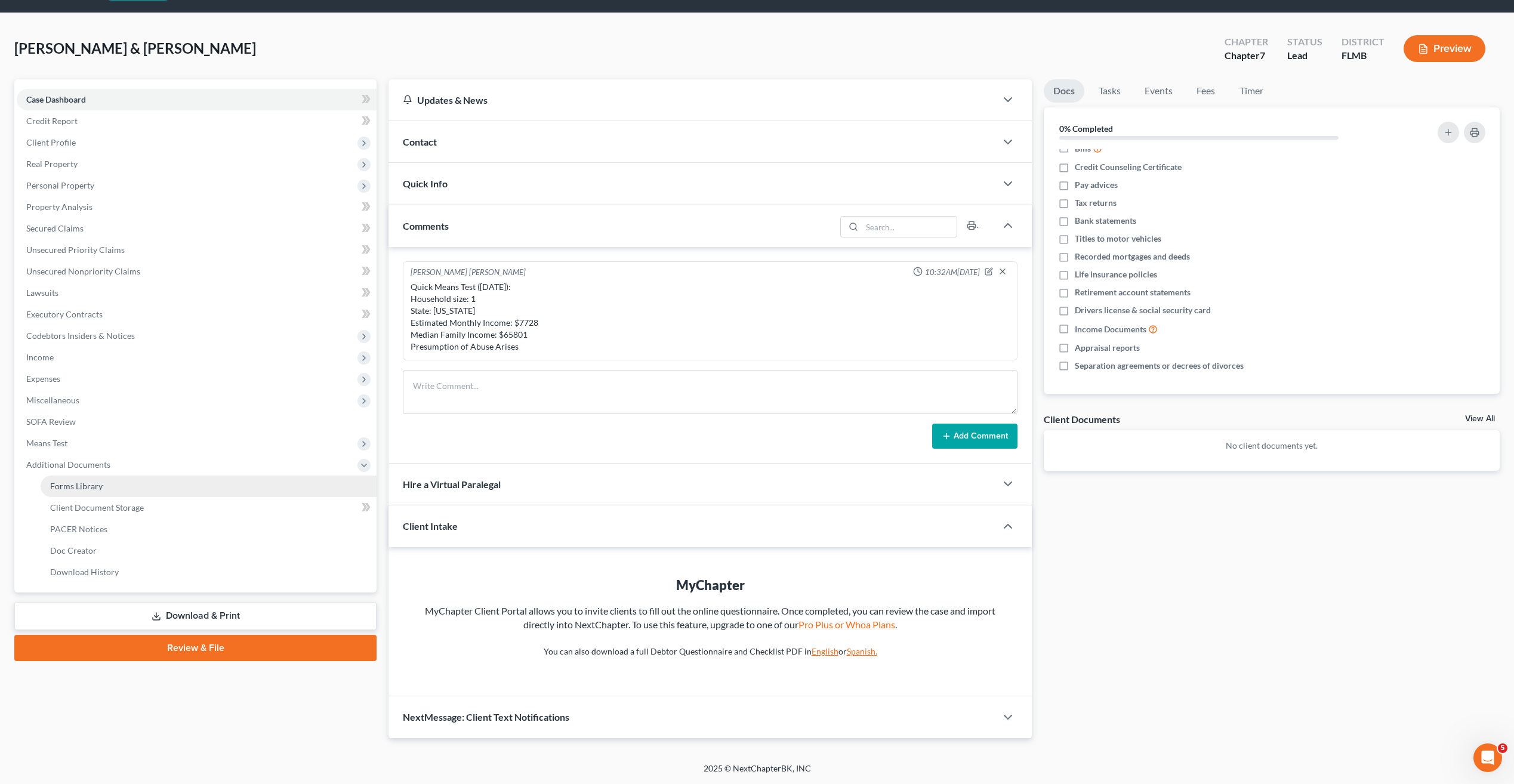
click at [79, 484] on span "Forms Library" at bounding box center [76, 486] width 52 height 10
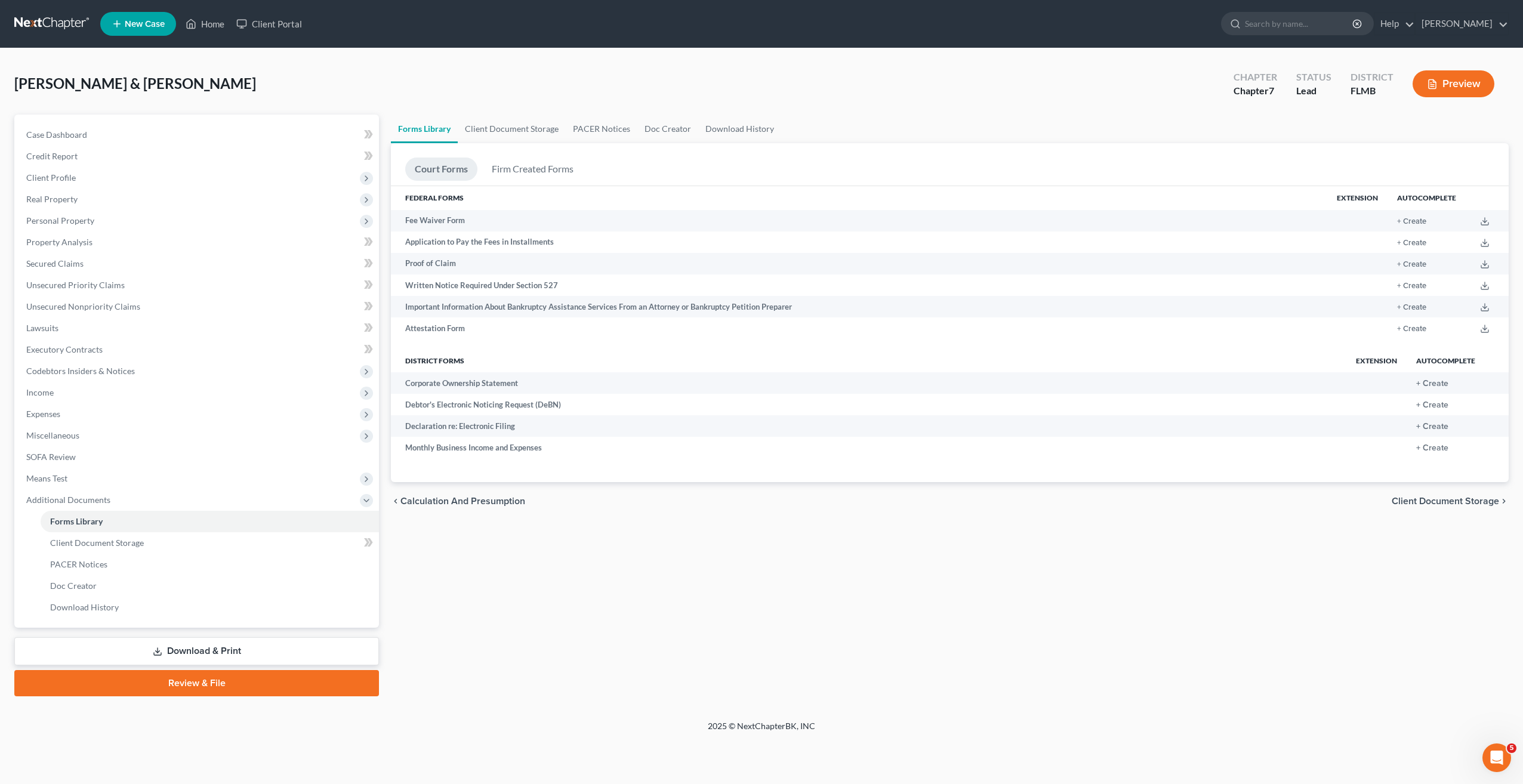
click at [661, 675] on div "Forms Library Client Document Storage PACER Notices Doc Creator Download Histor…" at bounding box center [950, 405] width 1130 height 582
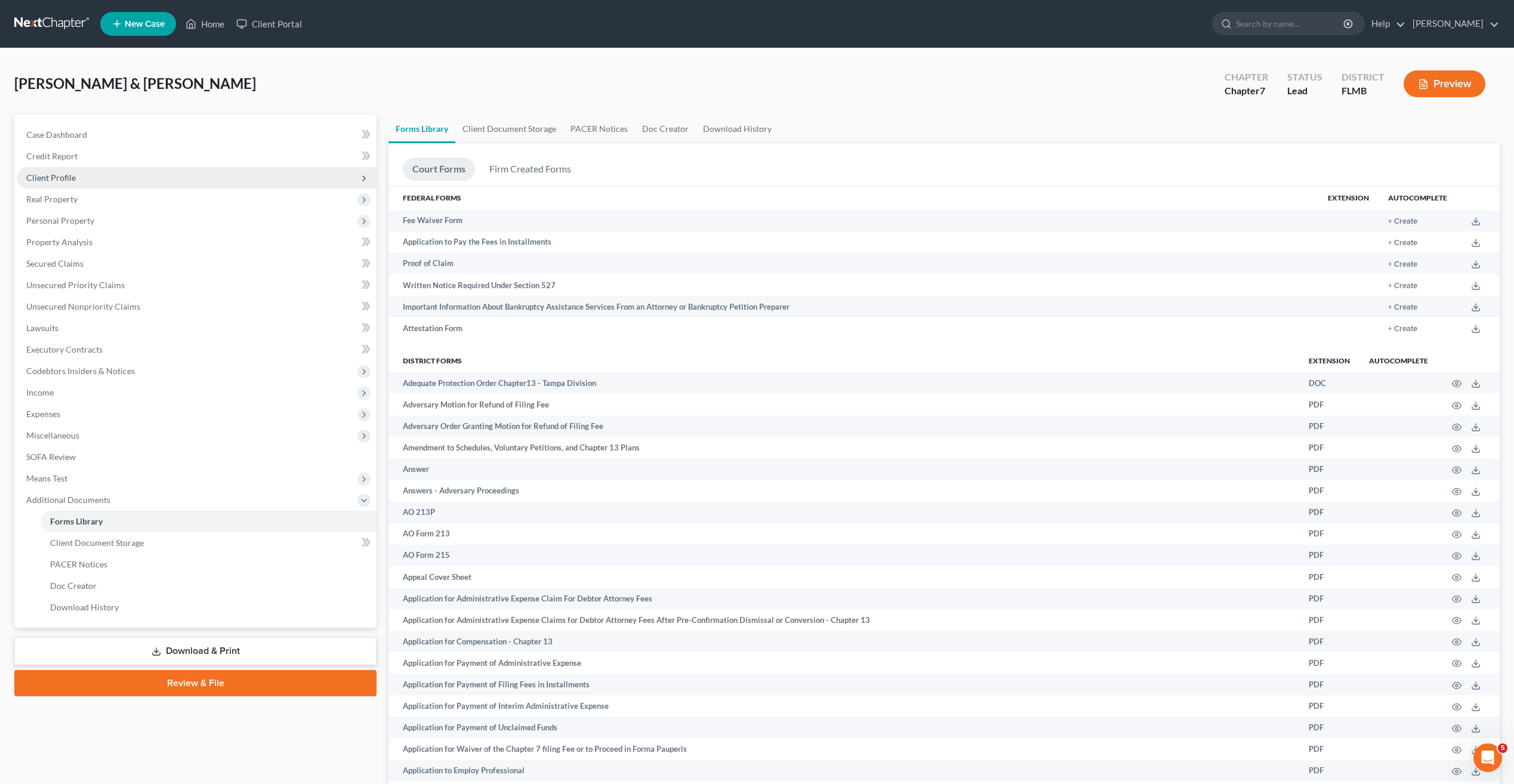
click at [73, 170] on span "Client Profile" at bounding box center [197, 177] width 360 height 22
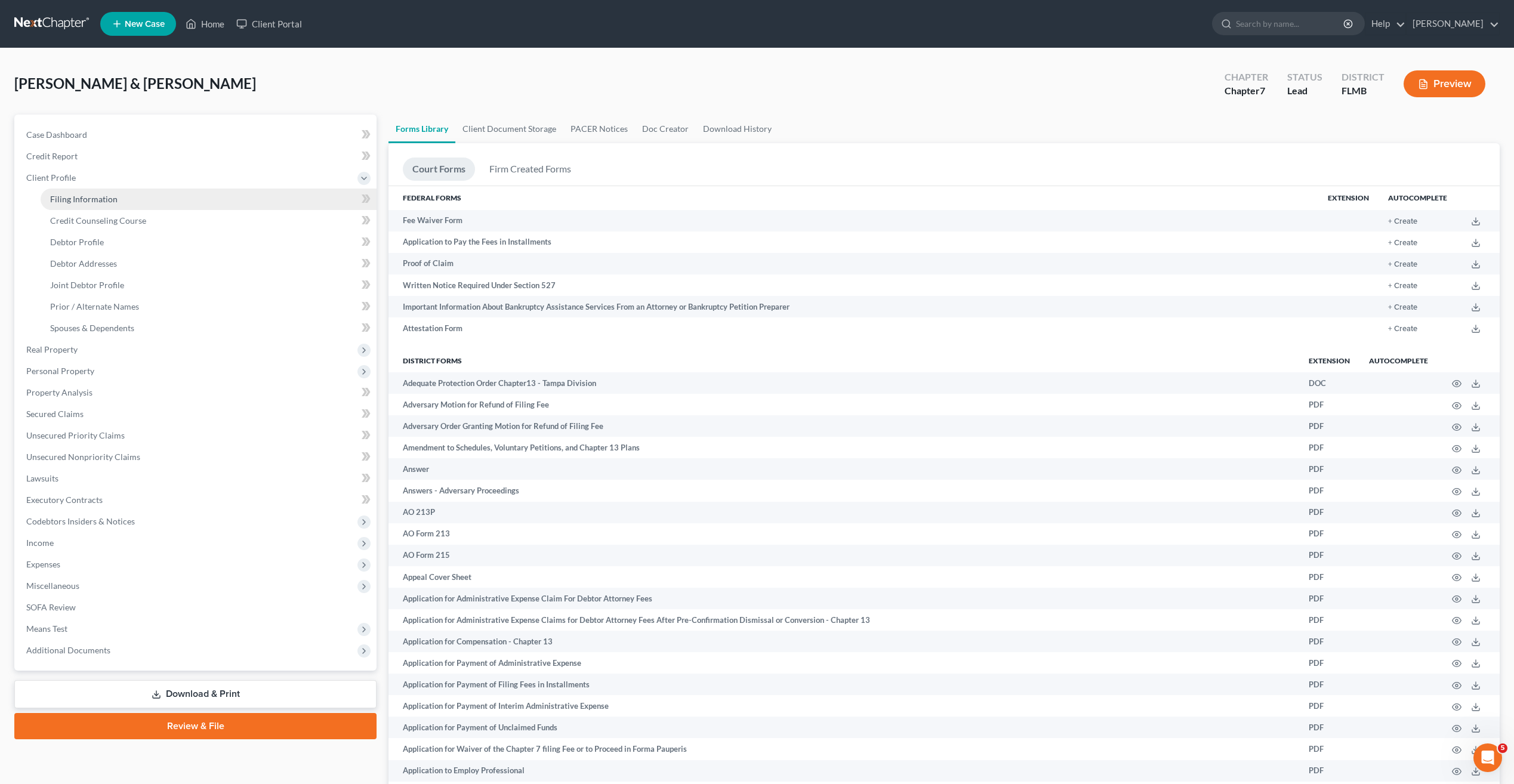
click at [81, 202] on span "Filing Information" at bounding box center [84, 199] width 68 height 10
select select "1"
select select "0"
select select "9"
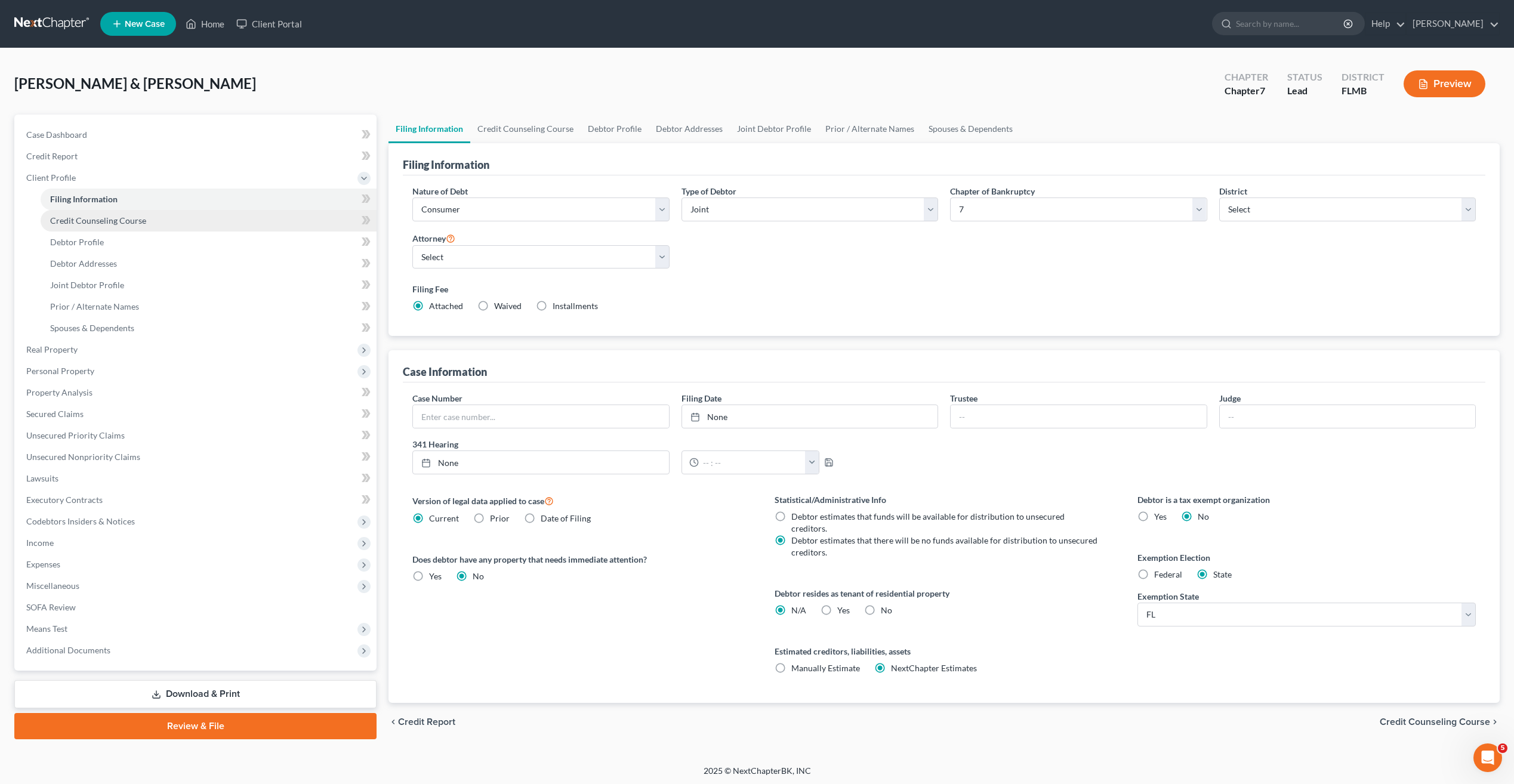
click at [91, 219] on span "Credit Counseling Course" at bounding box center [97, 220] width 96 height 10
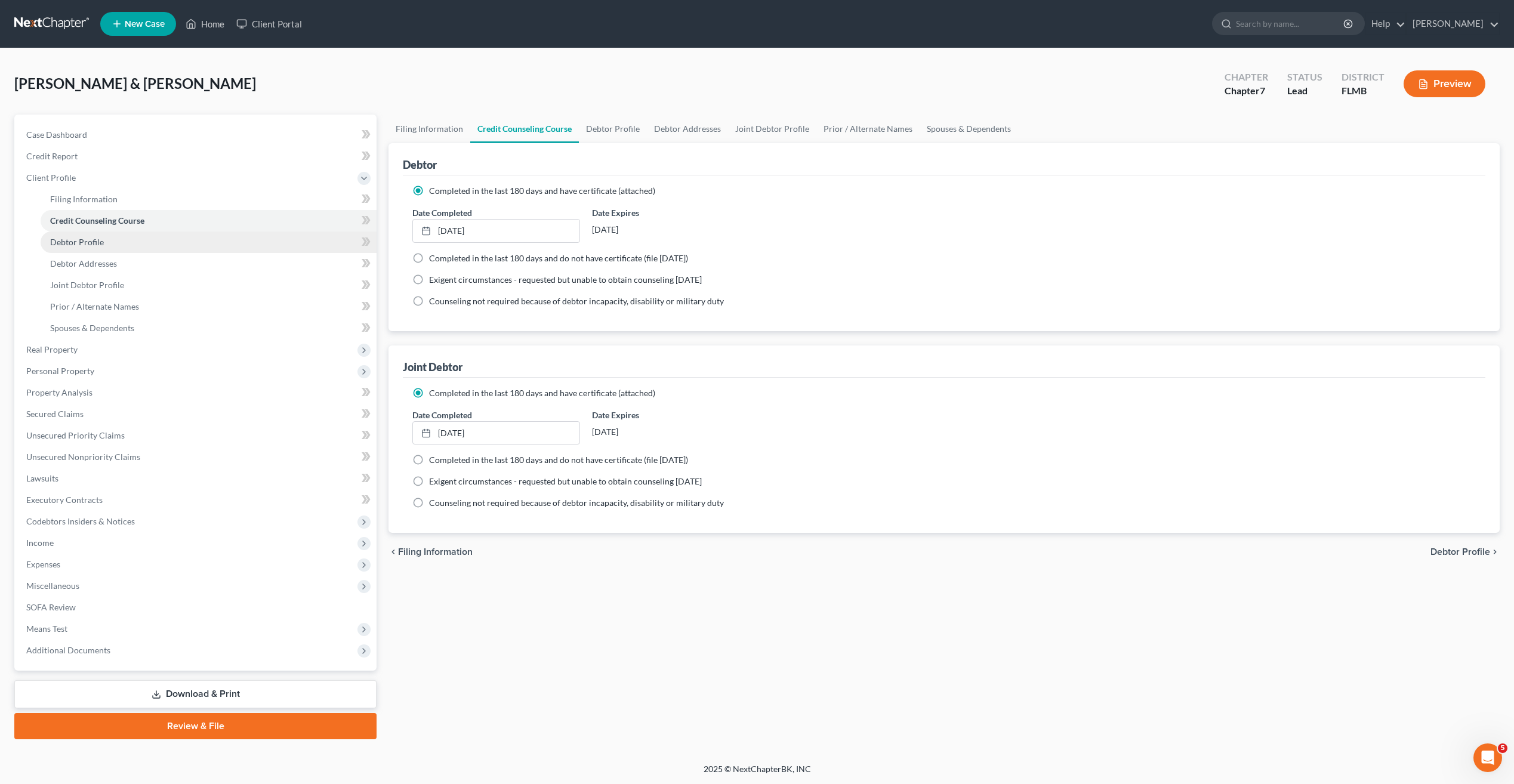
click at [90, 242] on span "Debtor Profile" at bounding box center [77, 242] width 54 height 10
select select "1"
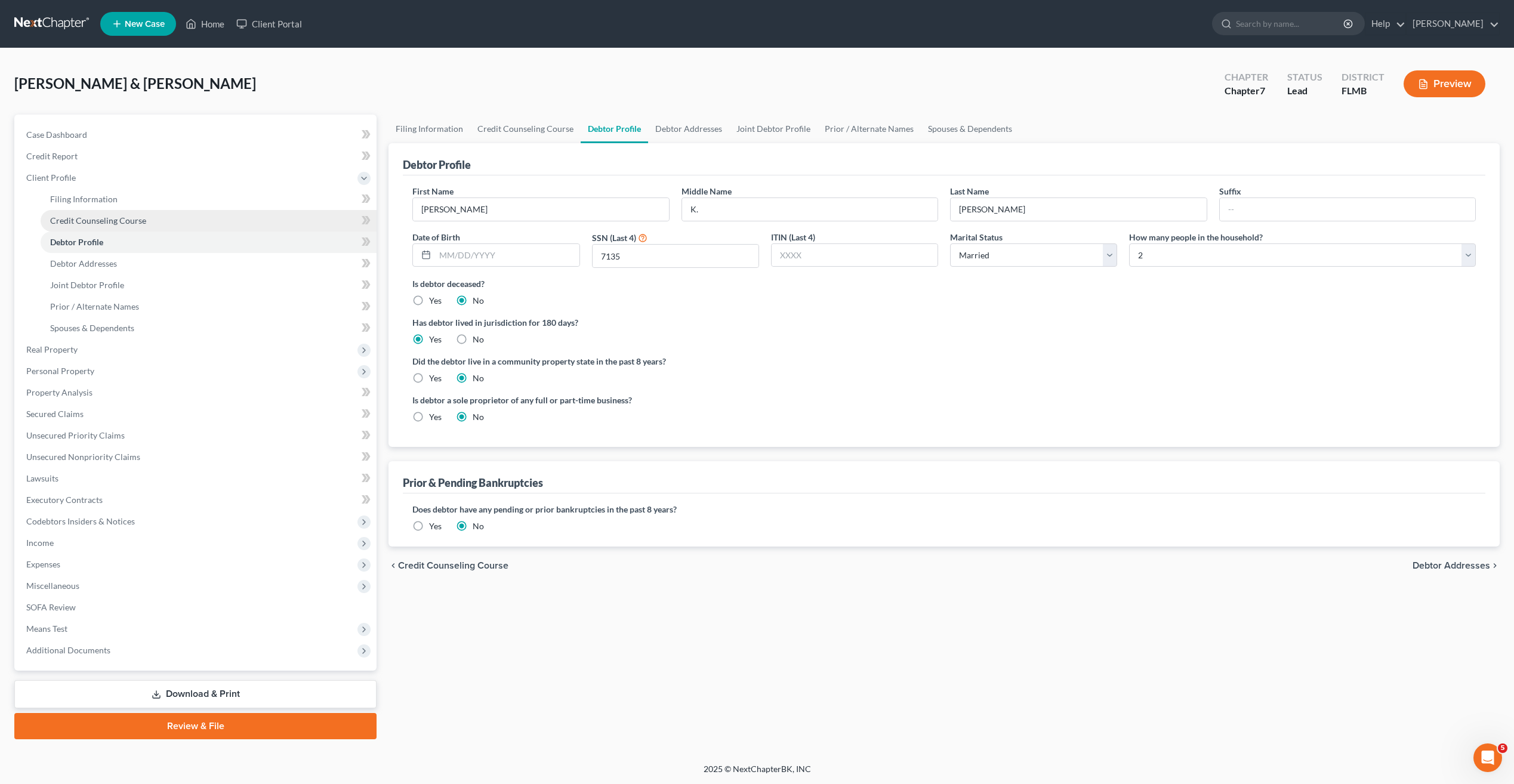
click at [90, 220] on span "Credit Counseling Course" at bounding box center [97, 220] width 96 height 10
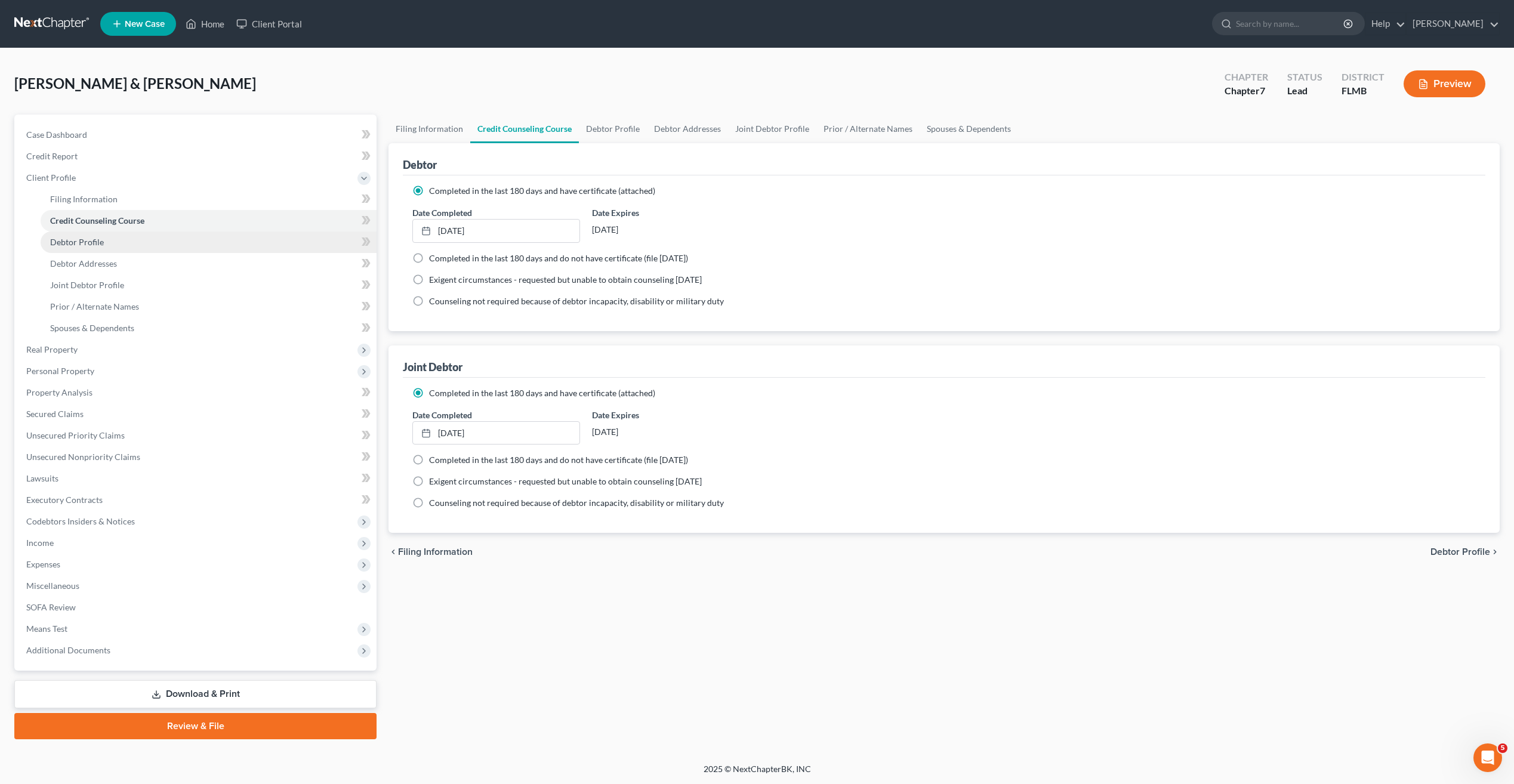
click at [88, 241] on span "Debtor Profile" at bounding box center [77, 242] width 54 height 10
select select "1"
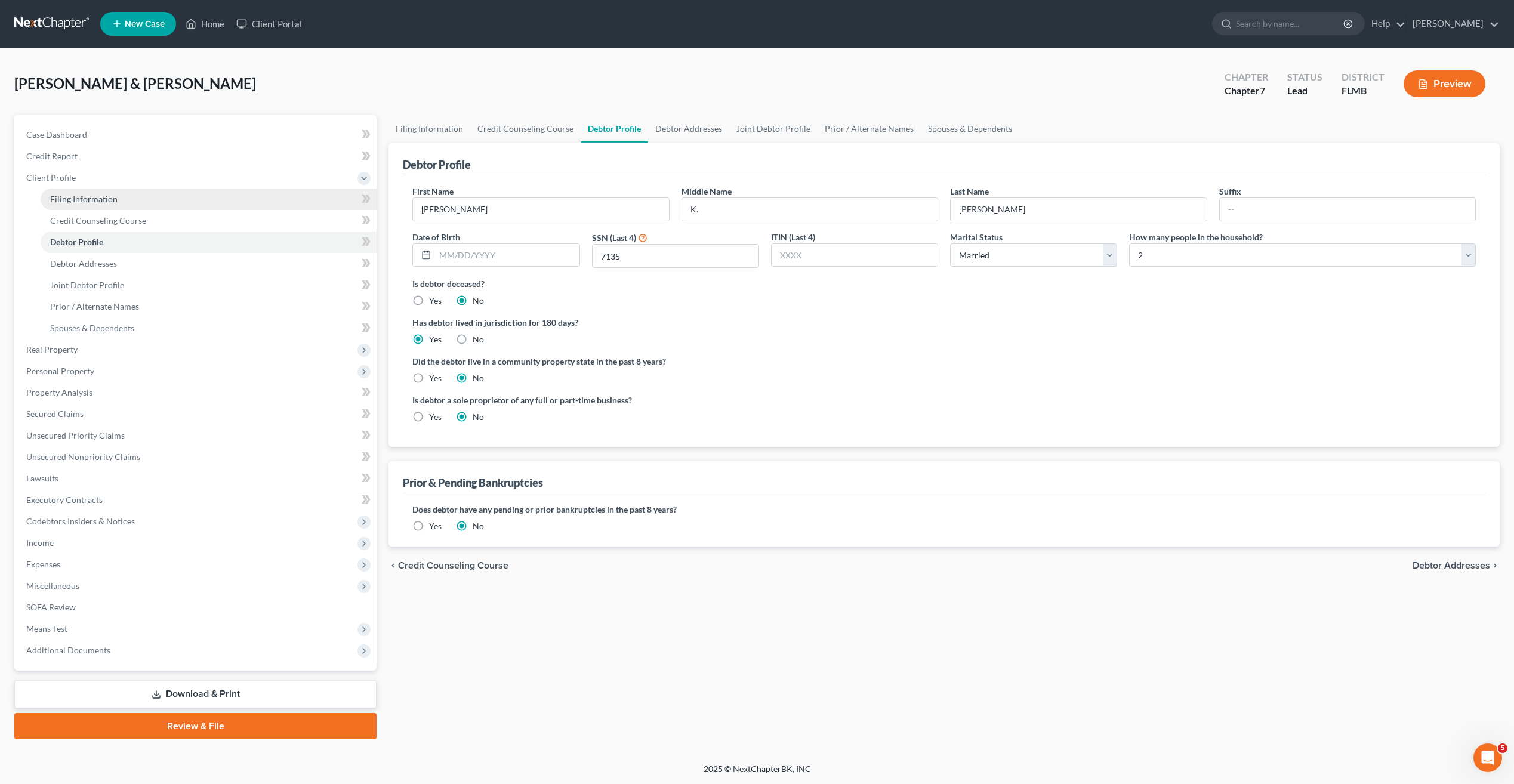
click at [103, 197] on span "Filing Information" at bounding box center [84, 199] width 68 height 10
select select "1"
select select "0"
select select "15"
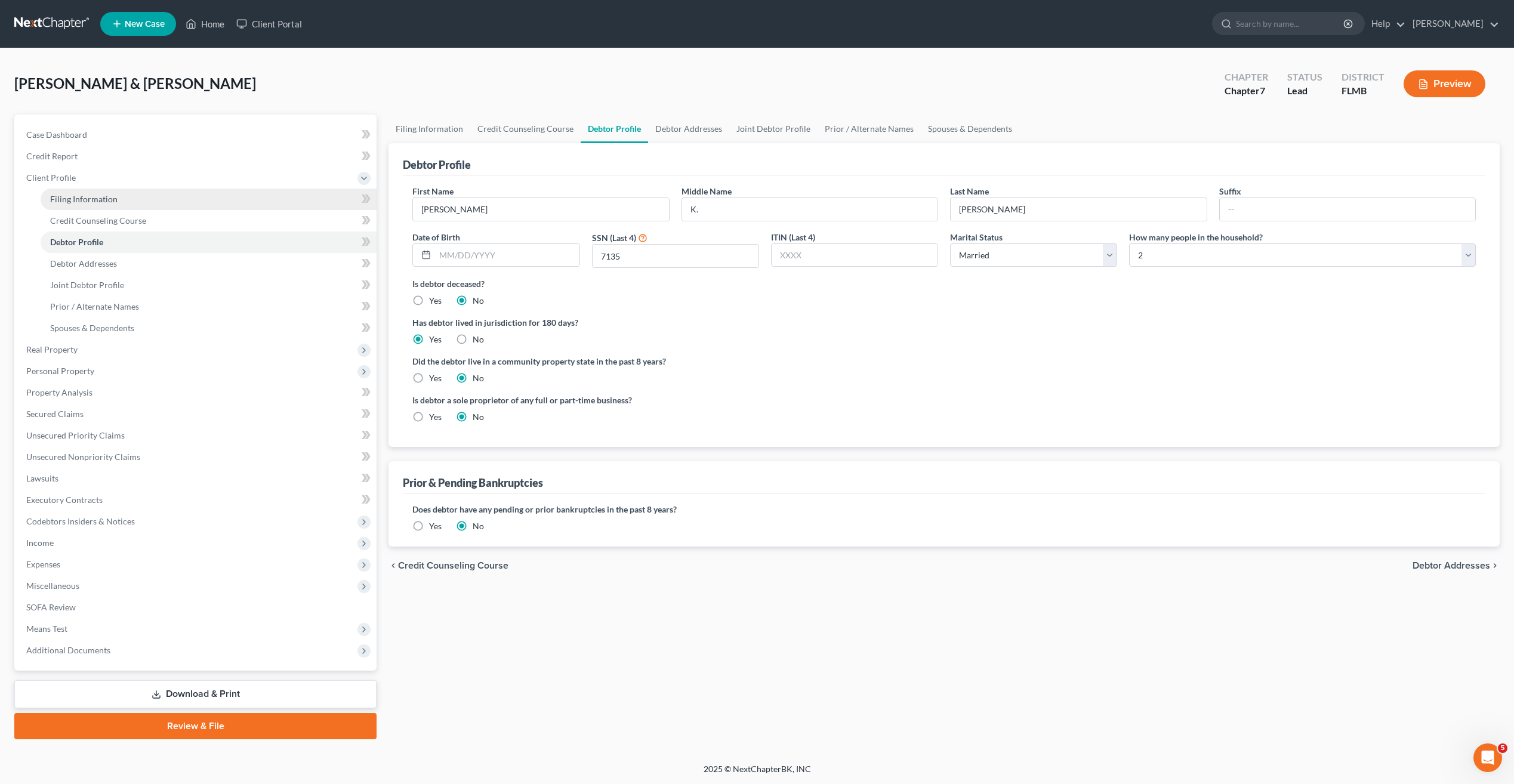
select select "0"
select select "9"
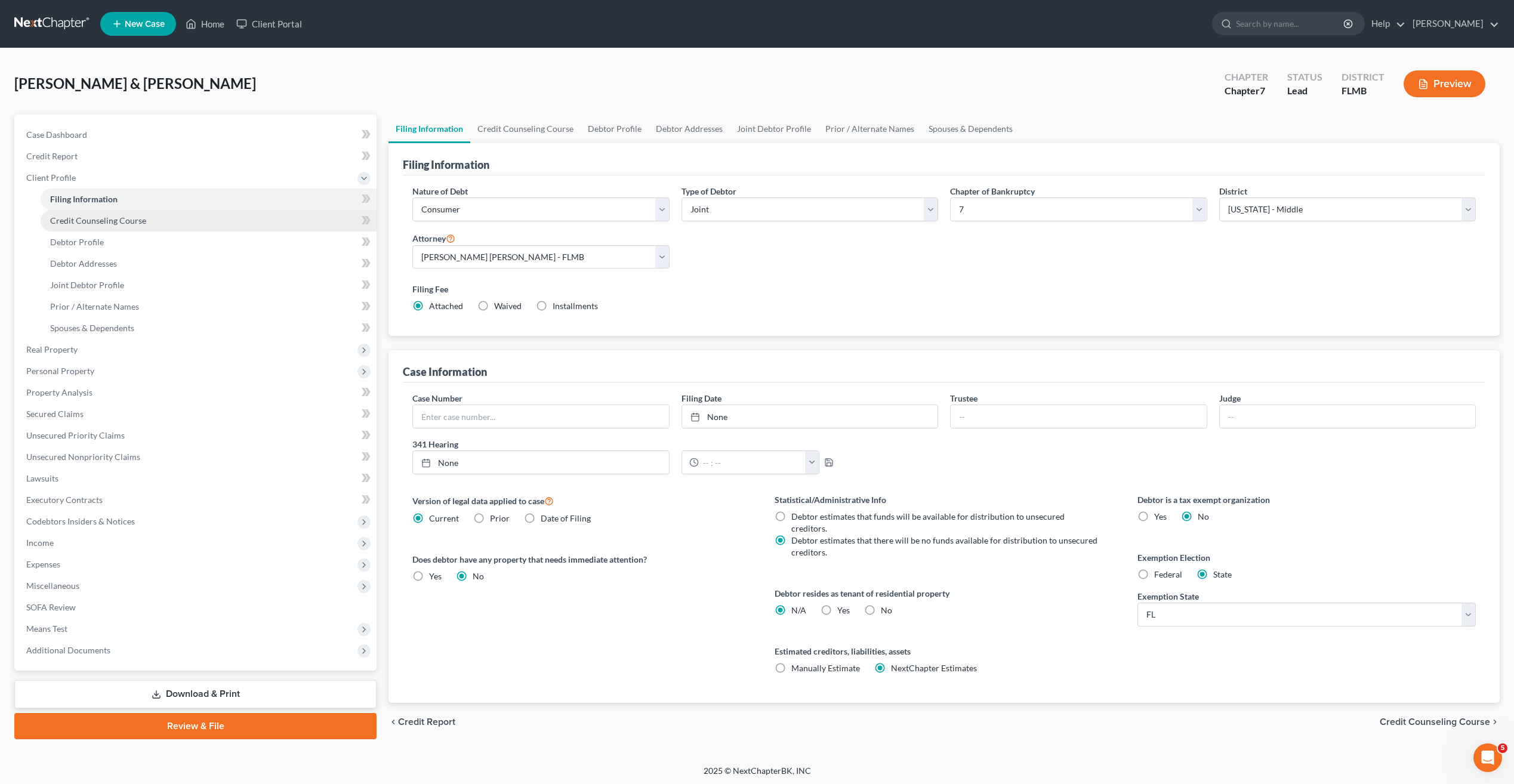
click at [100, 218] on span "Credit Counseling Course" at bounding box center [97, 220] width 96 height 10
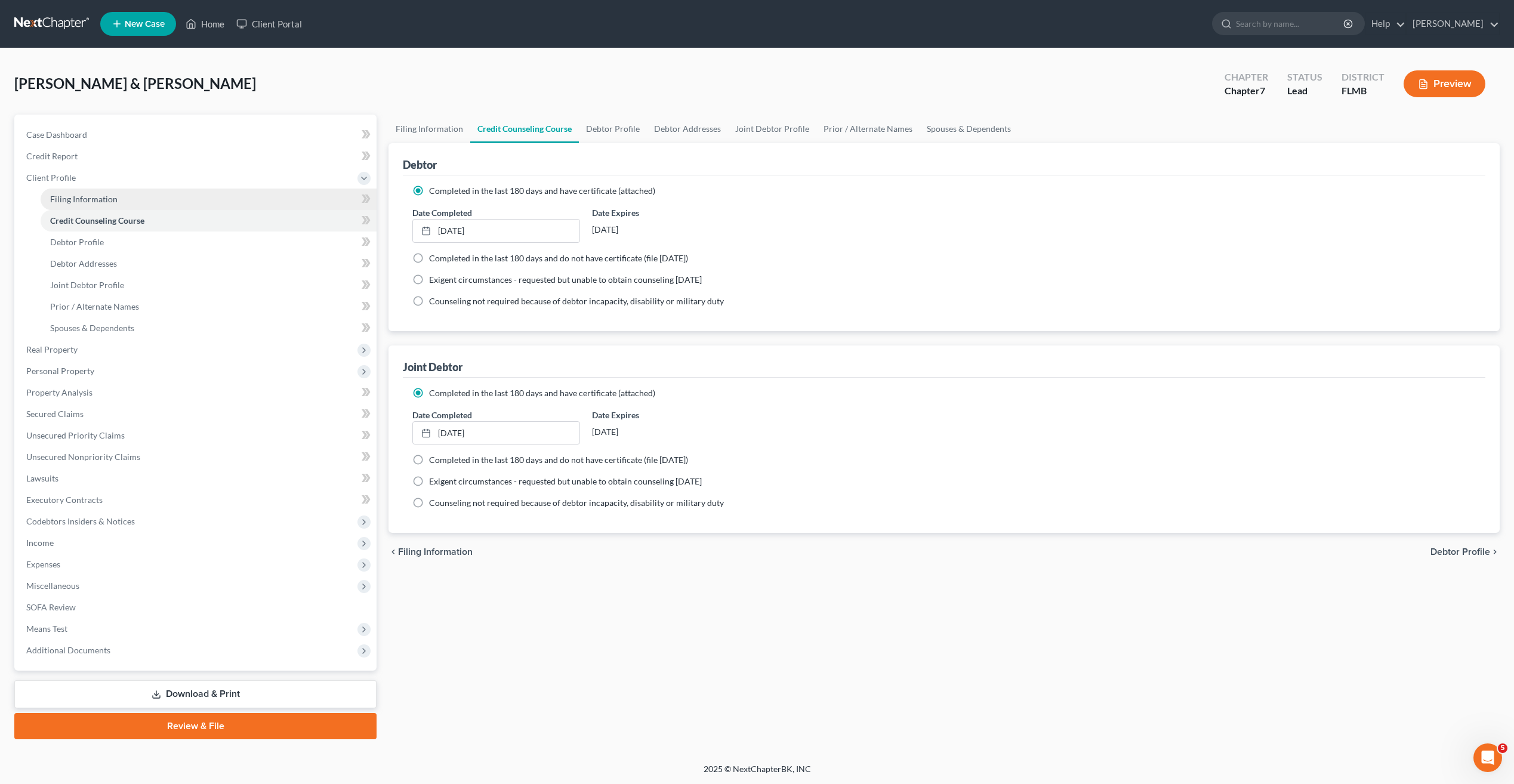
click at [99, 197] on span "Filing Information" at bounding box center [84, 199] width 68 height 10
select select "1"
select select "0"
select select "15"
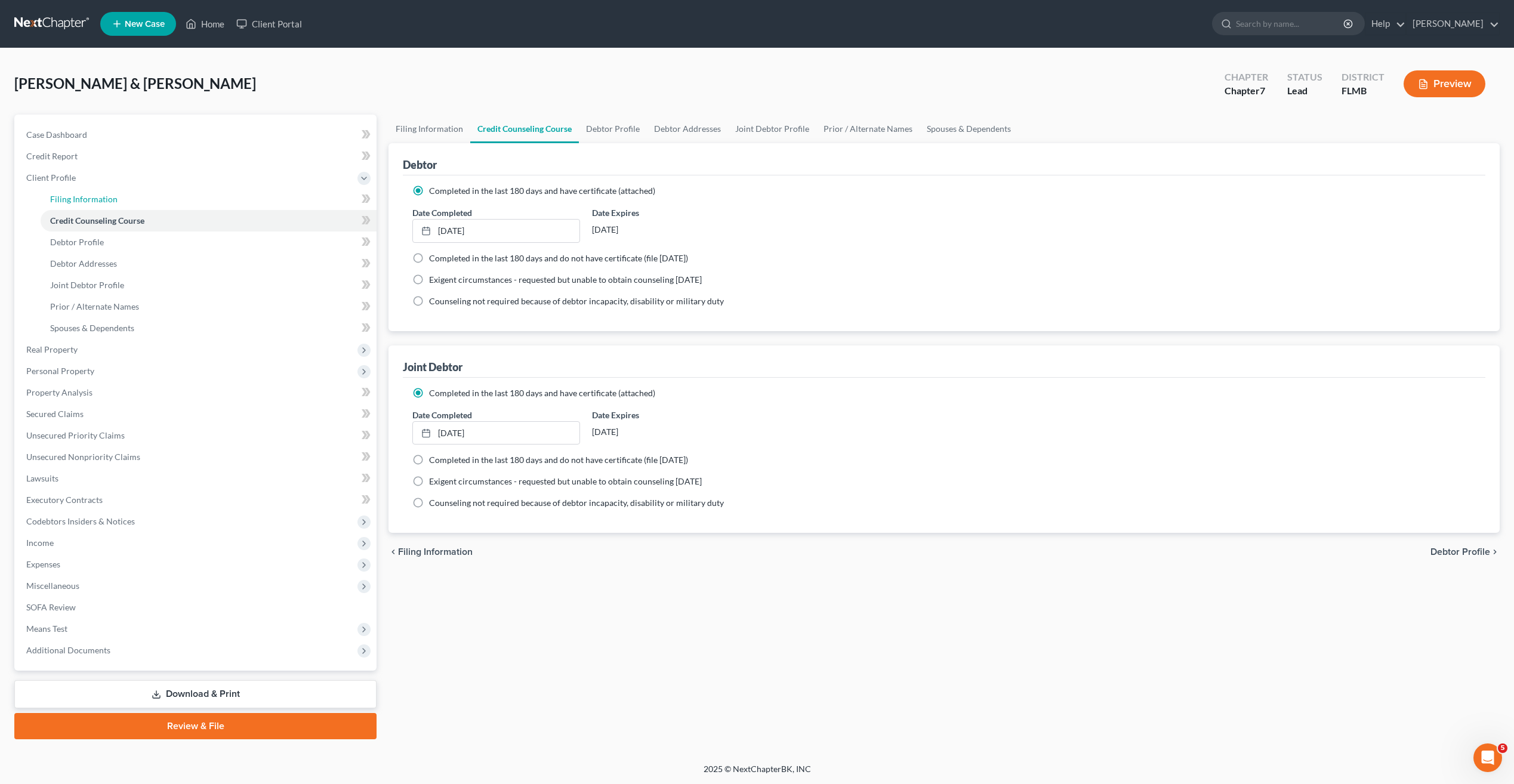
select select "0"
select select "9"
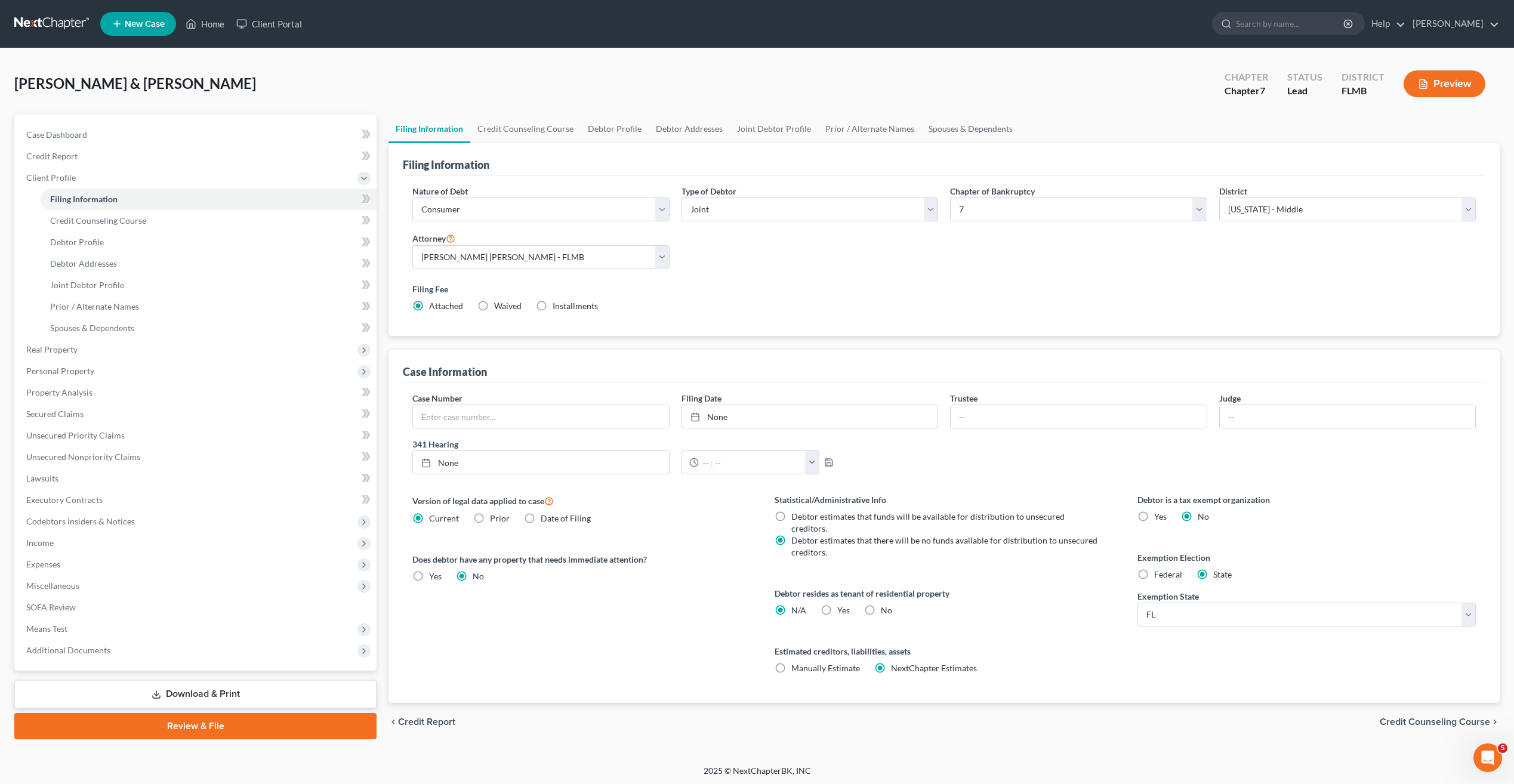
click at [903, 301] on div "Filing Fee Attached Waived Waived Installments Installments" at bounding box center [944, 297] width 1064 height 29
click at [97, 226] on link "Credit Counseling Course" at bounding box center [208, 221] width 336 height 22
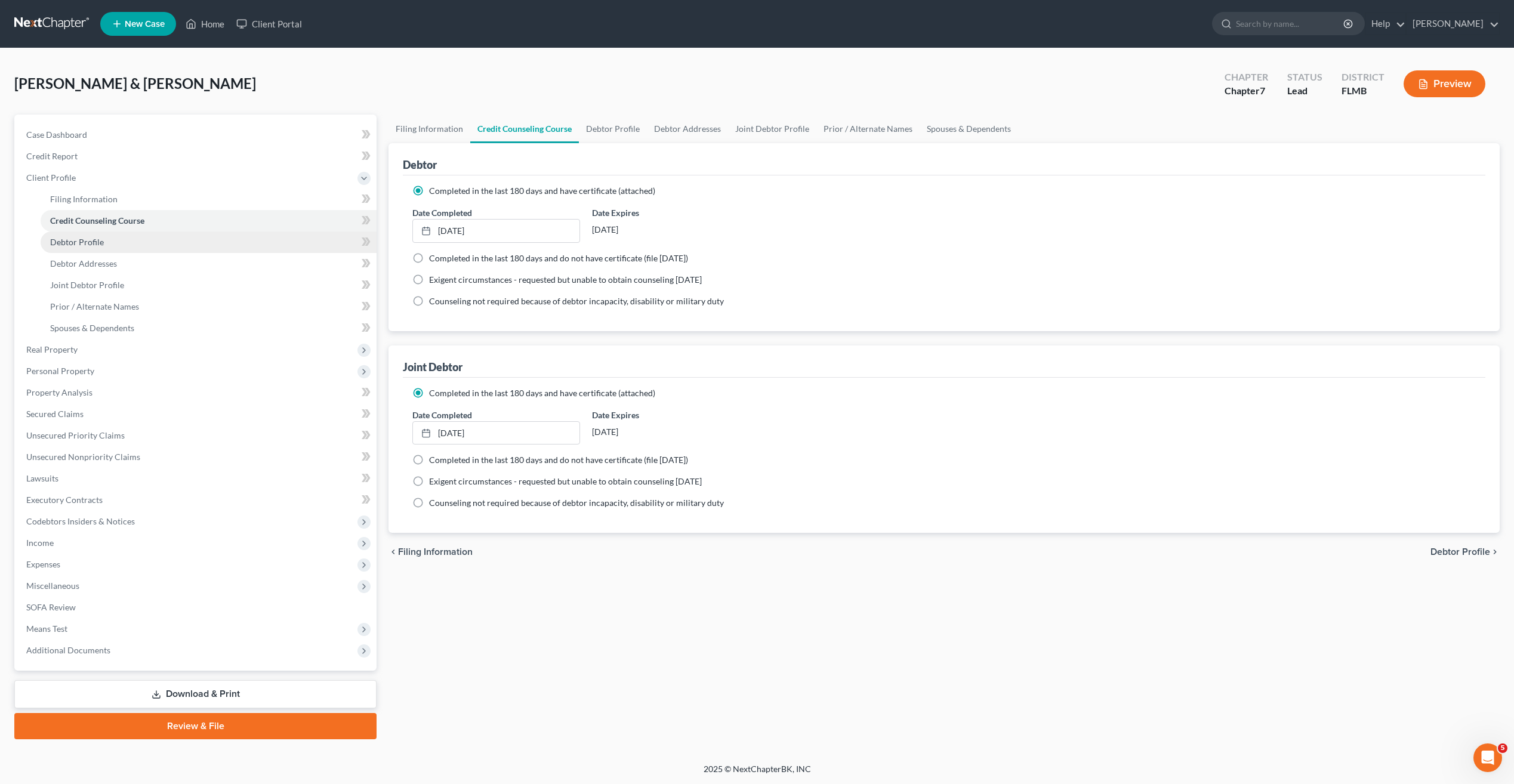
click at [94, 240] on span "Debtor Profile" at bounding box center [77, 242] width 54 height 10
select select "1"
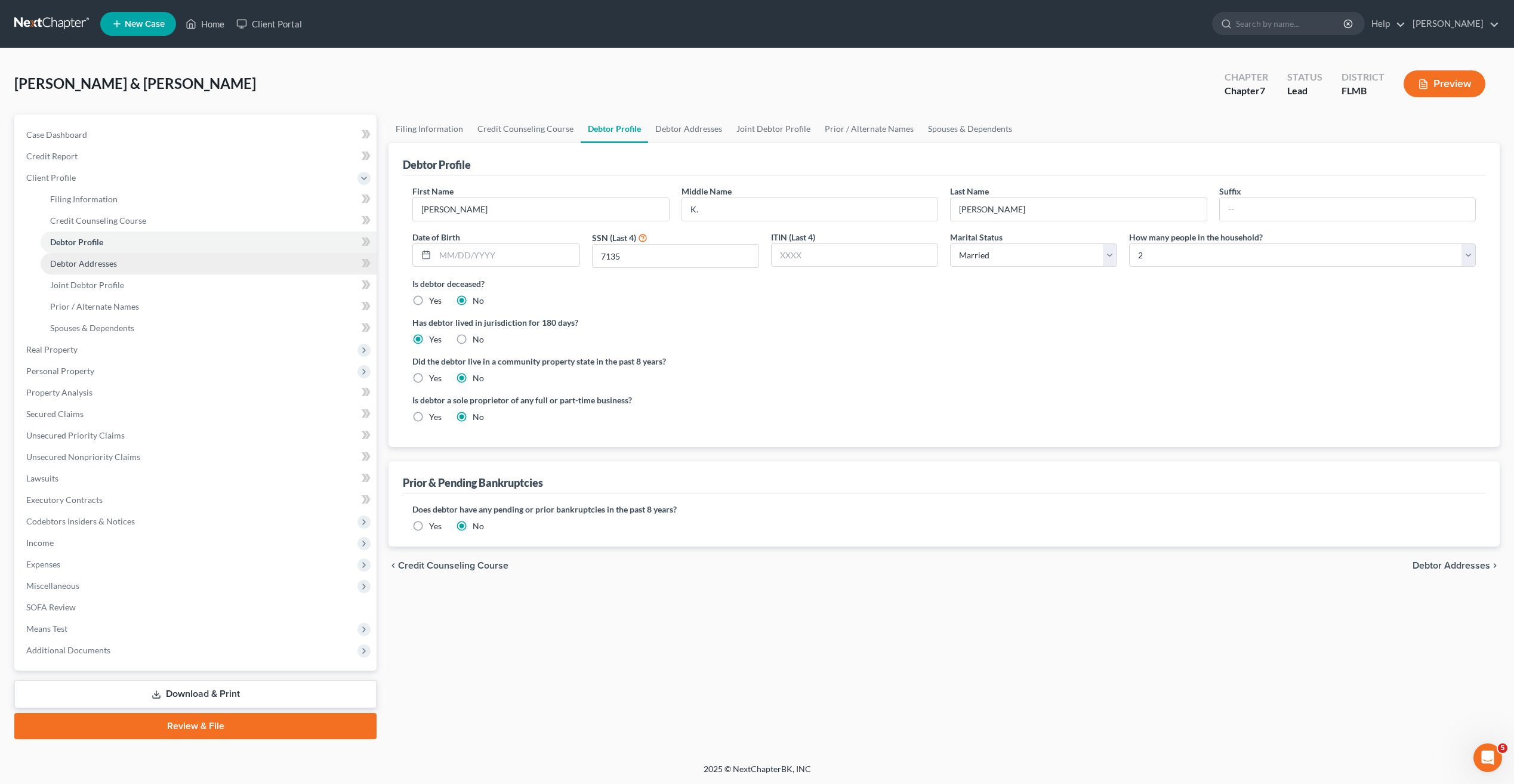
click at [80, 262] on span "Debtor Addresses" at bounding box center [83, 263] width 67 height 10
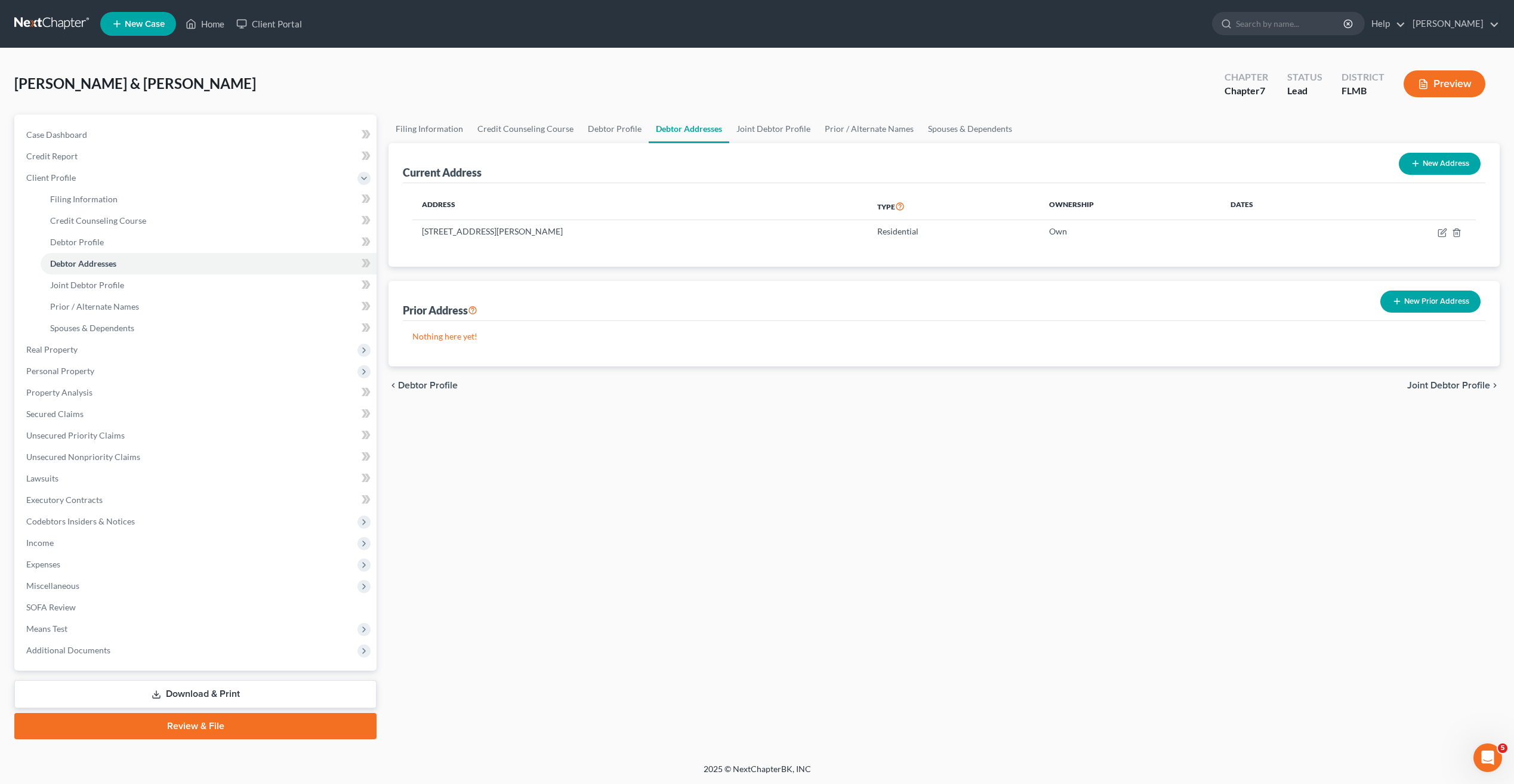
click at [969, 549] on div "Filing Information Credit Counseling Course Debtor Profile Debtor Addresses Joi…" at bounding box center [944, 426] width 1123 height 624
click at [1442, 231] on icon "button" at bounding box center [1443, 231] width 6 height 6
select select "9"
select select "48"
select select "0"
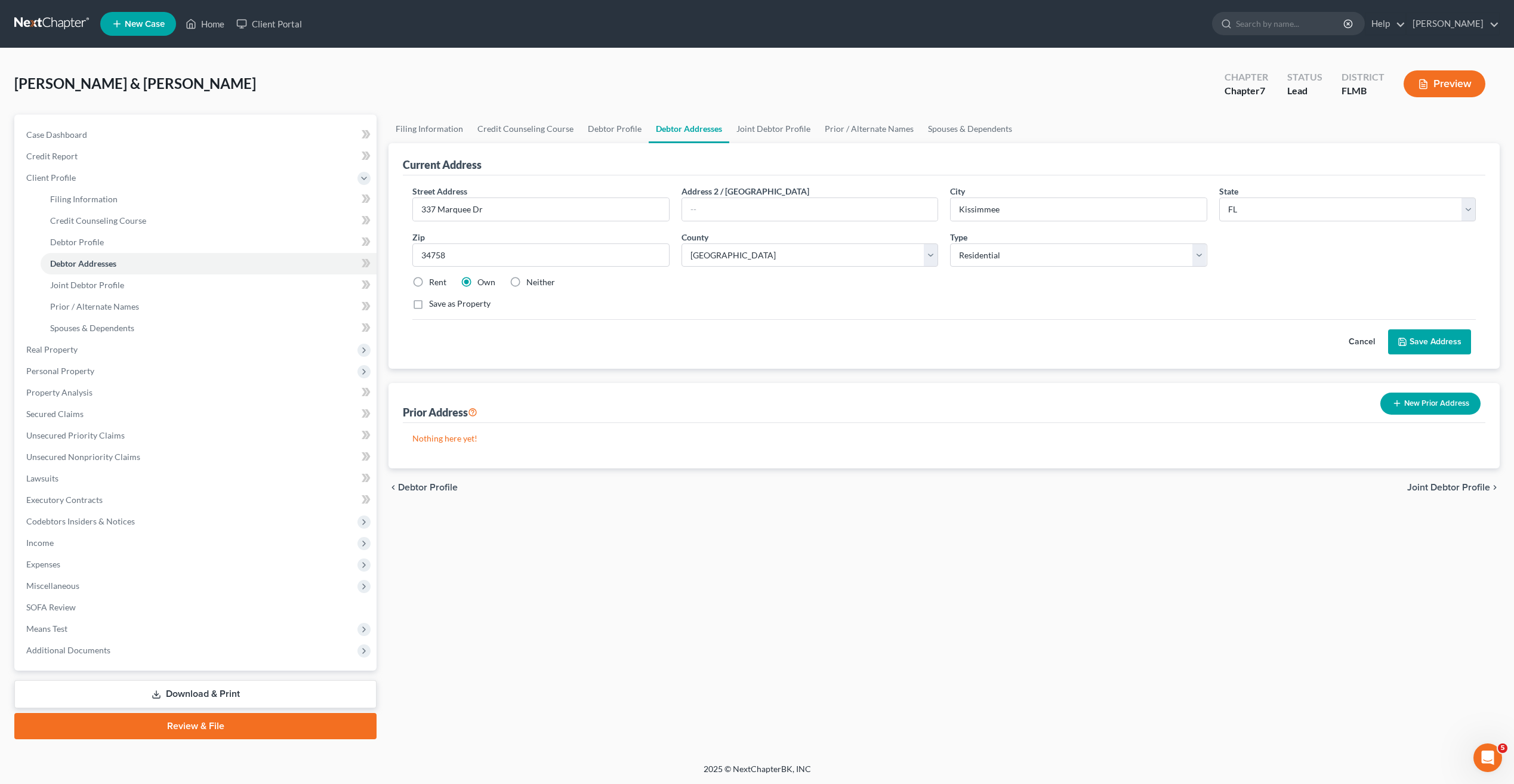
click at [746, 330] on div "Cancel Save Address" at bounding box center [944, 337] width 1064 height 35
click at [742, 323] on div "Cancel Save Address" at bounding box center [944, 337] width 1064 height 35
click at [82, 301] on link "Prior / Alternate Names" at bounding box center [208, 306] width 336 height 22
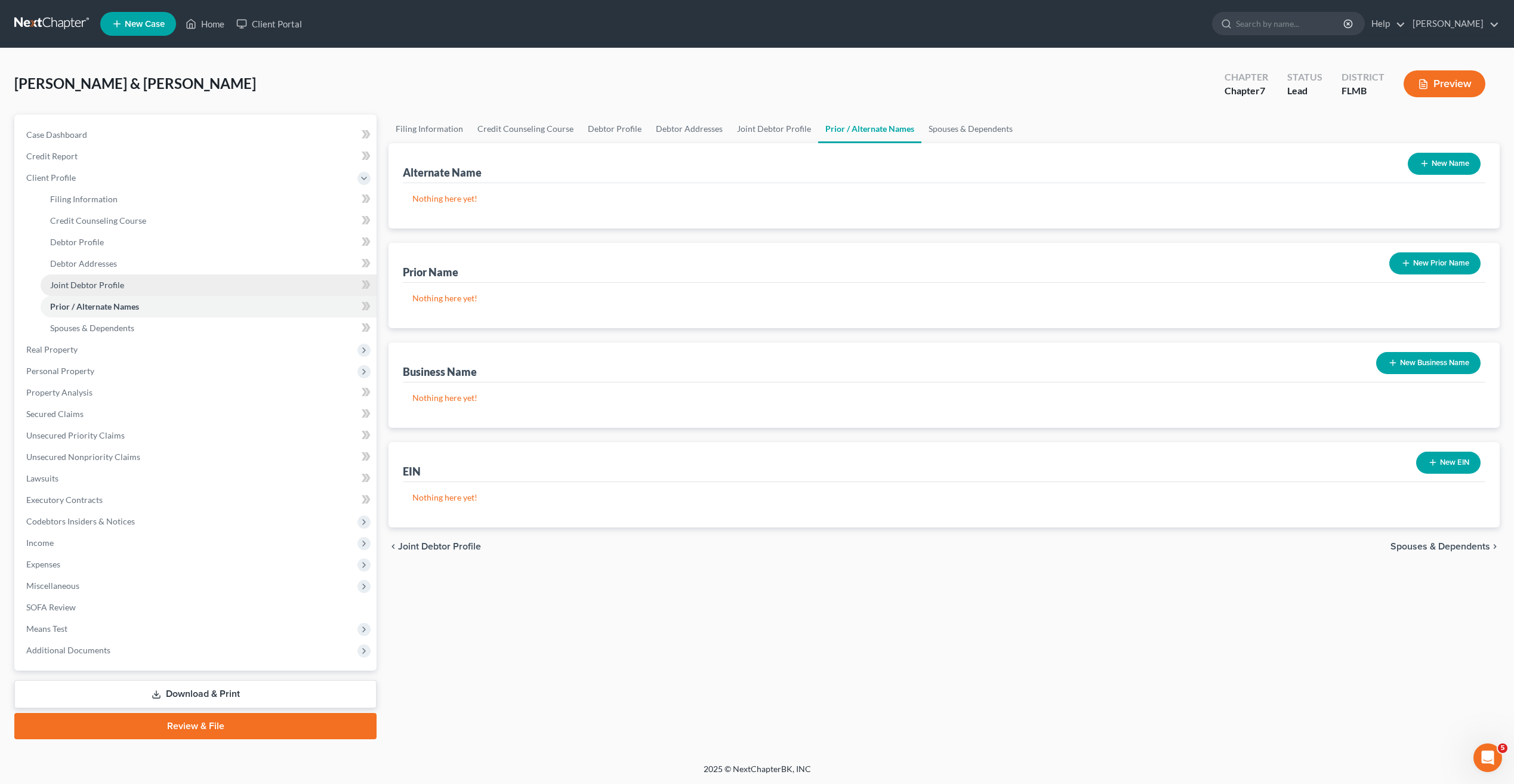
click at [84, 290] on link "Joint Debtor Profile" at bounding box center [208, 285] width 336 height 22
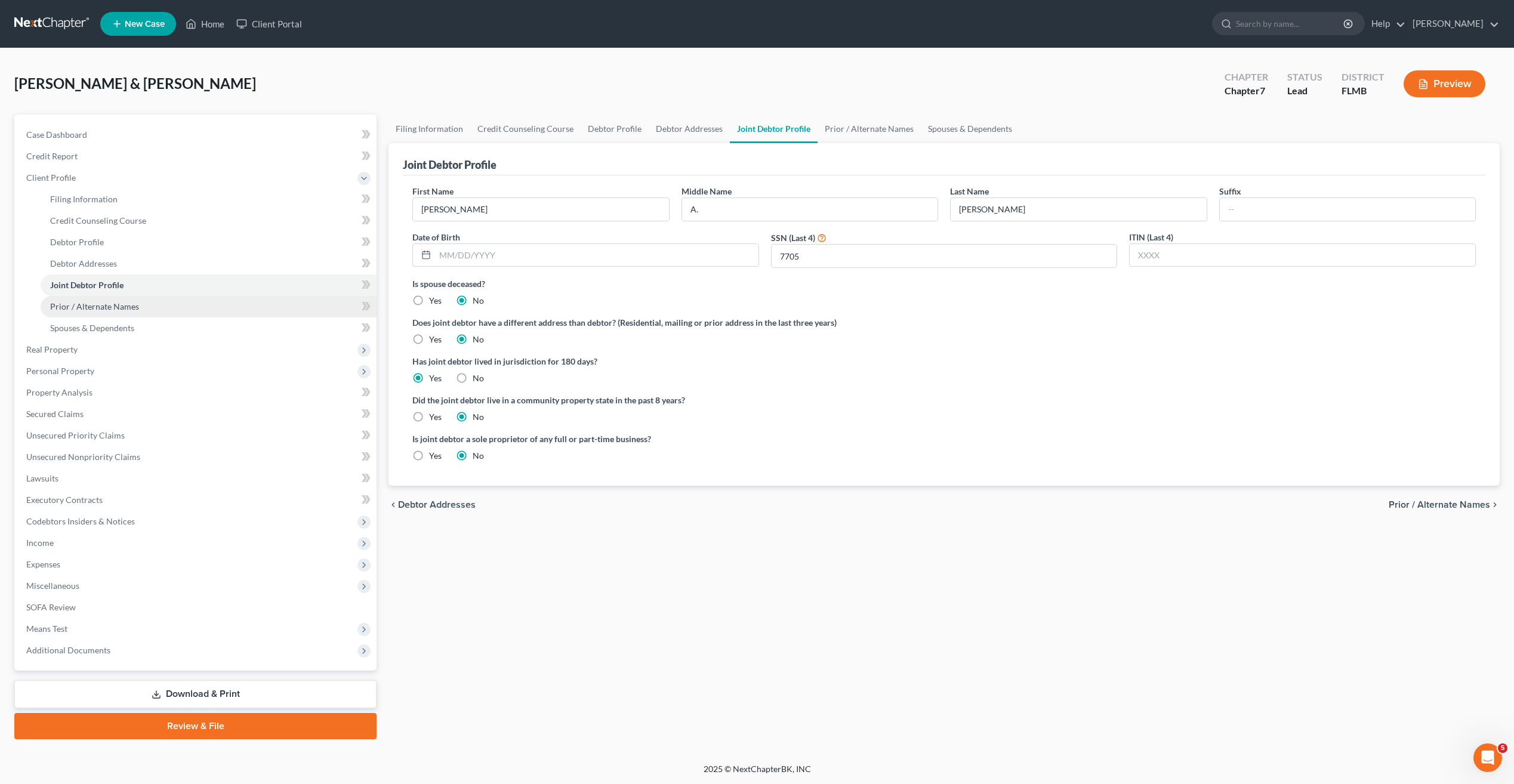
drag, startPoint x: 891, startPoint y: 358, endPoint x: 286, endPoint y: 301, distance: 607.7
click at [891, 358] on label "Has joint debtor lived in jurisdiction for 180 days?" at bounding box center [944, 362] width 1064 height 13
click at [77, 263] on span "Debtor Addresses" at bounding box center [83, 263] width 67 height 10
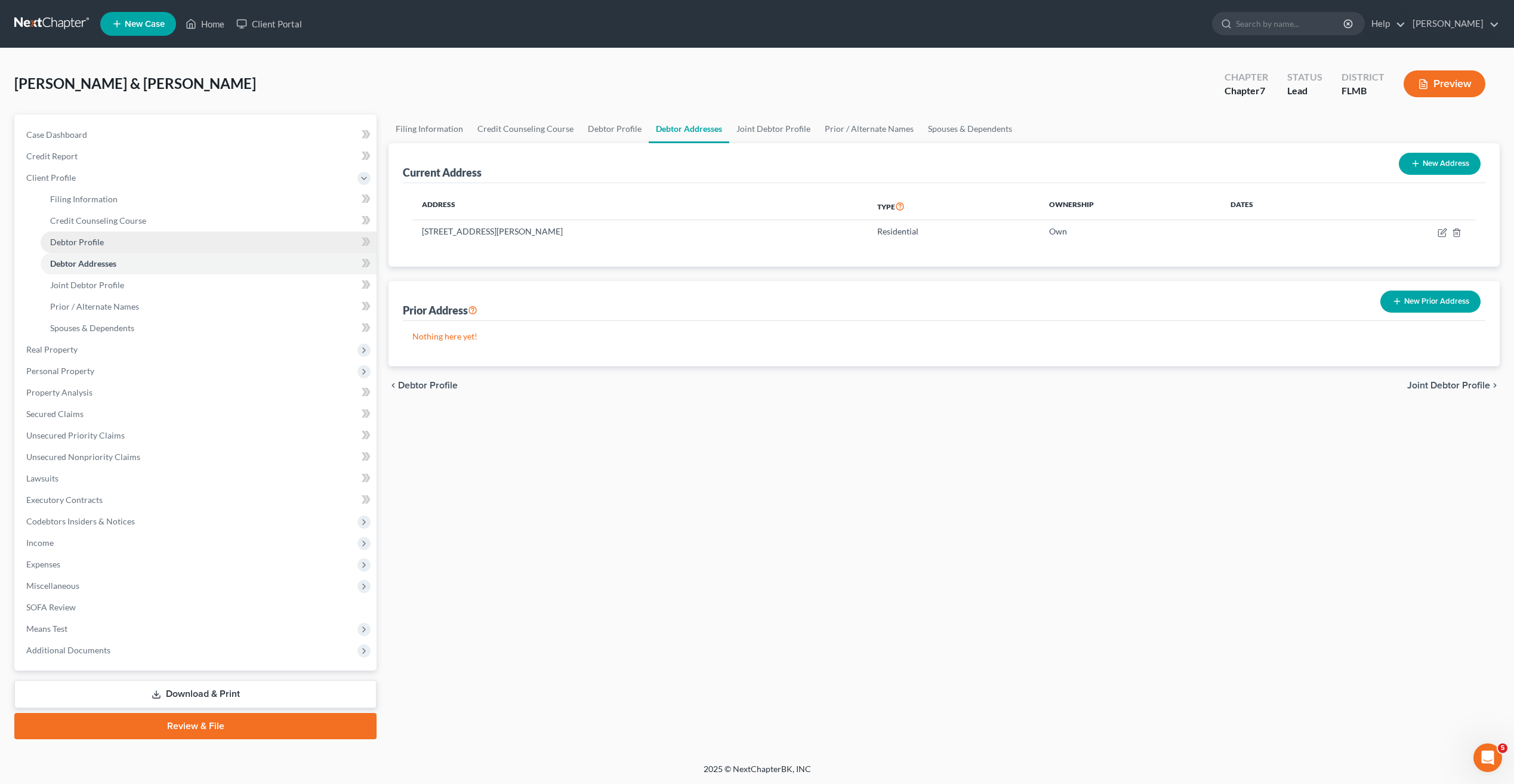
click at [79, 239] on span "Debtor Profile" at bounding box center [77, 242] width 54 height 10
select select "1"
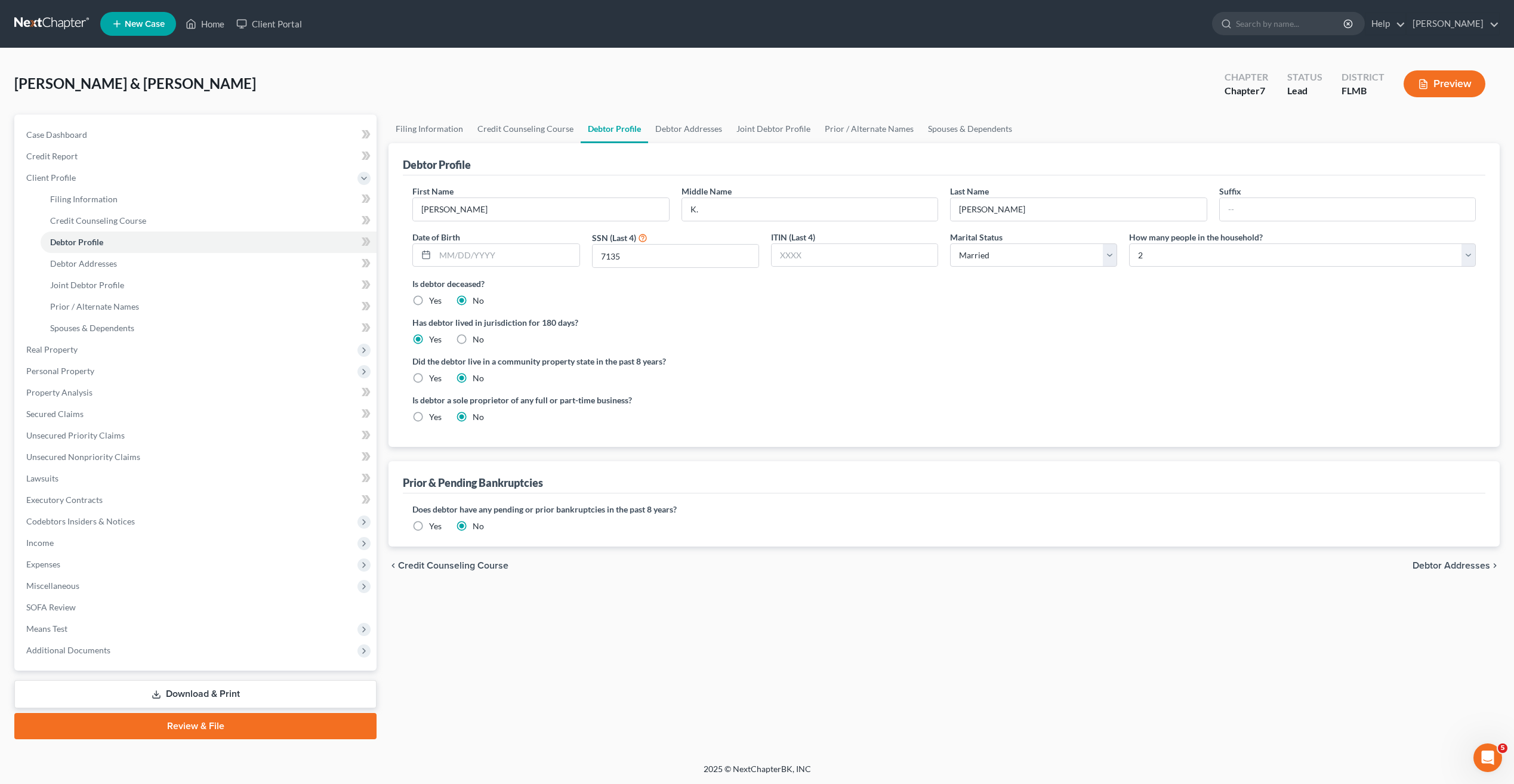
click at [807, 379] on div "Did the debtor live in a community property state in the past 8 years? Yes No" at bounding box center [944, 370] width 1064 height 29
click at [95, 261] on span "Debtor Addresses" at bounding box center [83, 263] width 67 height 10
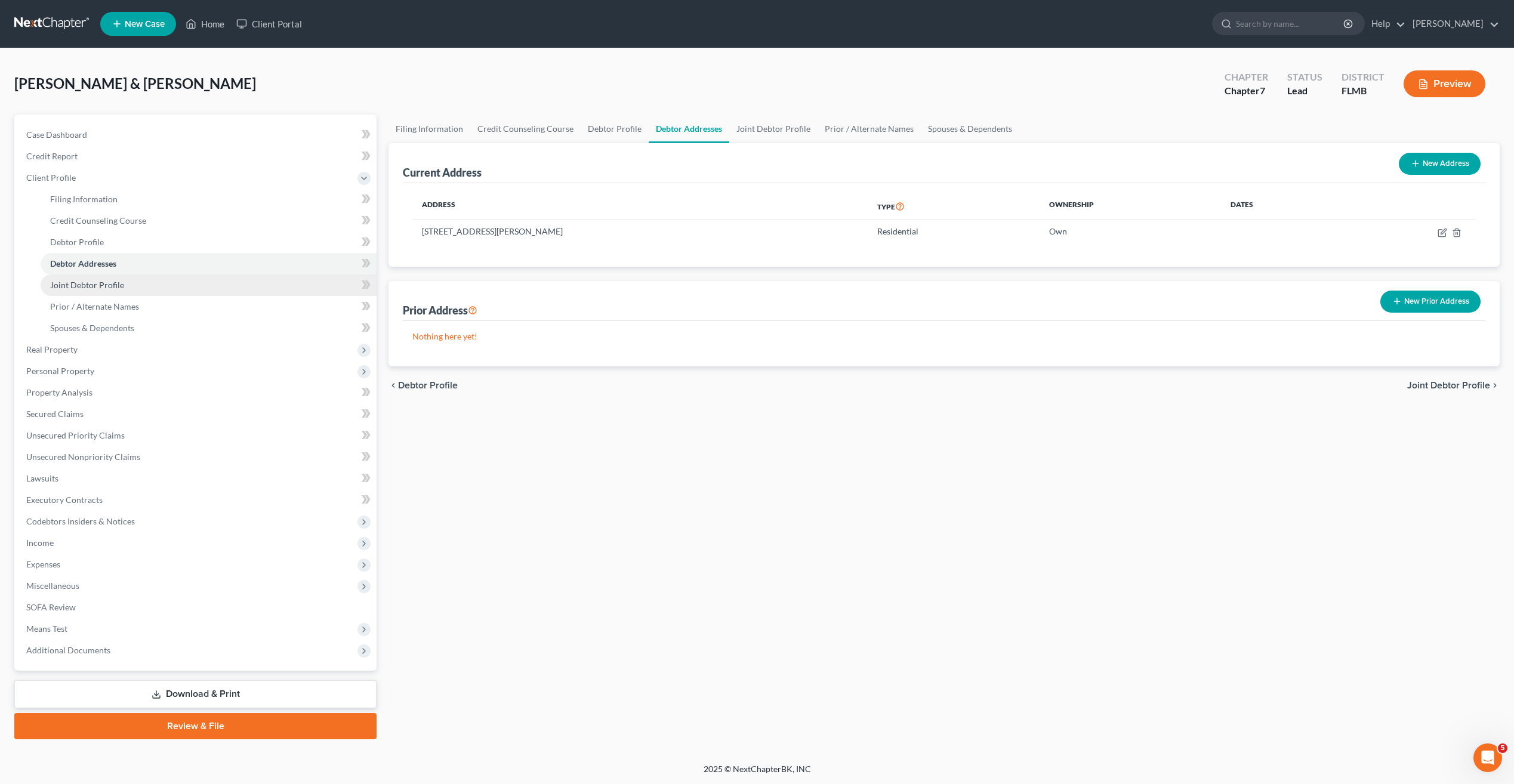
click at [81, 289] on span "Joint Debtor Profile" at bounding box center [87, 284] width 74 height 10
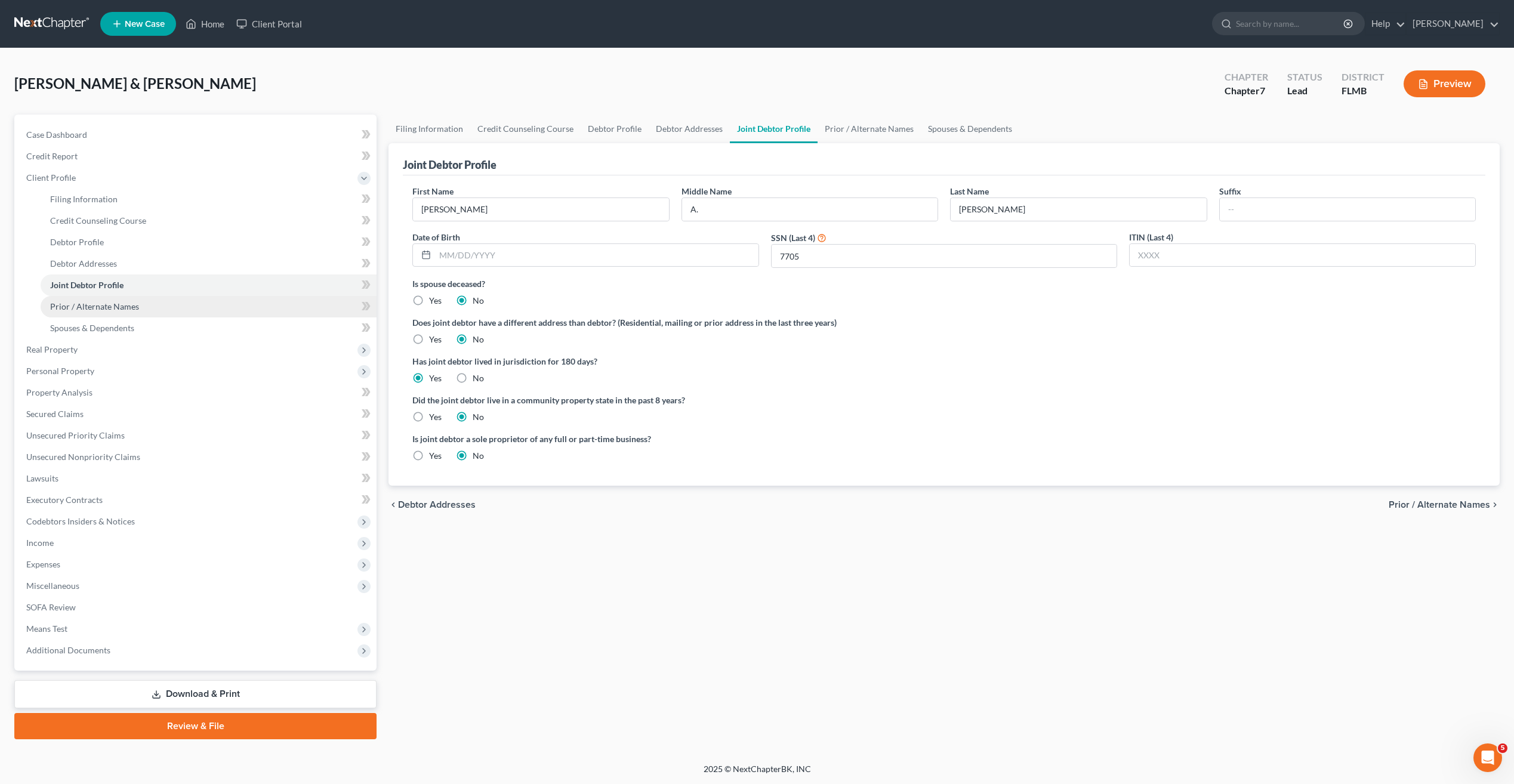
click at [85, 306] on span "Prior / Alternate Names" at bounding box center [94, 306] width 89 height 10
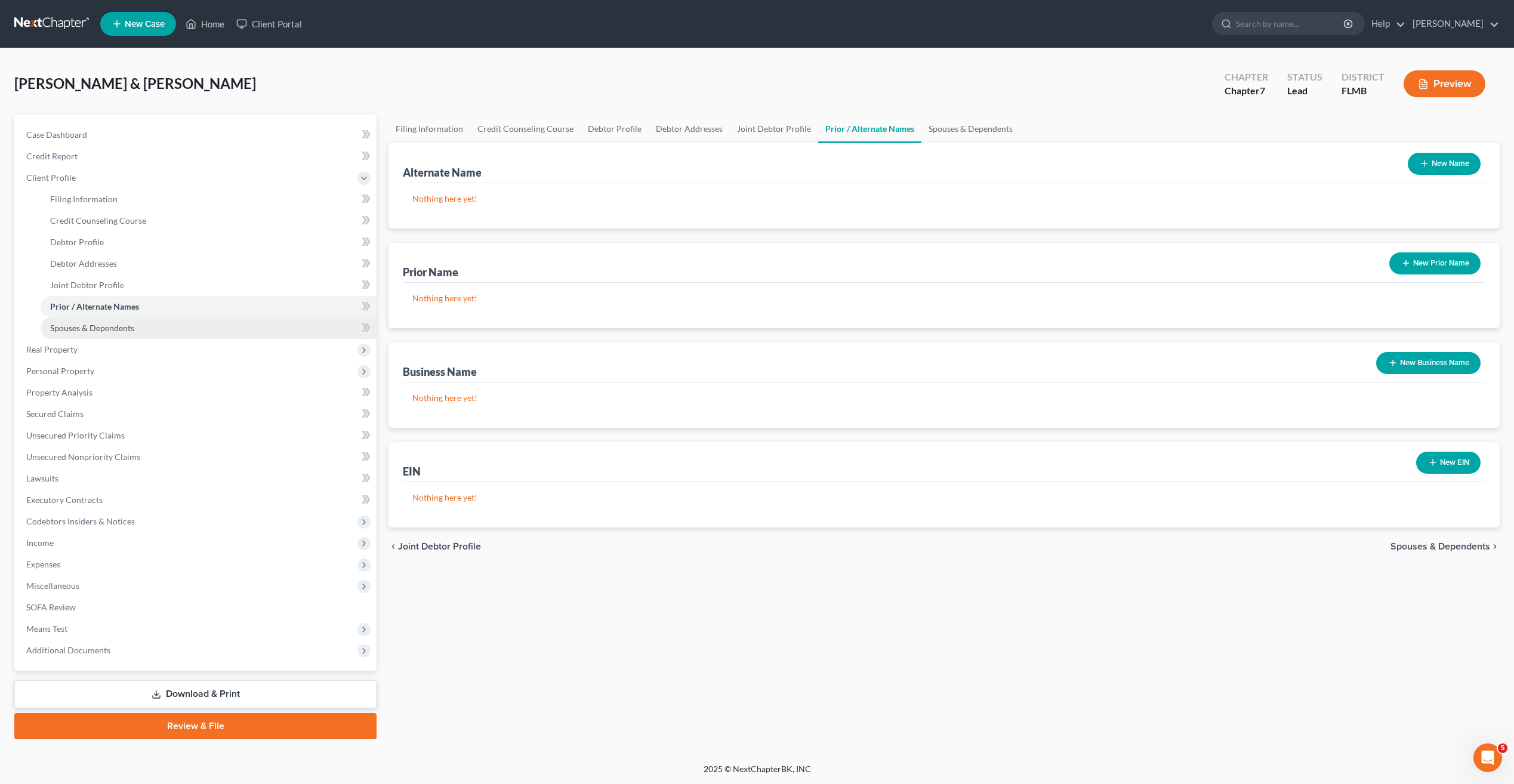
click at [81, 323] on span "Spouses & Dependents" at bounding box center [92, 328] width 84 height 10
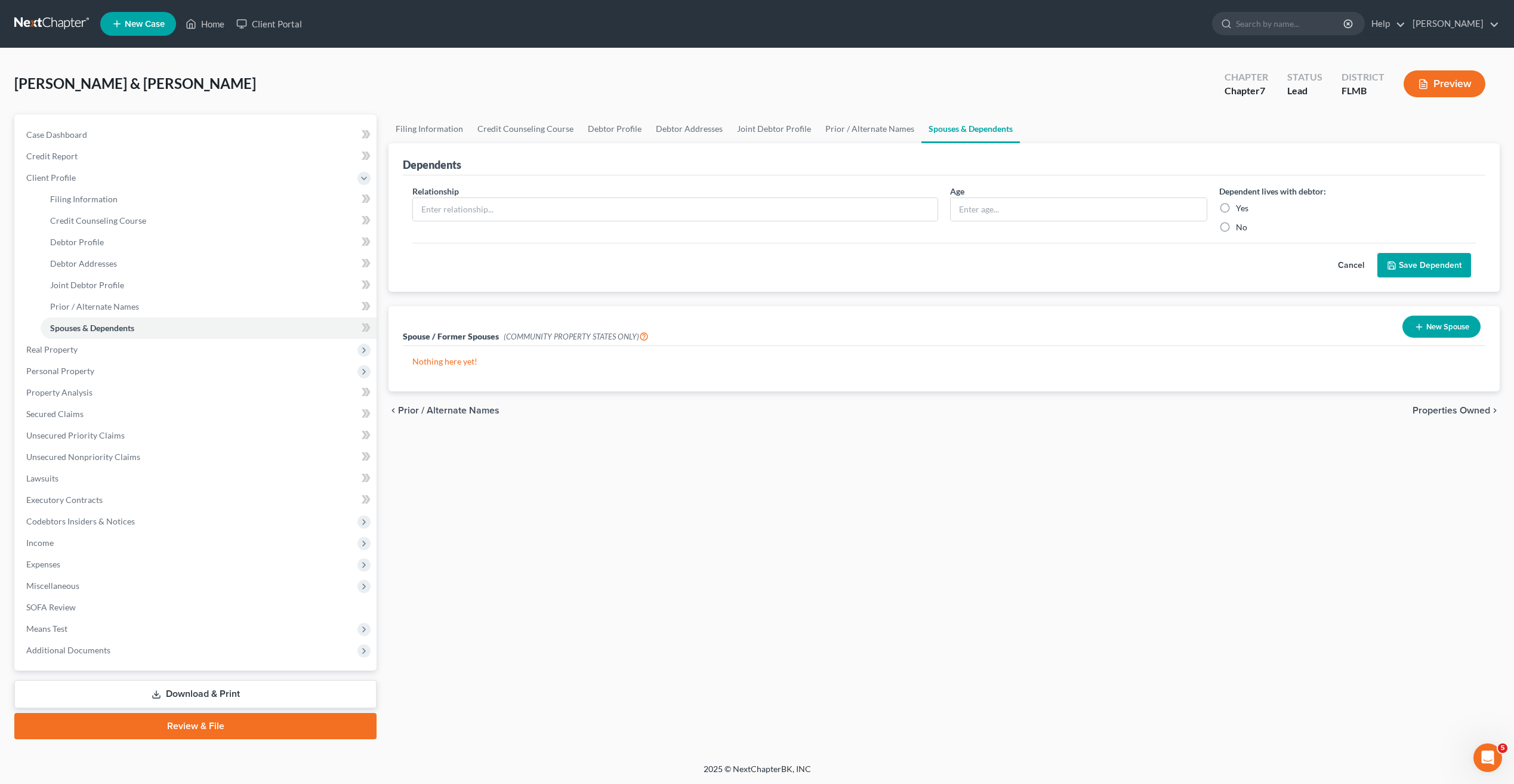
click at [675, 480] on div "Filing Information Credit Counseling Course Debtor Profile Debtor Addresses Joi…" at bounding box center [944, 426] width 1123 height 624
click at [68, 346] on span "Real Property" at bounding box center [52, 349] width 52 height 10
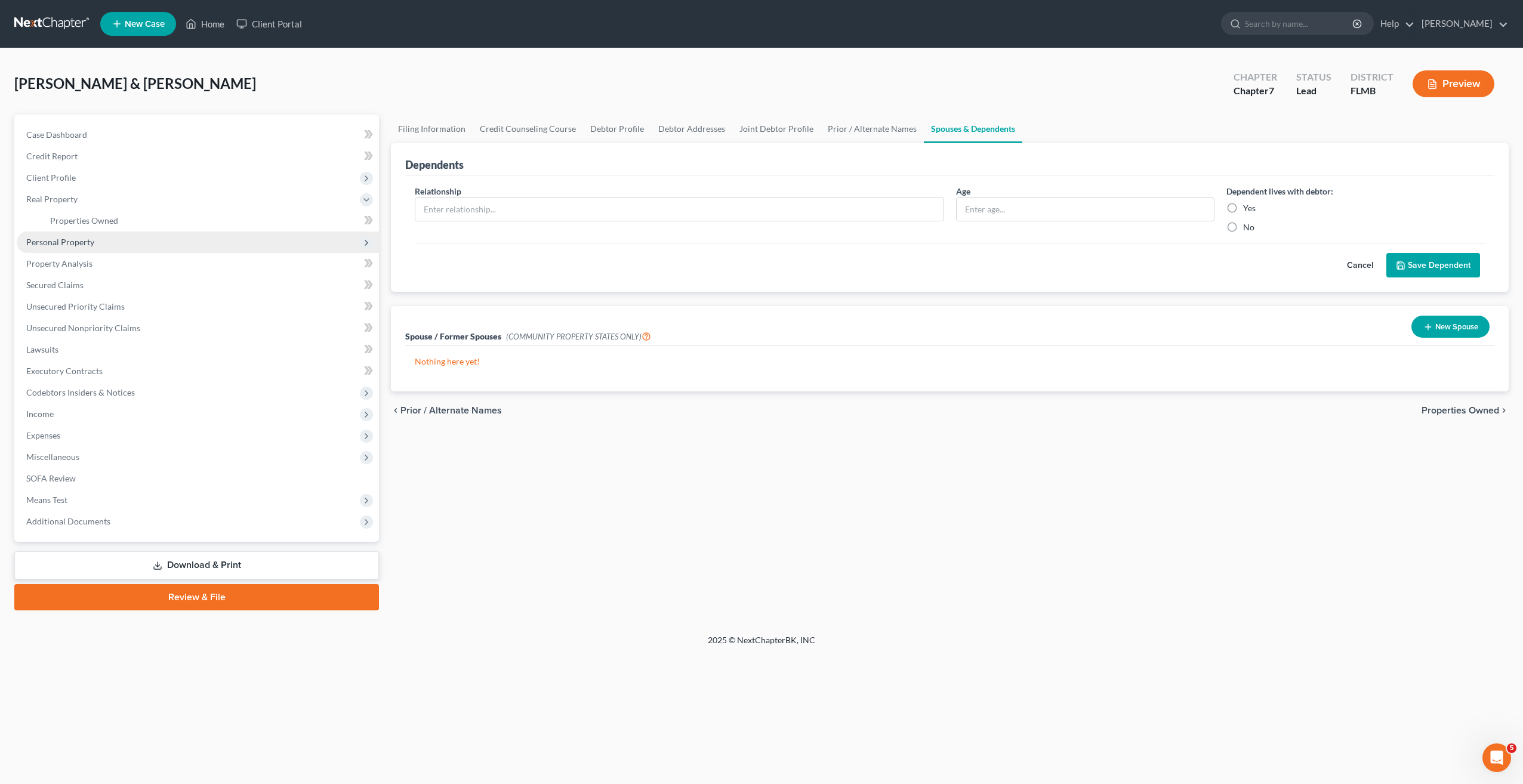
click at [73, 240] on span "Personal Property" at bounding box center [60, 242] width 68 height 10
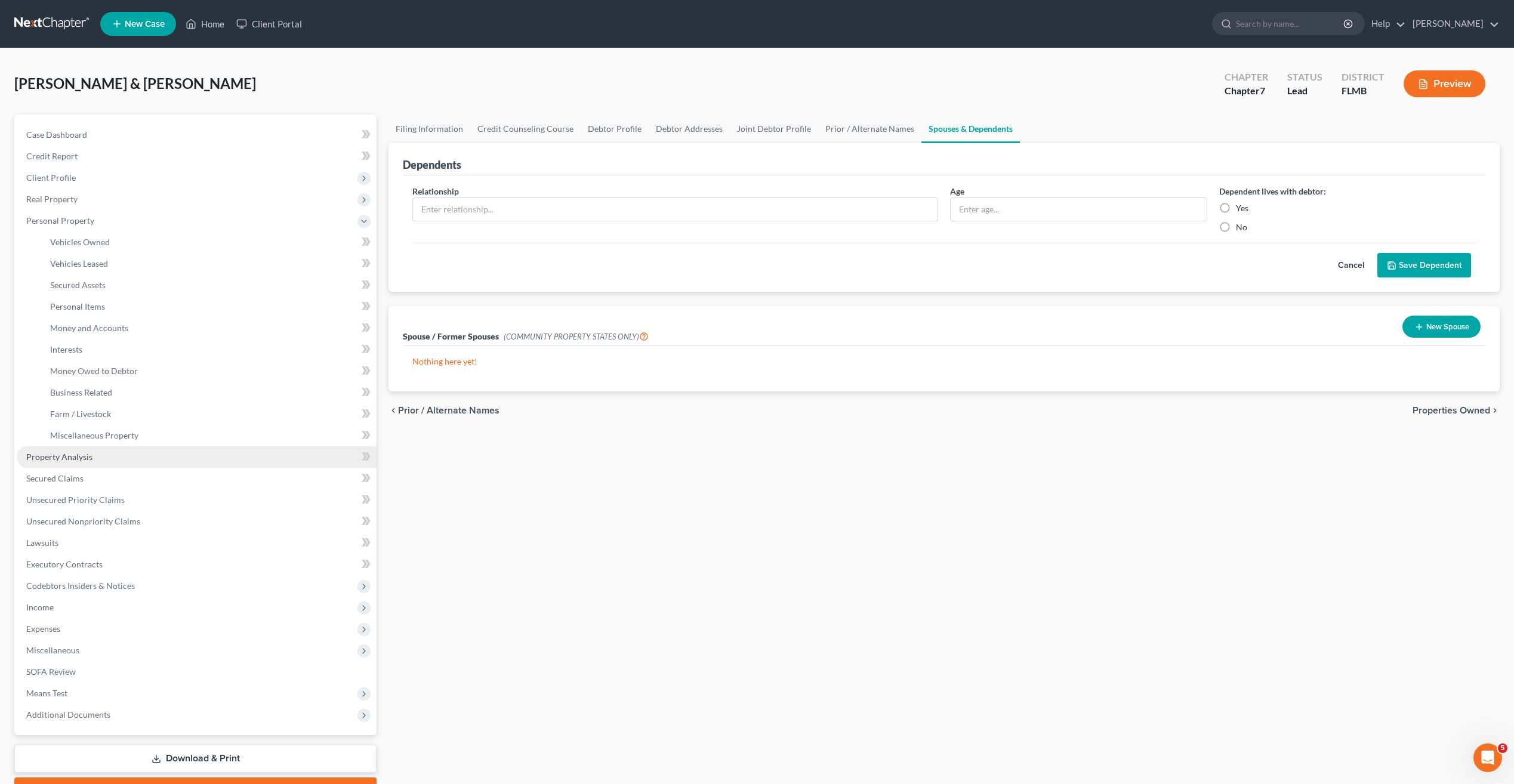
click at [64, 463] on link "Property Analysis" at bounding box center [197, 457] width 360 height 22
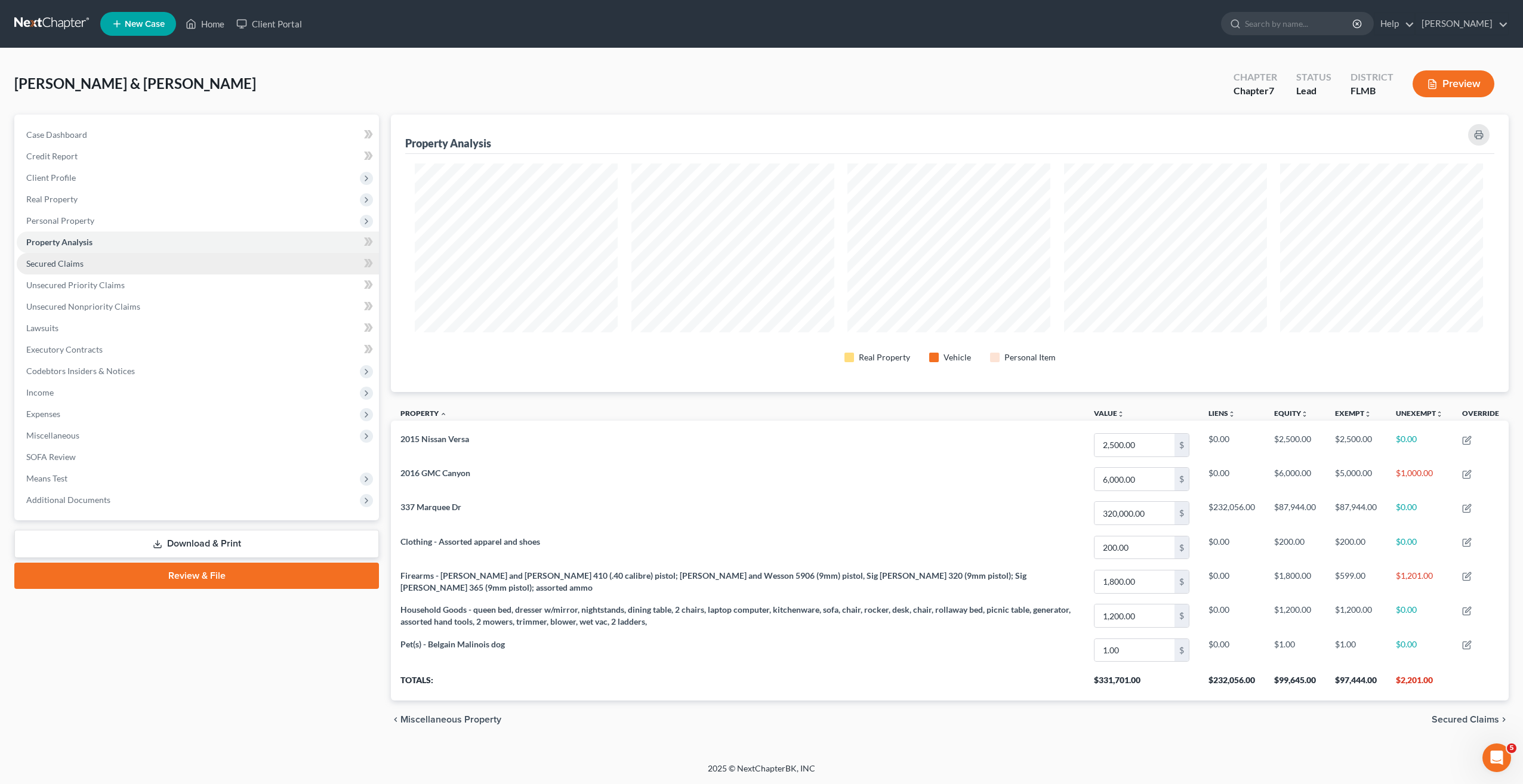
scroll to position [596472, 595679]
click at [45, 262] on span "Secured Claims" at bounding box center [55, 263] width 57 height 10
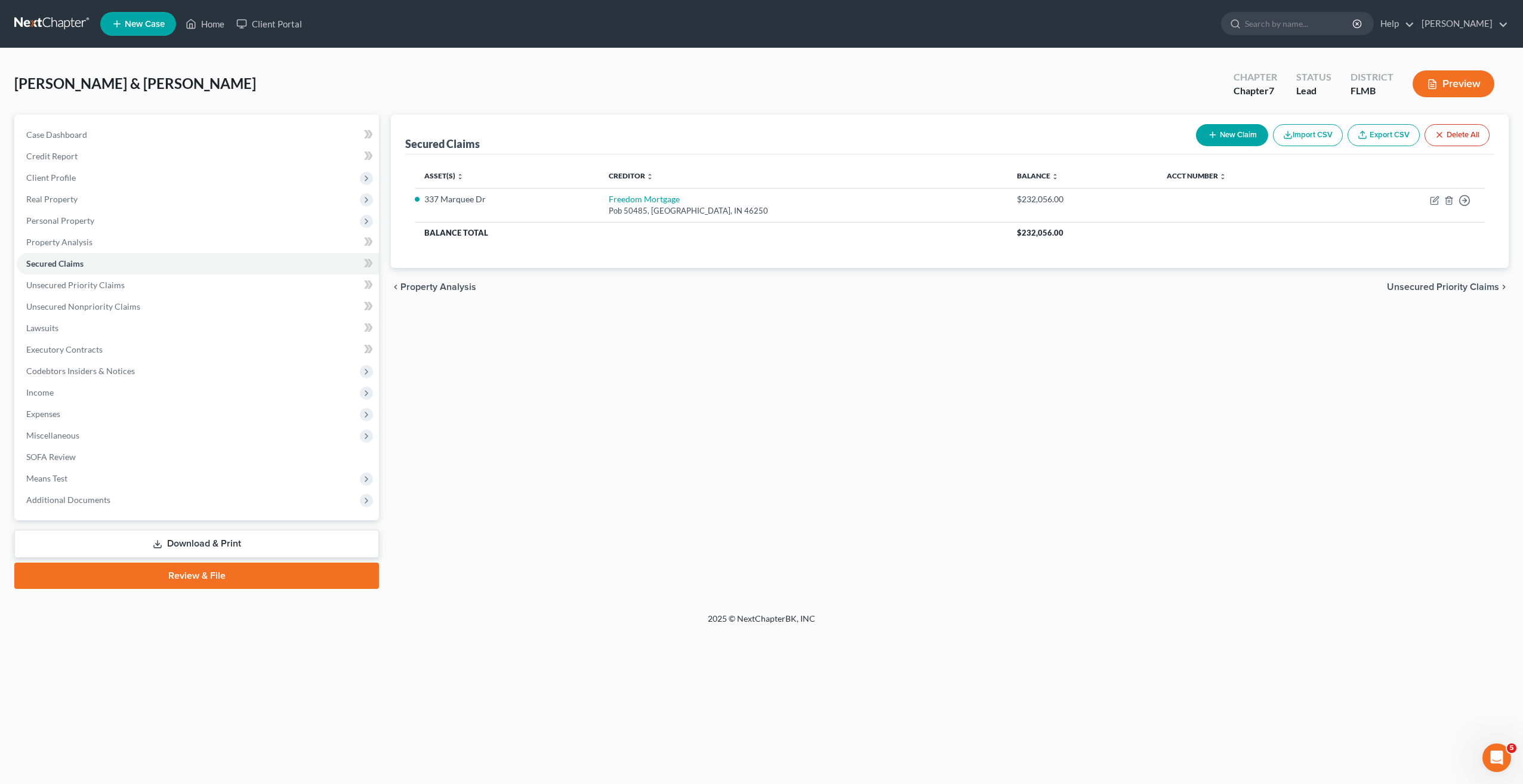
drag, startPoint x: 642, startPoint y: 402, endPoint x: 649, endPoint y: 399, distance: 7.6
click at [642, 403] on div "Secured Claims New Claim Import CSV Export CSV Delete All Asset(s) expand_more …" at bounding box center [950, 351] width 1130 height 475
click at [82, 288] on span "Unsecured Priority Claims" at bounding box center [76, 284] width 98 height 10
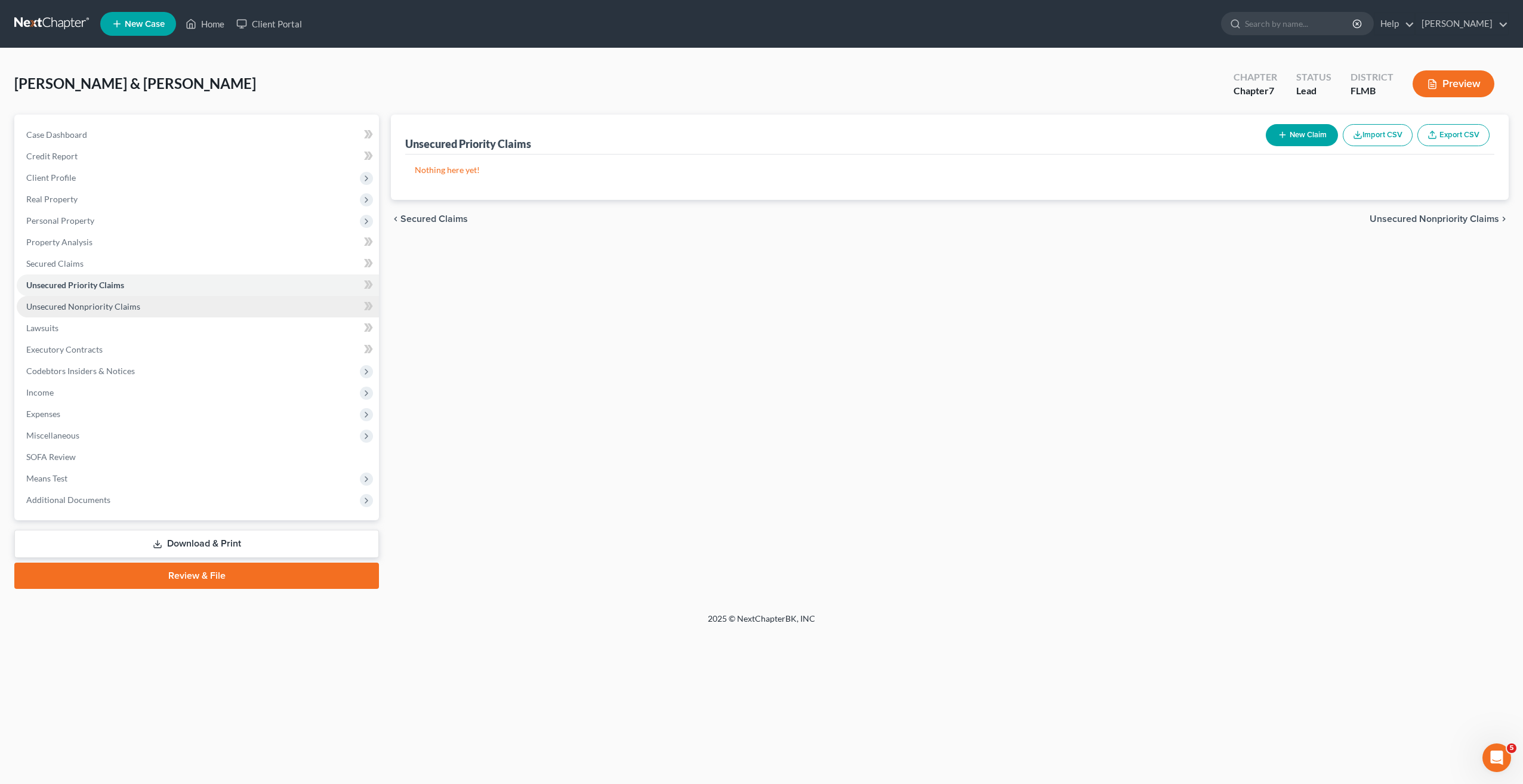
click at [70, 303] on span "Unsecured Nonpriority Claims" at bounding box center [83, 306] width 114 height 10
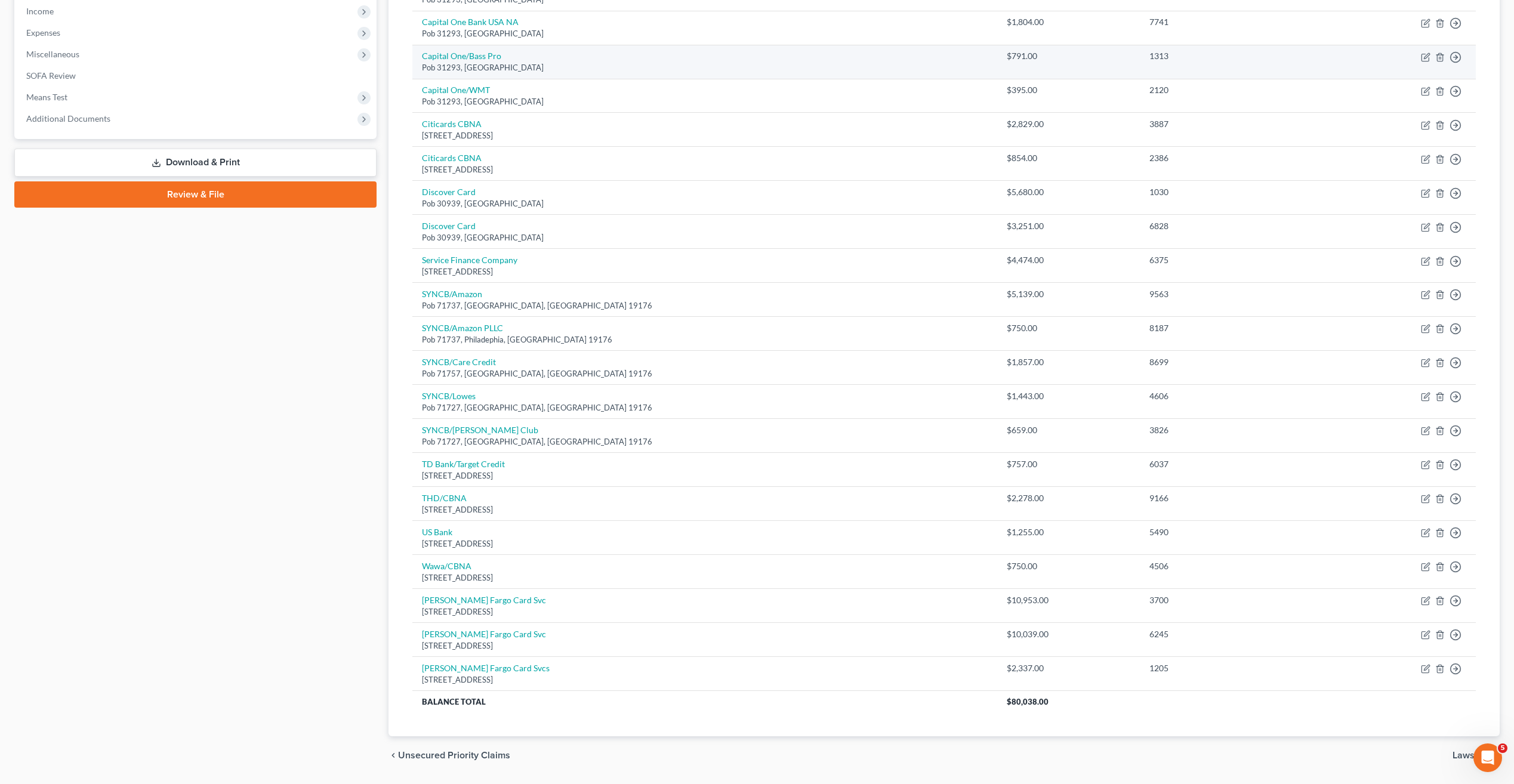
scroll to position [417, 0]
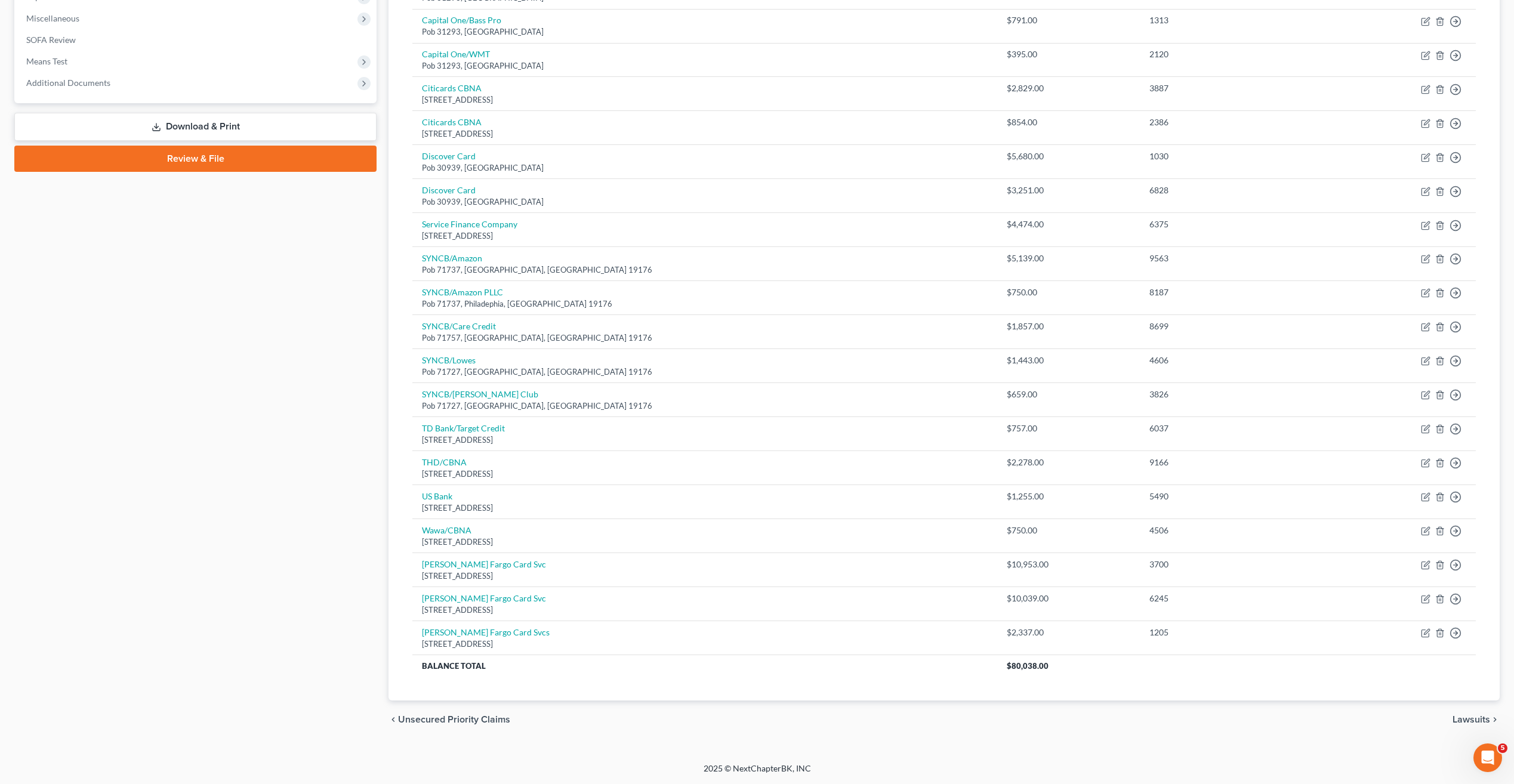
click at [239, 580] on div "Case Dashboard Payments Invoices Payments Payments Credit Report Client Profile" at bounding box center [195, 218] width 374 height 1041
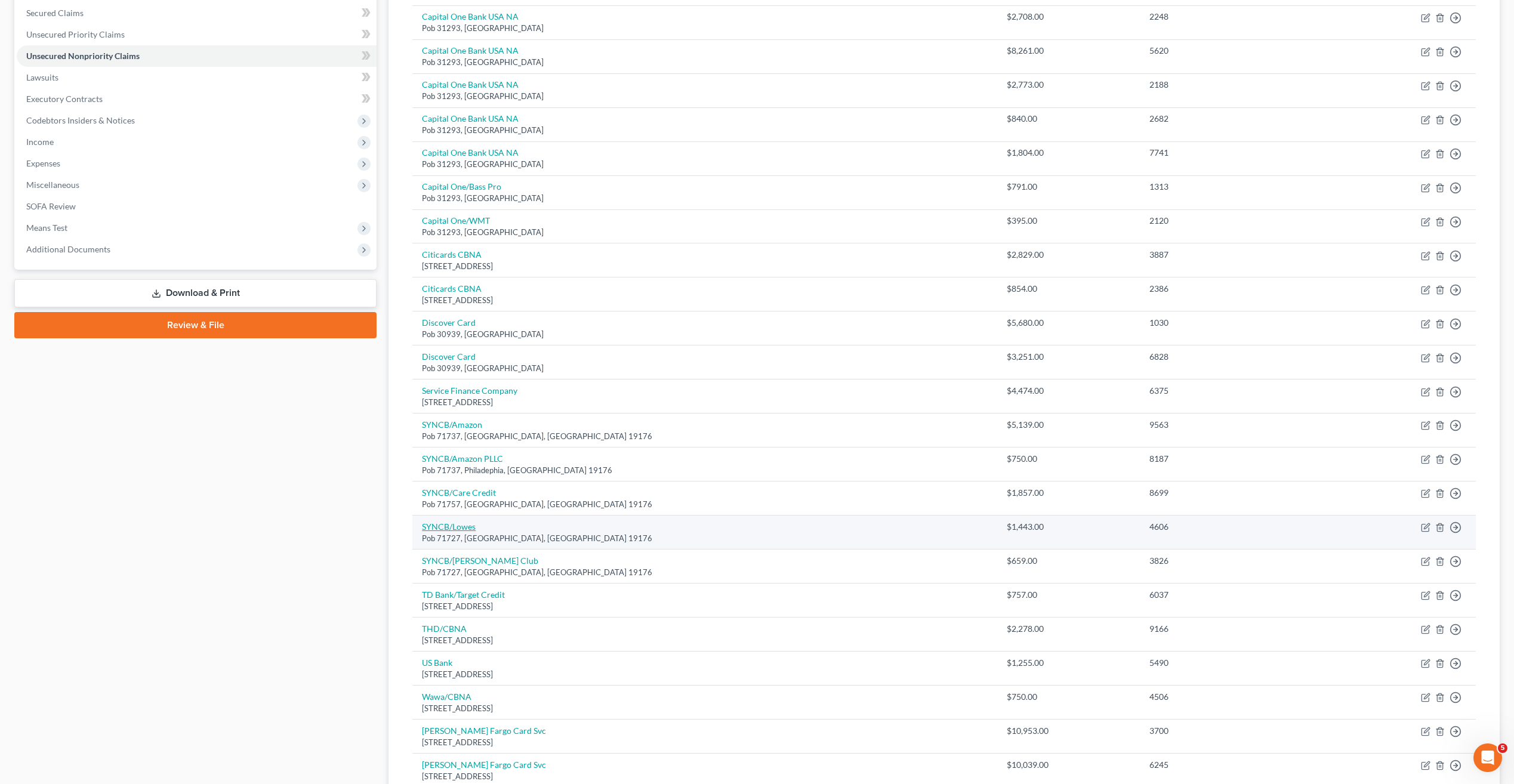
scroll to position [358, 0]
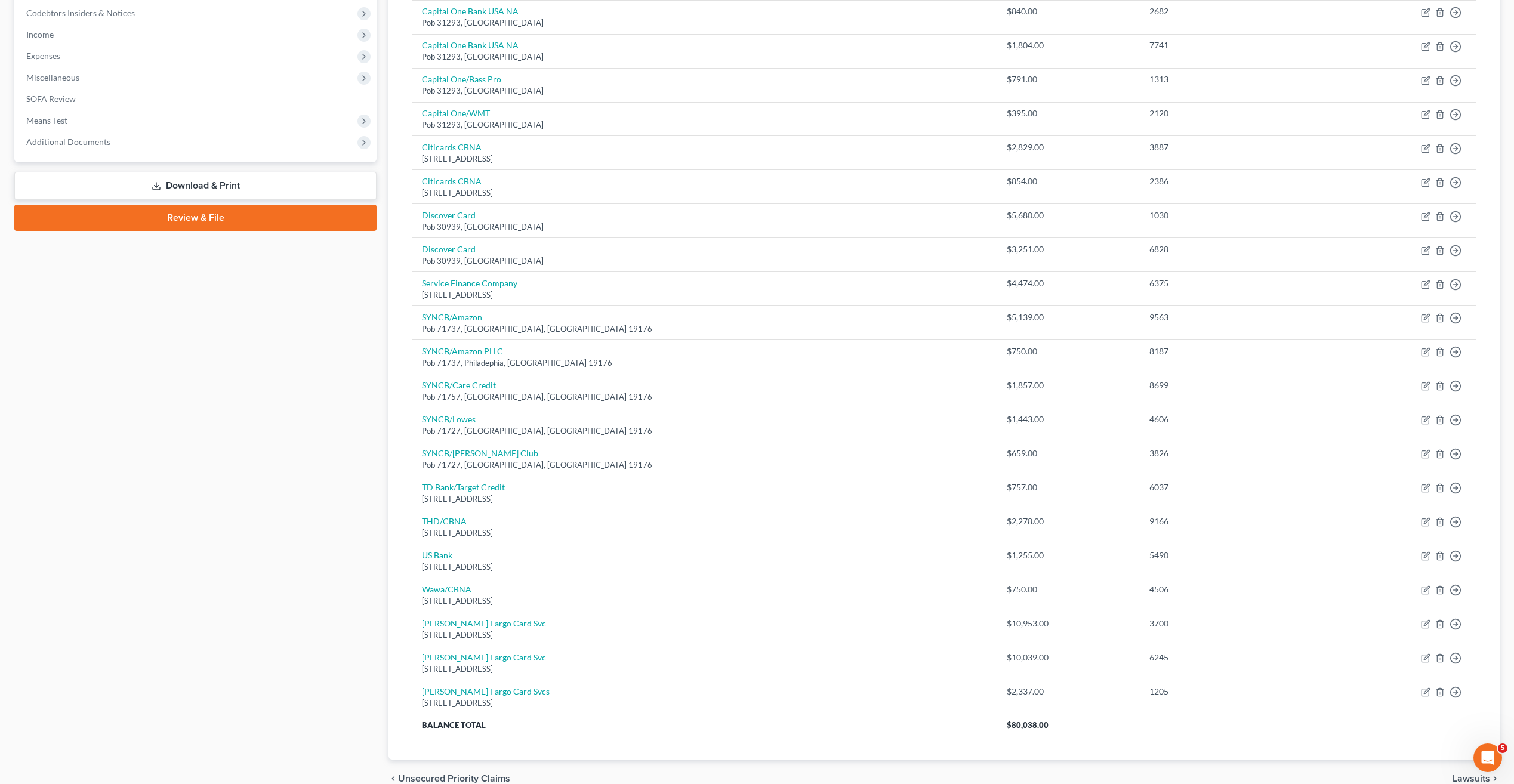
drag, startPoint x: 280, startPoint y: 658, endPoint x: 281, endPoint y: 638, distance: 20.0
click at [281, 654] on div "Case Dashboard Payments Invoices Payments Payments Credit Report Client Profile" at bounding box center [195, 277] width 374 height 1041
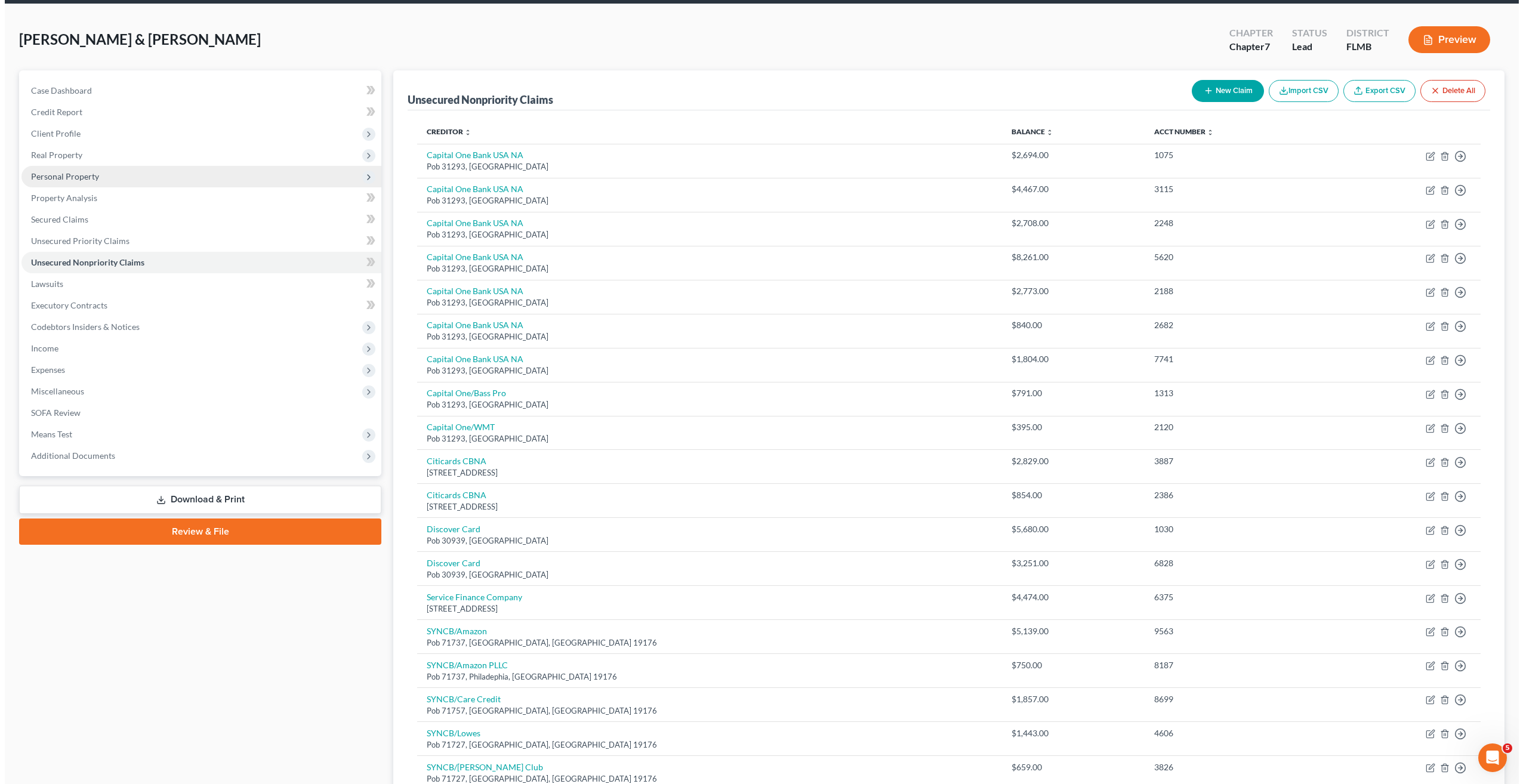
scroll to position [0, 0]
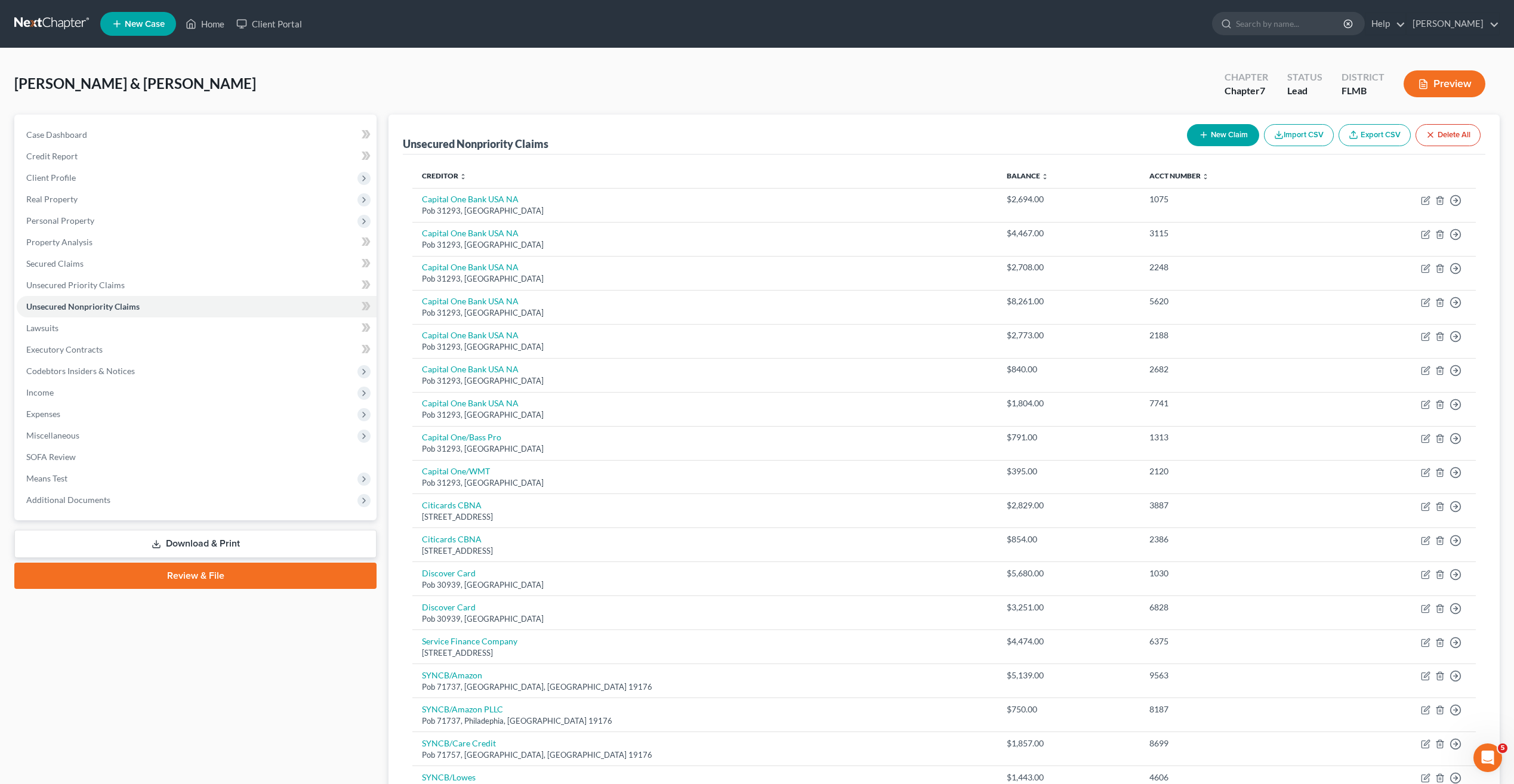
click at [214, 544] on link "Download & Print" at bounding box center [196, 544] width 363 height 28
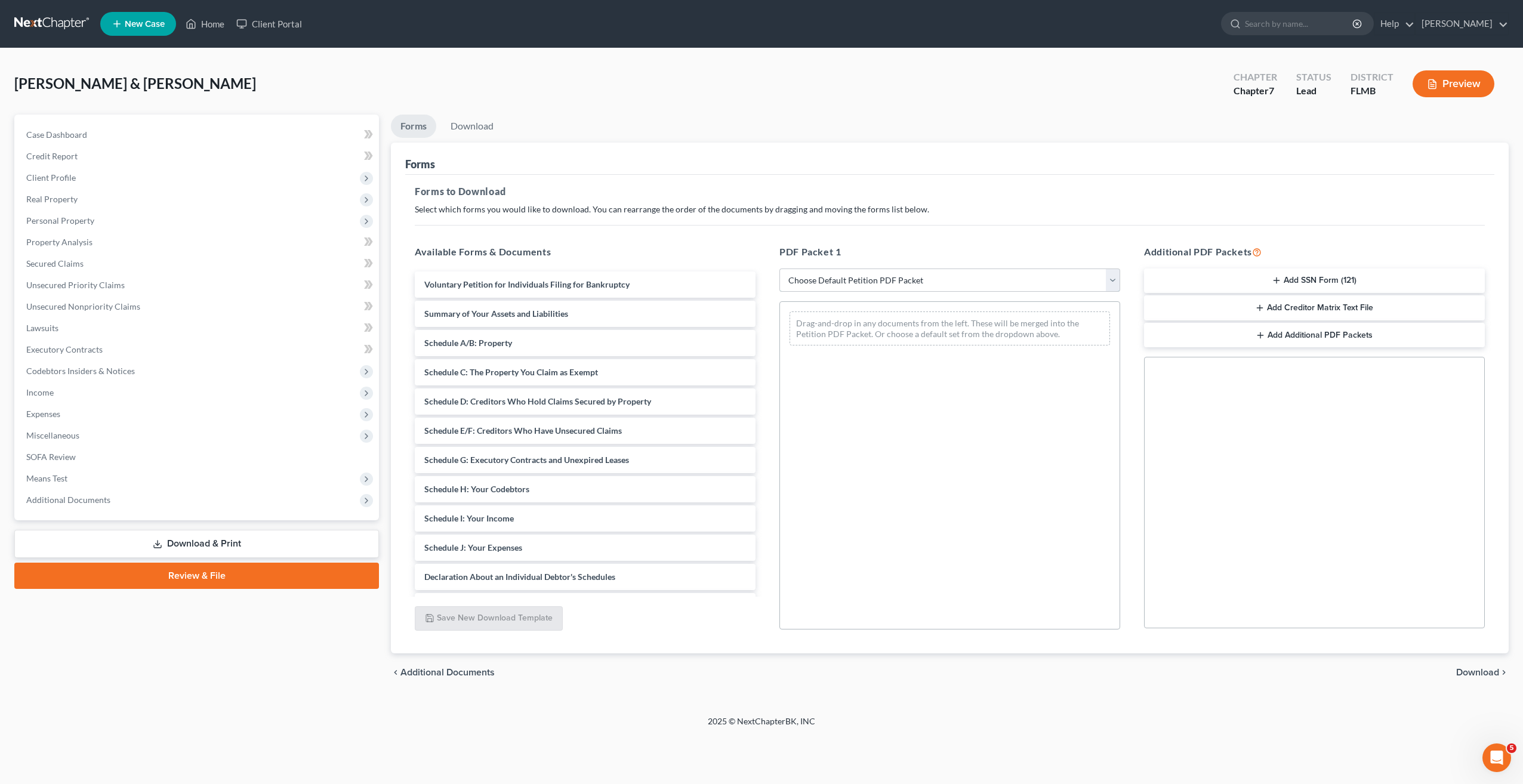
click at [878, 284] on select "Choose Default Petition PDF Packet Complete Bankruptcy Petition (all forms and …" at bounding box center [949, 280] width 341 height 24
select select "0"
click at [779, 268] on select "Choose Default Petition PDF Packet Complete Bankruptcy Petition (all forms and …" at bounding box center [949, 280] width 341 height 24
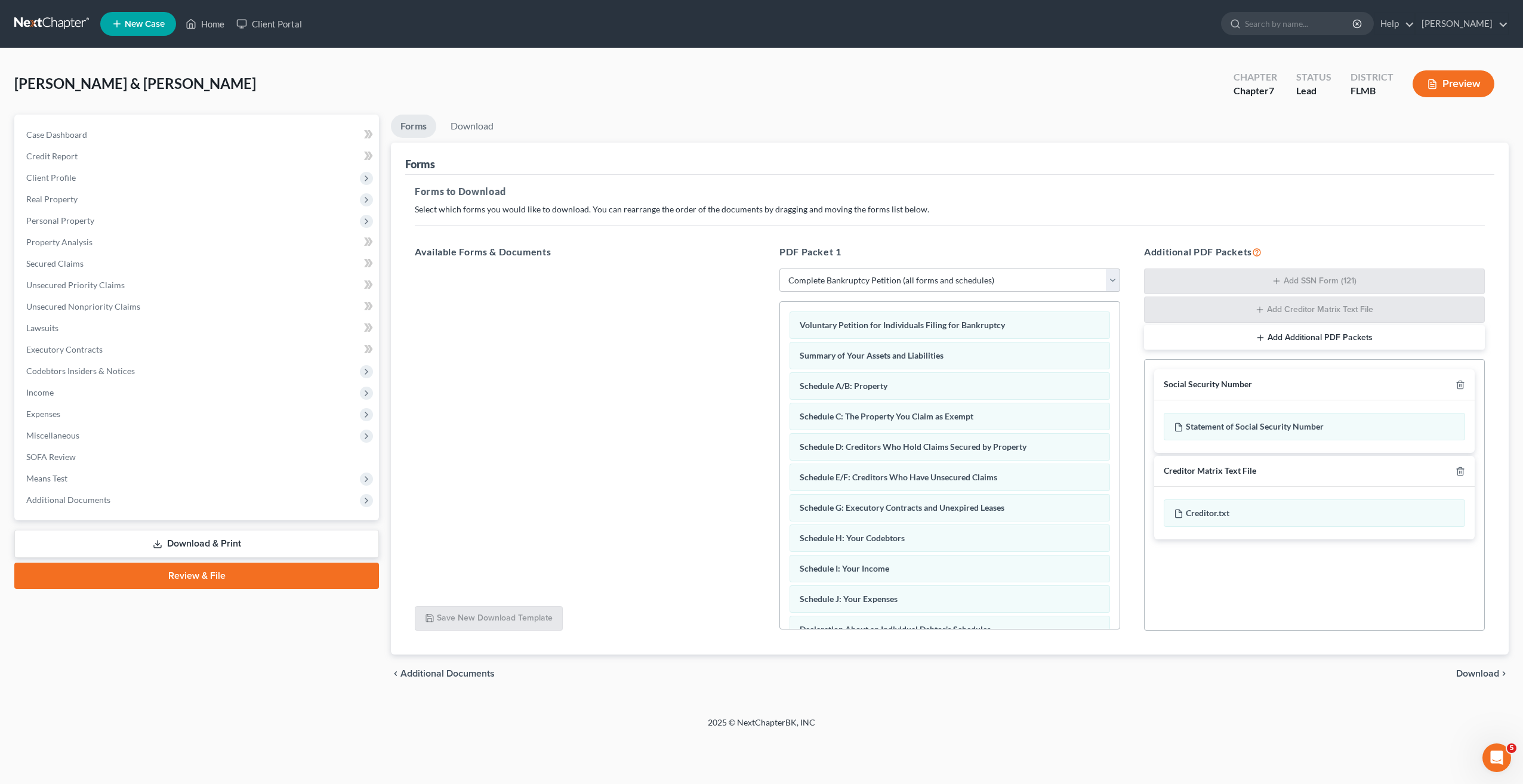
click at [1484, 675] on span "Download" at bounding box center [1477, 674] width 43 height 10
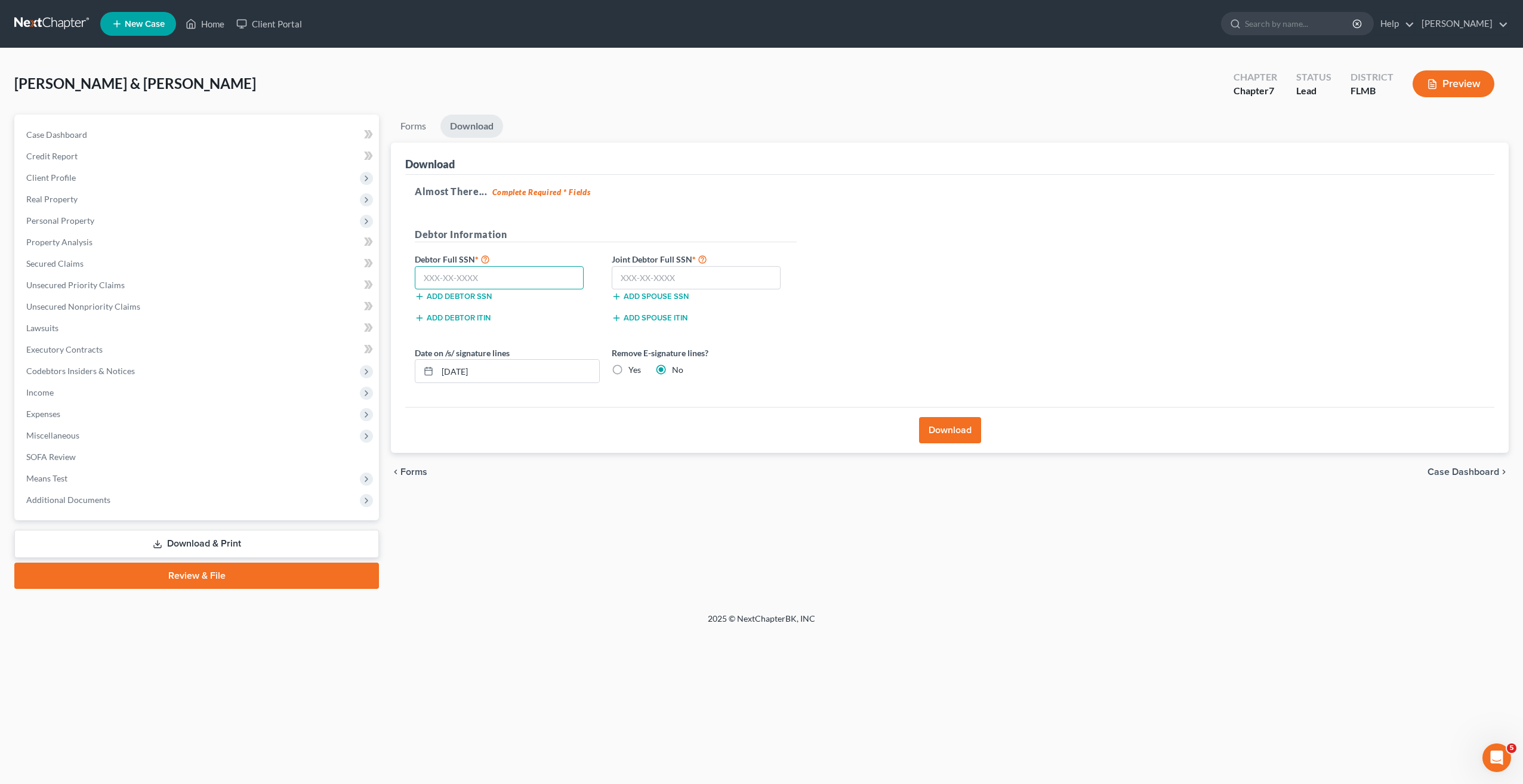
click at [475, 275] on input "text" at bounding box center [500, 278] width 169 height 24
click at [42, 422] on span "Expenses" at bounding box center [198, 414] width 363 height 22
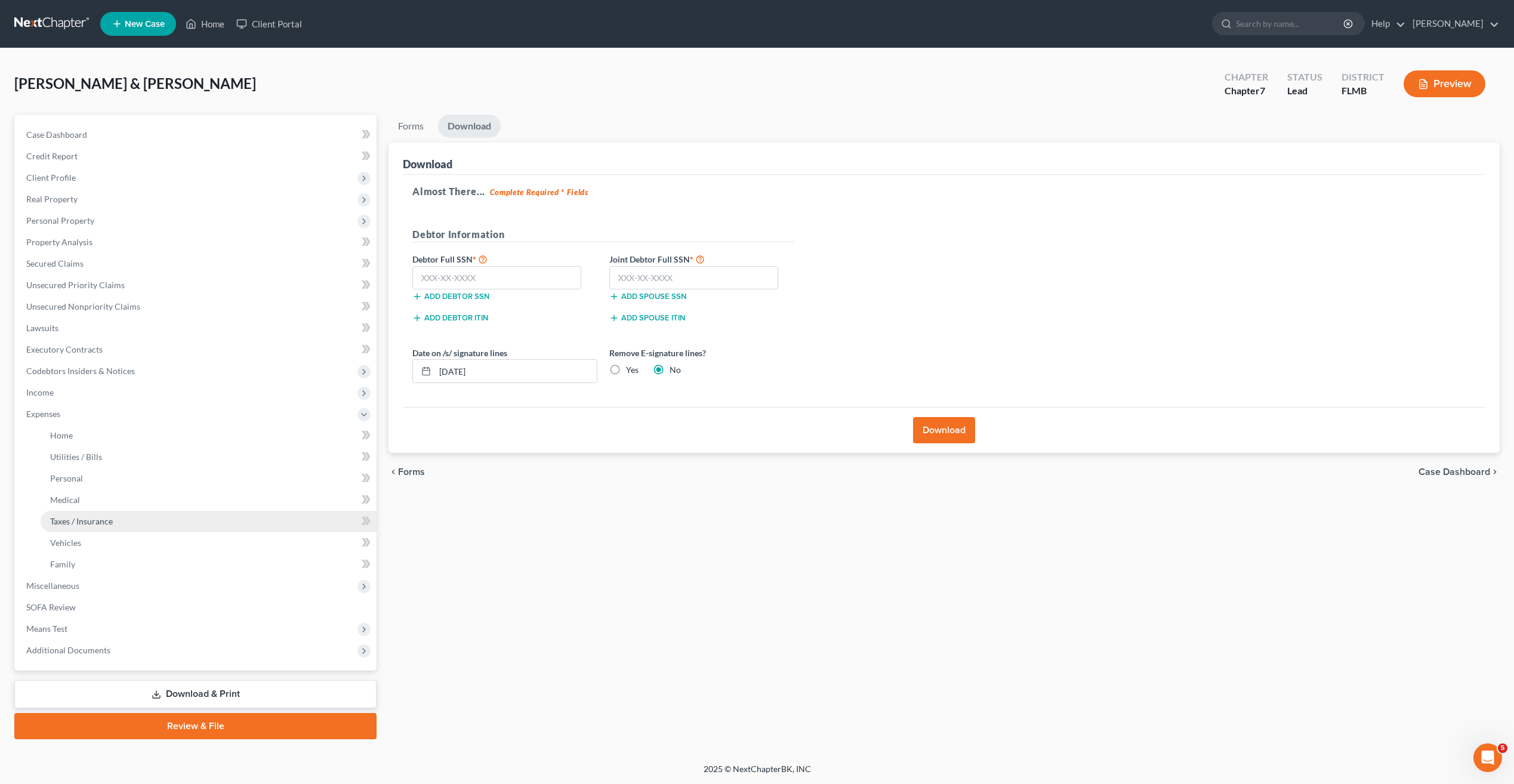
click at [91, 519] on span "Taxes / Insurance" at bounding box center [81, 521] width 63 height 10
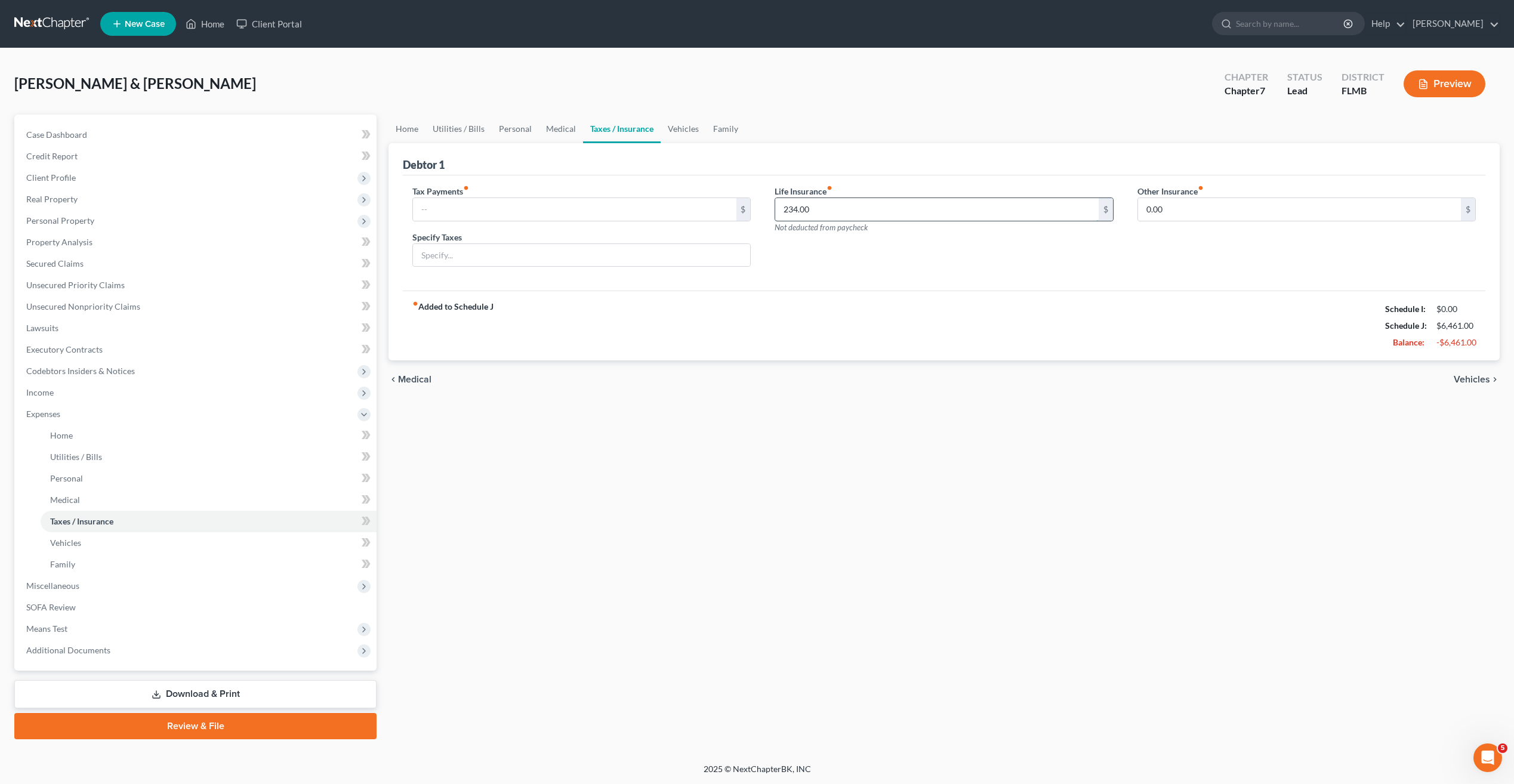
click at [904, 208] on input "234.00" at bounding box center [936, 209] width 323 height 23
click at [726, 397] on div "chevron_left Medical Vehicles chevron_right" at bounding box center [944, 379] width 1111 height 38
click at [567, 247] on input "text" at bounding box center [582, 255] width 337 height 23
drag, startPoint x: 492, startPoint y: 207, endPoint x: 831, endPoint y: 220, distance: 339.2
click at [492, 207] on input "text" at bounding box center [574, 209] width 323 height 23
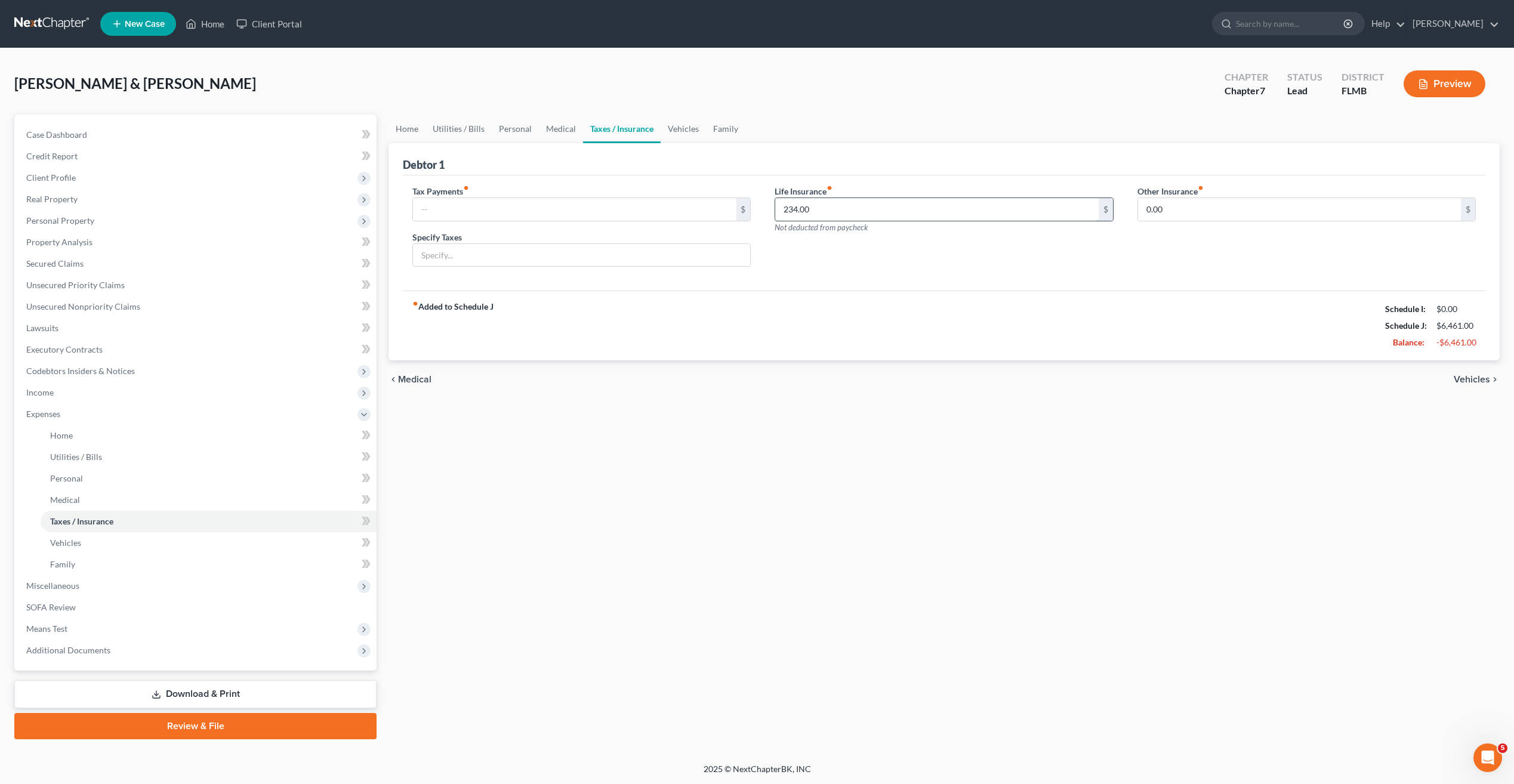
click at [863, 220] on input "234.00" at bounding box center [936, 209] width 323 height 23
click at [67, 501] on span "Medical" at bounding box center [64, 500] width 30 height 10
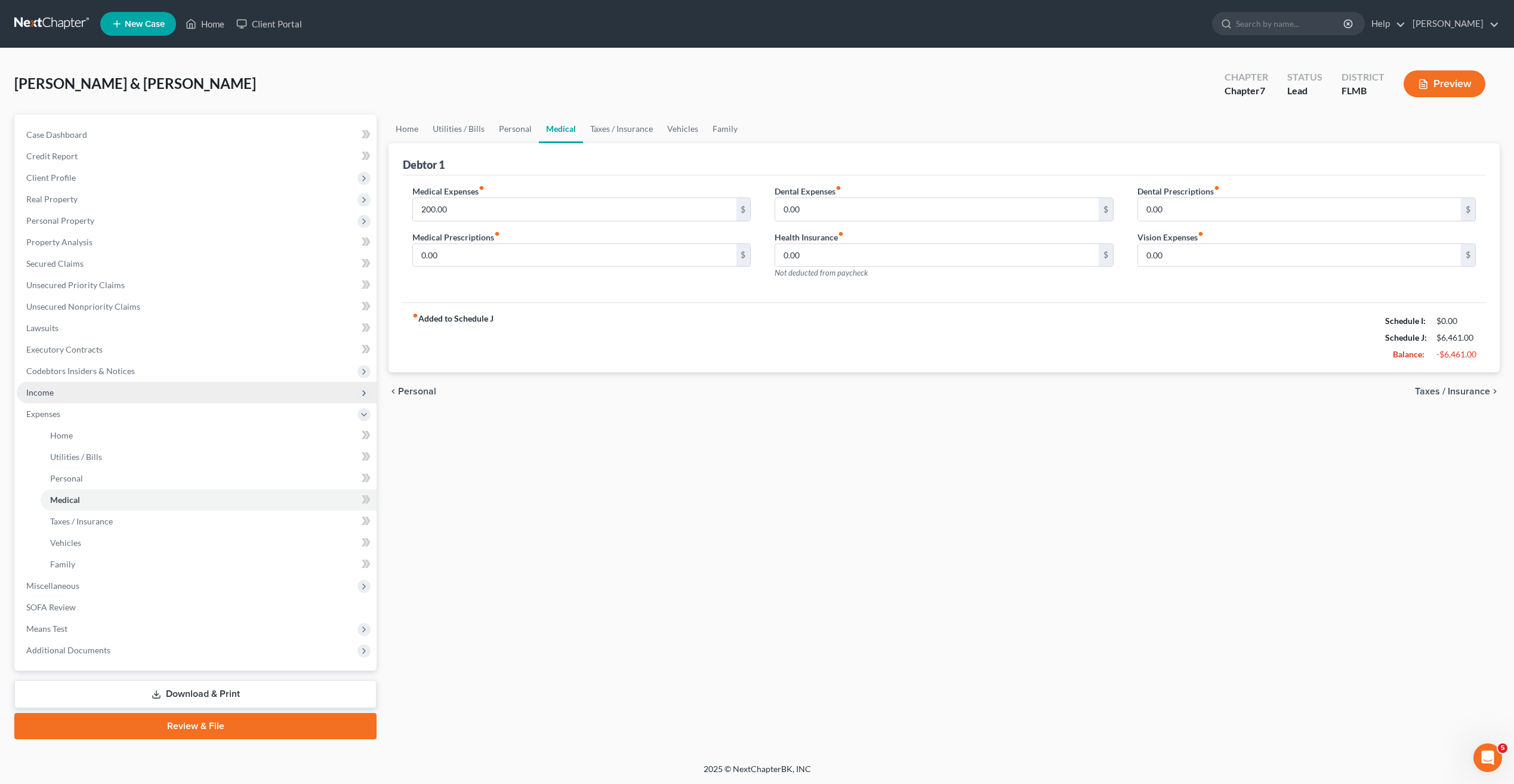
click at [55, 394] on span "Income" at bounding box center [197, 392] width 360 height 22
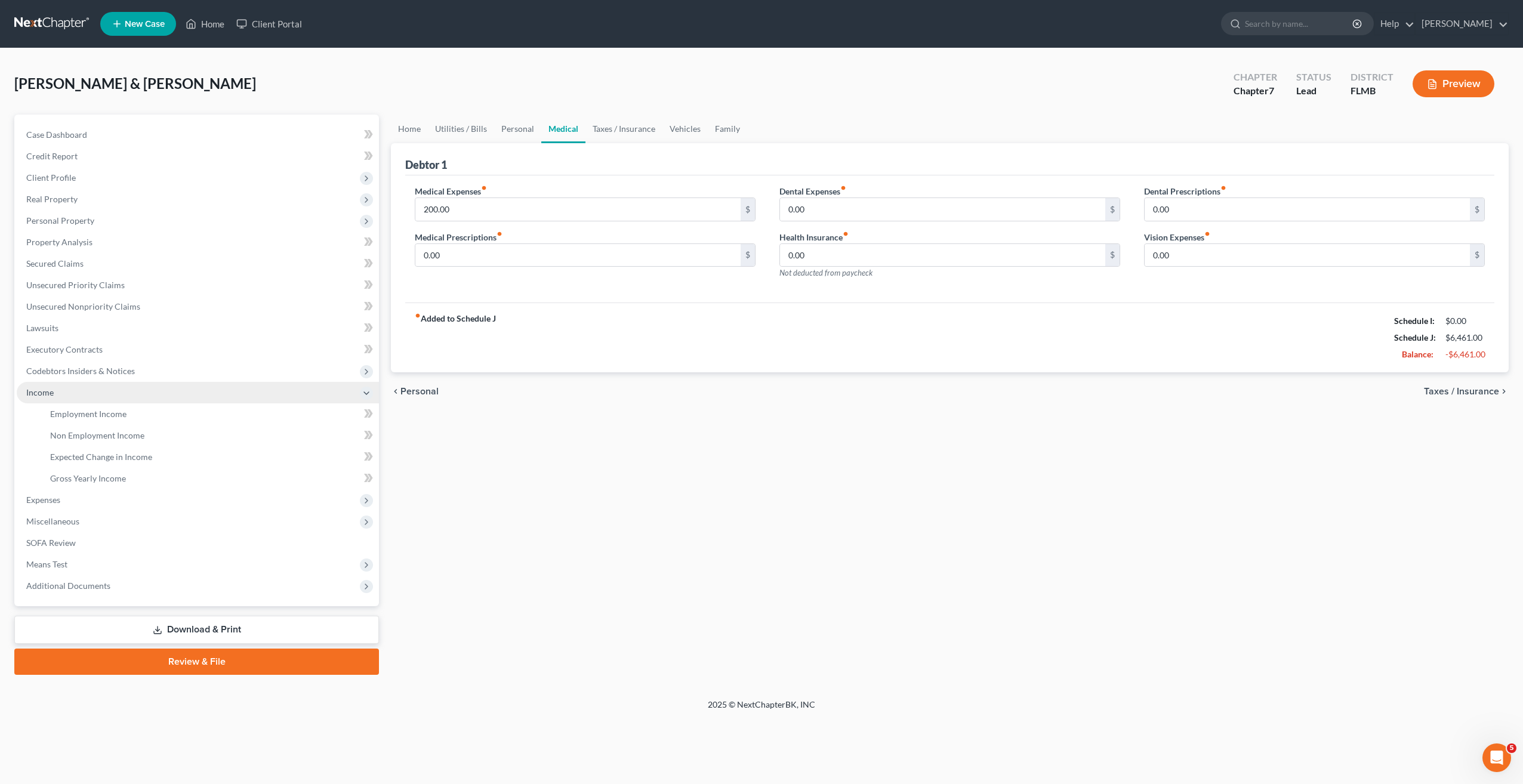
click at [55, 394] on span "Income" at bounding box center [198, 392] width 363 height 22
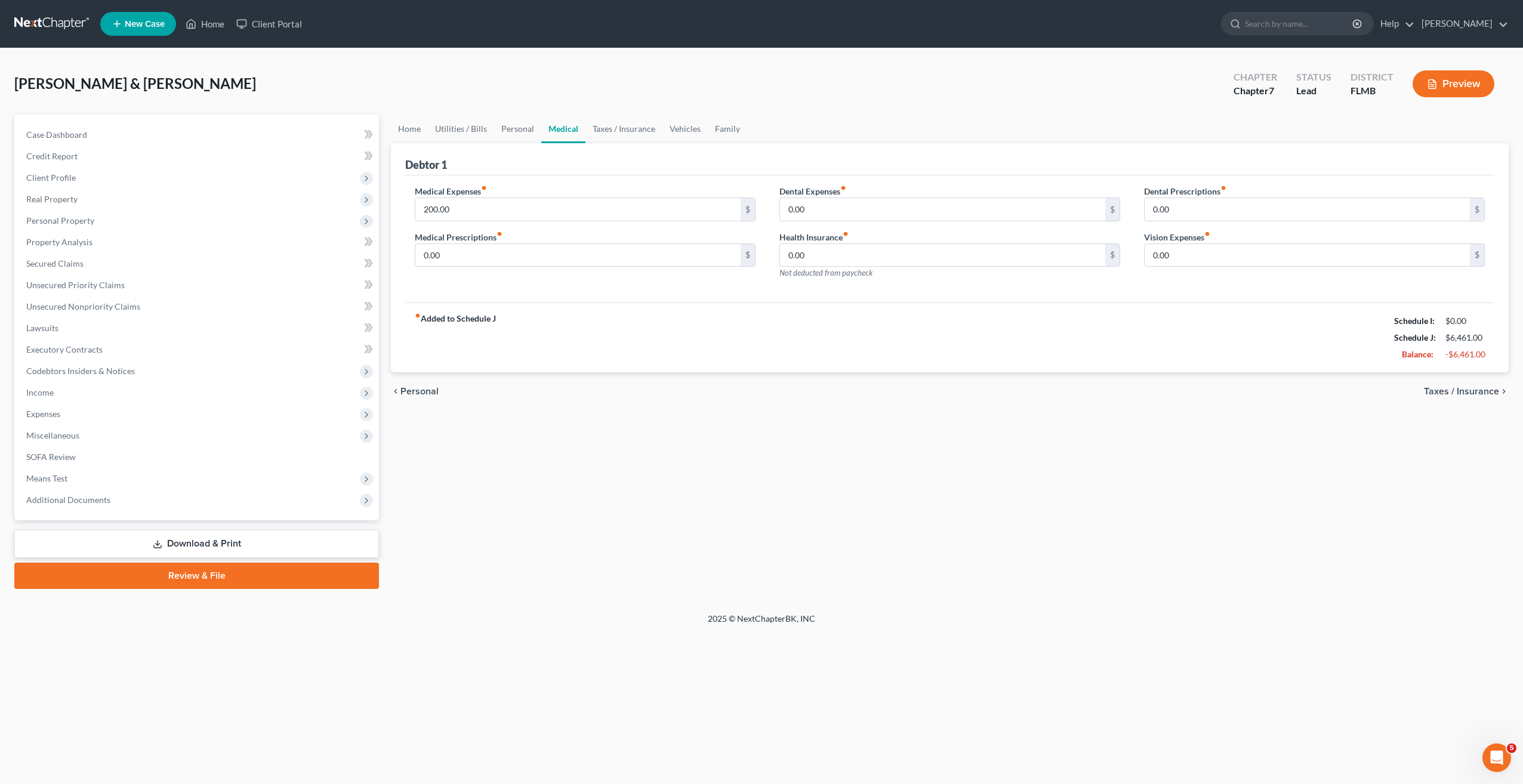
click at [765, 444] on div "Home Utilities / Bills Personal Medical Taxes / Insurance Vehicles Family Debto…" at bounding box center [950, 351] width 1130 height 475
click at [60, 390] on span "Income" at bounding box center [198, 392] width 363 height 22
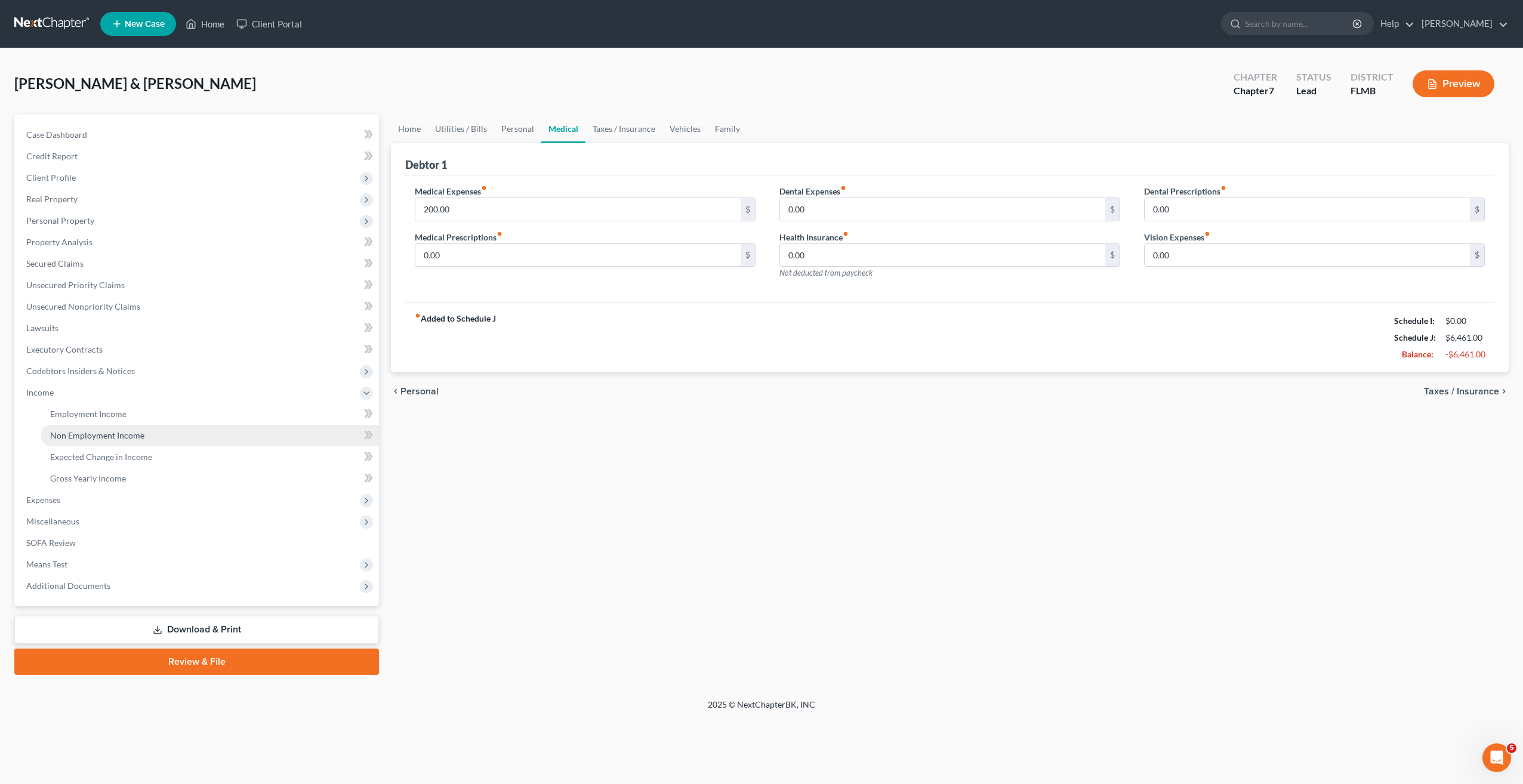
click at [87, 438] on span "Non Employment Income" at bounding box center [97, 435] width 94 height 10
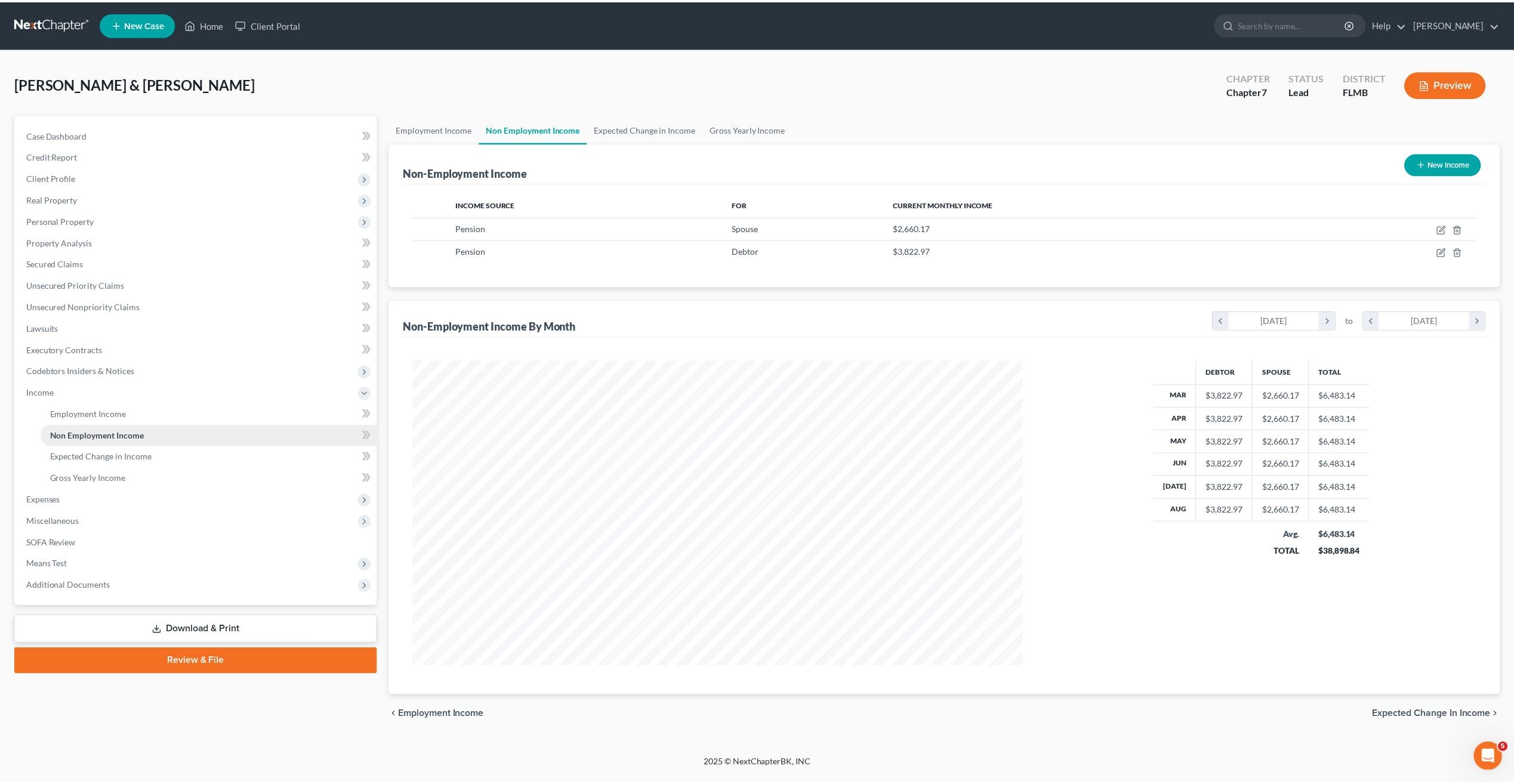
scroll to position [307, 638]
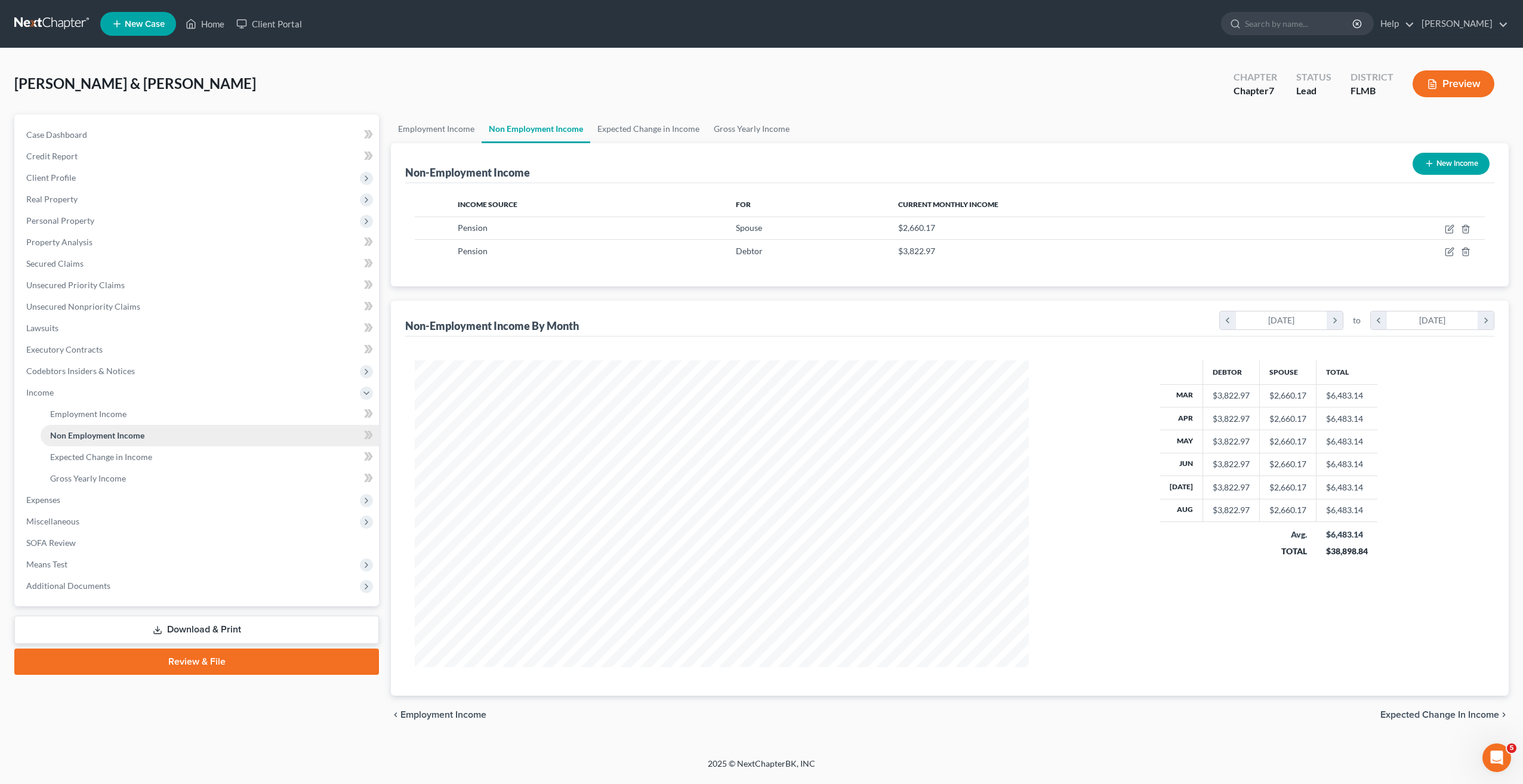
drag, startPoint x: 1045, startPoint y: 351, endPoint x: 172, endPoint y: 439, distance: 877.4
click at [1044, 351] on div "Debtor Spouse Total Mar $3,822.97 $2,660.17 $6,483.14 Apr $3,822.97 $2,660.17 $…" at bounding box center [950, 516] width 1089 height 359
click at [121, 456] on span "Expected Change in Income" at bounding box center [101, 457] width 102 height 10
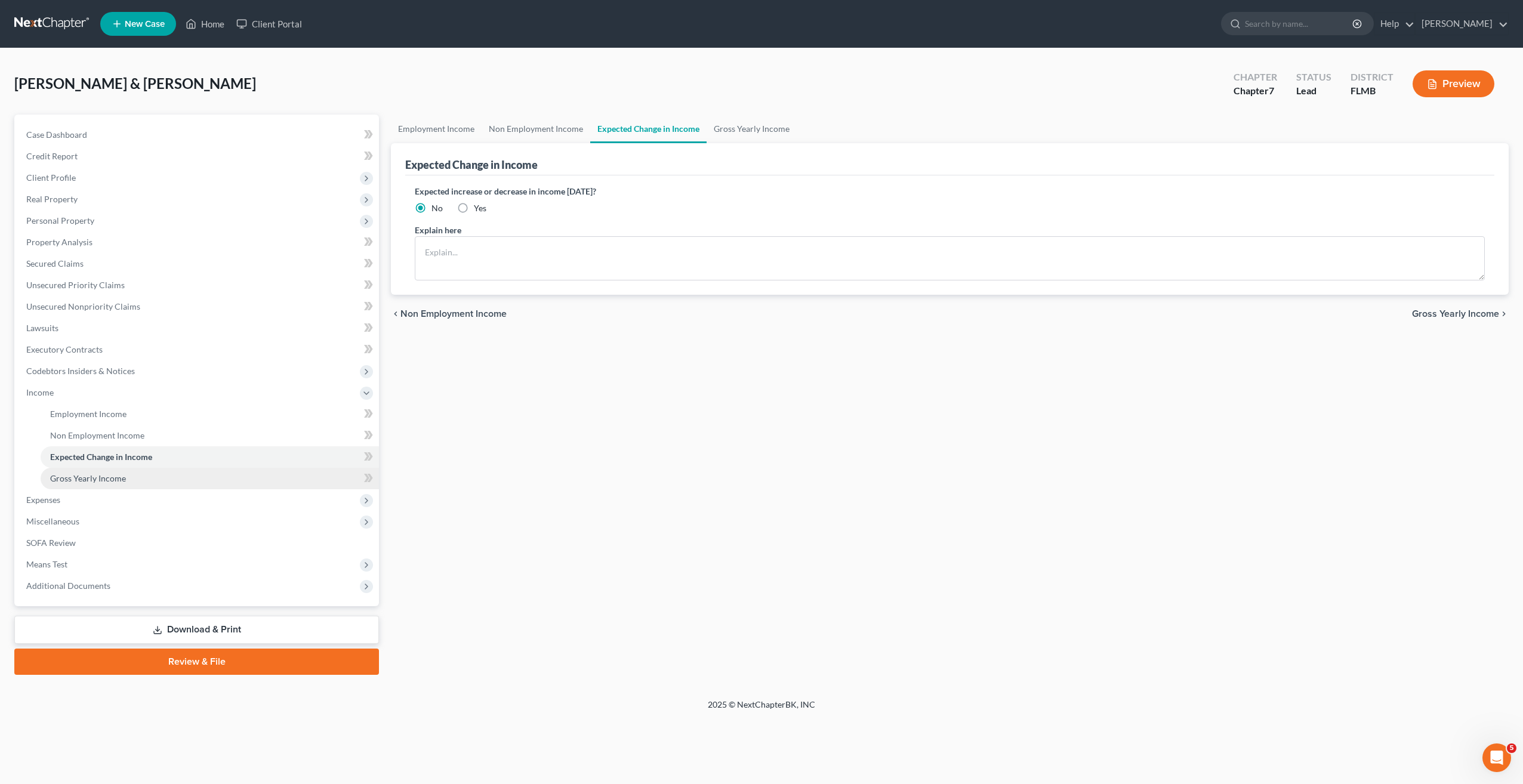
click at [100, 481] on span "Gross Yearly Income" at bounding box center [88, 478] width 76 height 10
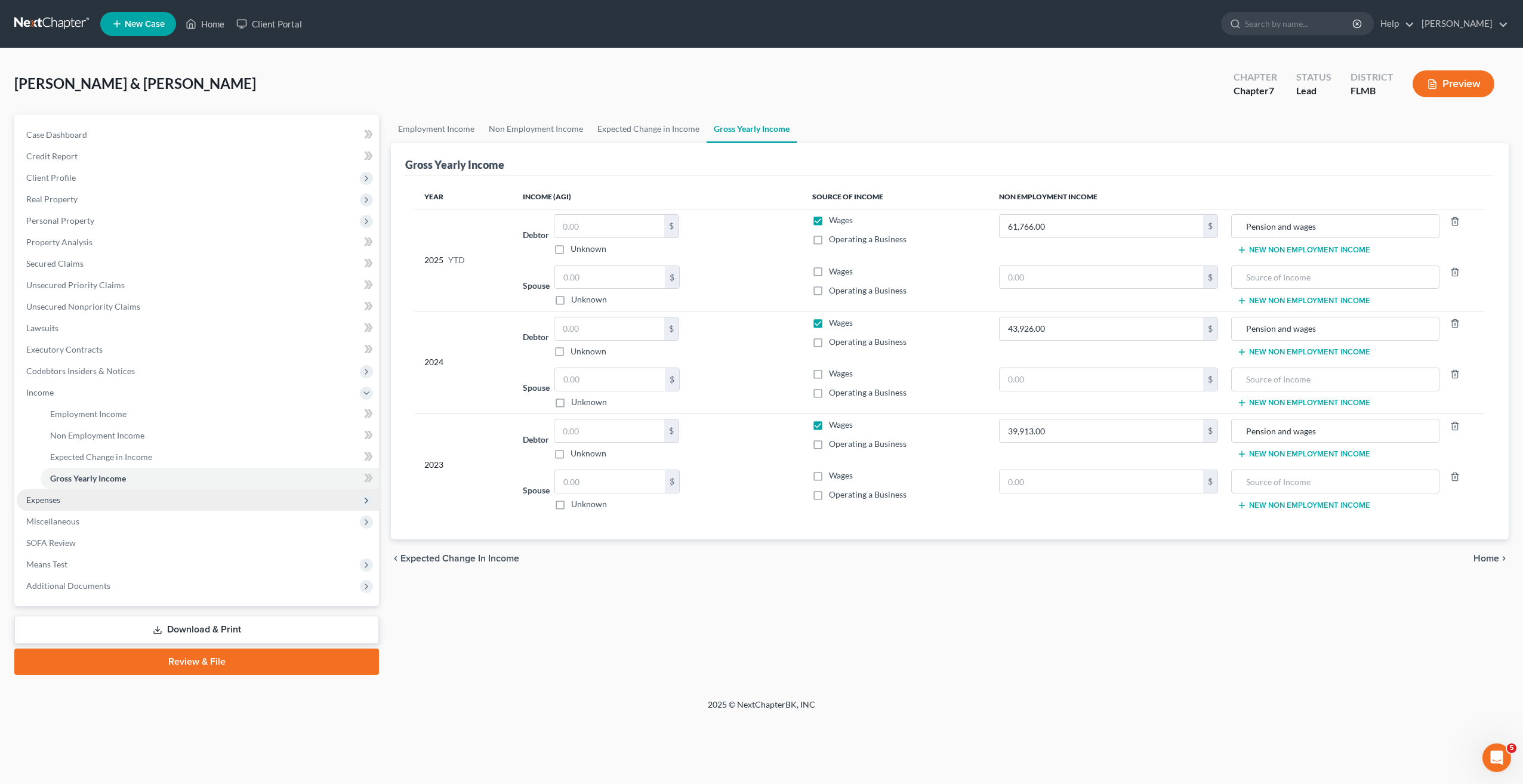
click at [56, 499] on span "Expenses" at bounding box center [44, 500] width 34 height 10
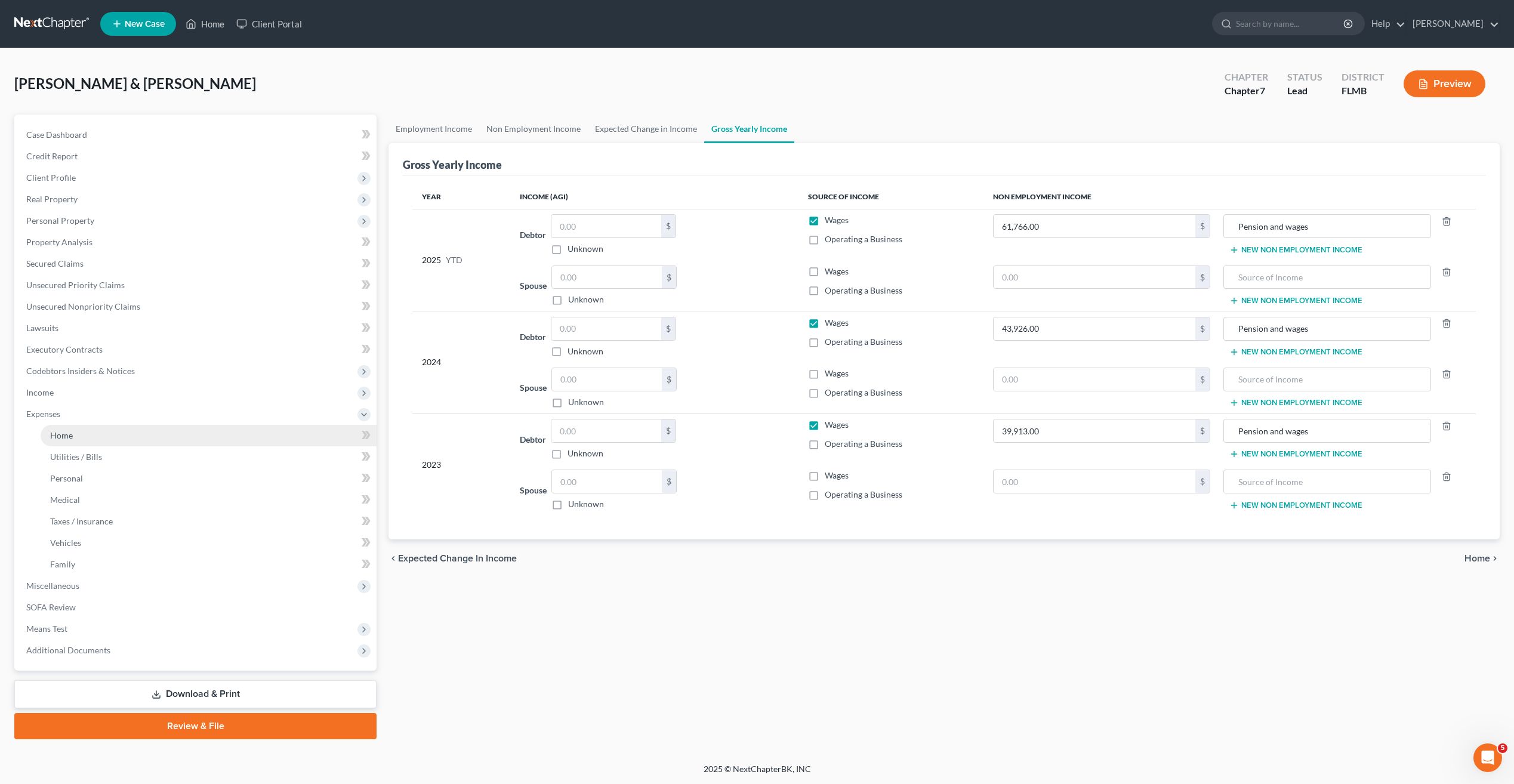
click at [56, 438] on span "Home" at bounding box center [61, 435] width 23 height 10
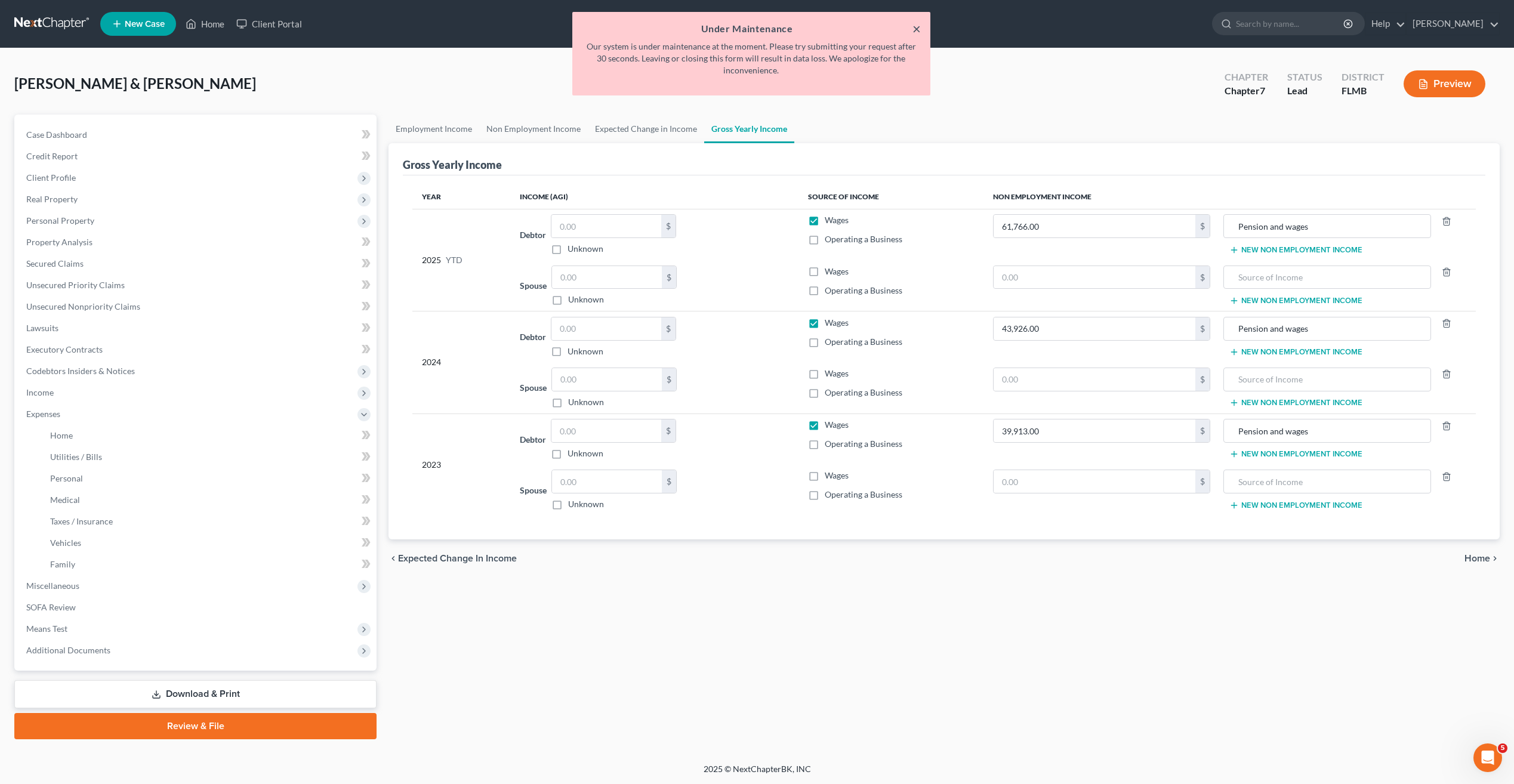
click at [919, 23] on button "×" at bounding box center [916, 29] width 8 height 15
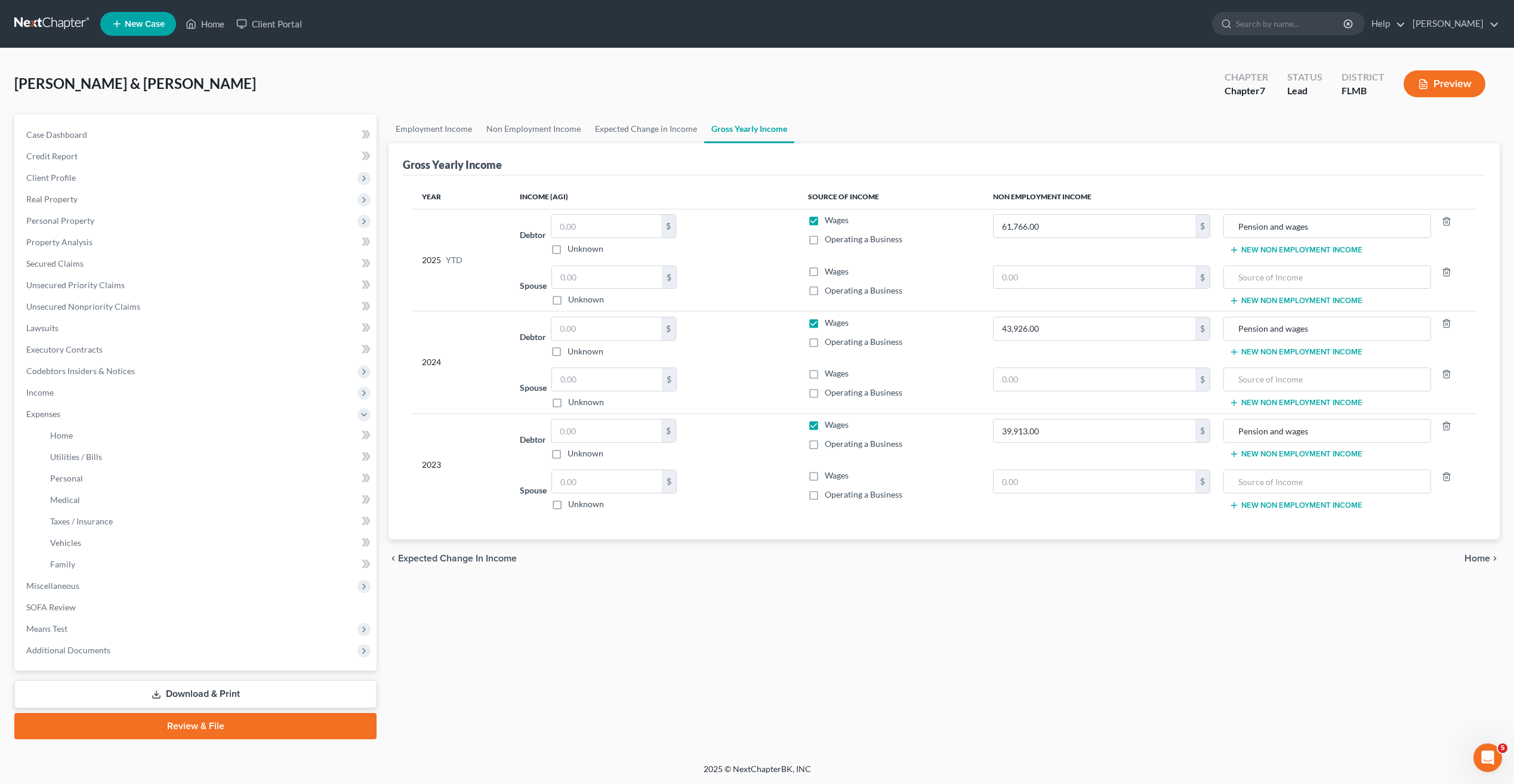
click at [917, 27] on ul "New Case Home Client Portal - No Result - See all results Or Press Enter... Hel…" at bounding box center [799, 23] width 1400 height 31
click at [64, 453] on span "Utilities / Bills" at bounding box center [76, 457] width 52 height 10
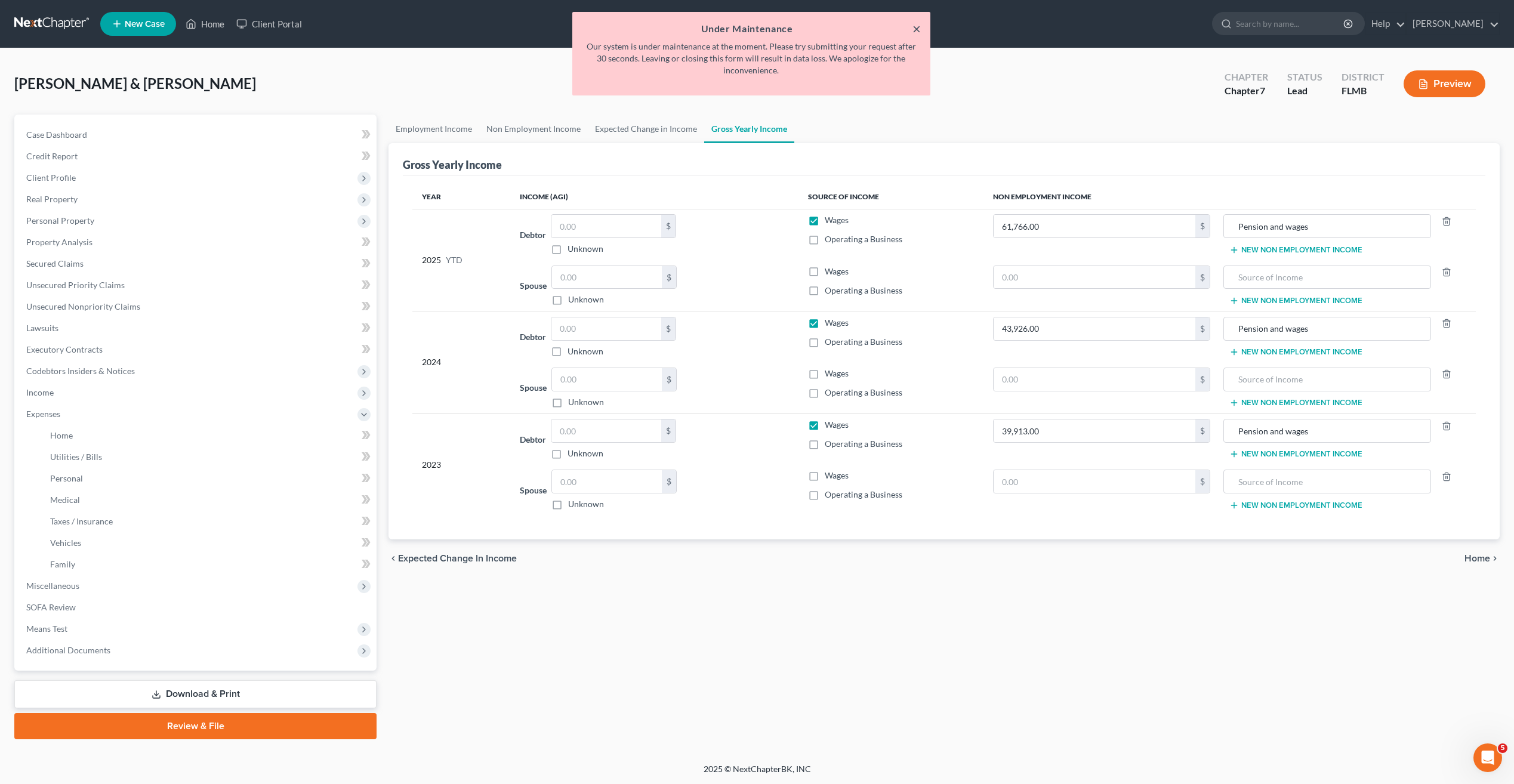
click at [920, 22] on button "×" at bounding box center [916, 29] width 8 height 15
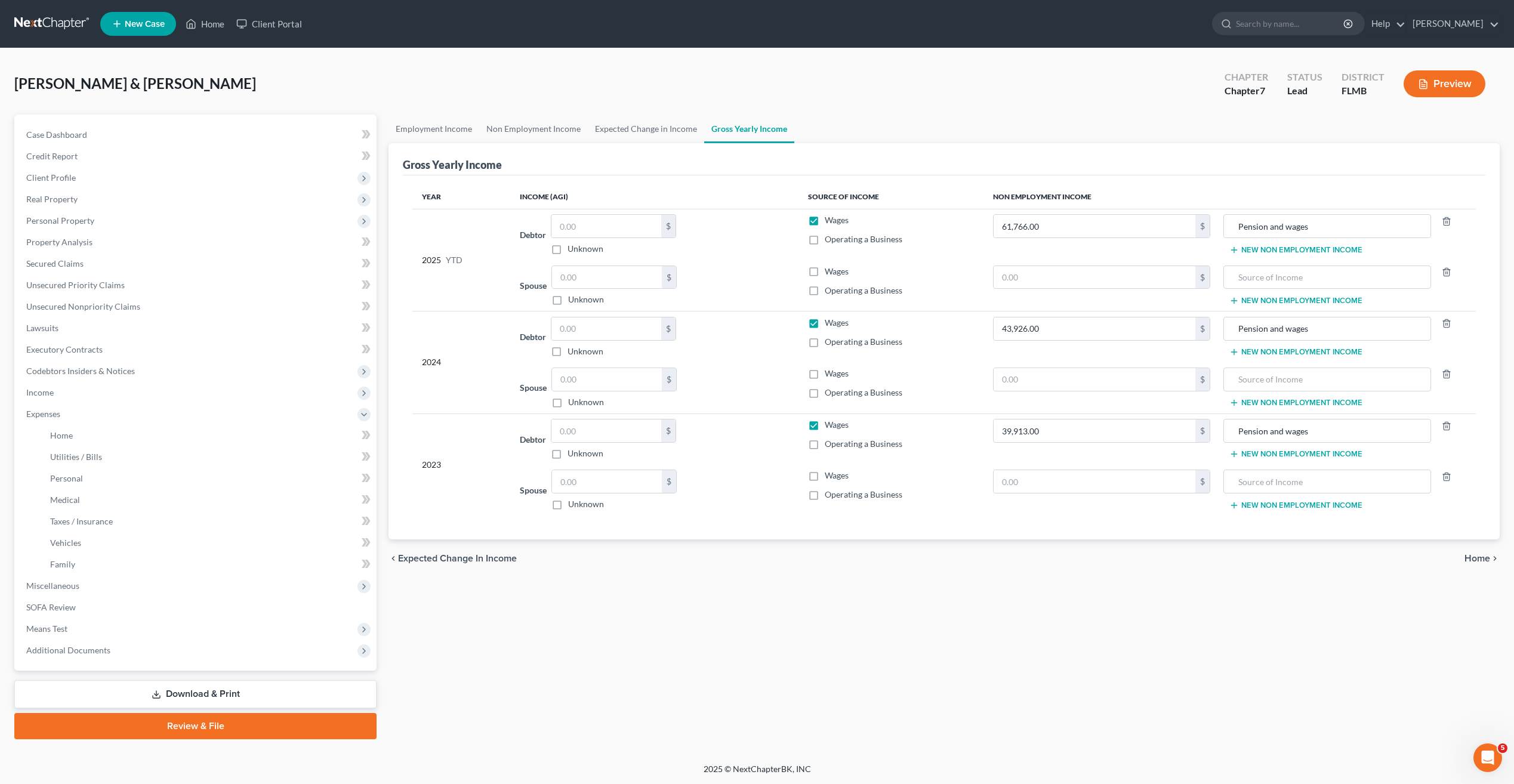
drag, startPoint x: 862, startPoint y: 631, endPoint x: 845, endPoint y: 620, distance: 20.2
click at [862, 632] on div "Employment Income Non Employment Income Expected Change in Income Gross Yearly …" at bounding box center [944, 426] width 1123 height 624
click at [643, 666] on div "Employment Income Non Employment Income Expected Change in Income Gross Yearly …" at bounding box center [944, 425] width 1123 height 624
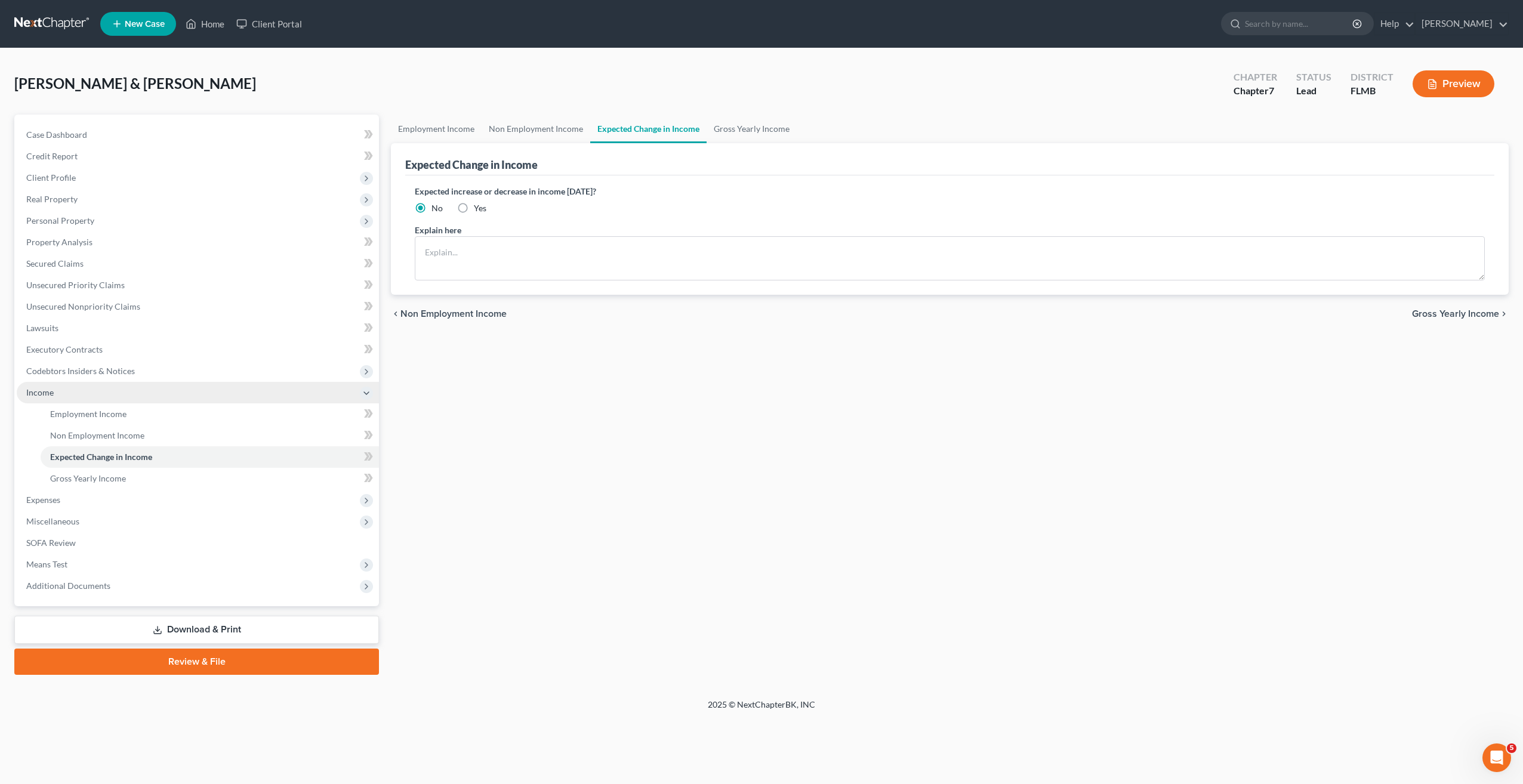
click at [37, 399] on span "Income" at bounding box center [198, 392] width 363 height 22
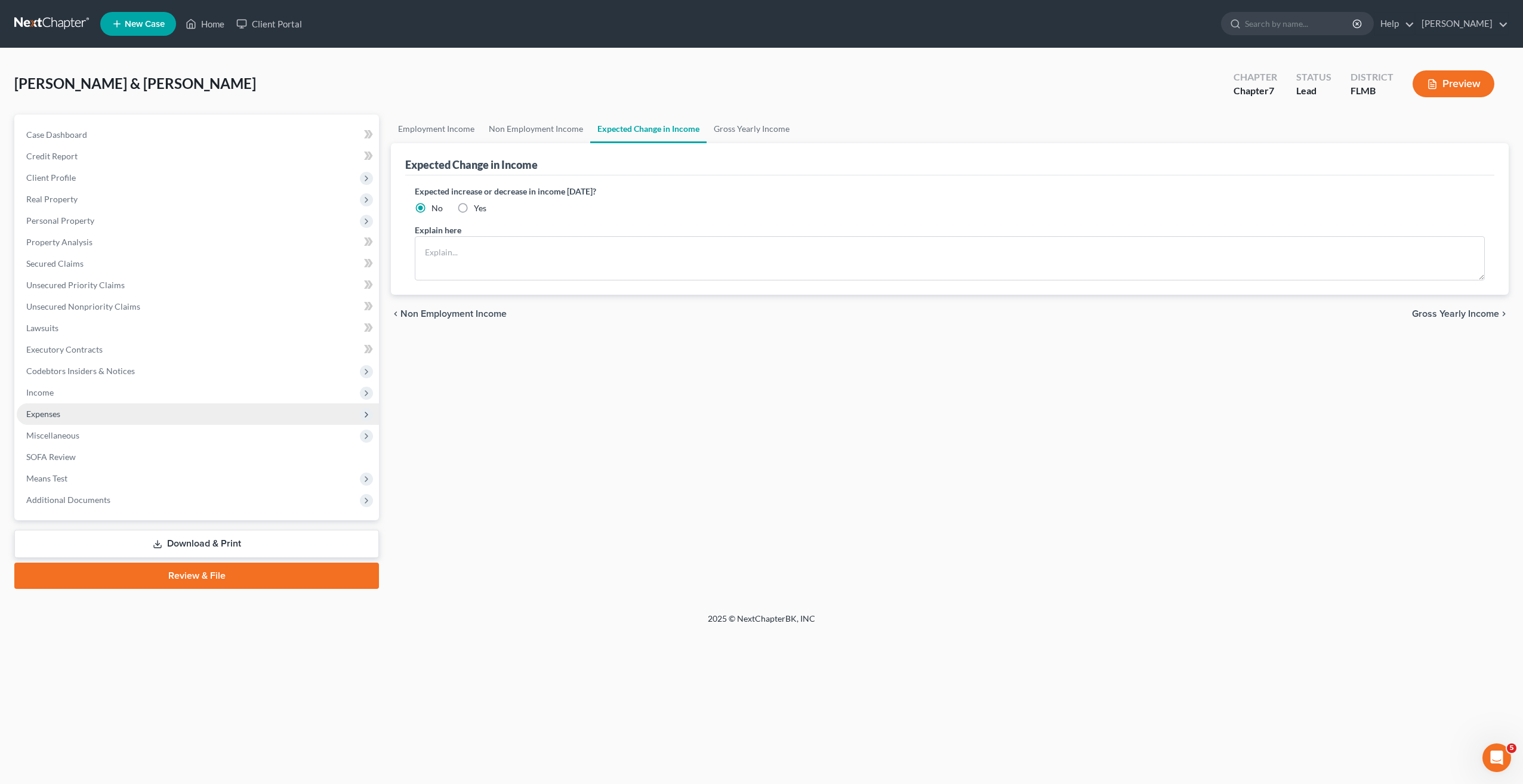
click at [60, 413] on span "Expenses" at bounding box center [44, 413] width 34 height 10
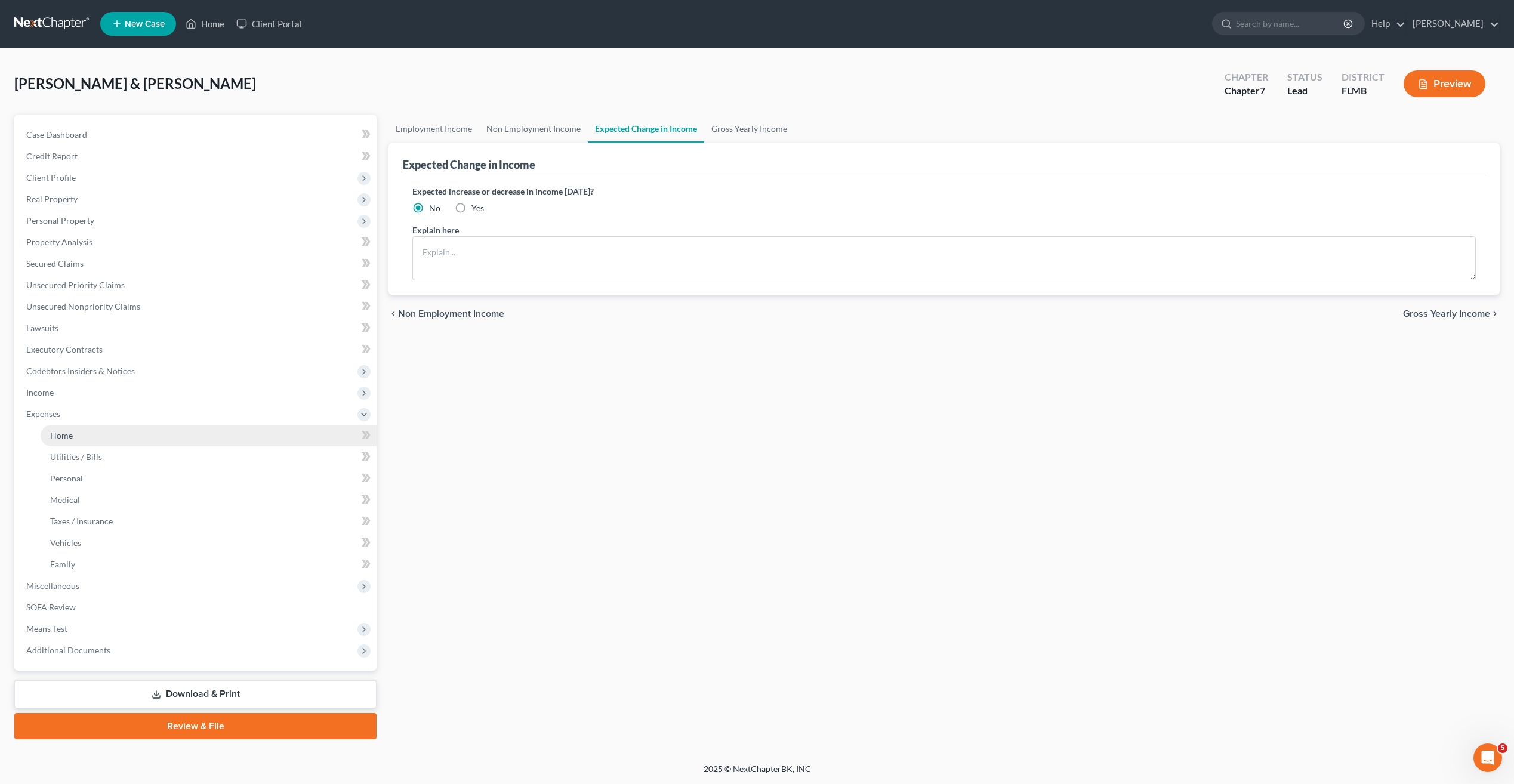
click at [60, 436] on span "Home" at bounding box center [61, 435] width 23 height 10
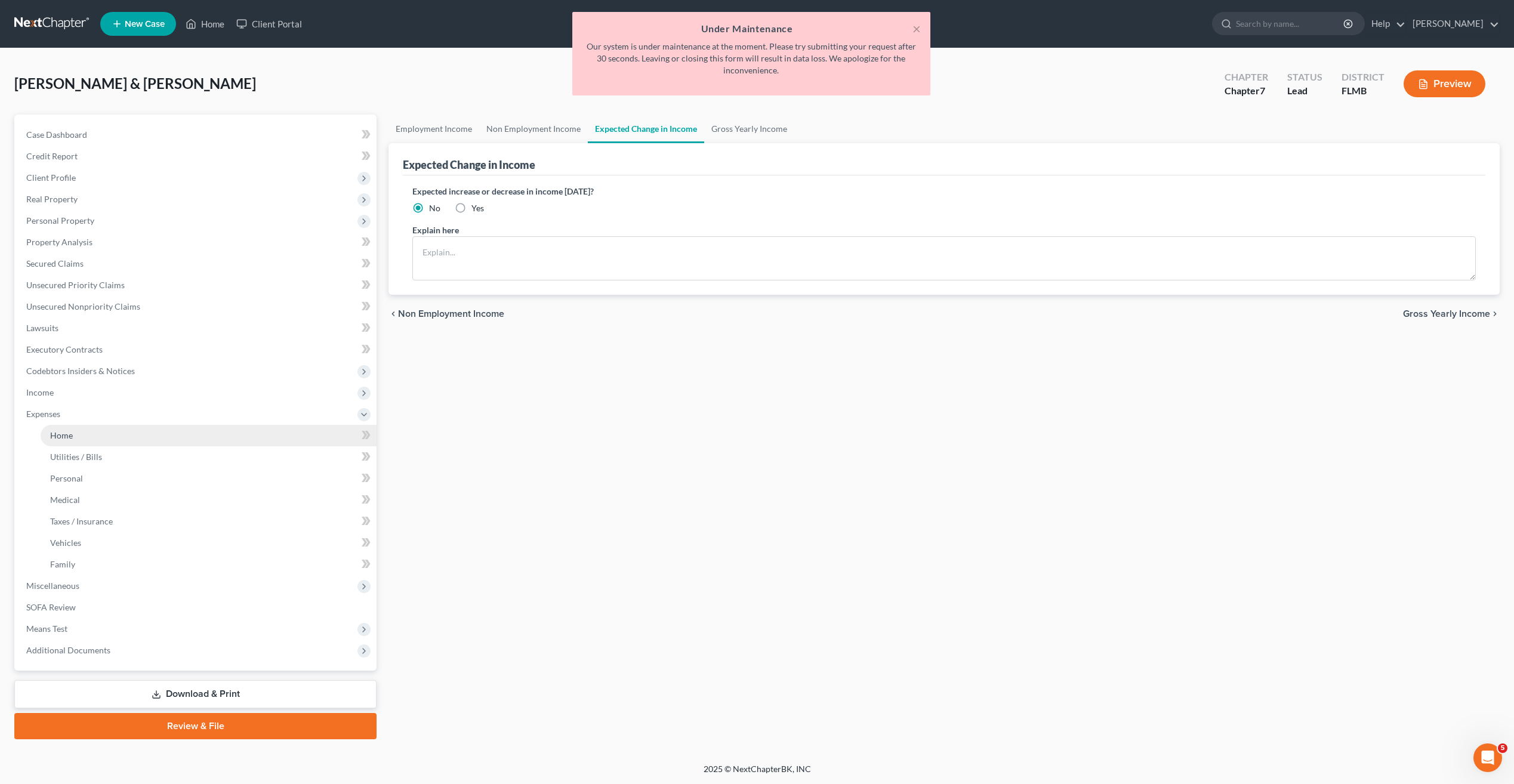
click at [60, 436] on span "Home" at bounding box center [61, 435] width 23 height 10
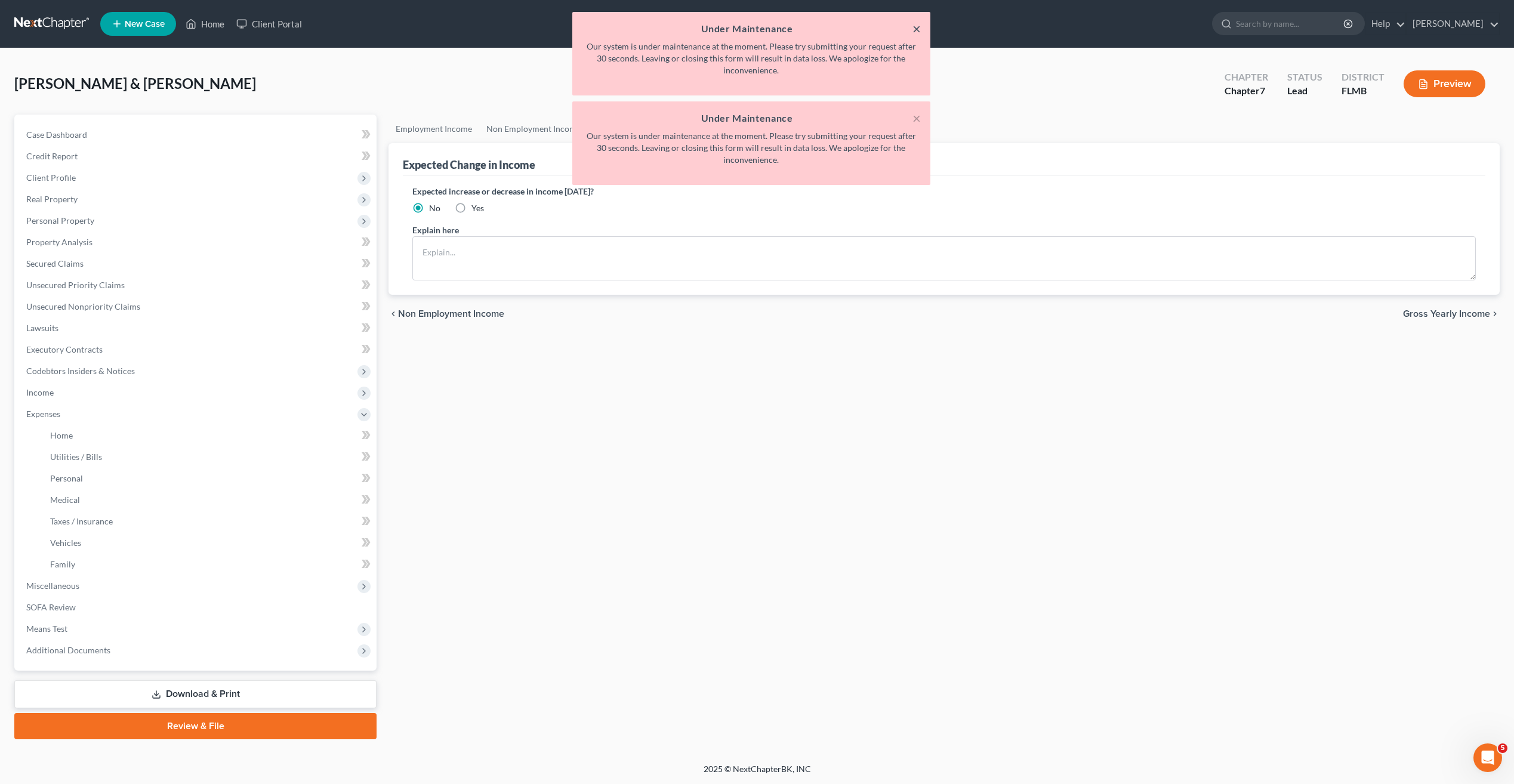
click at [914, 25] on button "×" at bounding box center [916, 29] width 8 height 15
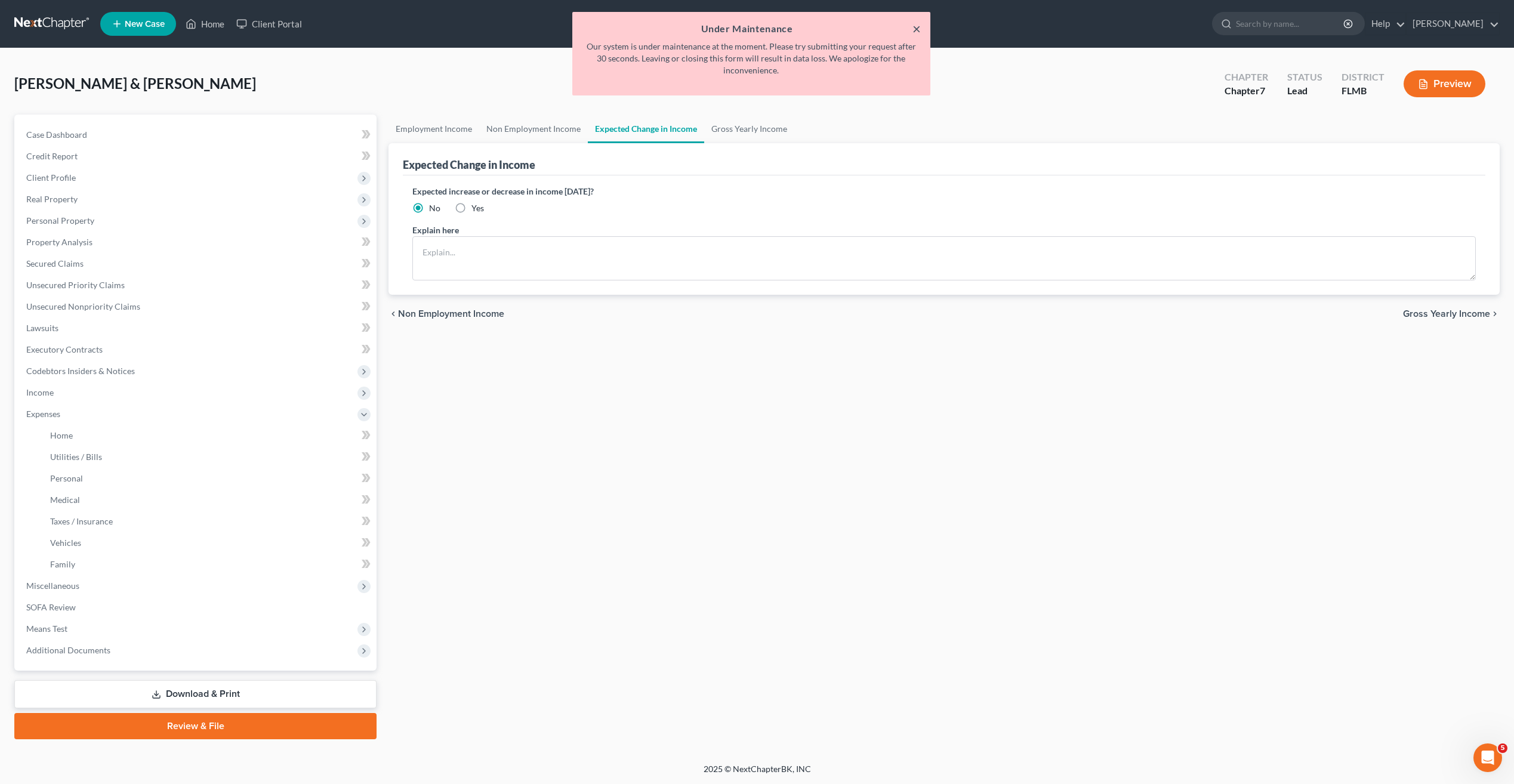
click at [917, 30] on button "×" at bounding box center [916, 29] width 8 height 15
